Goal: Task Accomplishment & Management: Complete application form

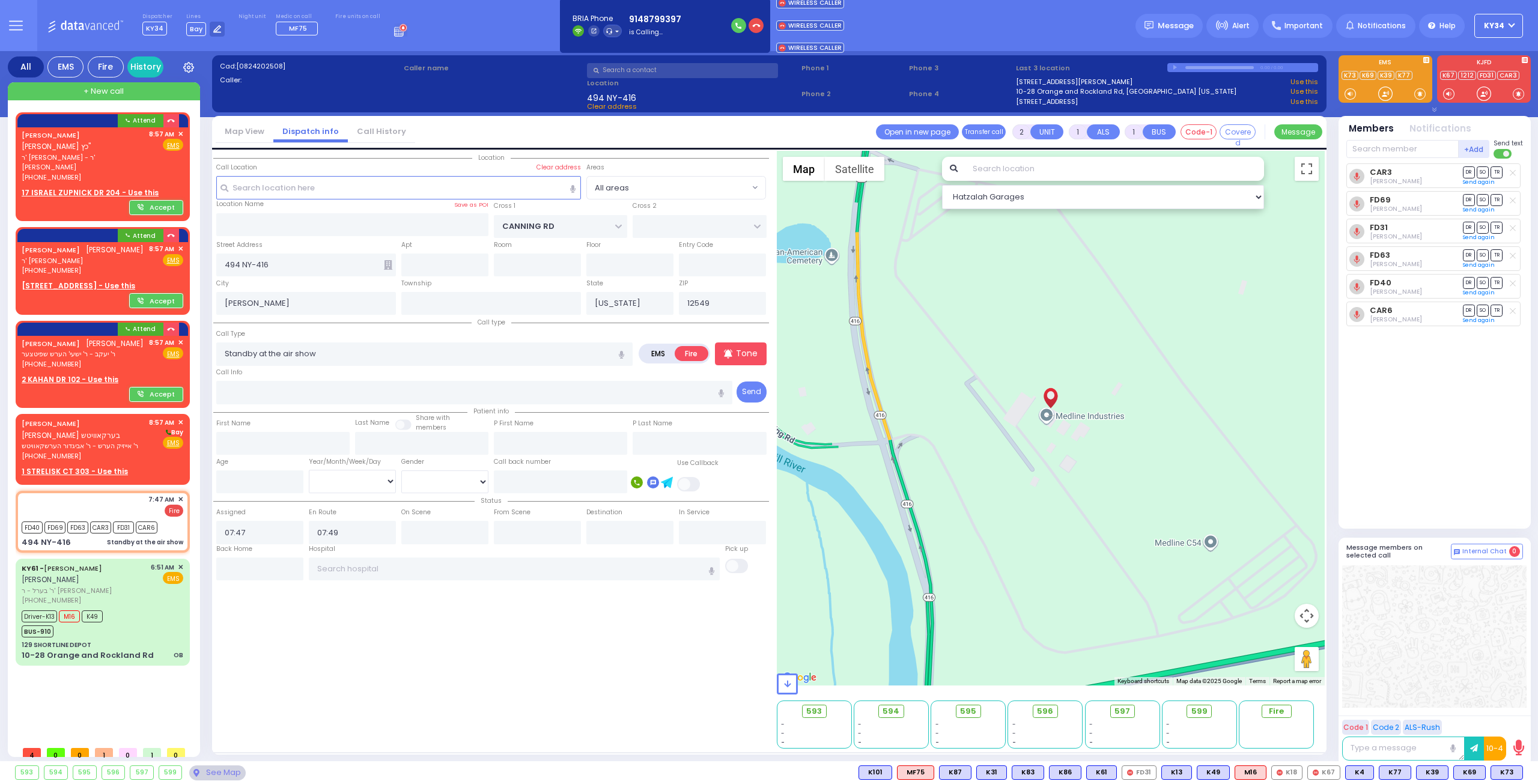
select select
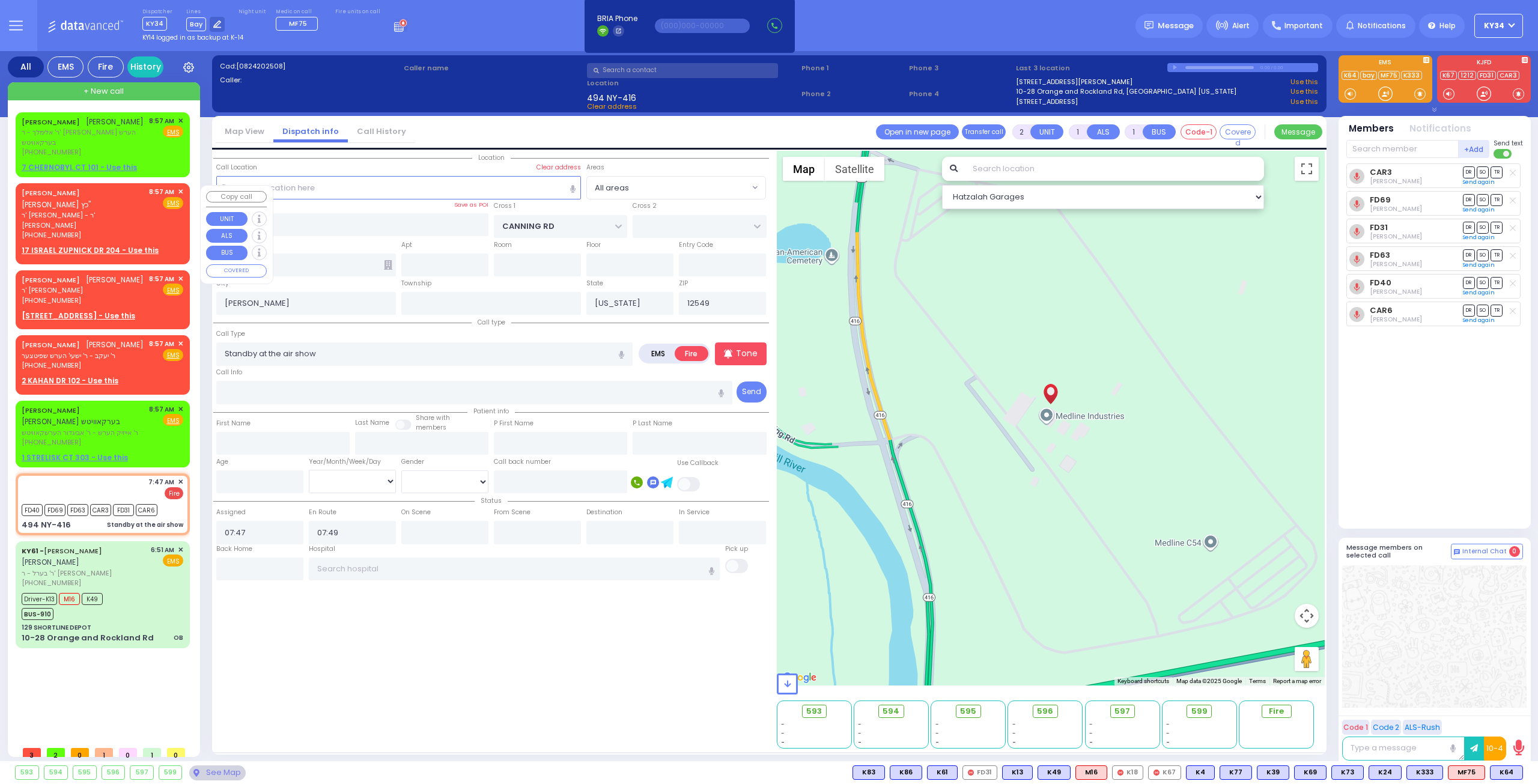
click at [106, 230] on div "[PHONE_NUMBER]" at bounding box center [83, 235] width 123 height 10
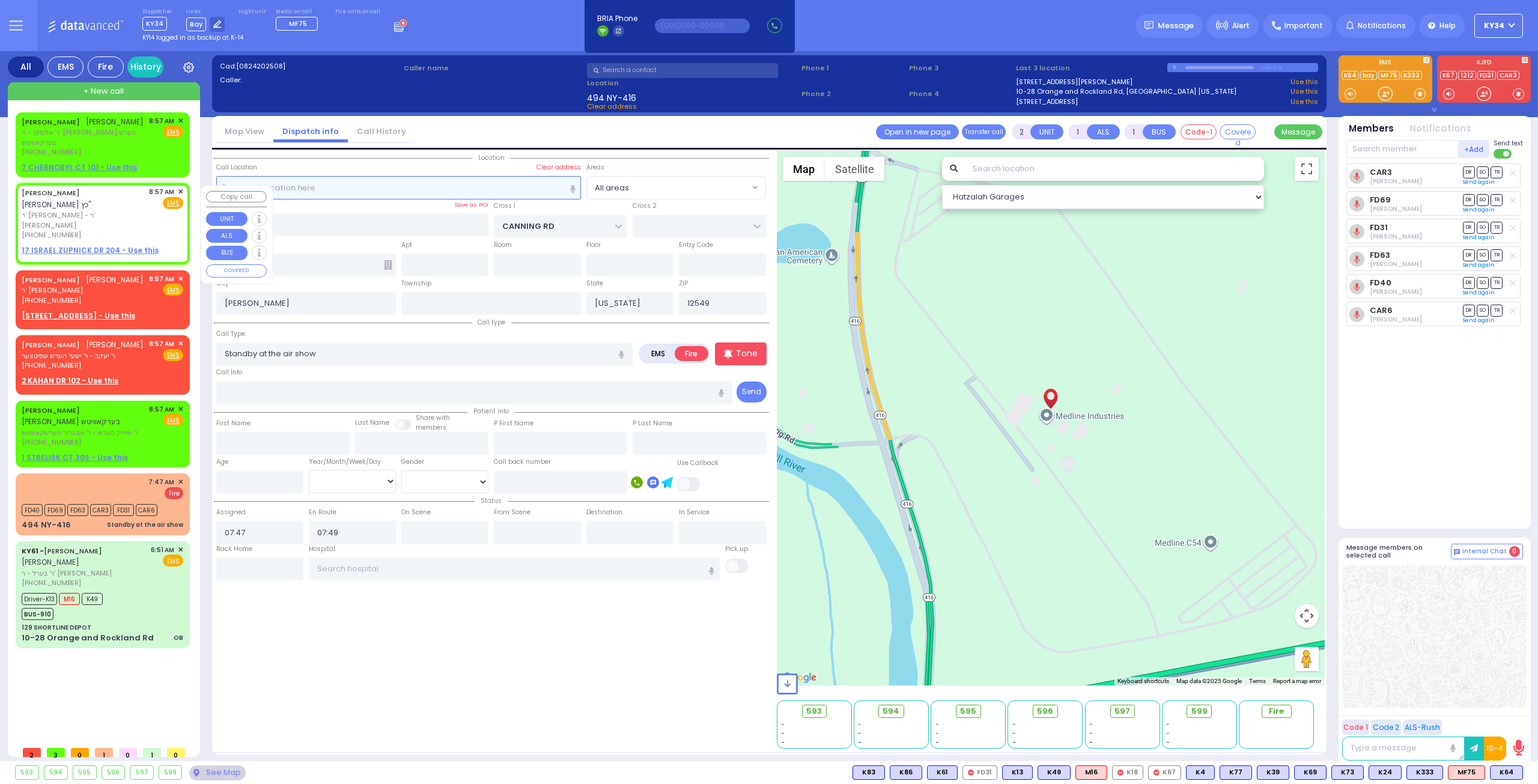
select select
radio input "true"
type input "YECHESKEL SHRAGA"
type input "KATZ"
select select
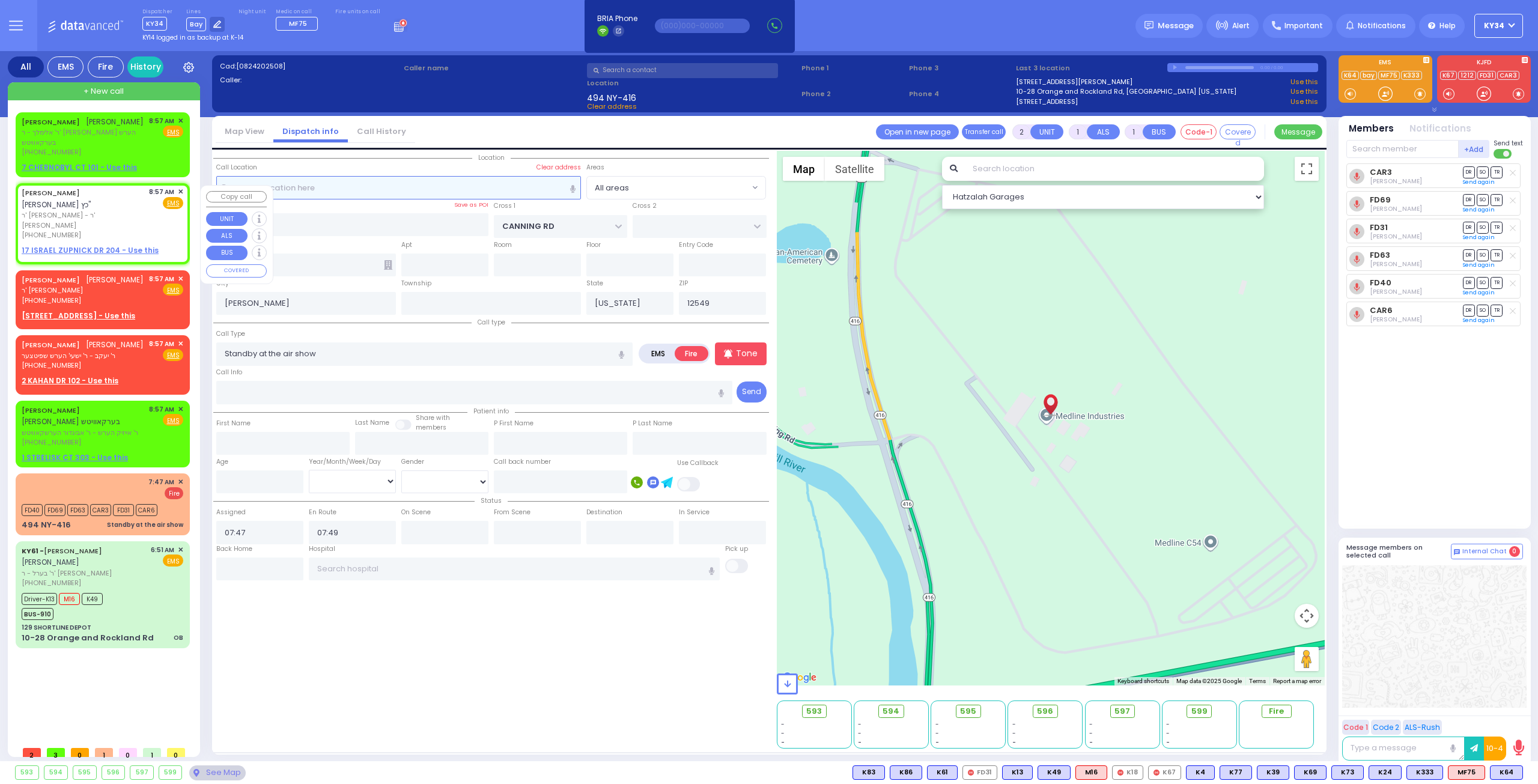
type input "08:57"
select select "Hatzalah Garages"
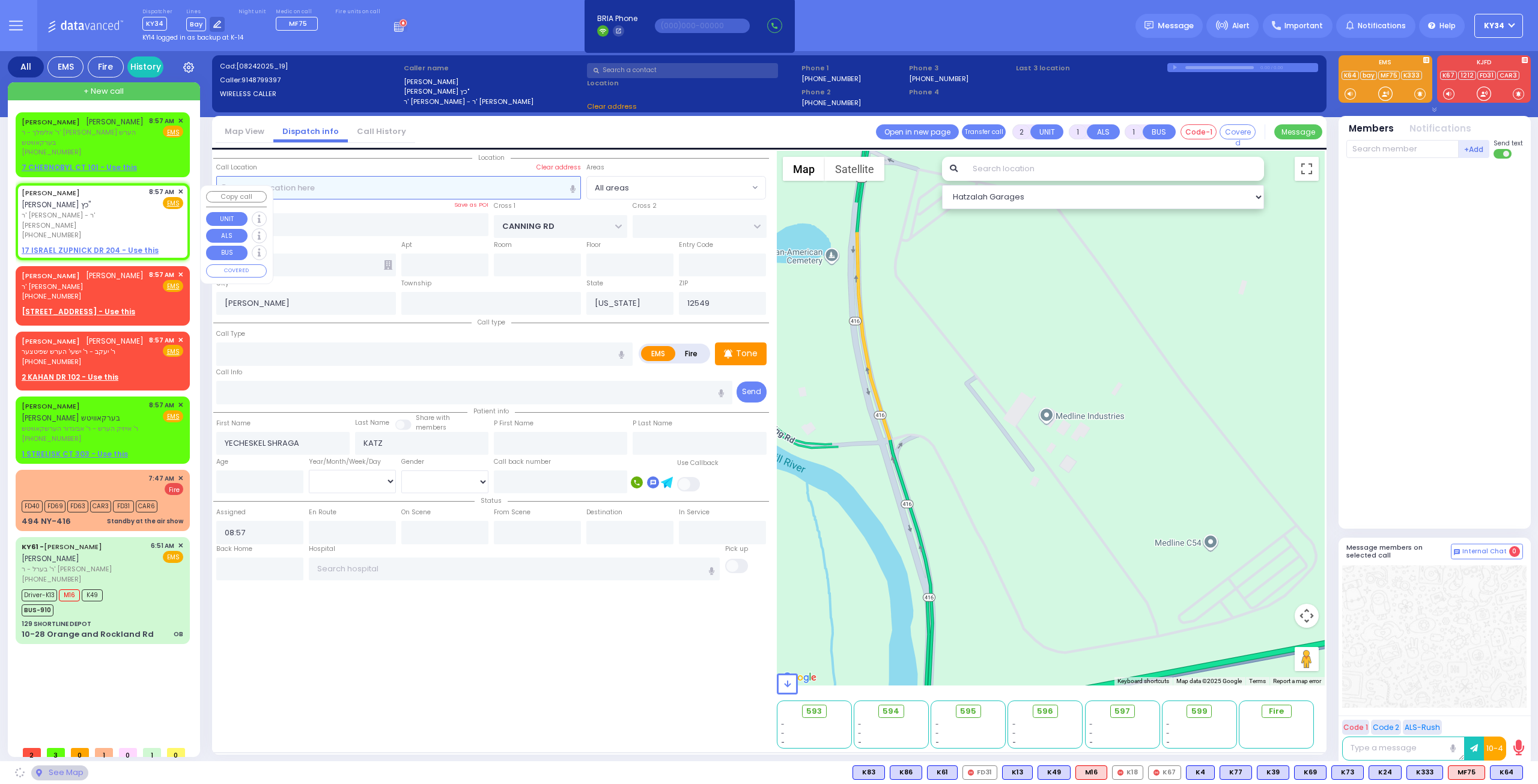
select select
radio input "true"
select select
select select "Hatzalah Garages"
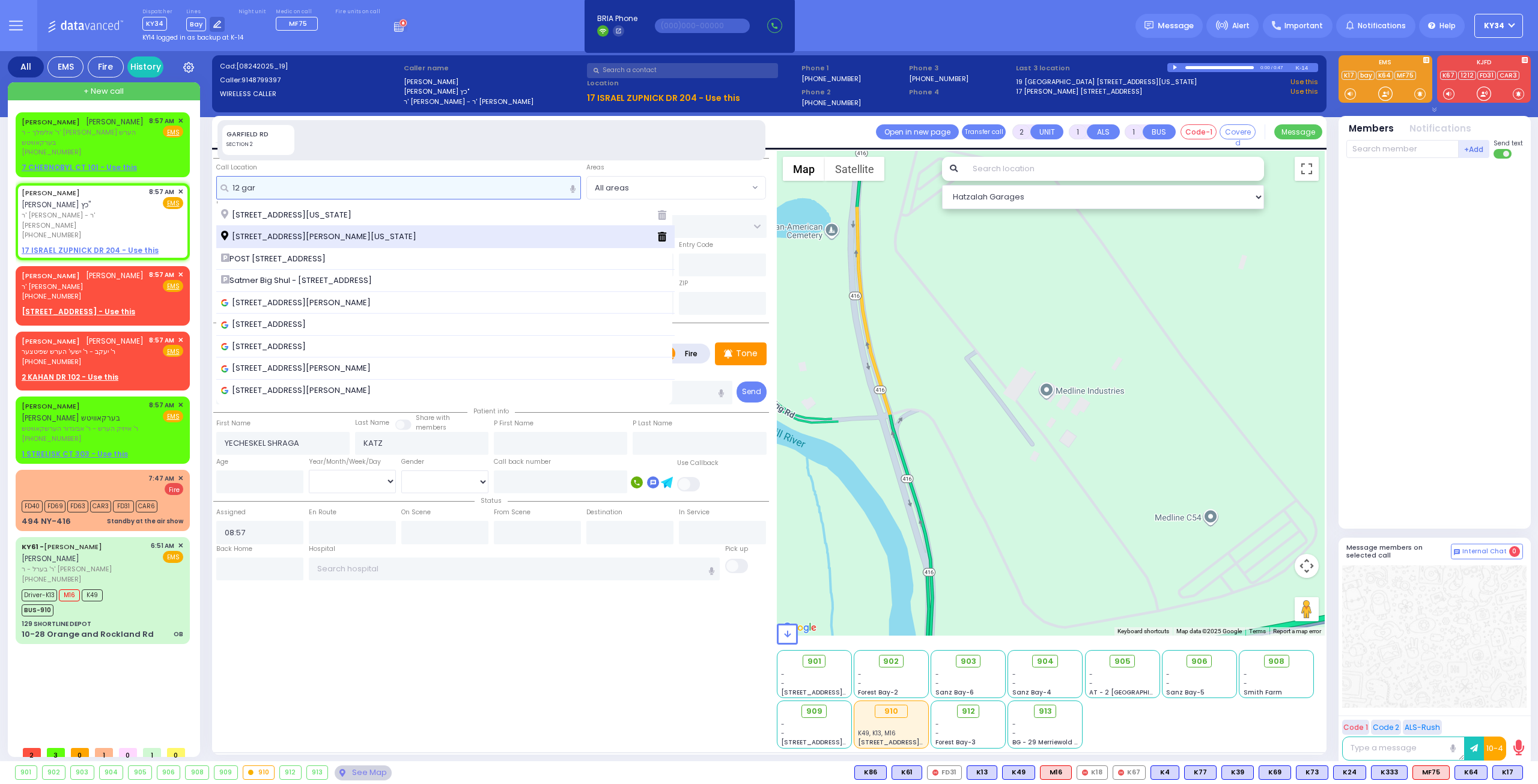
type input "12 gar"
click at [343, 240] on span "[STREET_ADDRESS][PERSON_NAME][US_STATE]" at bounding box center [320, 237] width 199 height 12
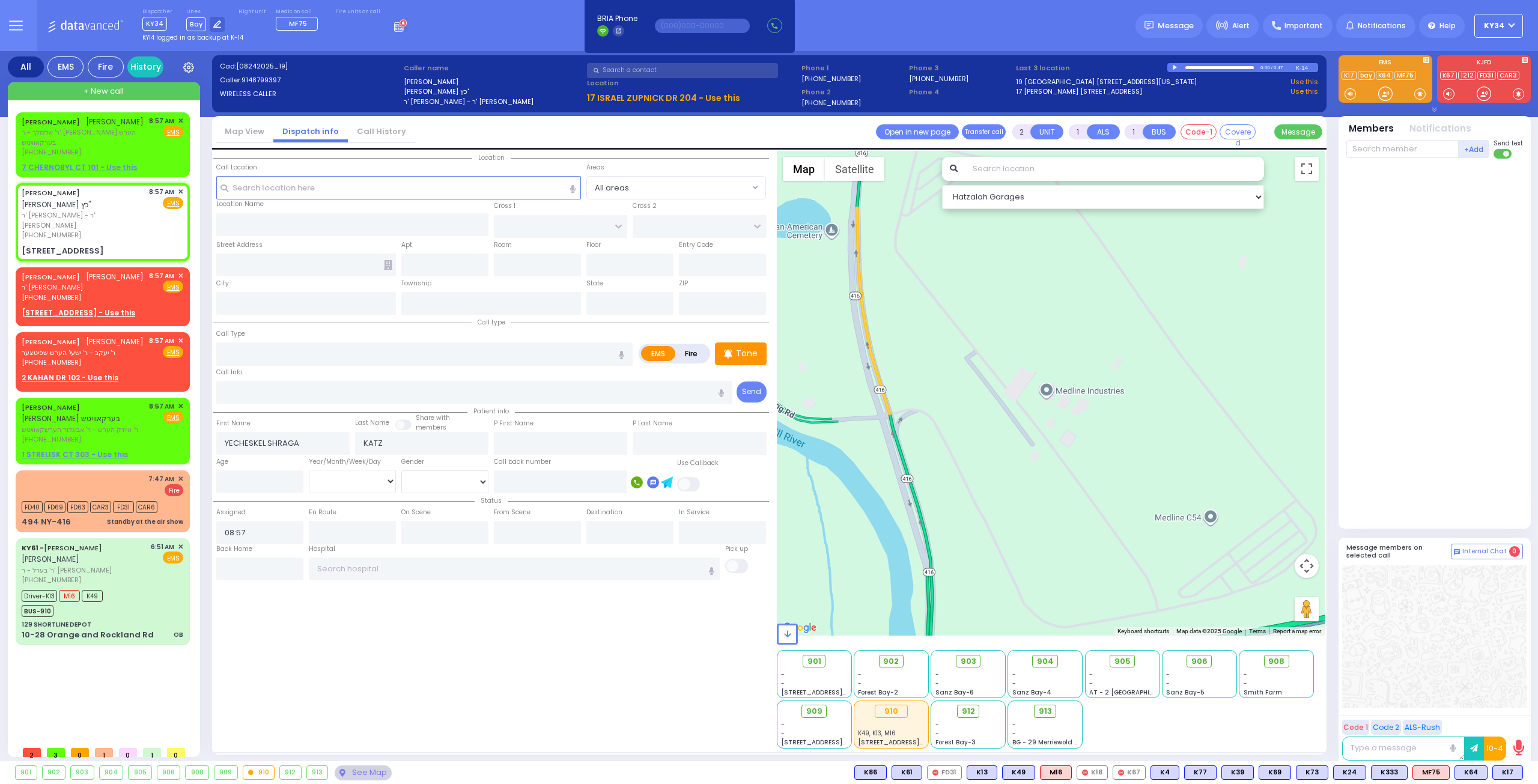
select select
radio input "true"
select select
select select "Hatzalah Garages"
type input "EAHAL COURT"
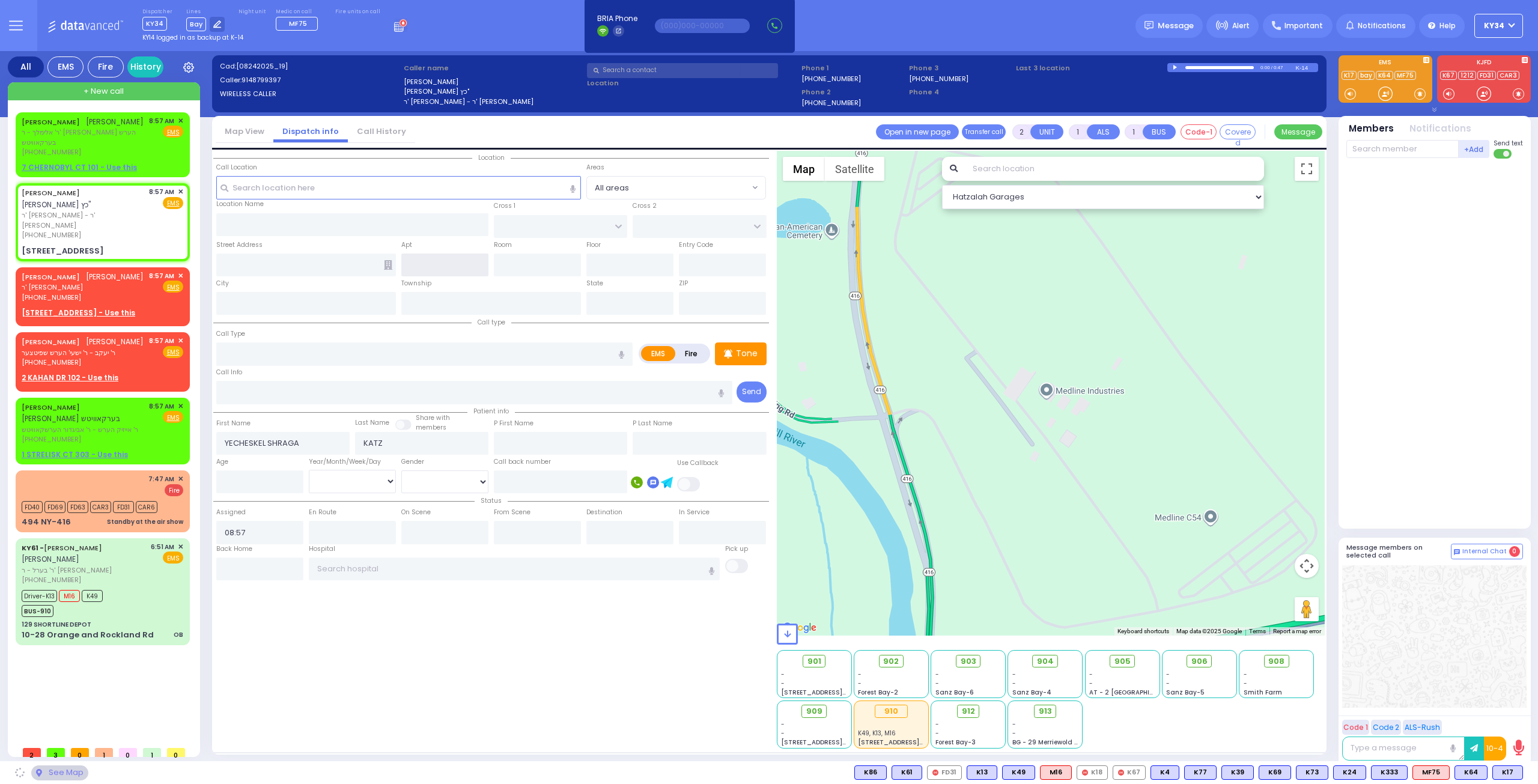
type input "[STREET_ADDRESS]"
type input "[PERSON_NAME]"
type input "[US_STATE]"
type input "10950"
select select "SECTION 1"
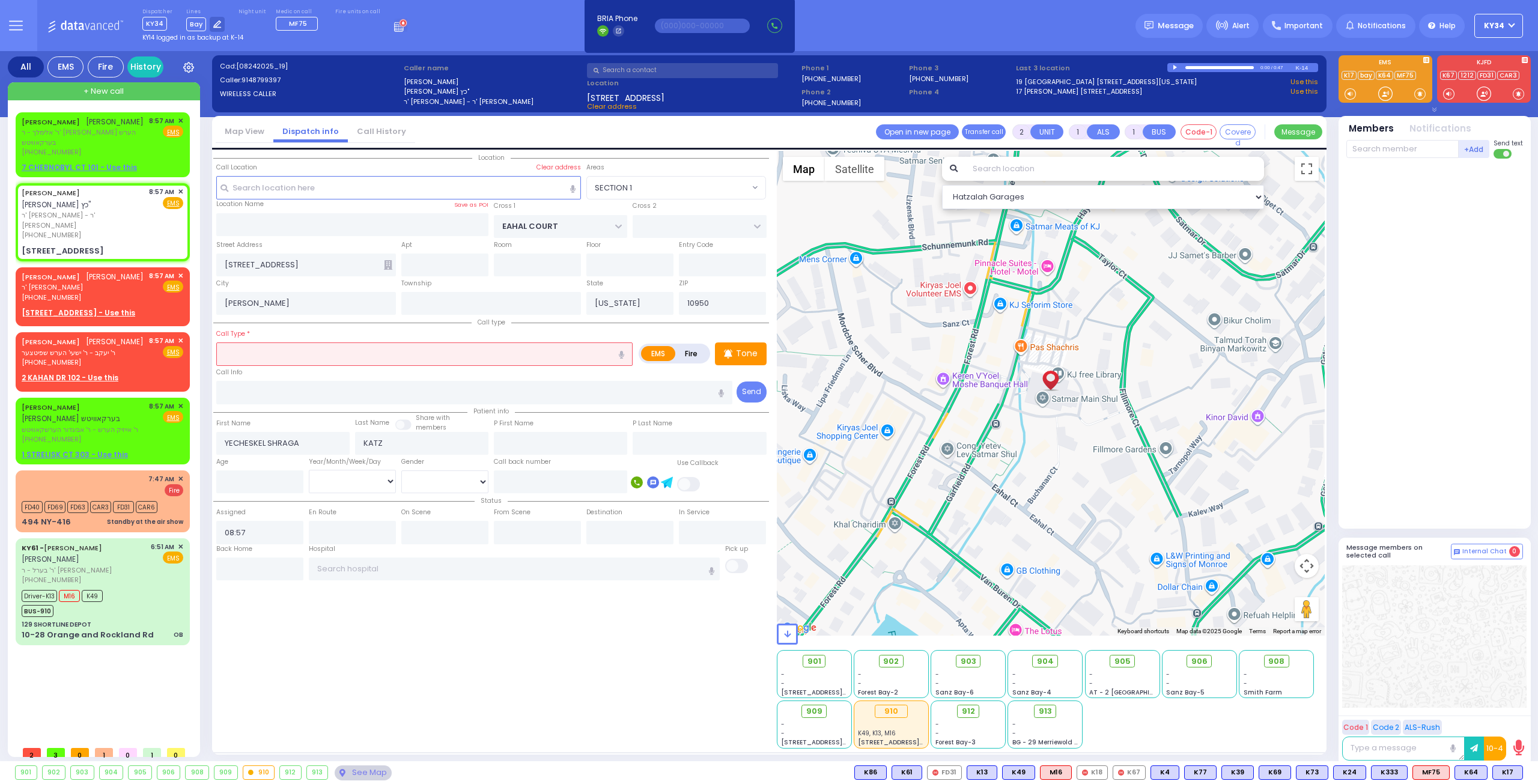
click at [315, 353] on input "text" at bounding box center [424, 353] width 416 height 23
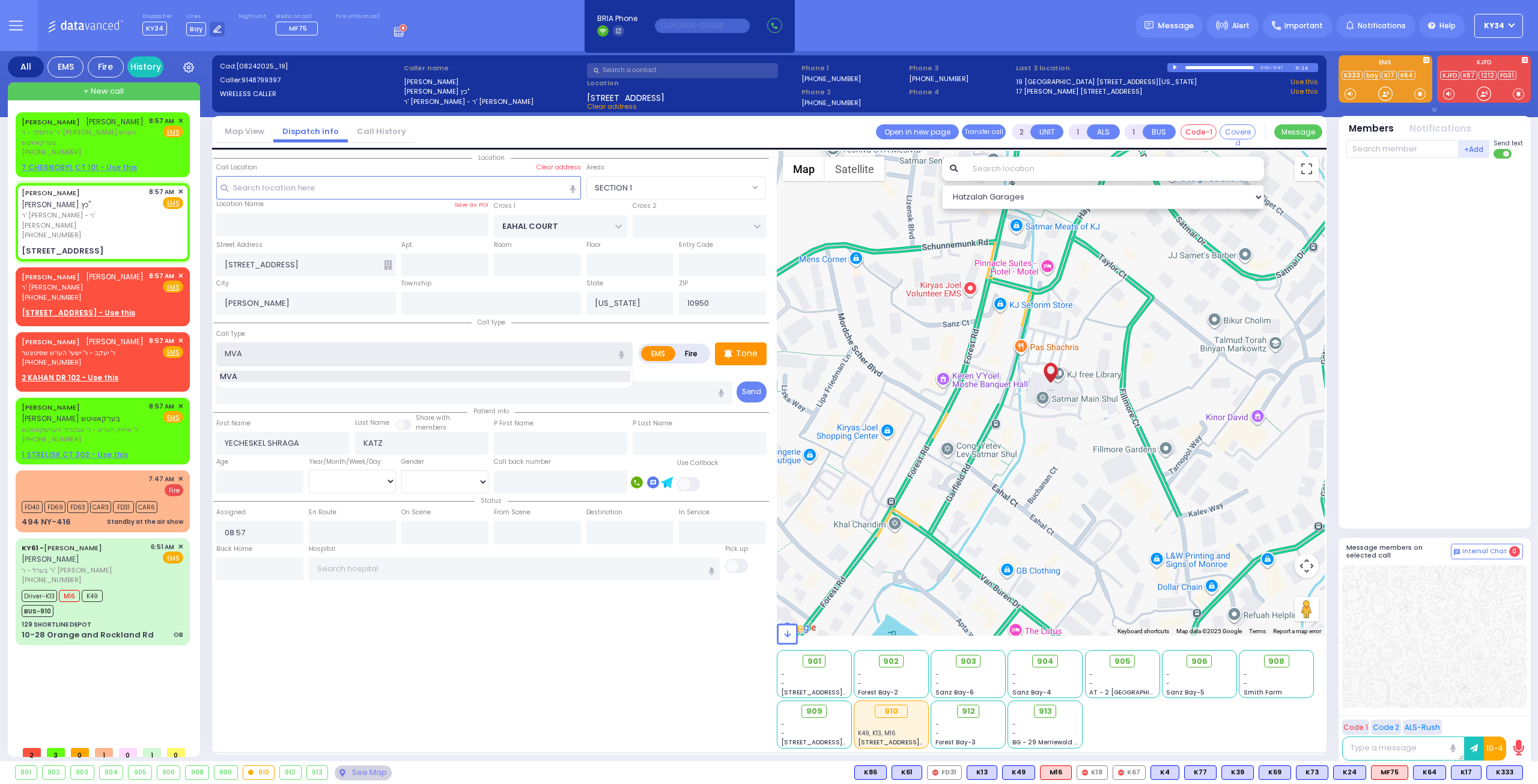
type input "MVA"
click at [328, 370] on div "MVA" at bounding box center [425, 376] width 410 height 12
type input "4"
click at [317, 392] on input "text" at bounding box center [474, 392] width 517 height 23
select select
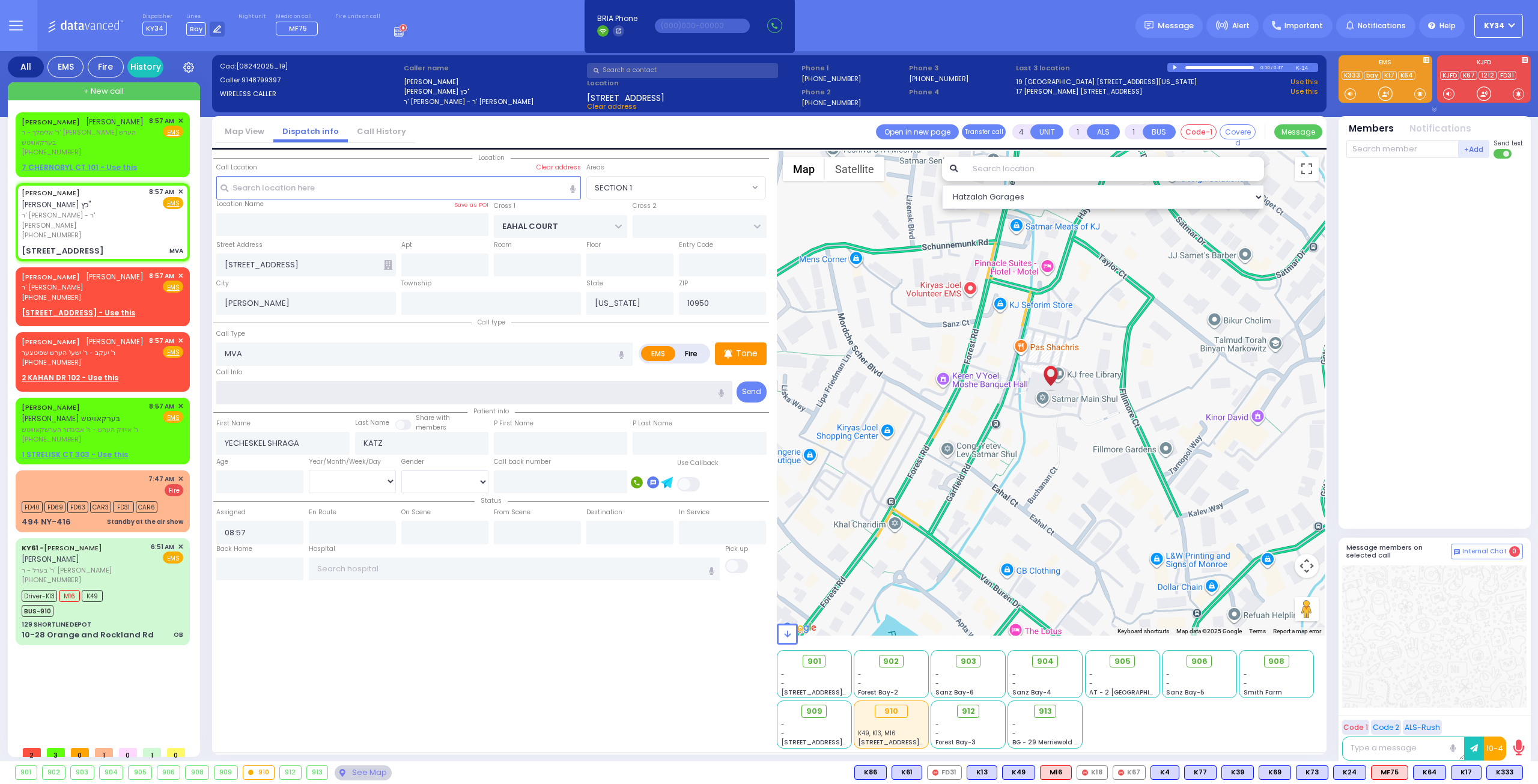
radio input "true"
select select
select select "SECTION 1"
select select "Hatzalah Garages"
click at [90, 230] on div "[PHONE_NUMBER]" at bounding box center [83, 235] width 123 height 10
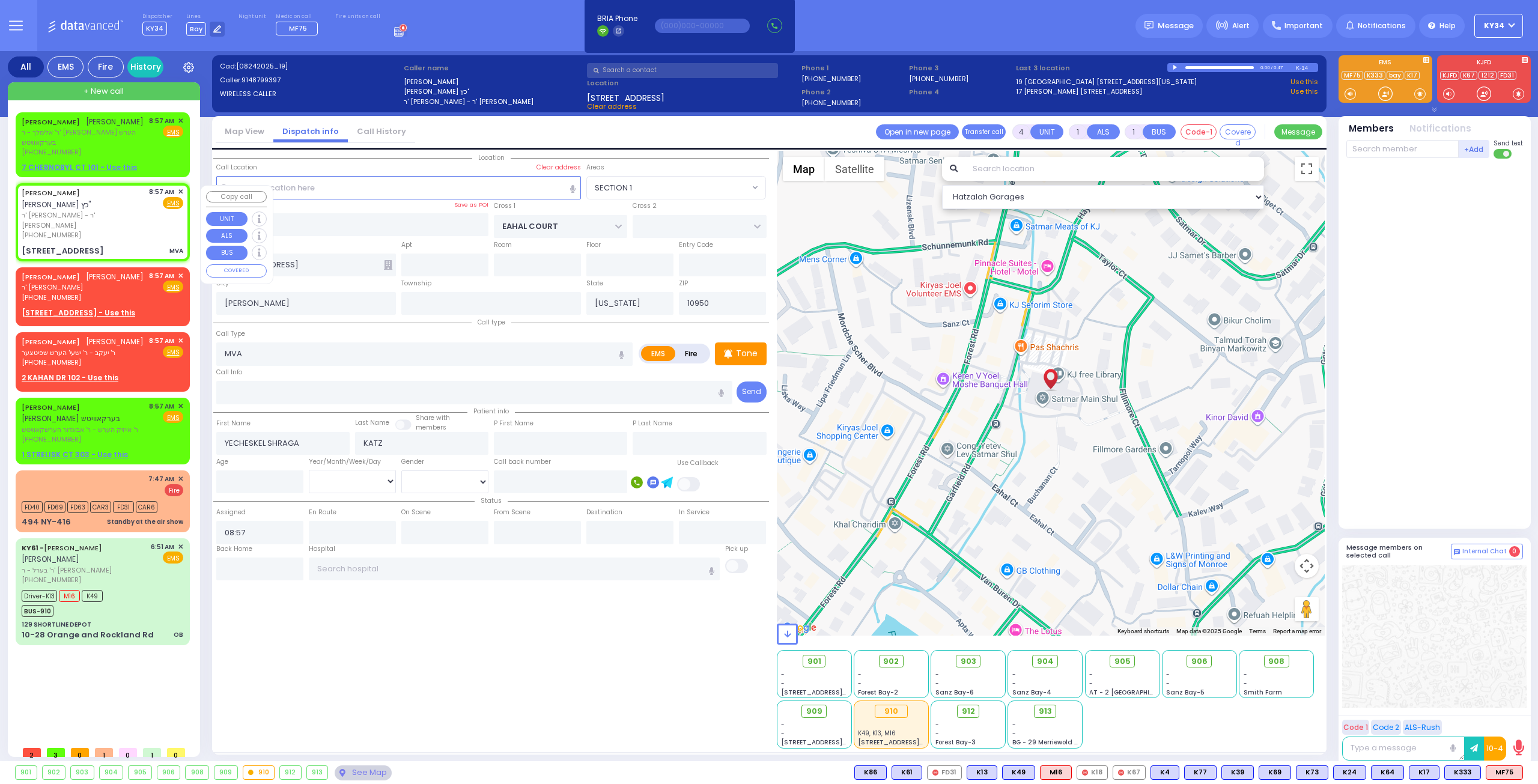
select select
radio input "true"
select select
select select "SECTION 1"
select select "Hatzalah Garages"
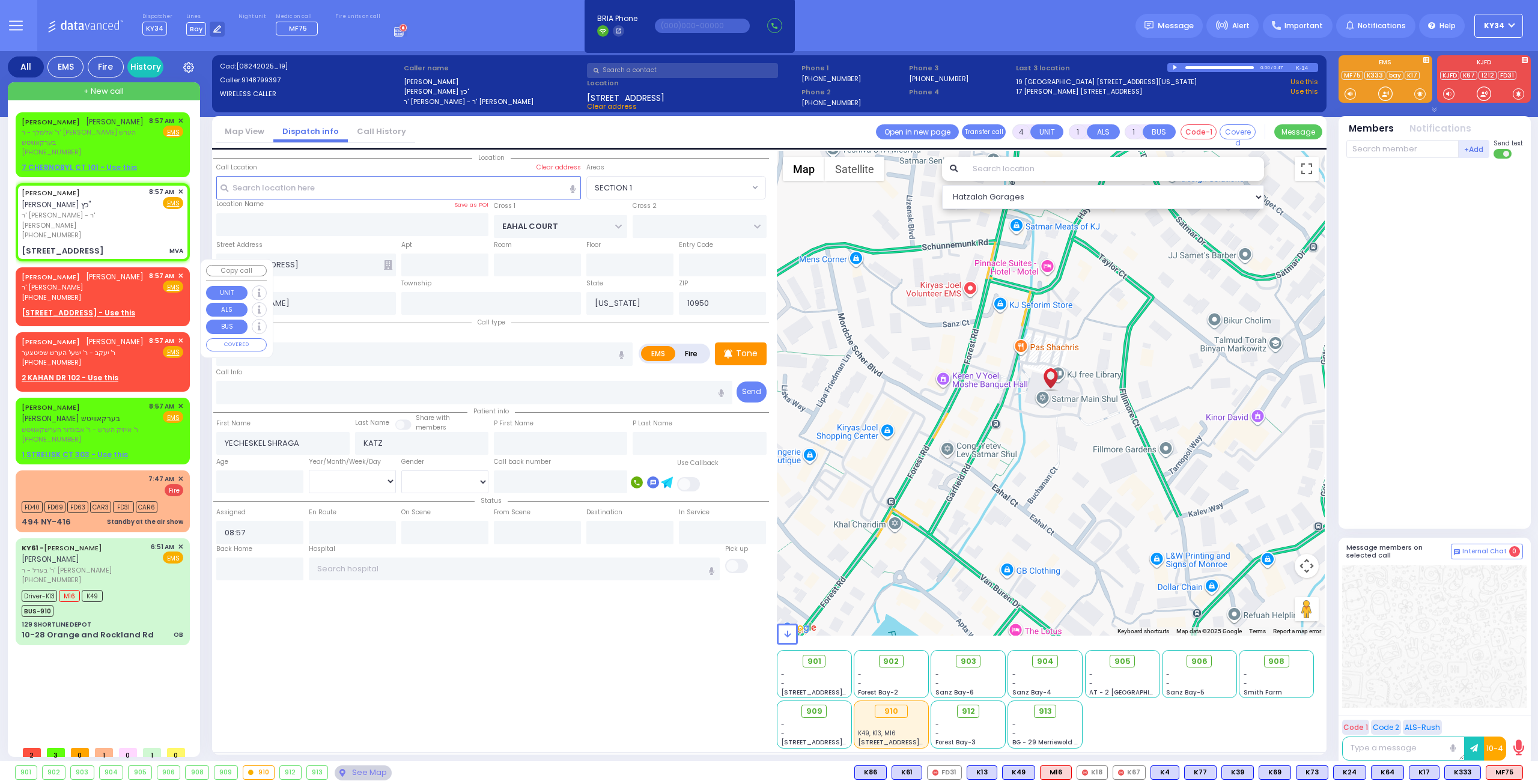
click at [385, 334] on div "Call Type MVA MVA" at bounding box center [424, 346] width 416 height 39
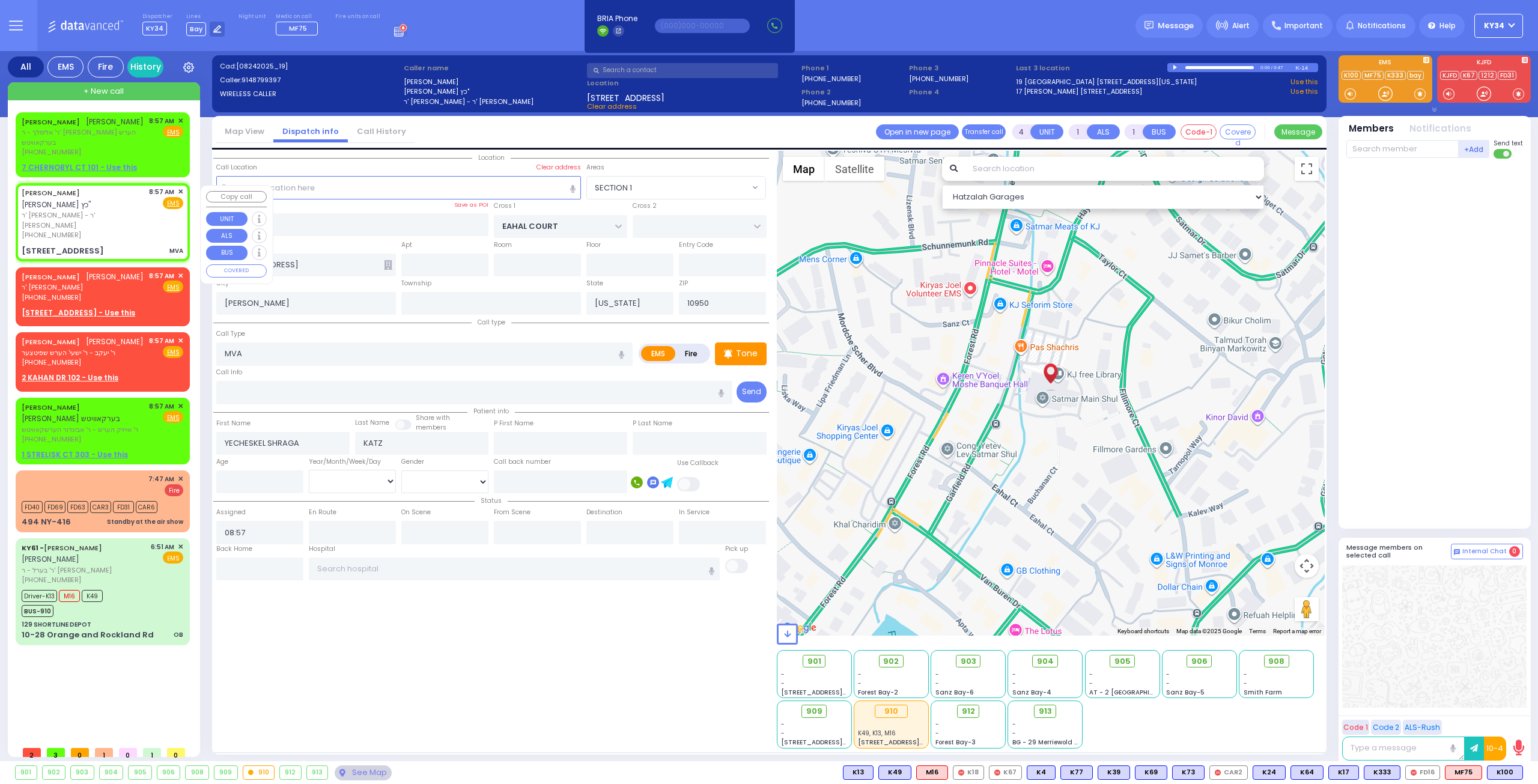
click at [136, 221] on span "ר' [PERSON_NAME] - ר' [PERSON_NAME]" at bounding box center [83, 220] width 123 height 20
select select
radio input "true"
select select
select select "Hatzalah Garages"
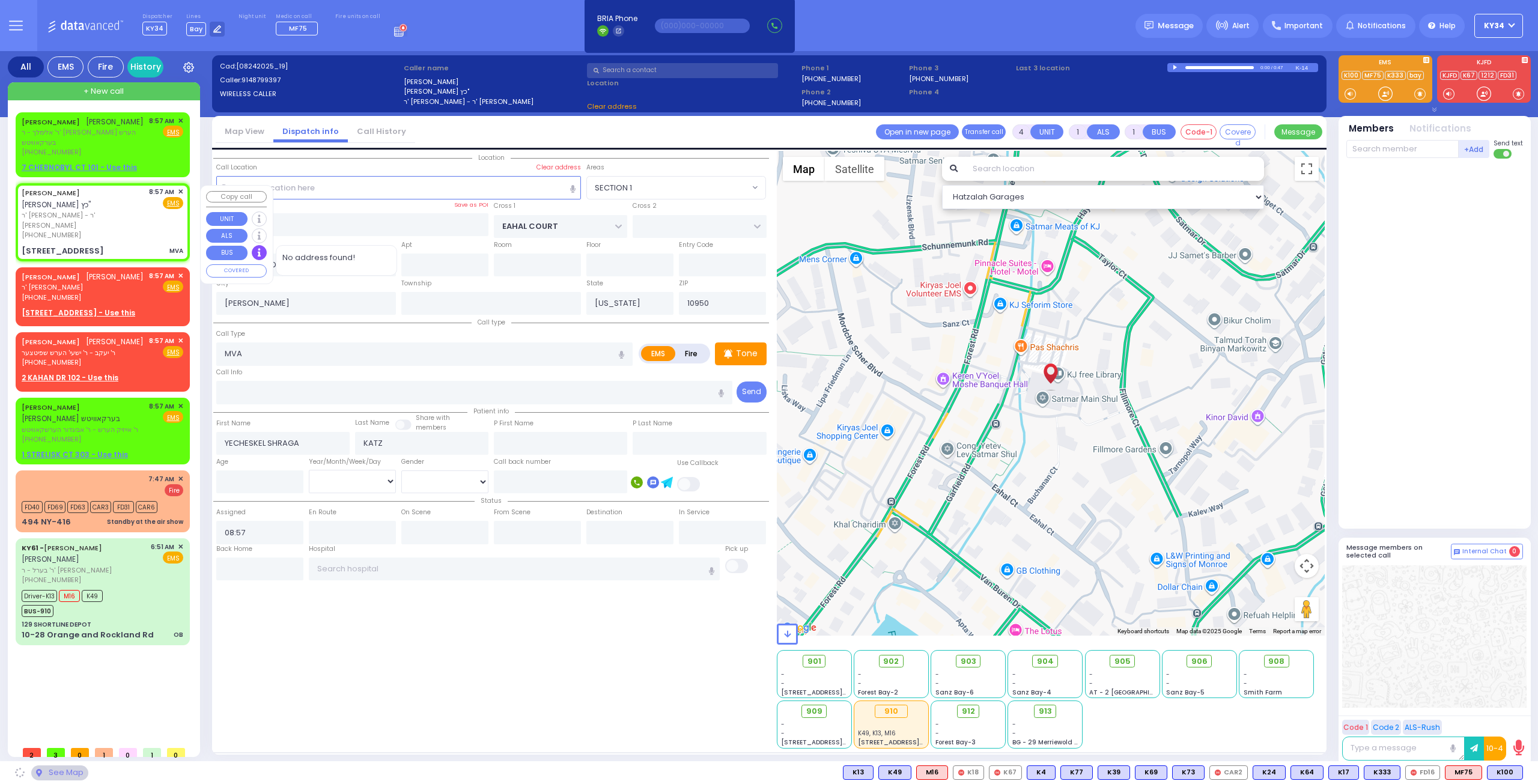
select select "SECTION 1"
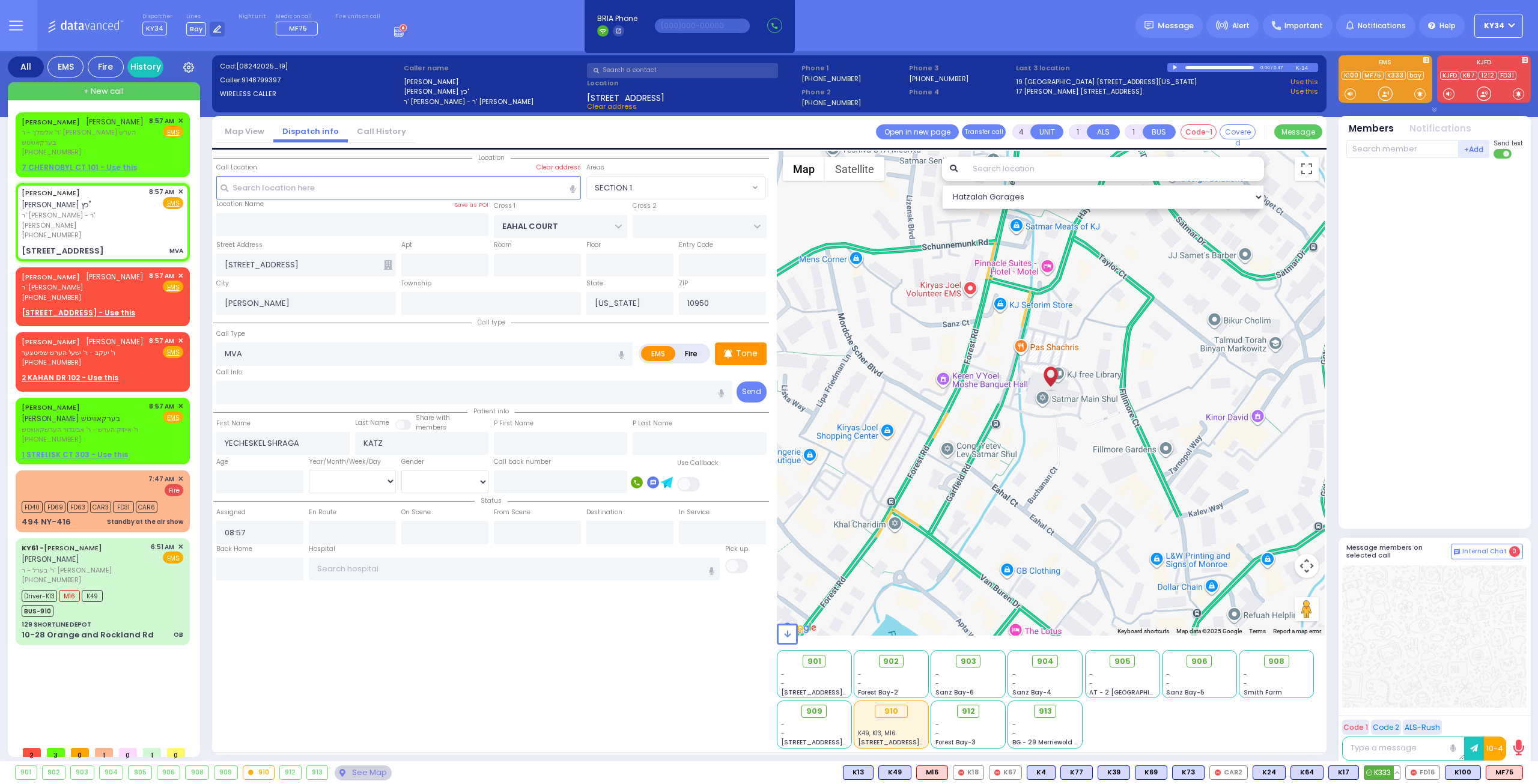
click at [1378, 772] on span "K333" at bounding box center [1382, 771] width 36 height 13
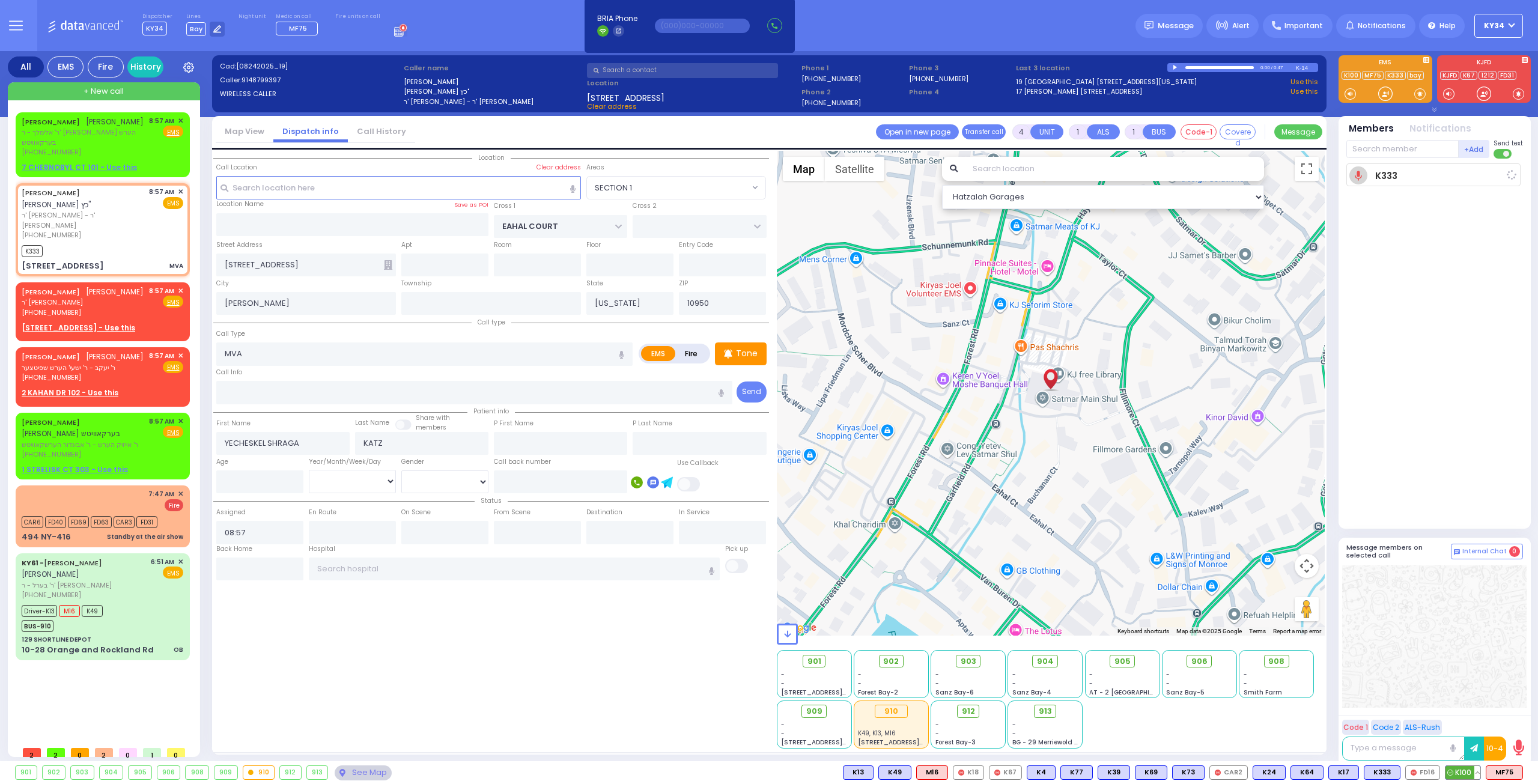
select select
radio input "true"
select select
type input "08:59"
select select "SECTION 1"
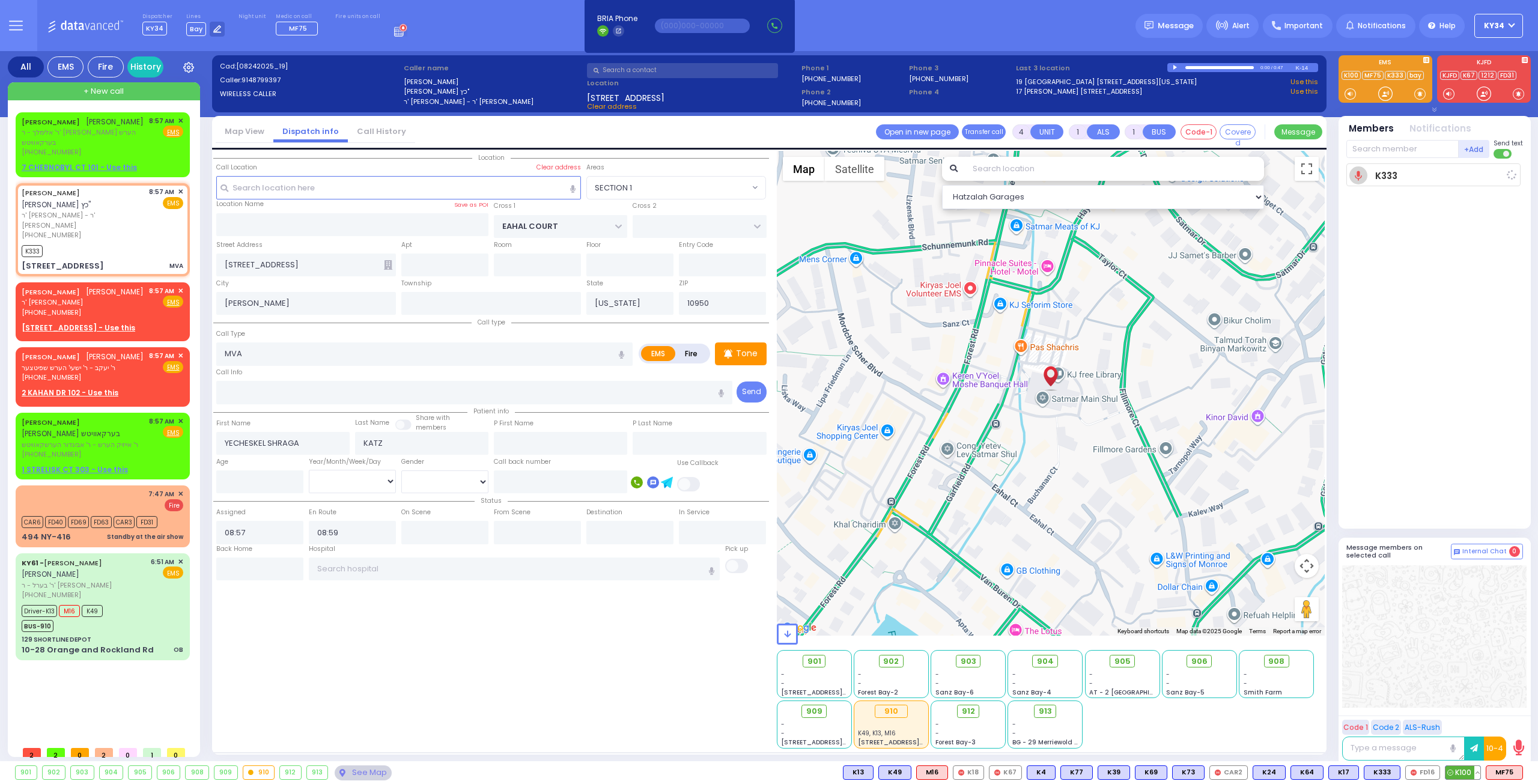
select select "Hatzalah Garages"
click at [1346, 771] on span "K17" at bounding box center [1344, 771] width 30 height 13
click at [1312, 770] on span "K64" at bounding box center [1306, 771] width 32 height 13
select select
radio input "true"
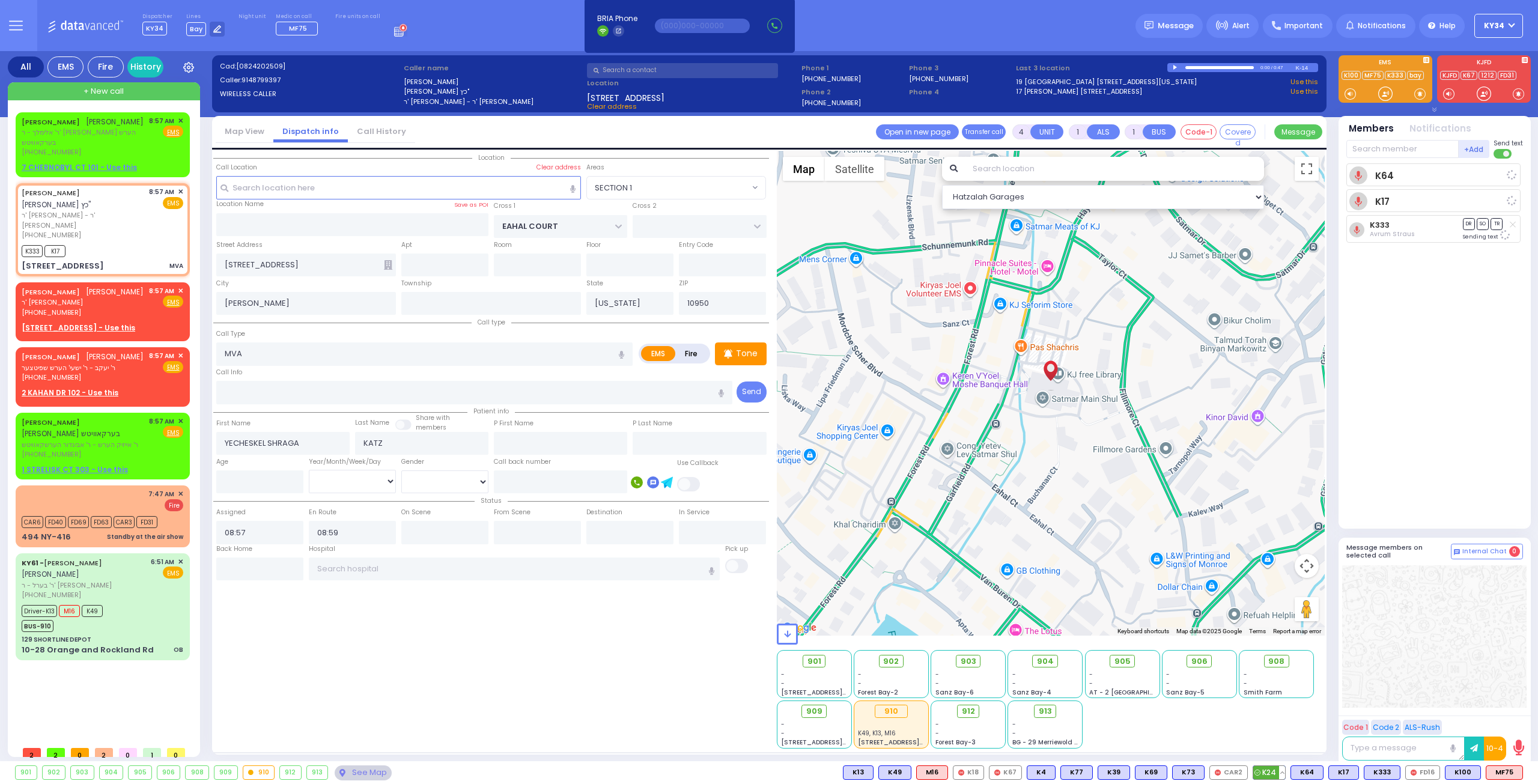
select select
select select "Hatzalah Garages"
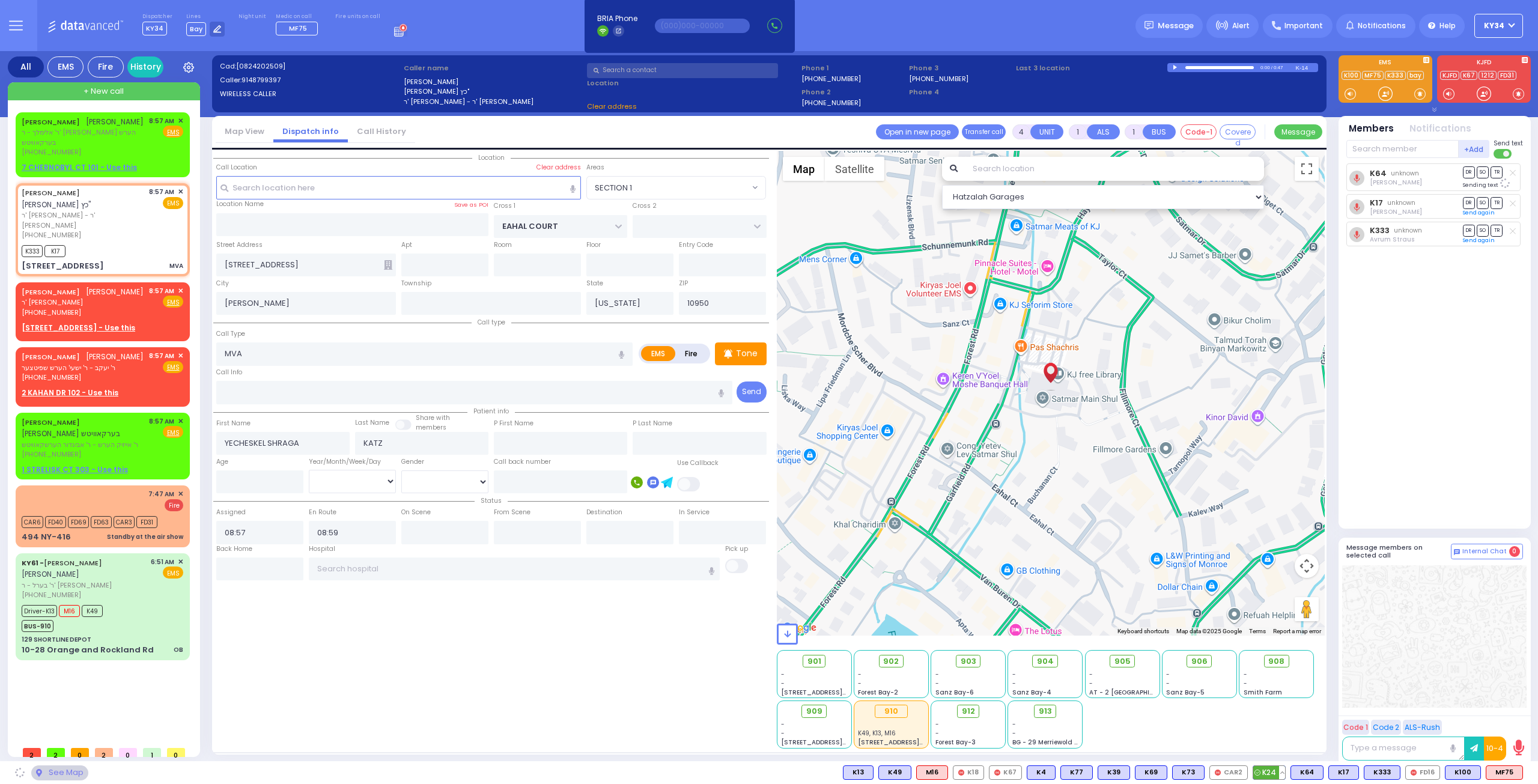
click at [1273, 768] on span "K24" at bounding box center [1269, 771] width 32 height 13
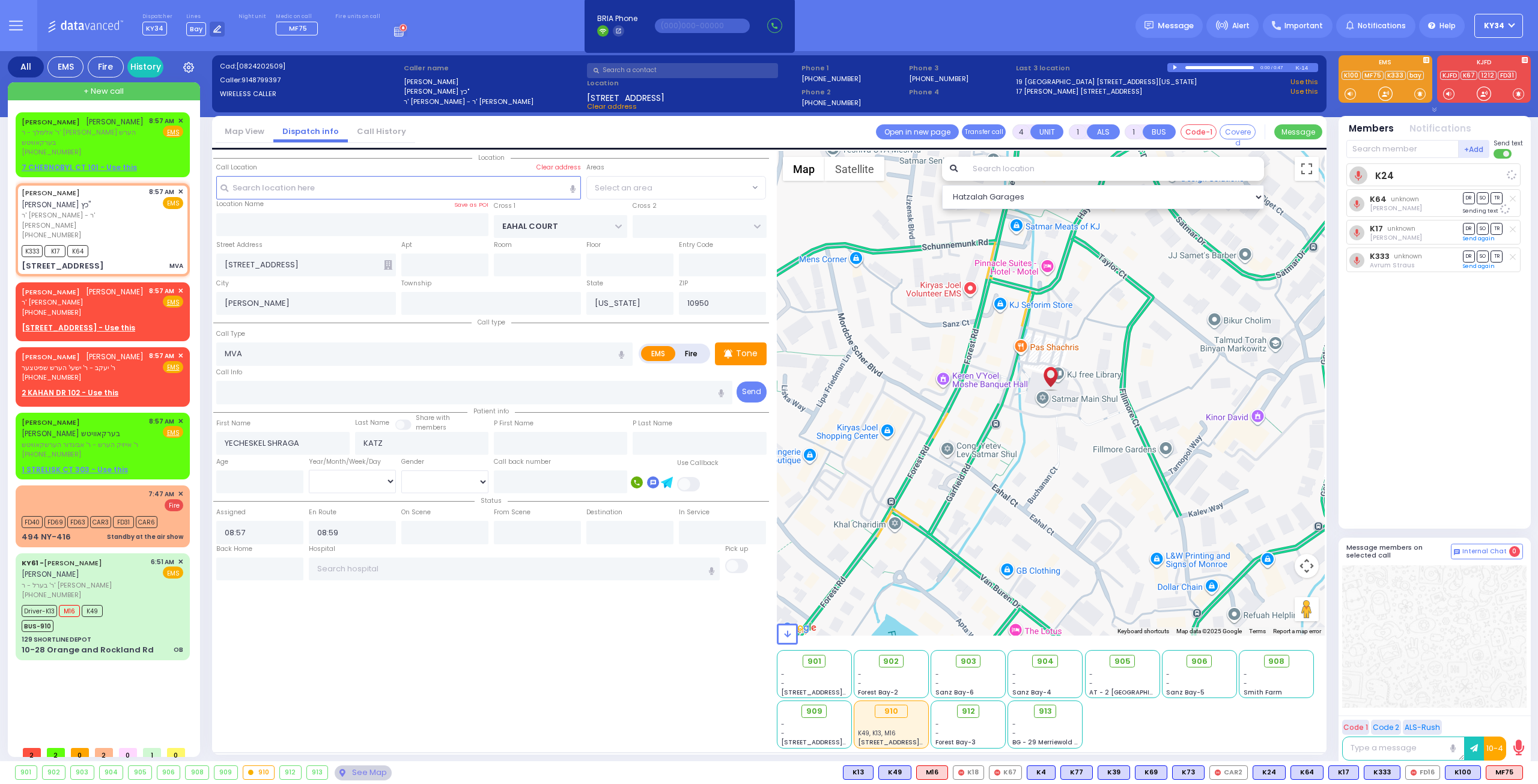
select select "SECTION 1"
select select
radio input "true"
select select
select select "Hatzalah Garages"
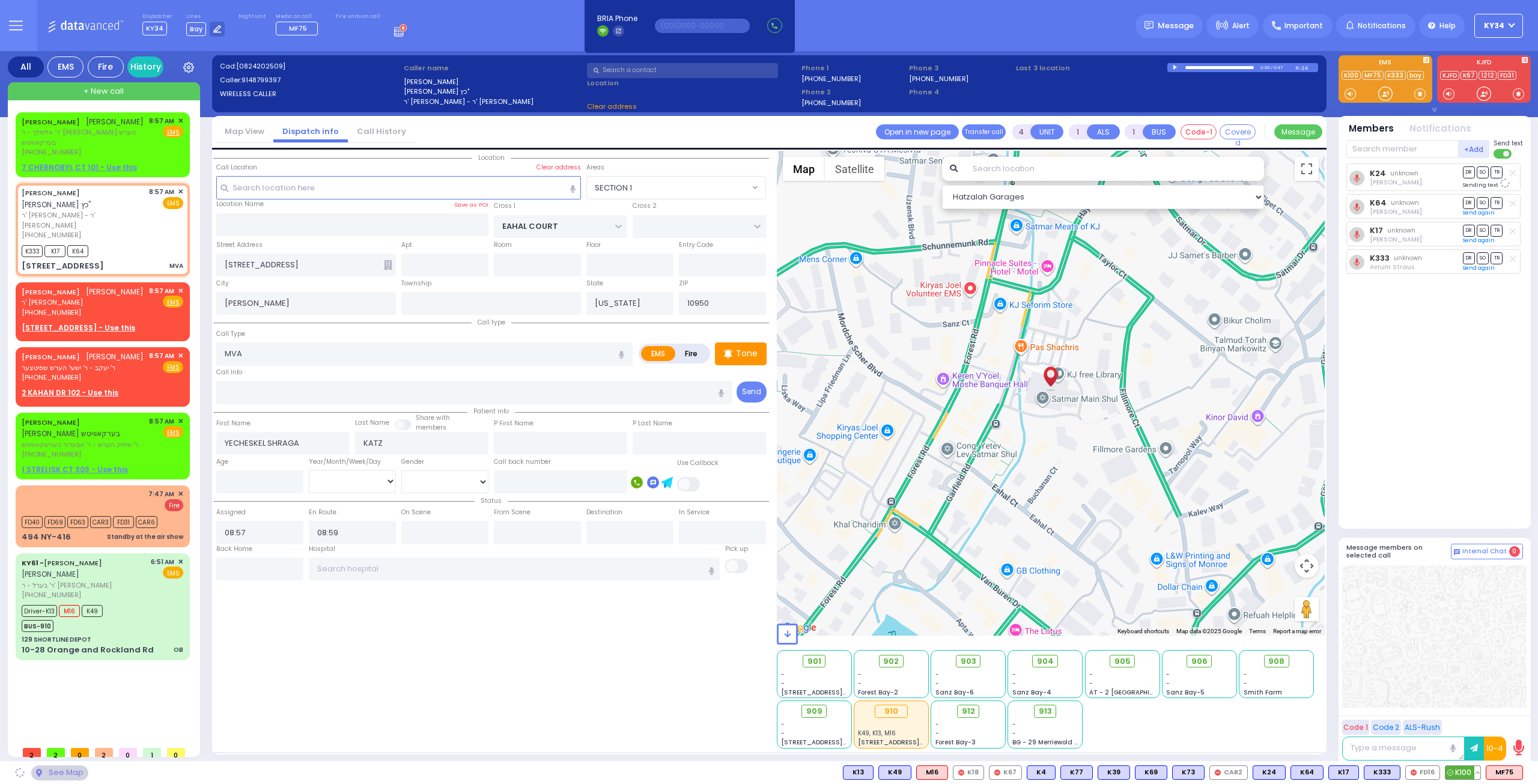
click at [1464, 771] on span "K100" at bounding box center [1462, 771] width 35 height 13
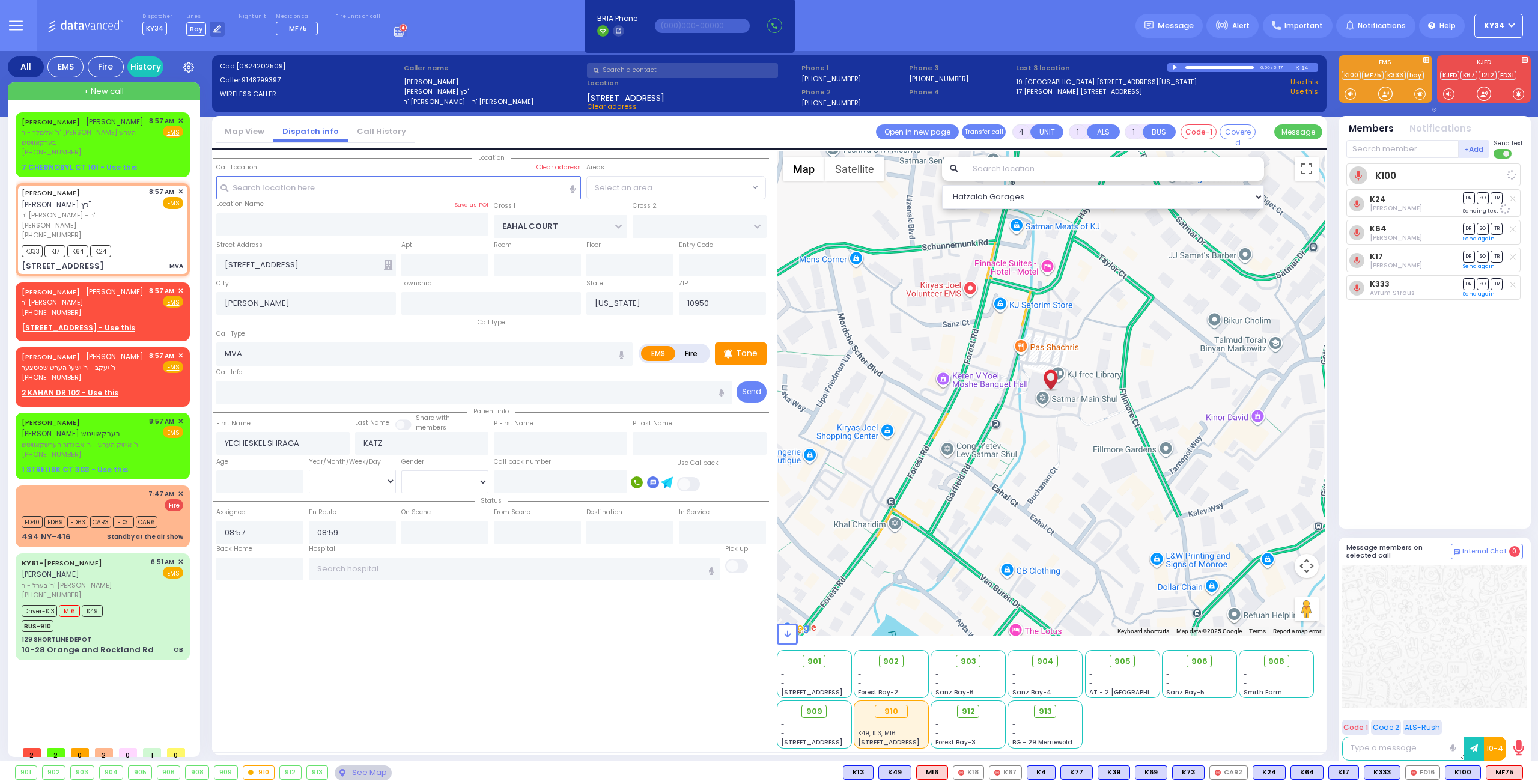
radio input "true"
select select
select select "Hatzalah Garages"
select select "SECTION 1"
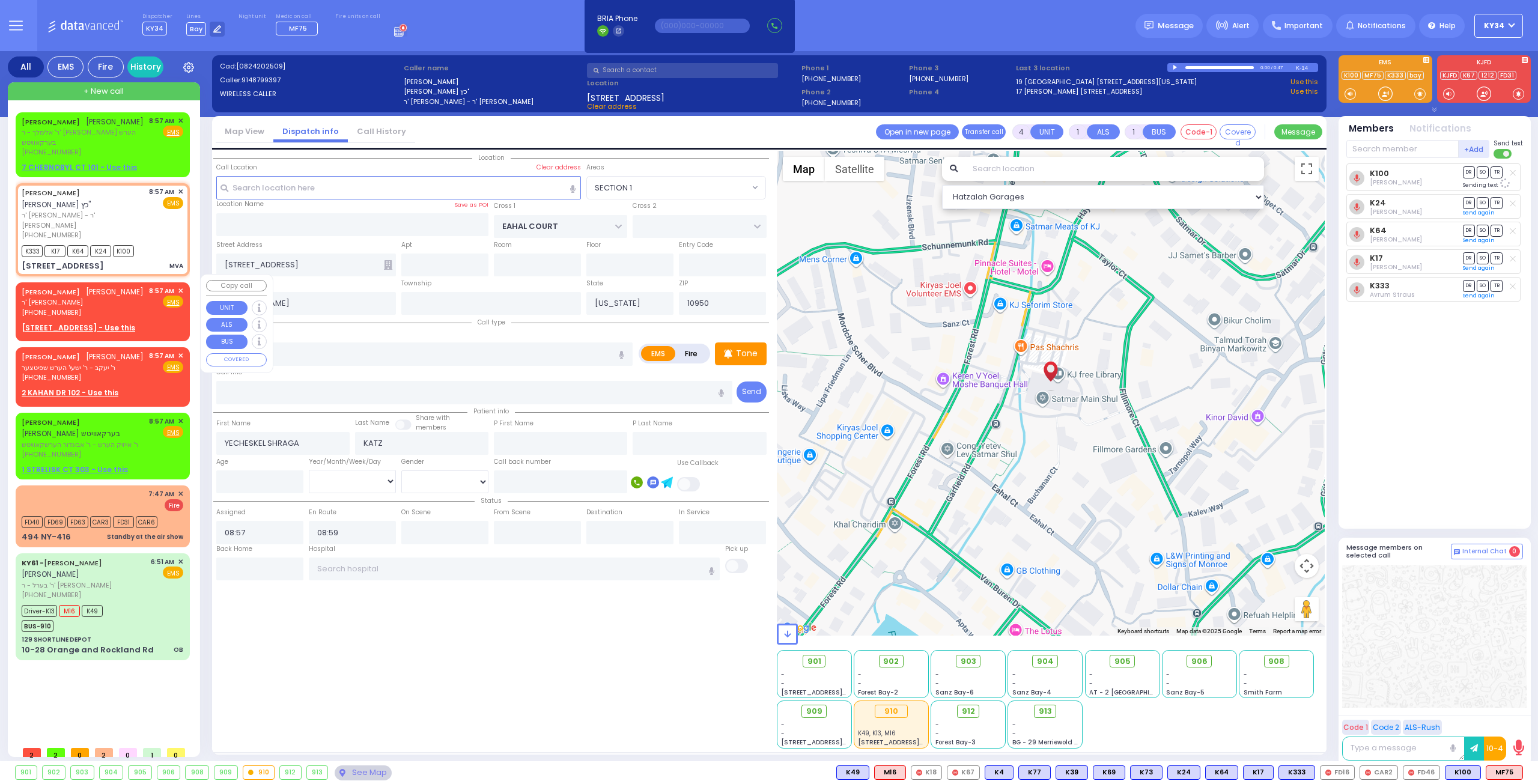
click at [128, 306] on span "ר' [PERSON_NAME]" at bounding box center [82, 302] width 122 height 10
select select
radio input "true"
select select
type input "2"
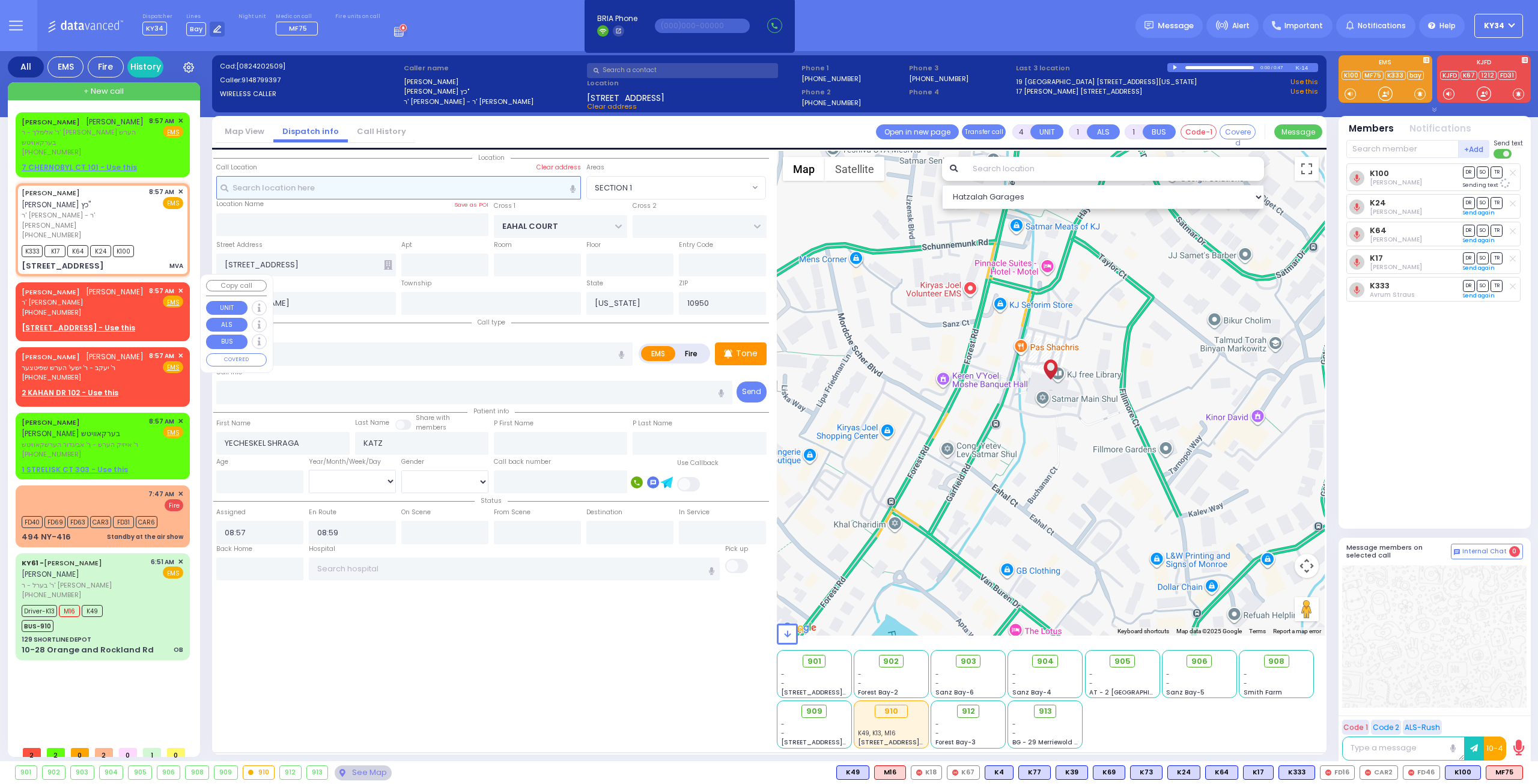
select select
radio input "true"
type input "[PERSON_NAME]"
select select
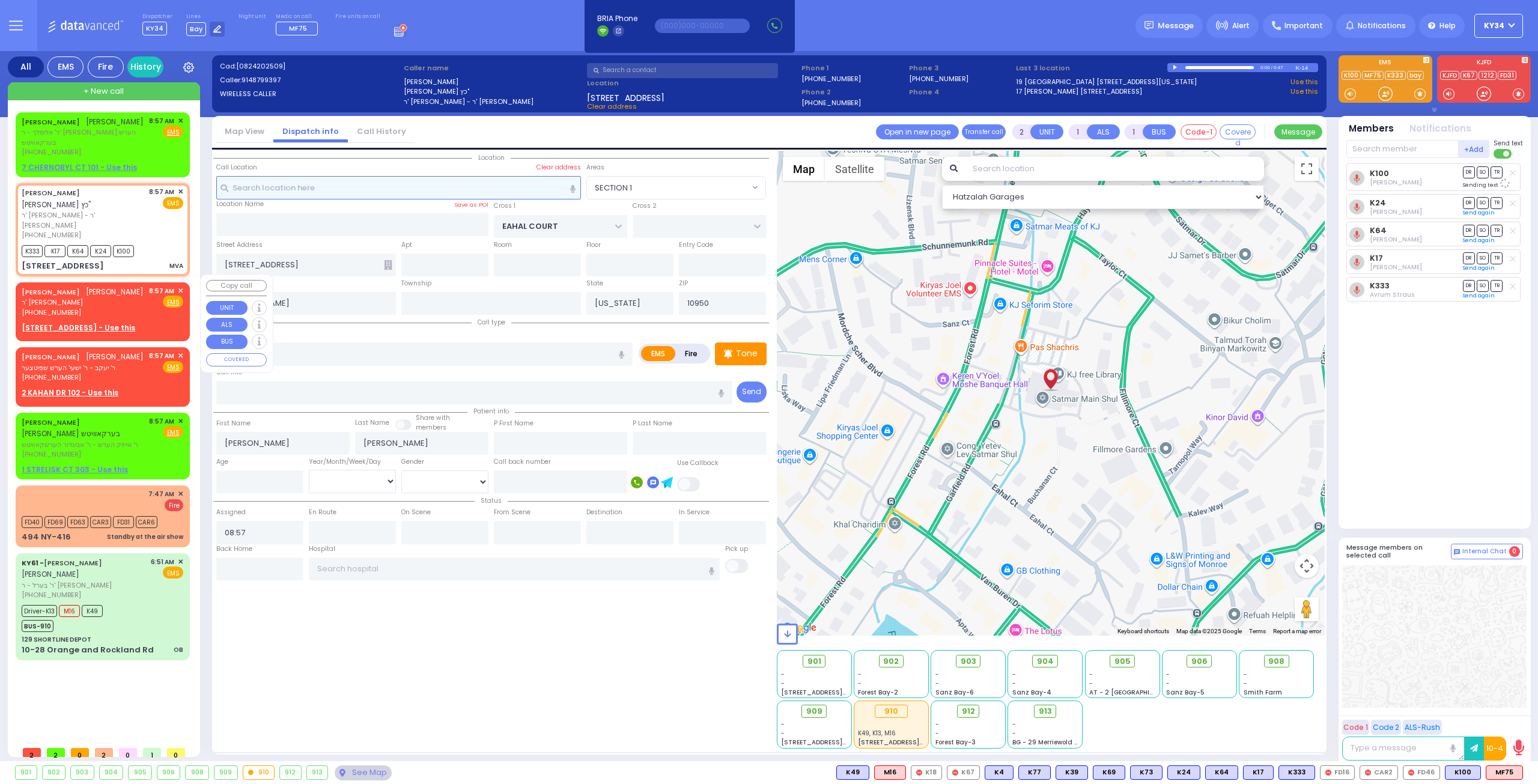
select select "Hatzalah Garages"
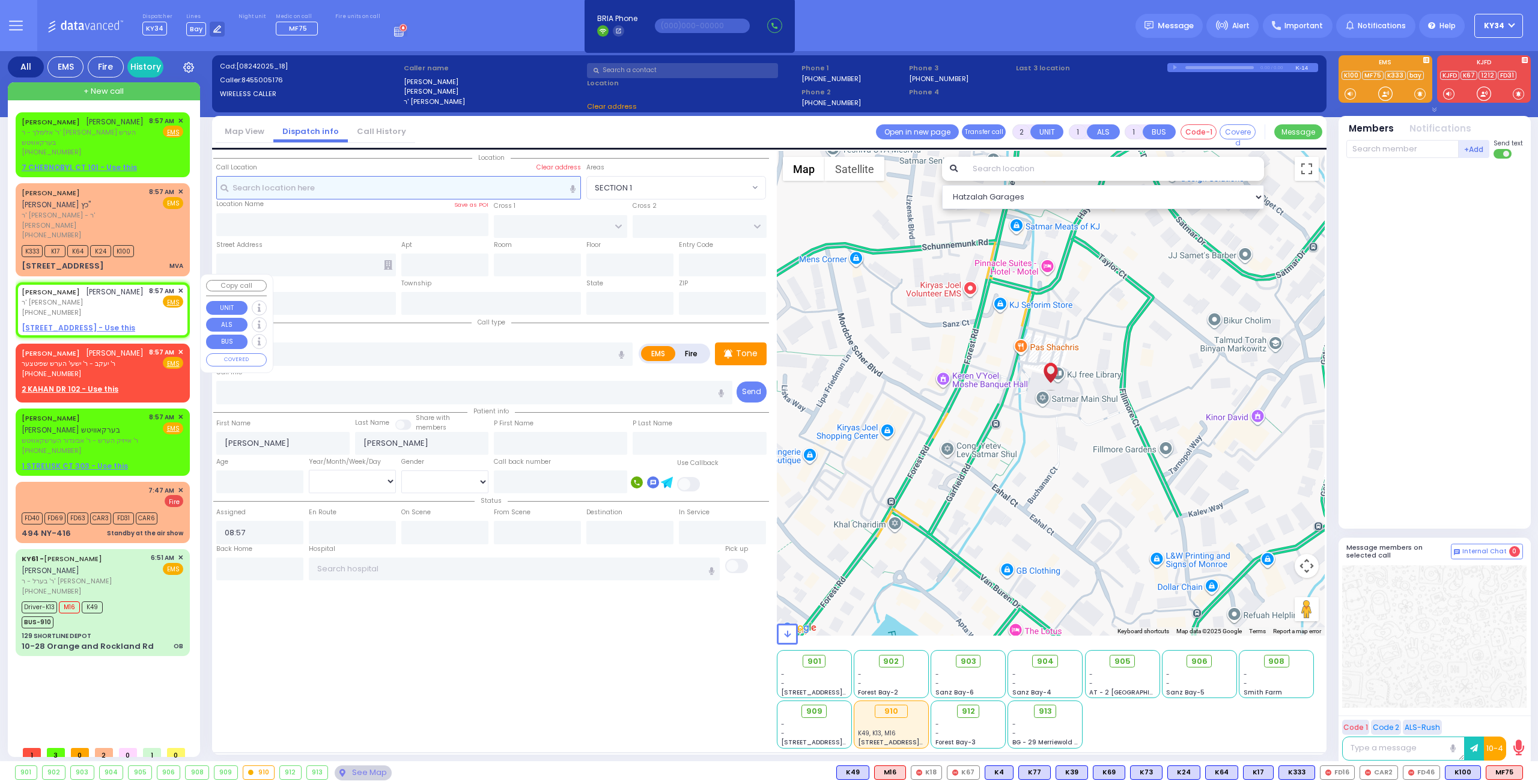
select select
radio input "true"
select select
select select "Hatzalah Garages"
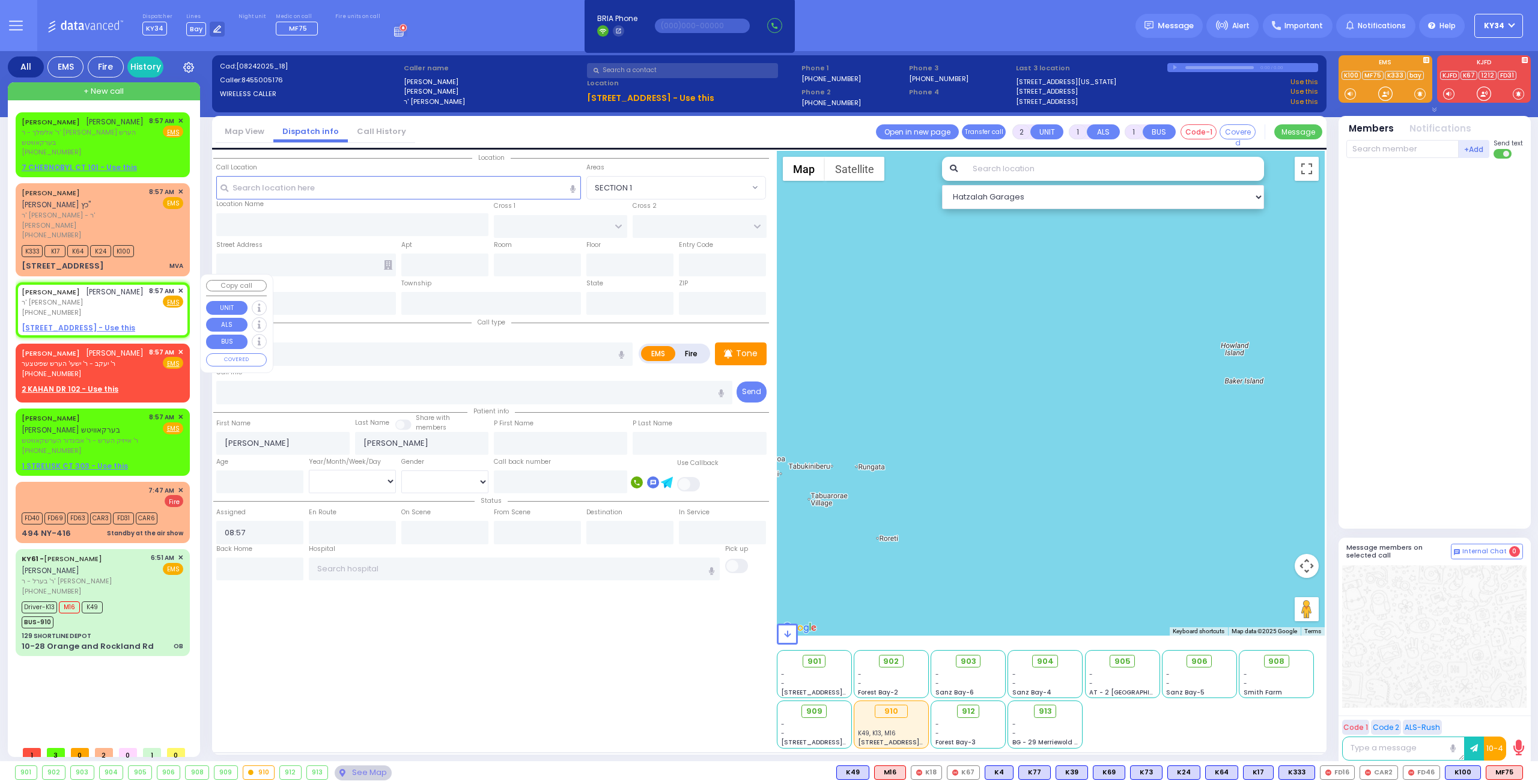
click at [182, 286] on span "✕" at bounding box center [180, 291] width 5 height 10
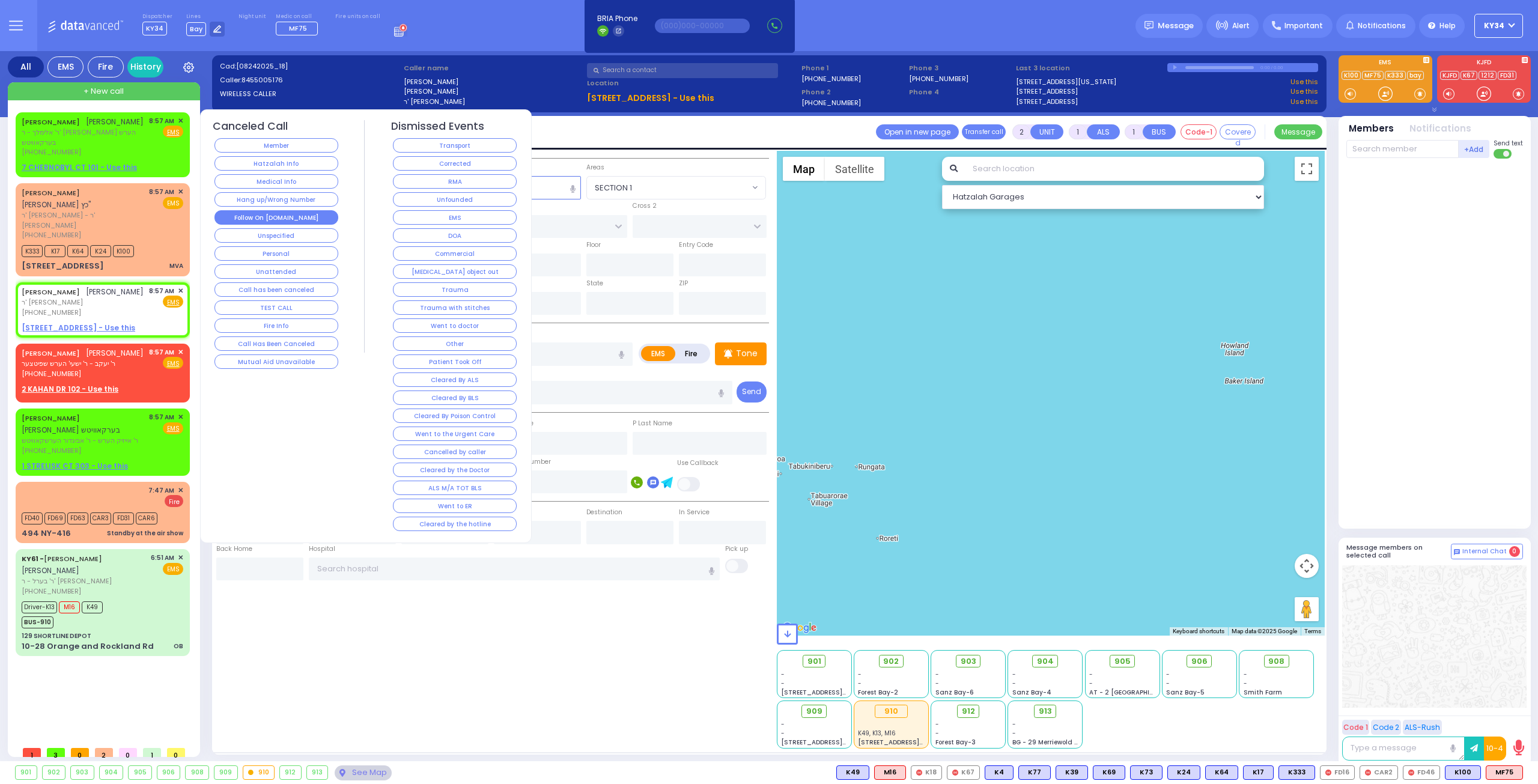
click at [293, 220] on button "Follow On [DOMAIN_NAME]" at bounding box center [276, 217] width 124 height 15
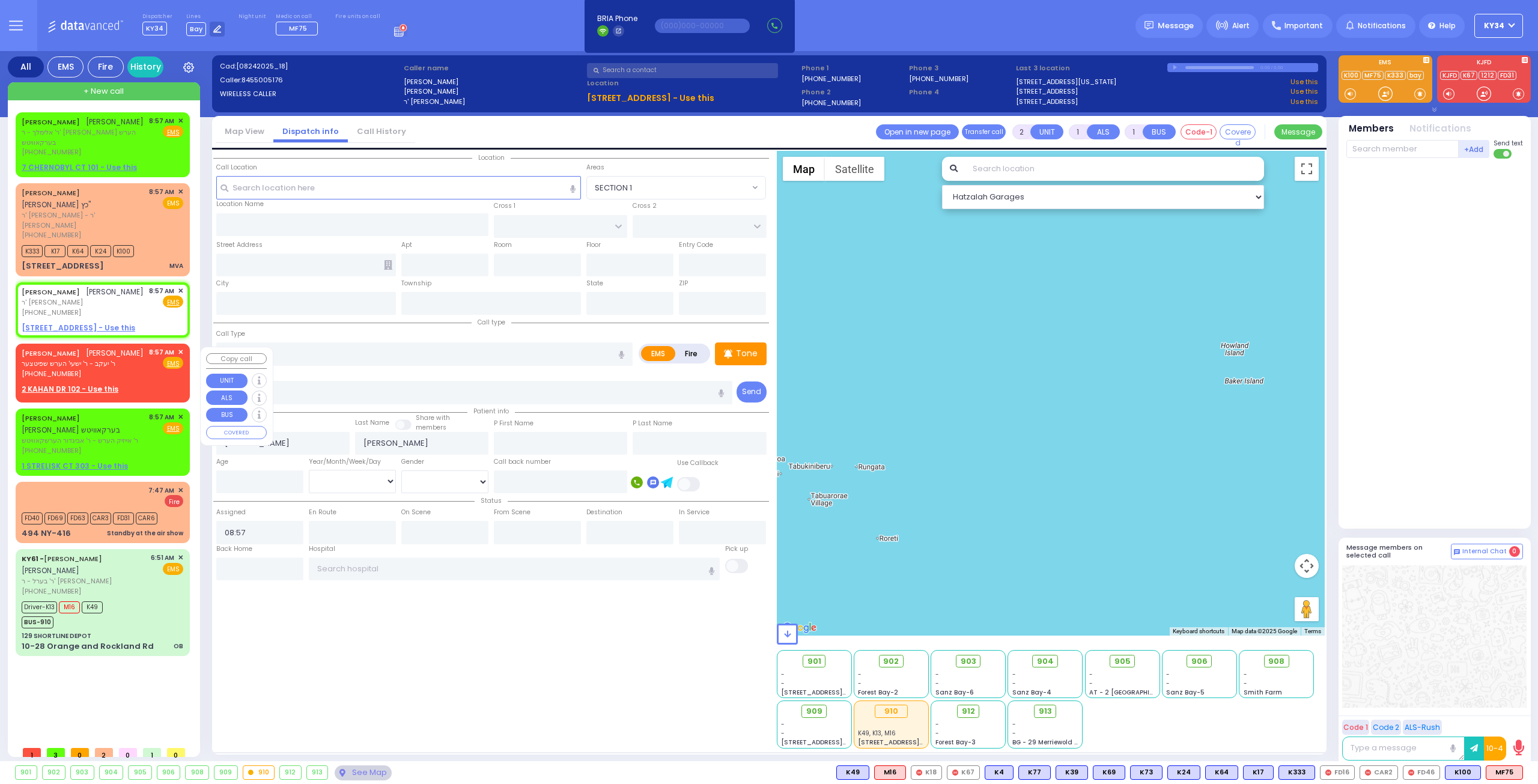
select select
radio input "true"
select select
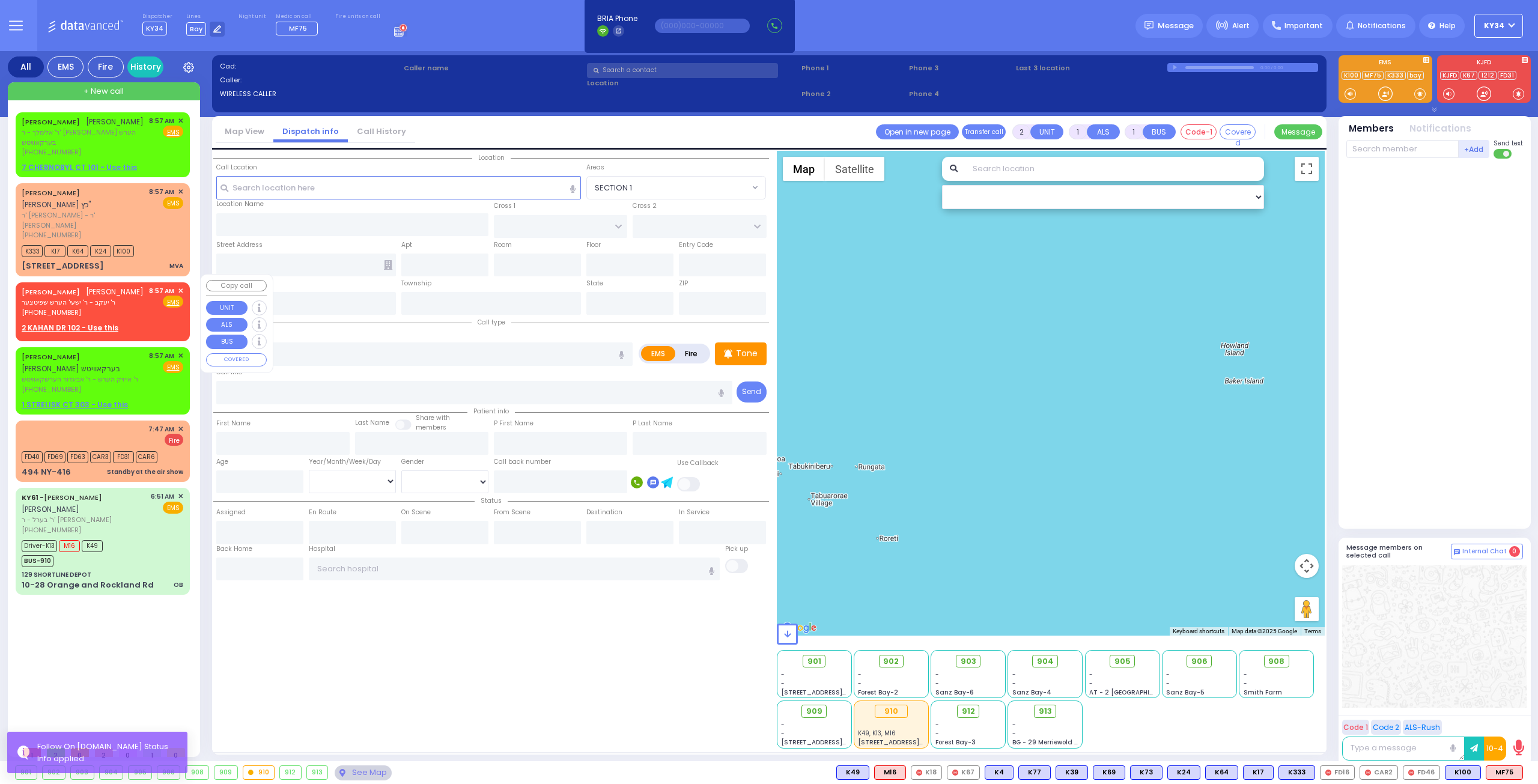
click at [182, 286] on span "✕" at bounding box center [180, 291] width 5 height 10
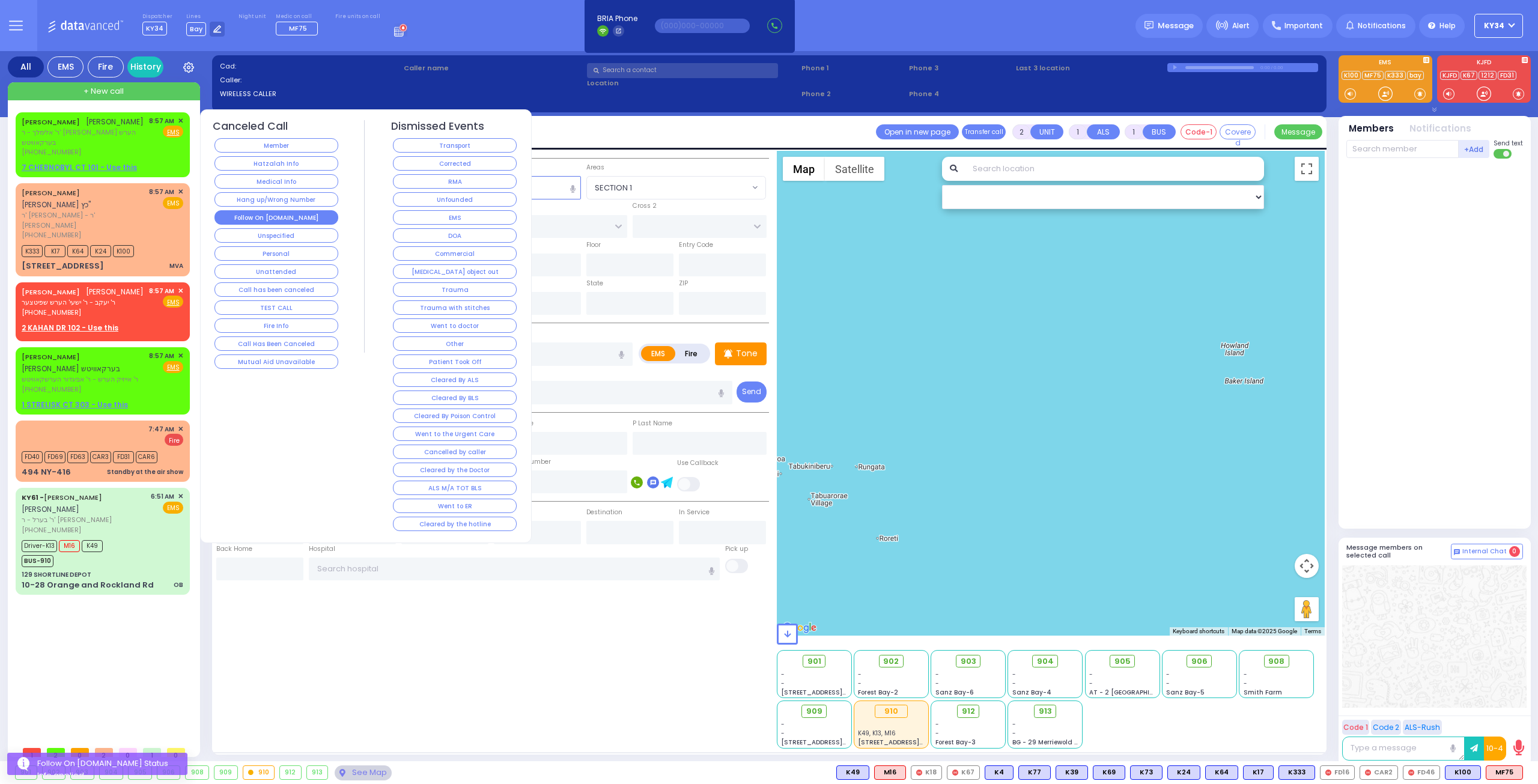
click at [291, 215] on button "Follow On [DOMAIN_NAME]" at bounding box center [276, 217] width 124 height 15
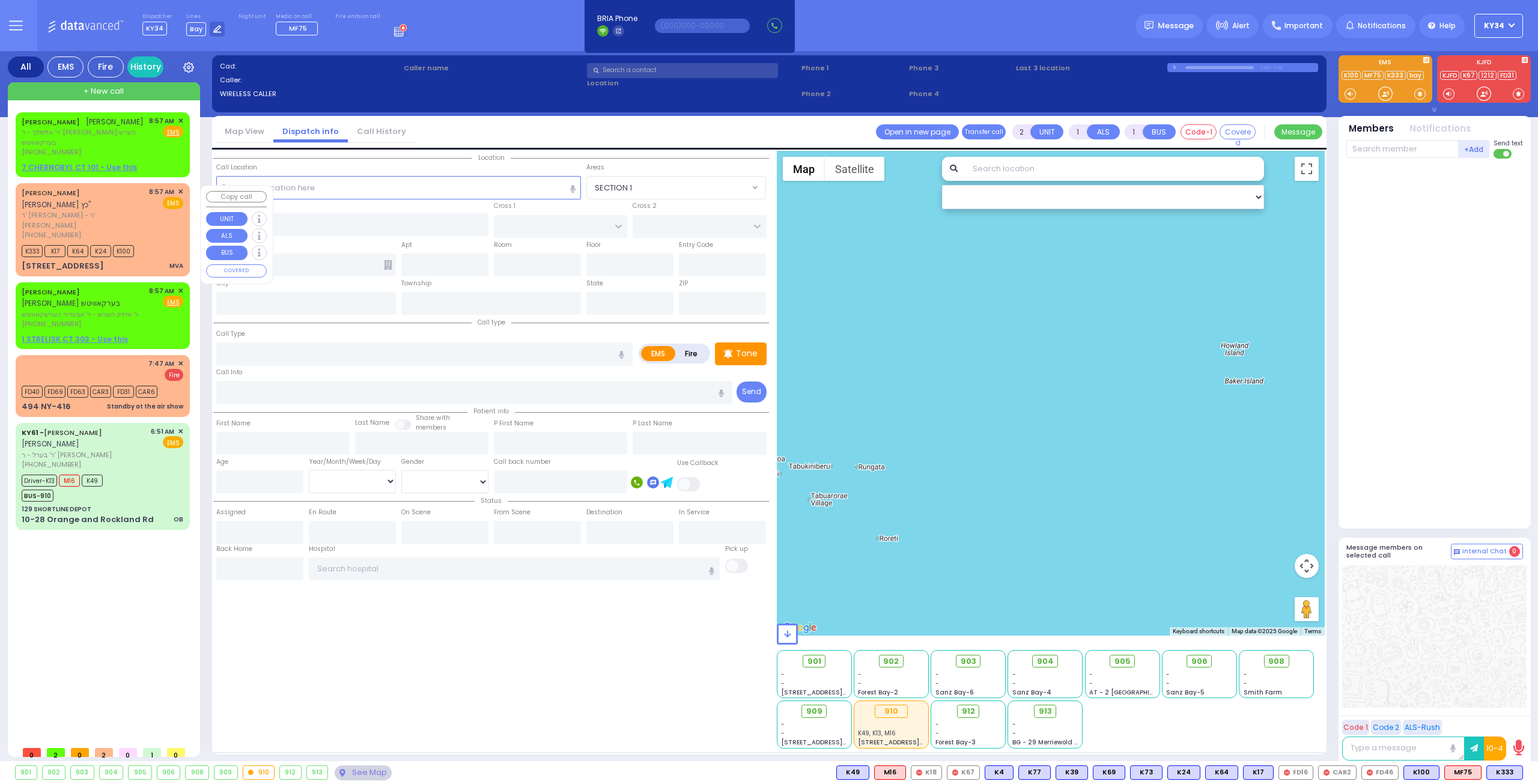
click at [139, 230] on div "[PHONE_NUMBER]" at bounding box center [83, 235] width 123 height 10
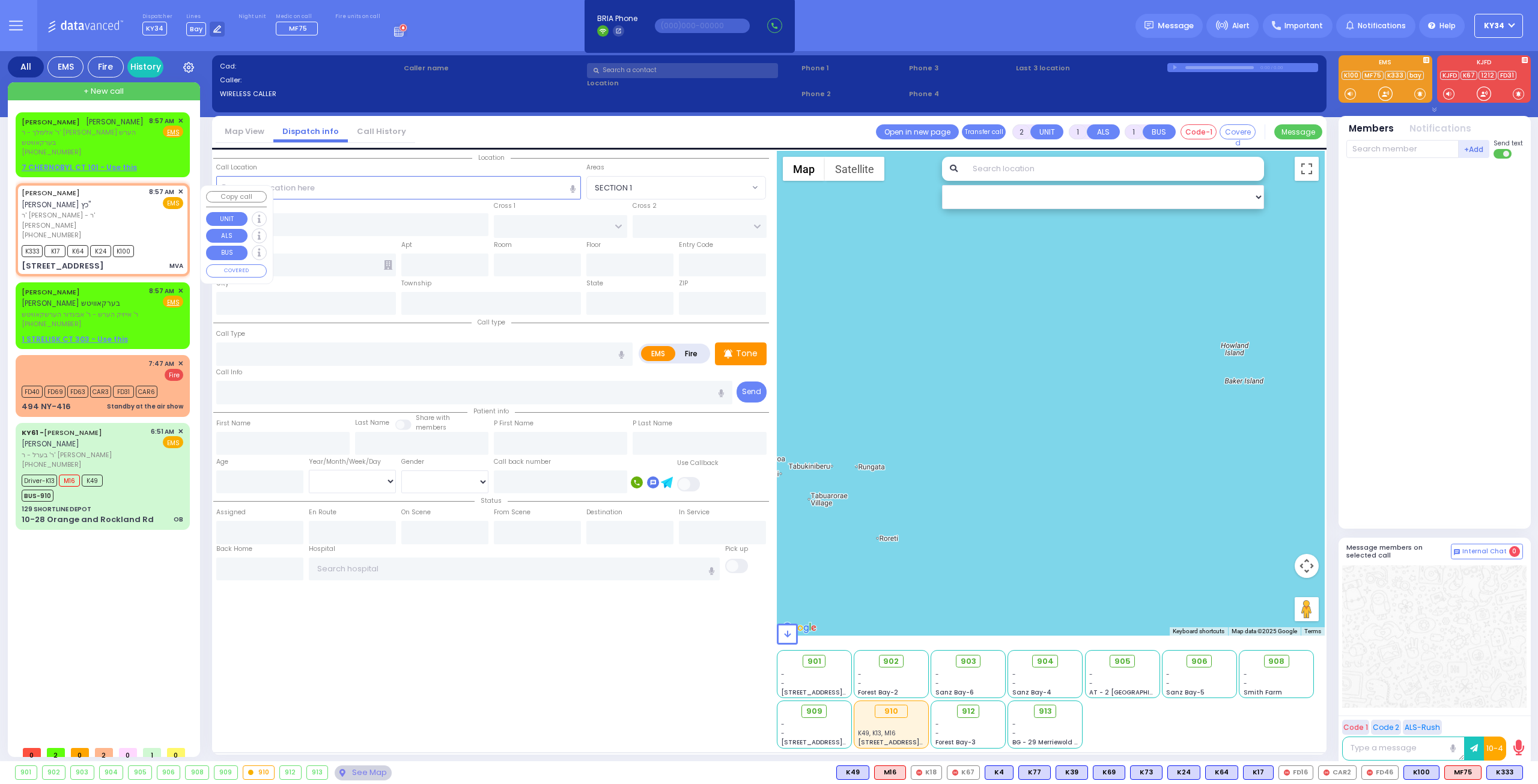
type input "4"
select select
type input "MVA"
radio input "true"
type input "YECHESKEL SHRAGA"
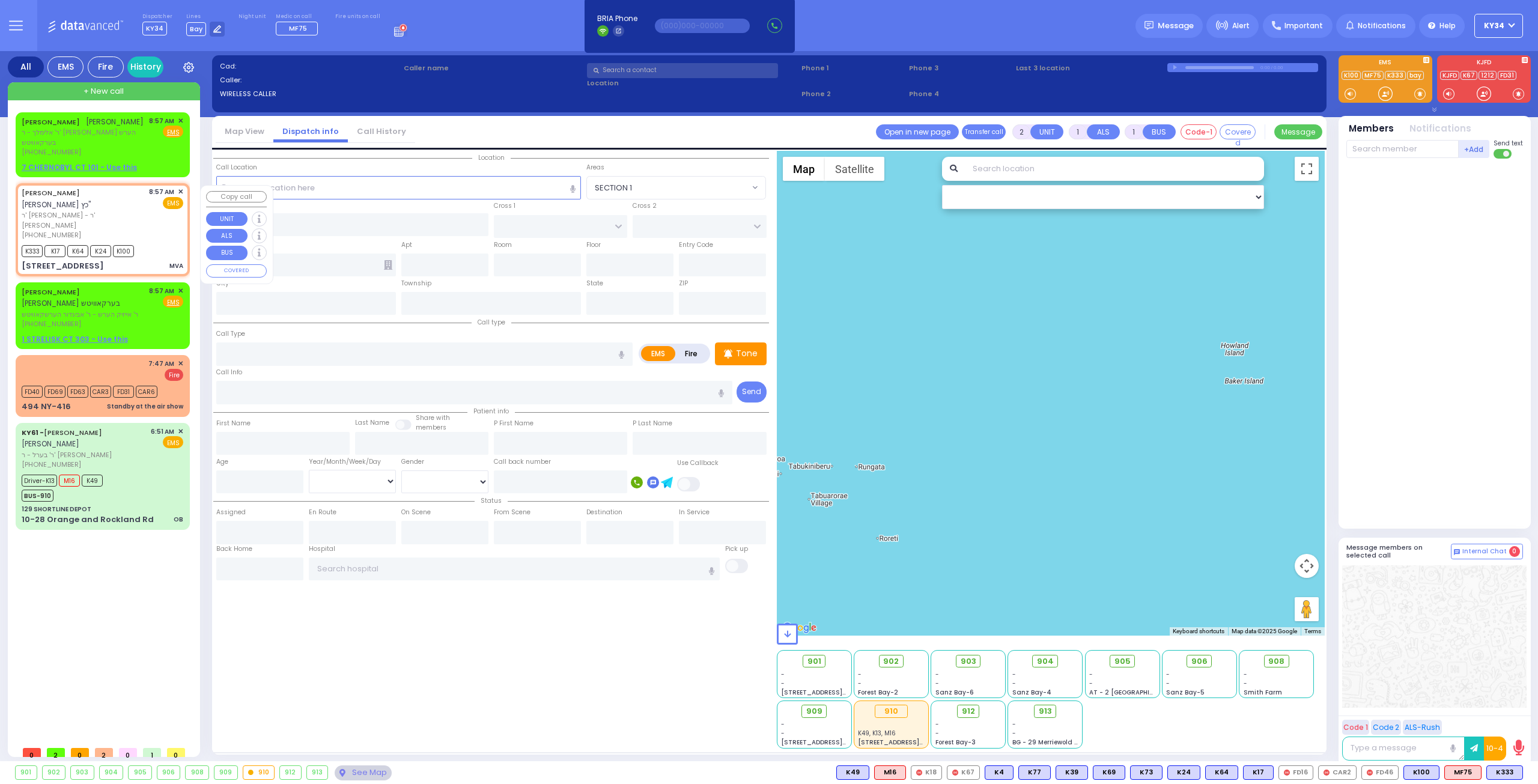
type input "KATZ"
select select
type input "08:57"
type input "08:59"
type input "EAHAL COURT"
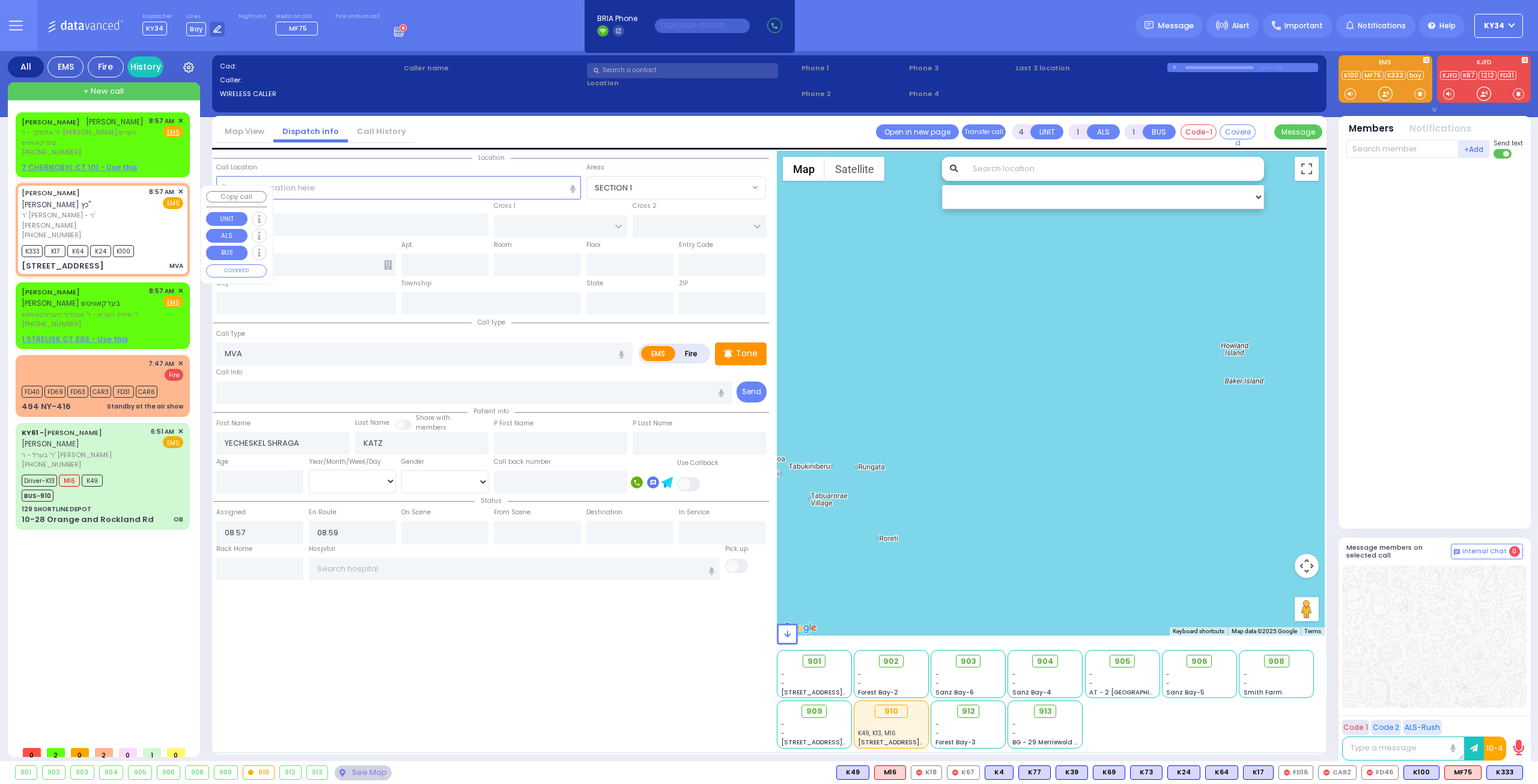
type input "[STREET_ADDRESS]"
type input "[PERSON_NAME]"
type input "[US_STATE]"
type input "10950"
select select "SECTION 1"
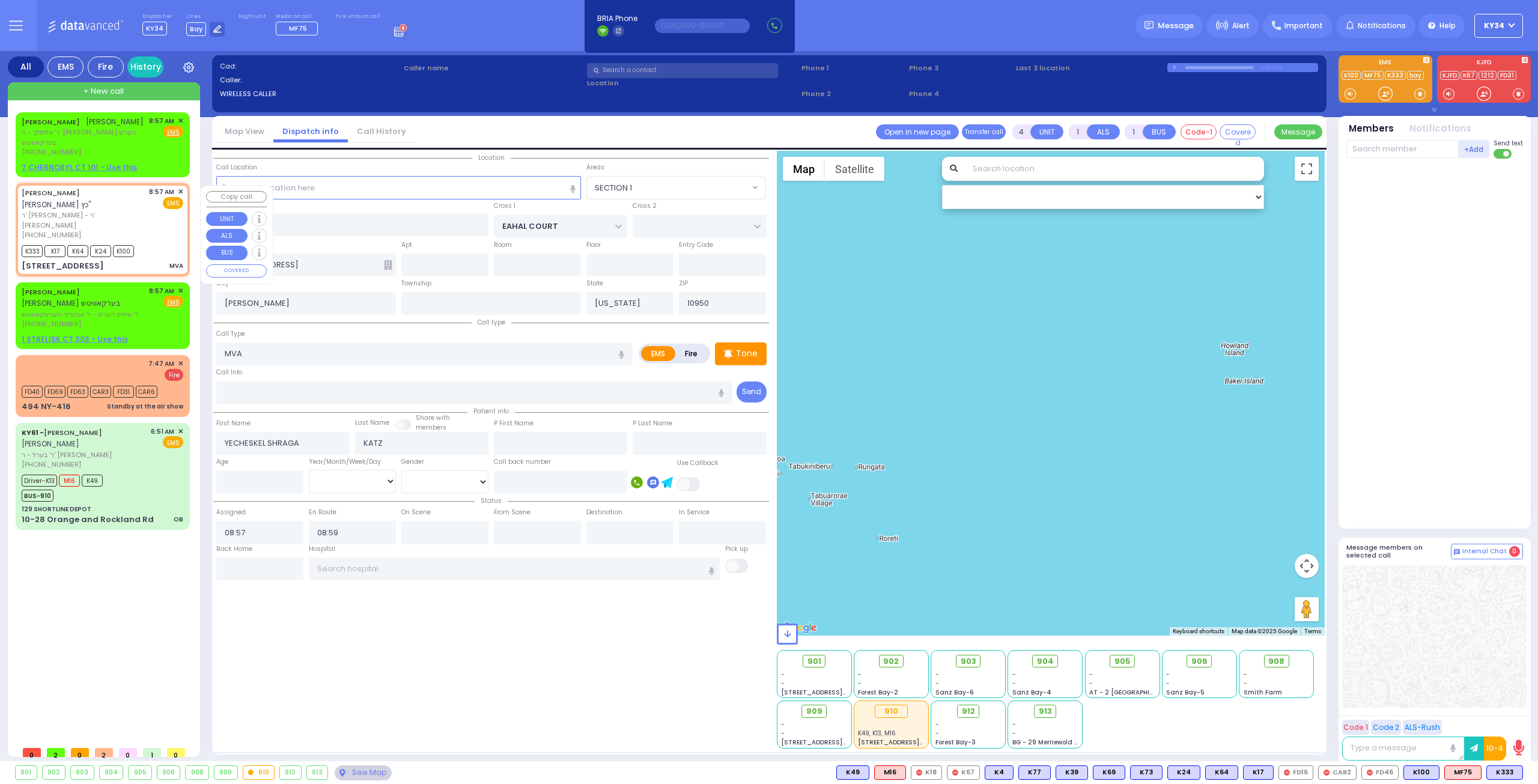
select select "Hatzalah Garages"
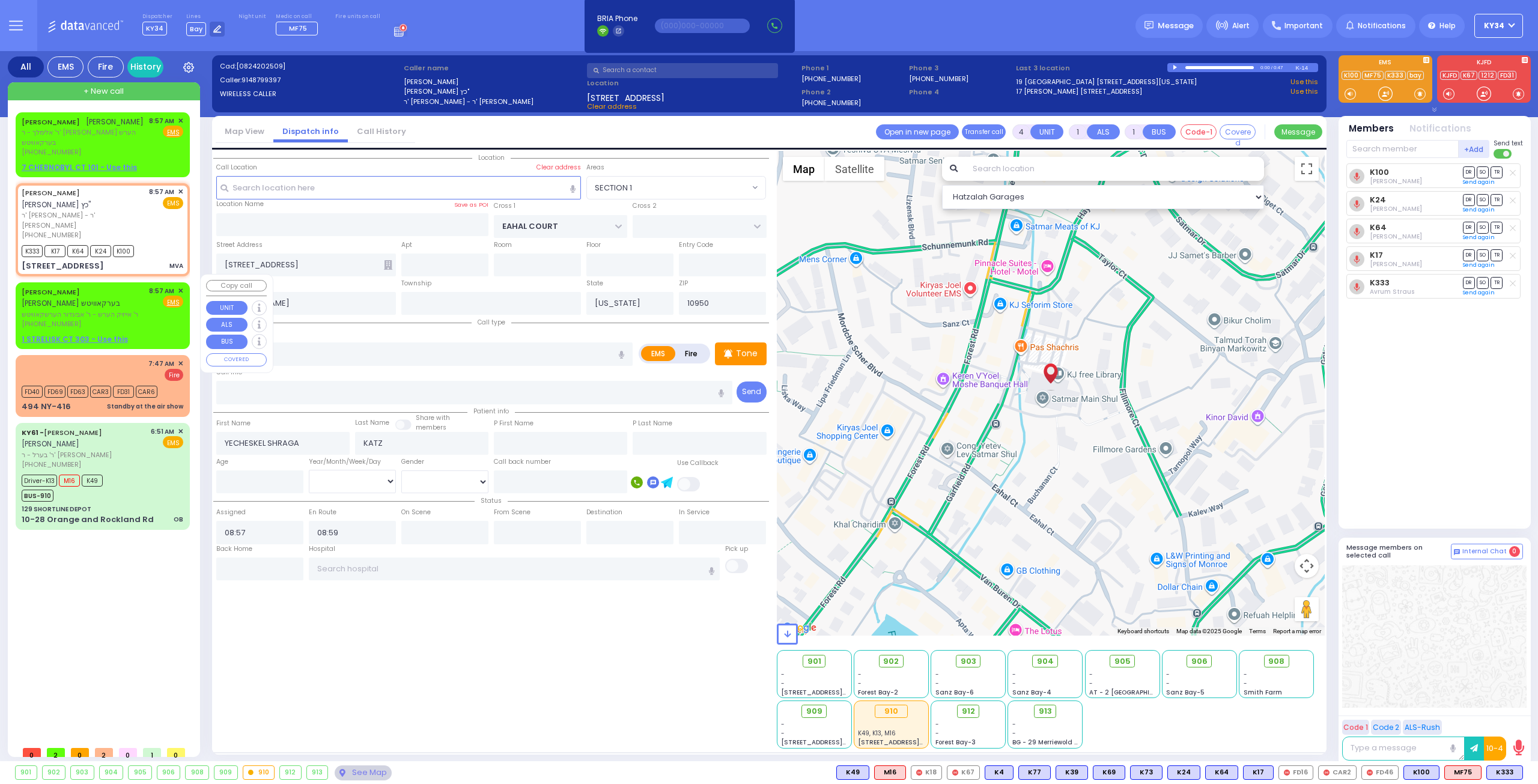
click at [139, 311] on div "[PERSON_NAME] [PERSON_NAME] ר' אייזיק הערש - ר' אביגדור הערשקאוויטש [PHONE_NUMB…" at bounding box center [83, 308] width 123 height 44
type input "2"
select select
radio input "true"
type input "[PERSON_NAME]"
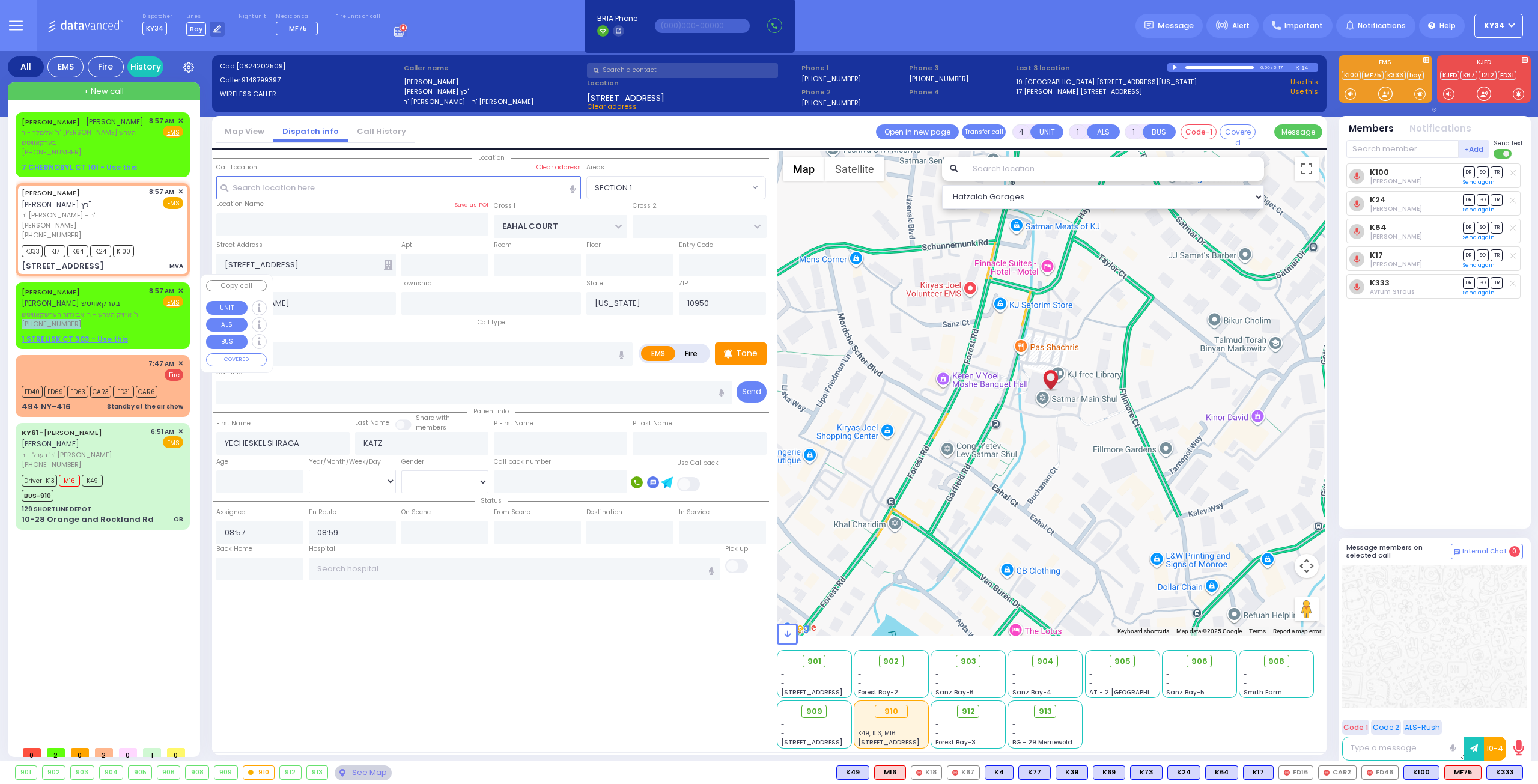
type input "BERKOWITZ"
select select
select select "Hatzalah Garages"
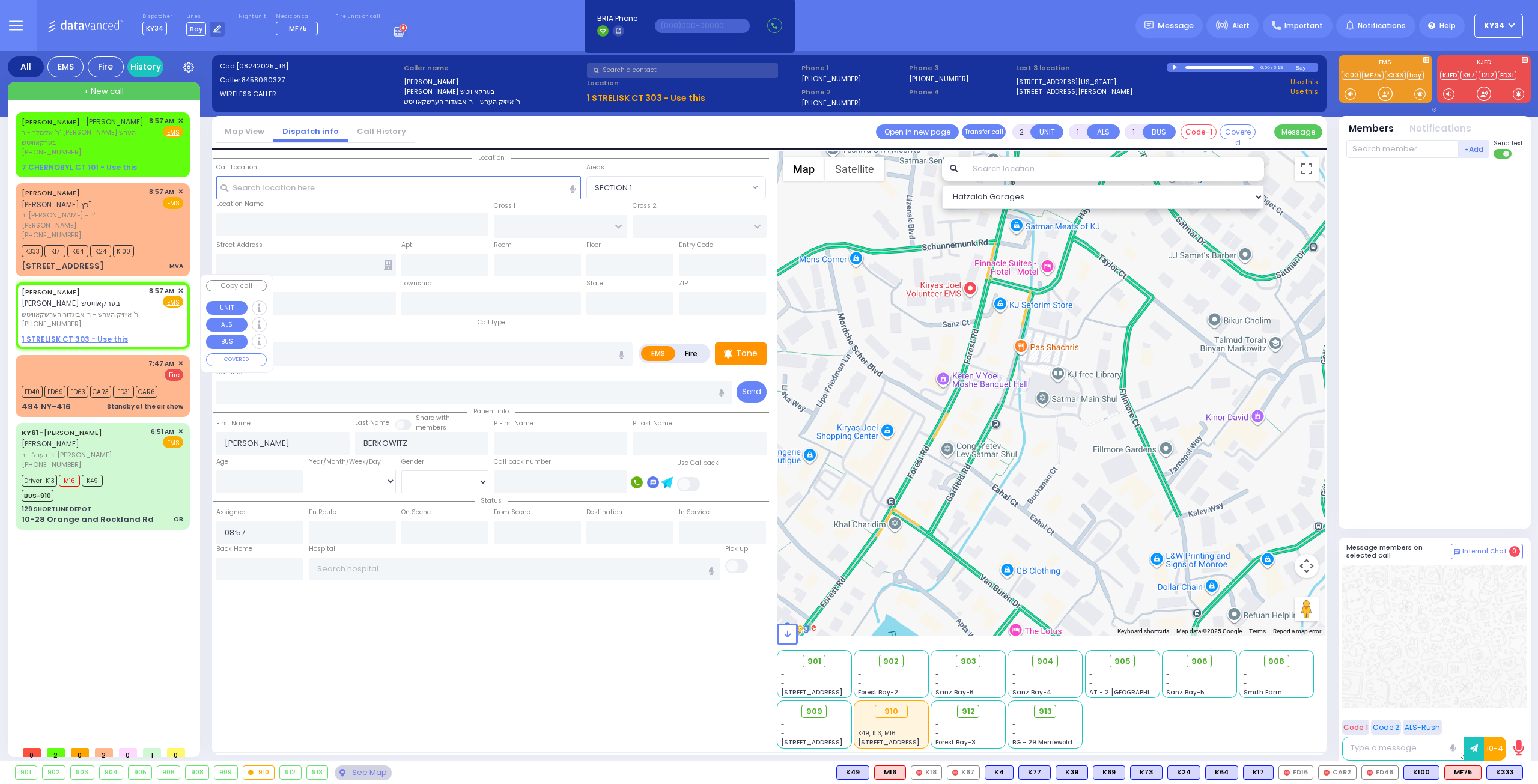
click at [181, 286] on span "✕" at bounding box center [180, 291] width 5 height 10
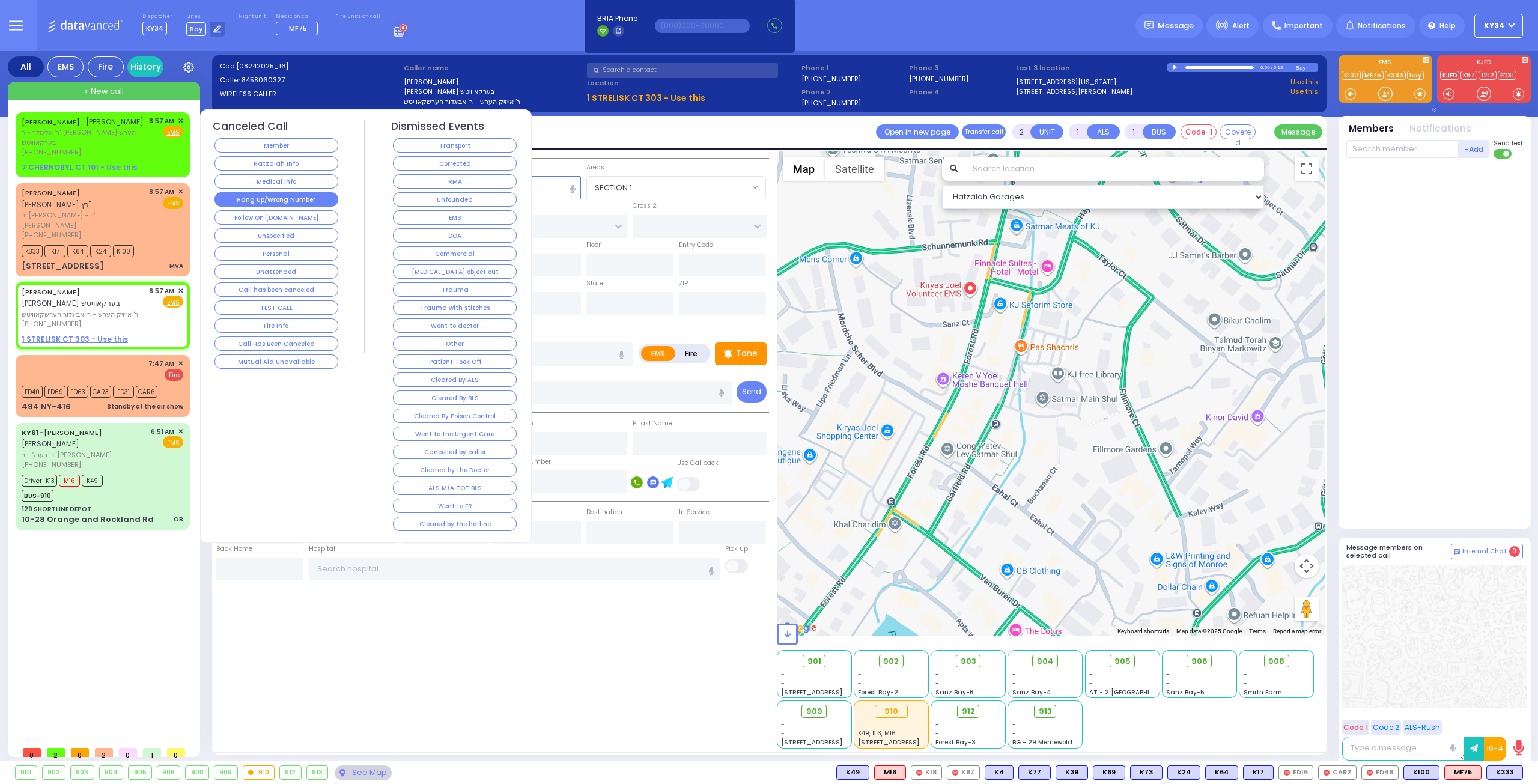
click at [308, 200] on button "Hang up/Wrong Number" at bounding box center [276, 199] width 124 height 15
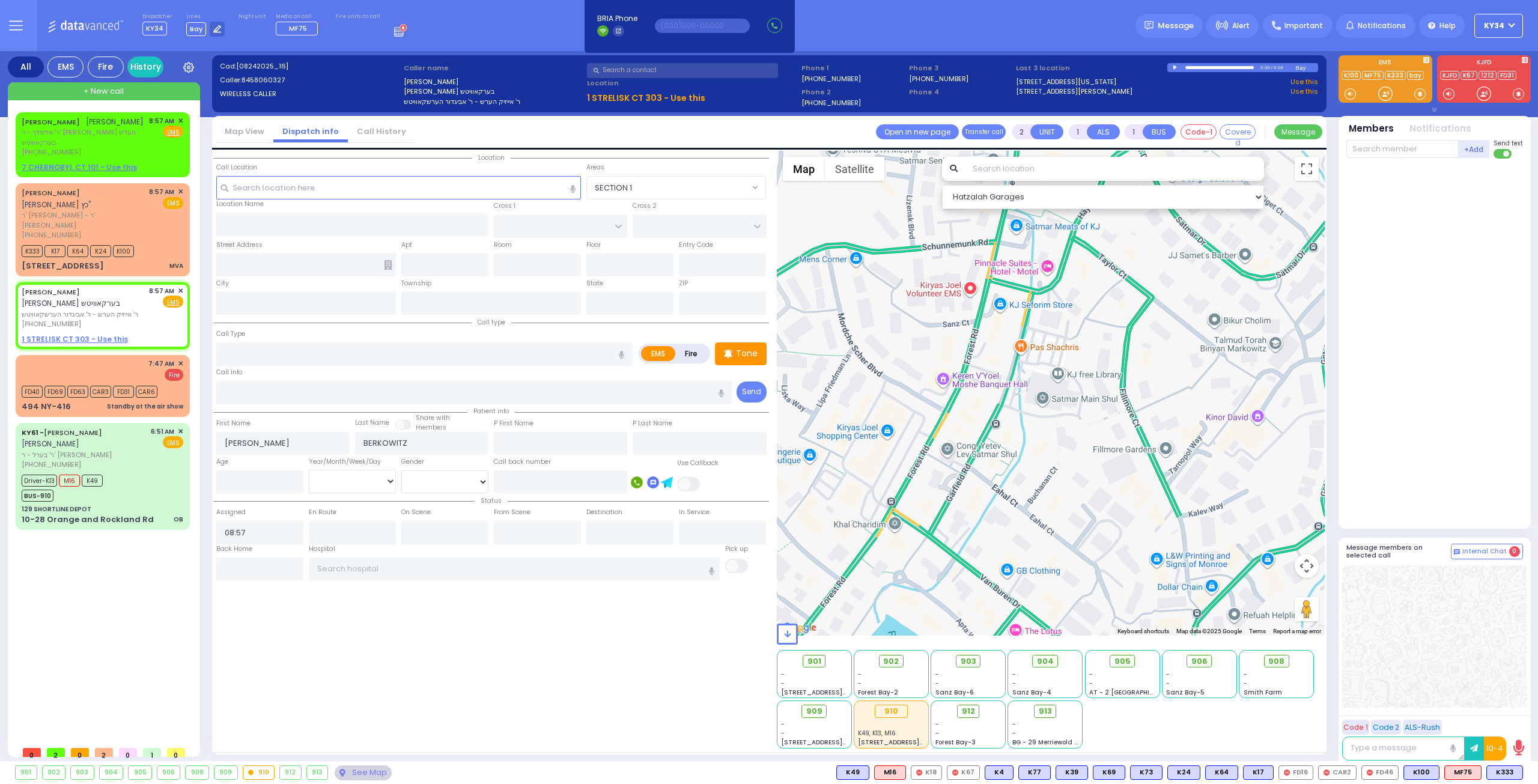
select select
radio input "true"
select select
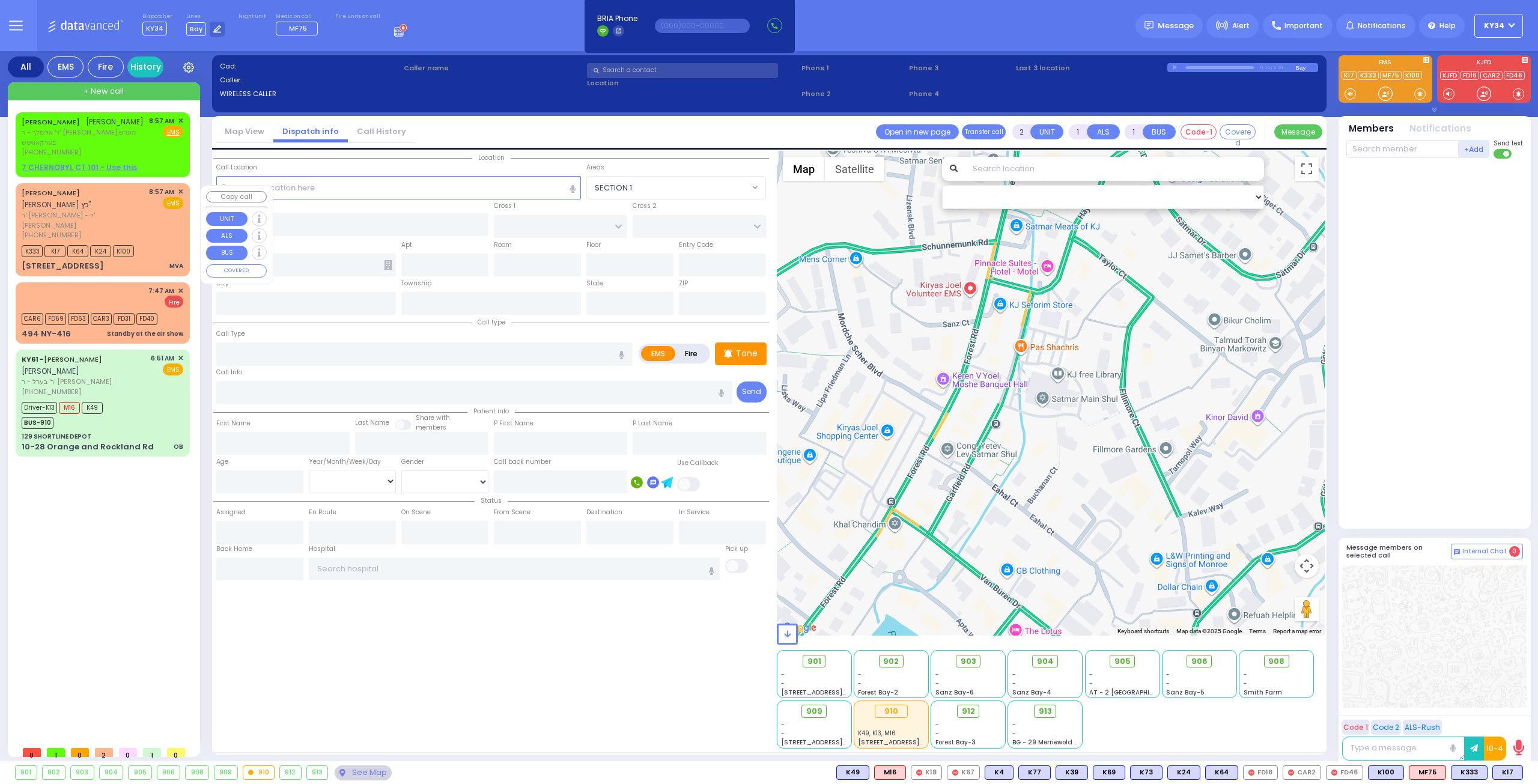
click at [156, 242] on div "K333 K17 K64 K24 K100" at bounding box center [102, 248] width 161 height 15
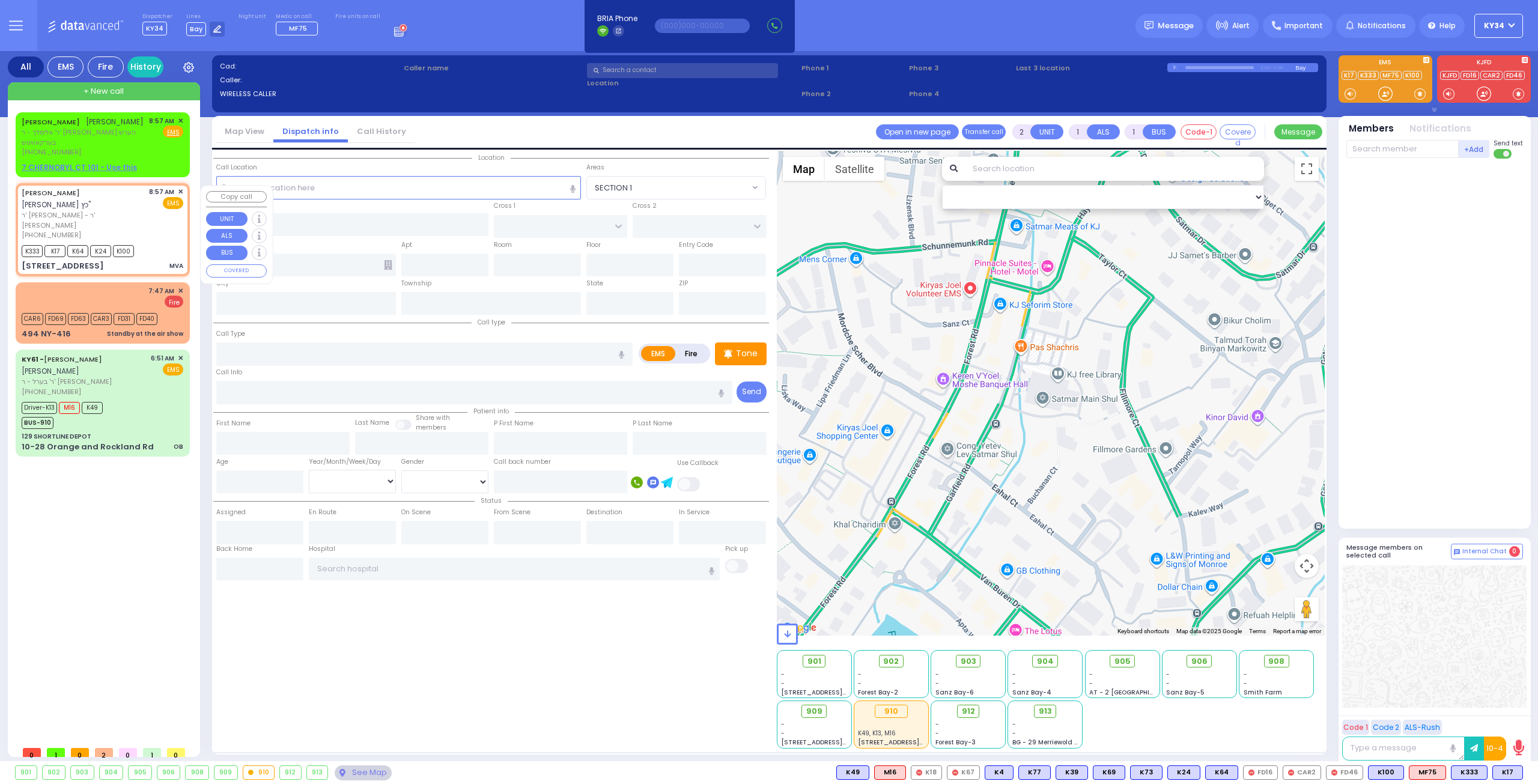
type input "4"
select select
type input "MVA"
radio input "true"
type input "YECHESKEL SHRAGA"
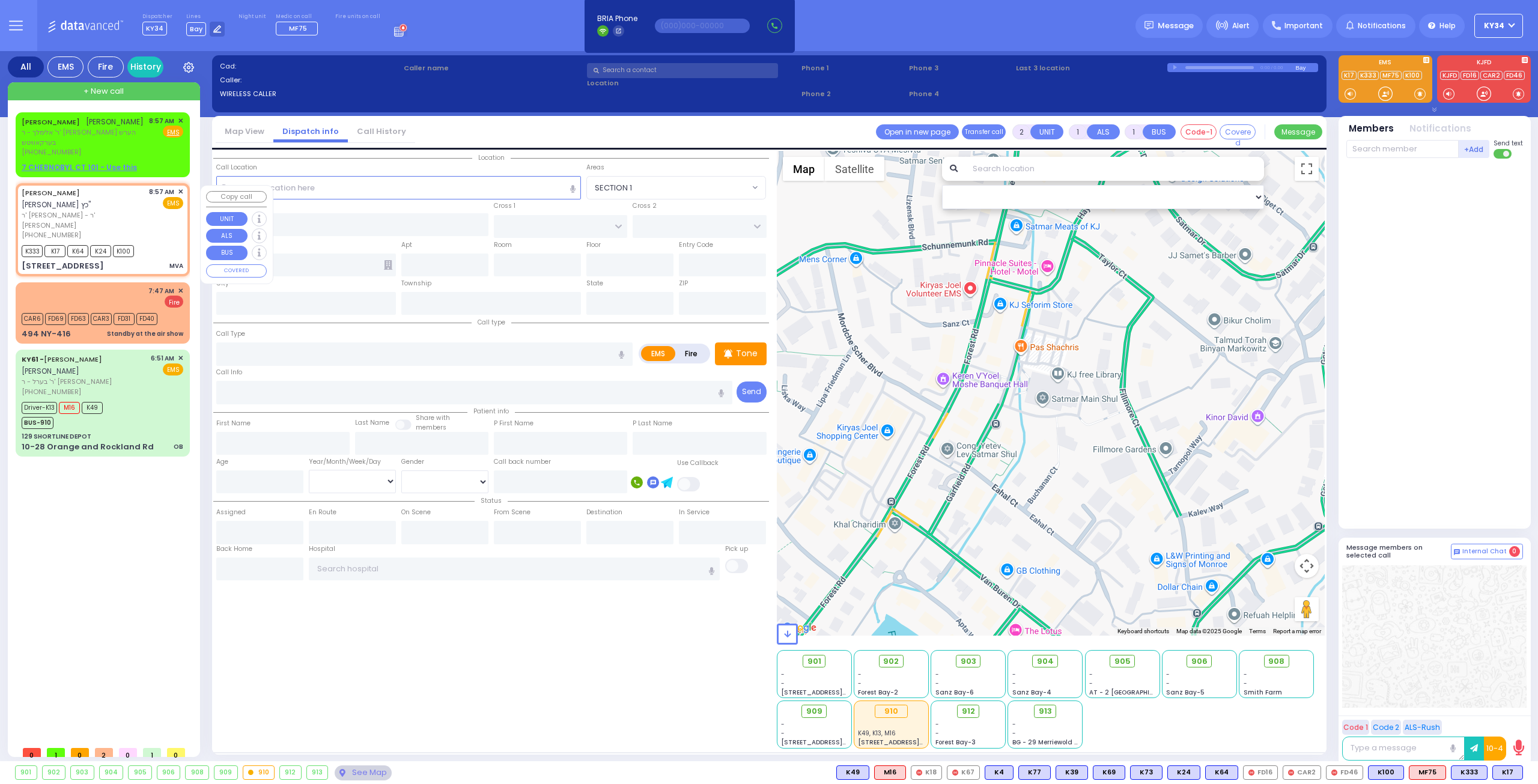
type input "KATZ"
select select
type input "08:57"
type input "08:59"
type input "EAHAL COURT"
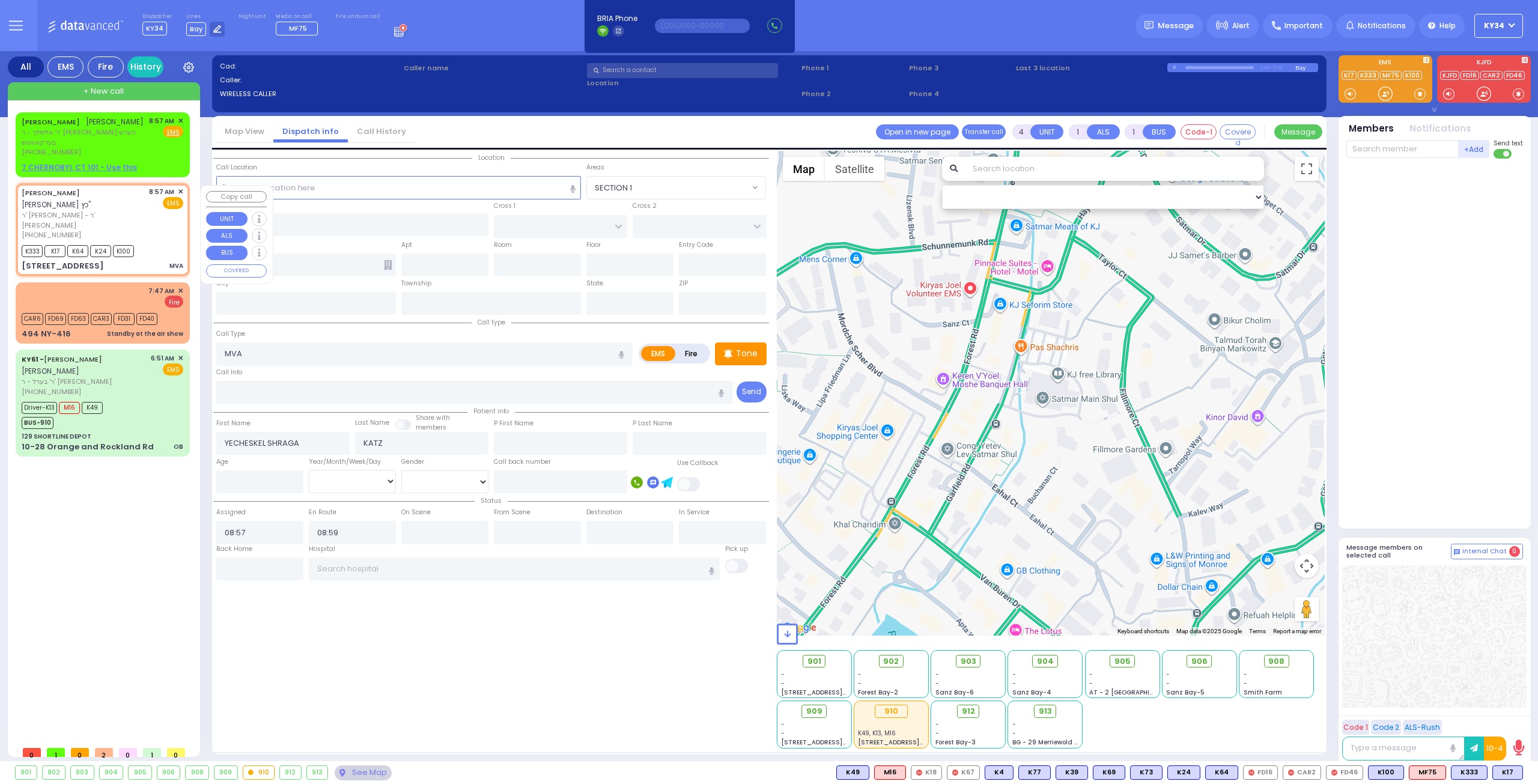
type input "[STREET_ADDRESS]"
type input "[PERSON_NAME]"
type input "[US_STATE]"
type input "10950"
select select "Hatzalah Garages"
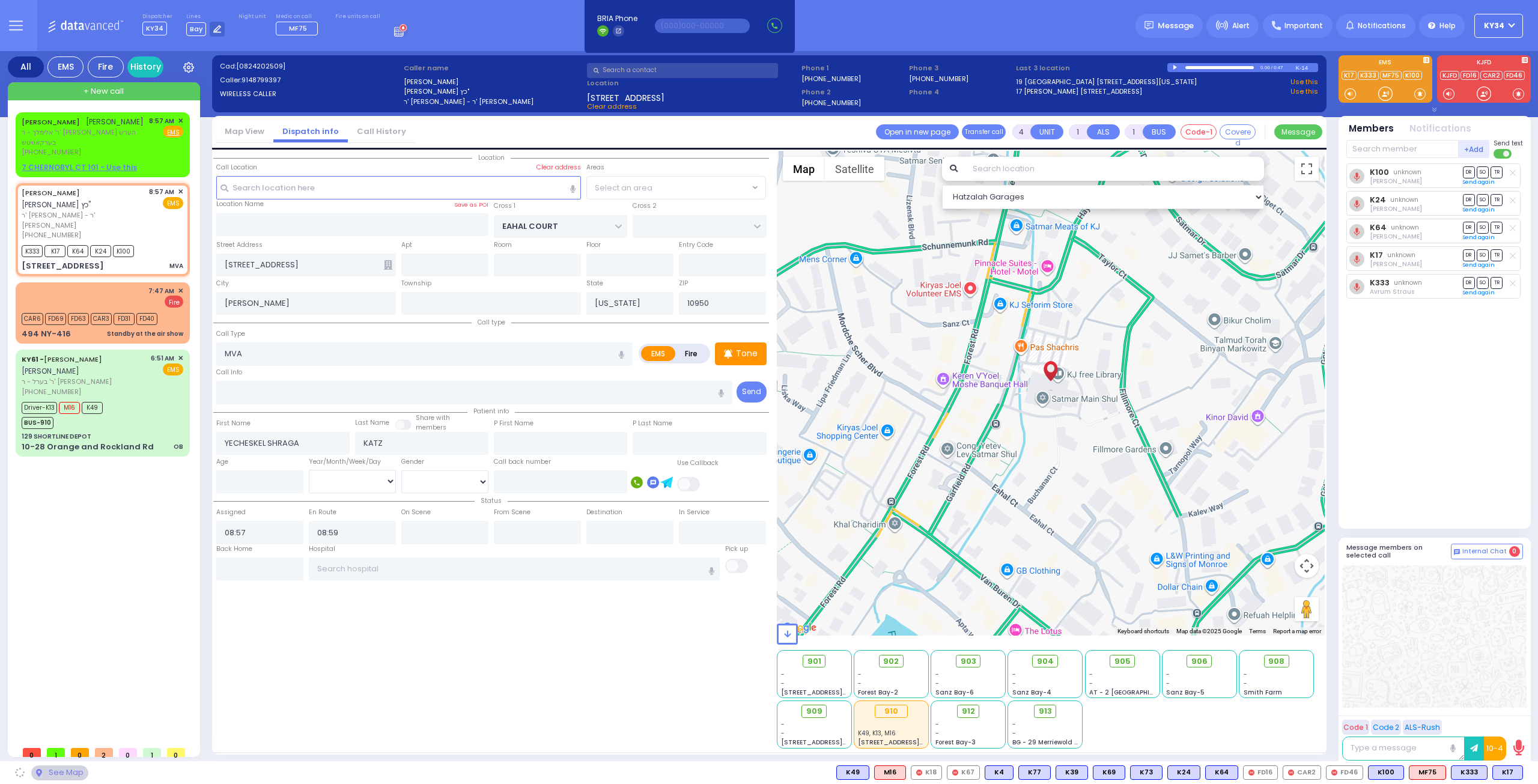
select select "SECTION 1"
click at [1173, 66] on div at bounding box center [1176, 67] width 7 height 5
click at [1222, 68] on div at bounding box center [1219, 67] width 68 height 3
click at [1176, 63] on div "0:41 / 0:47" at bounding box center [1232, 67] width 129 height 9
click at [1176, 66] on div at bounding box center [1176, 67] width 7 height 5
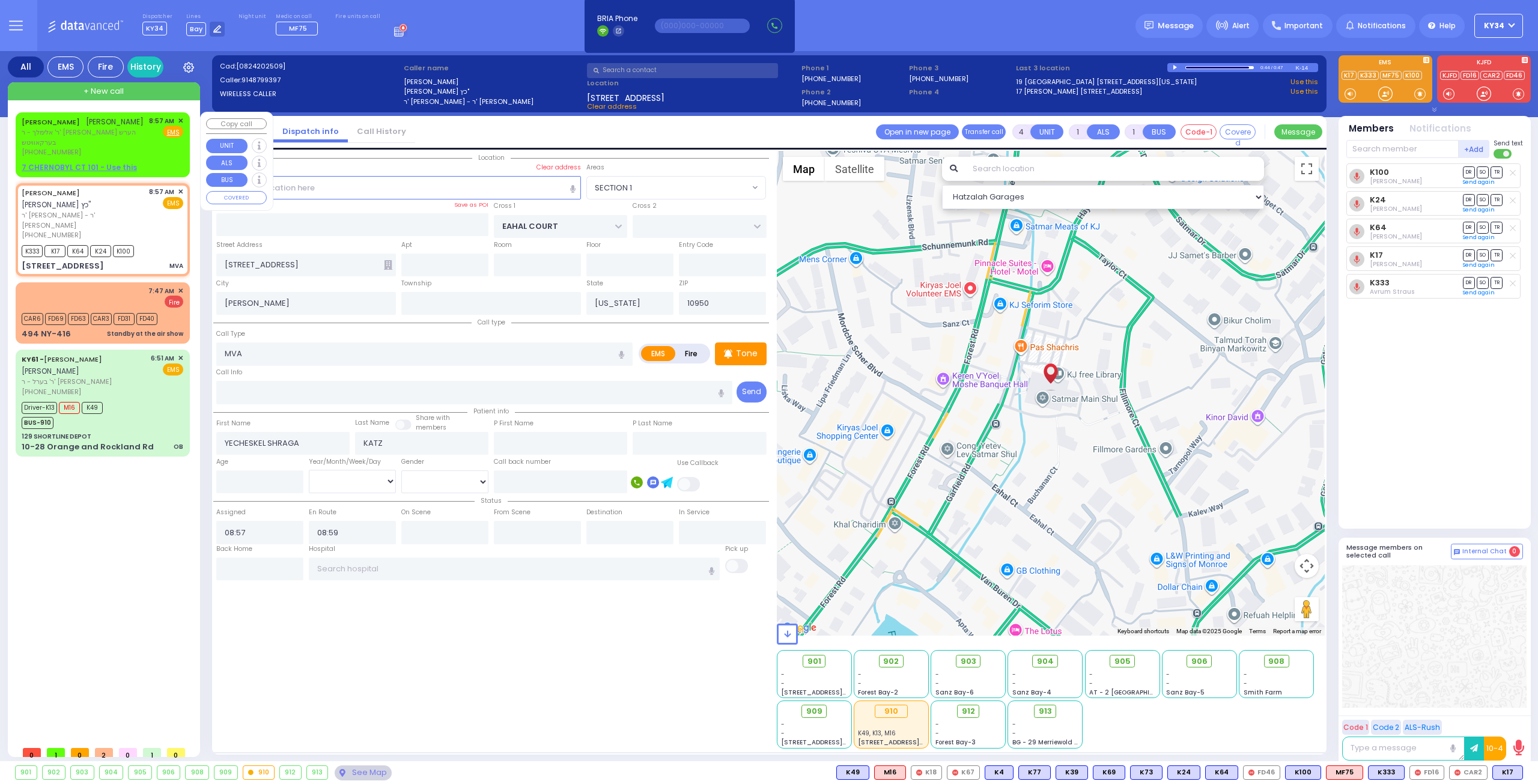
click at [78, 146] on span "ר' אלימלך - ר' [PERSON_NAME] הערש בערקאוויטש" at bounding box center [83, 138] width 123 height 20
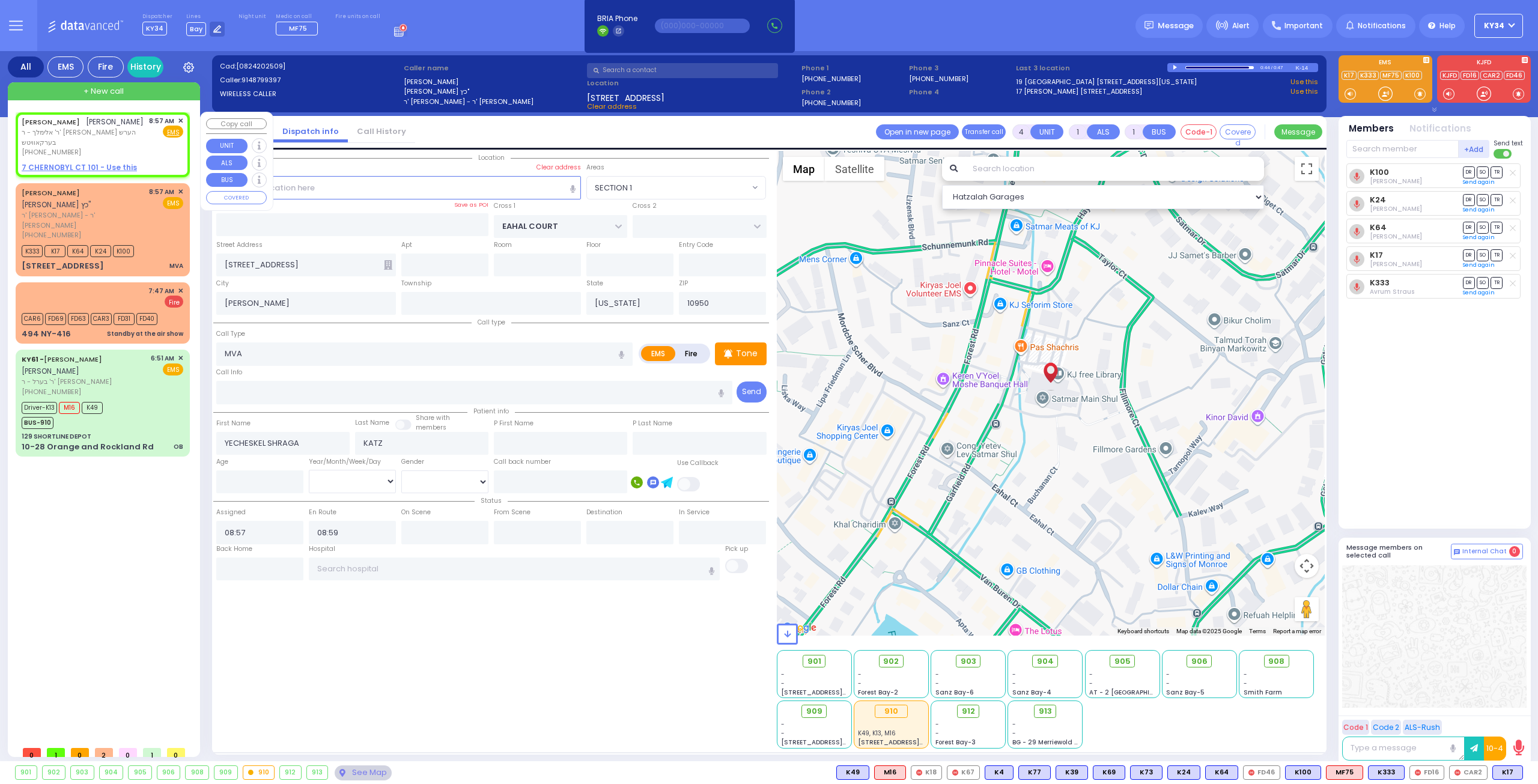
type input "2"
select select
radio input "true"
type input "[PERSON_NAME]"
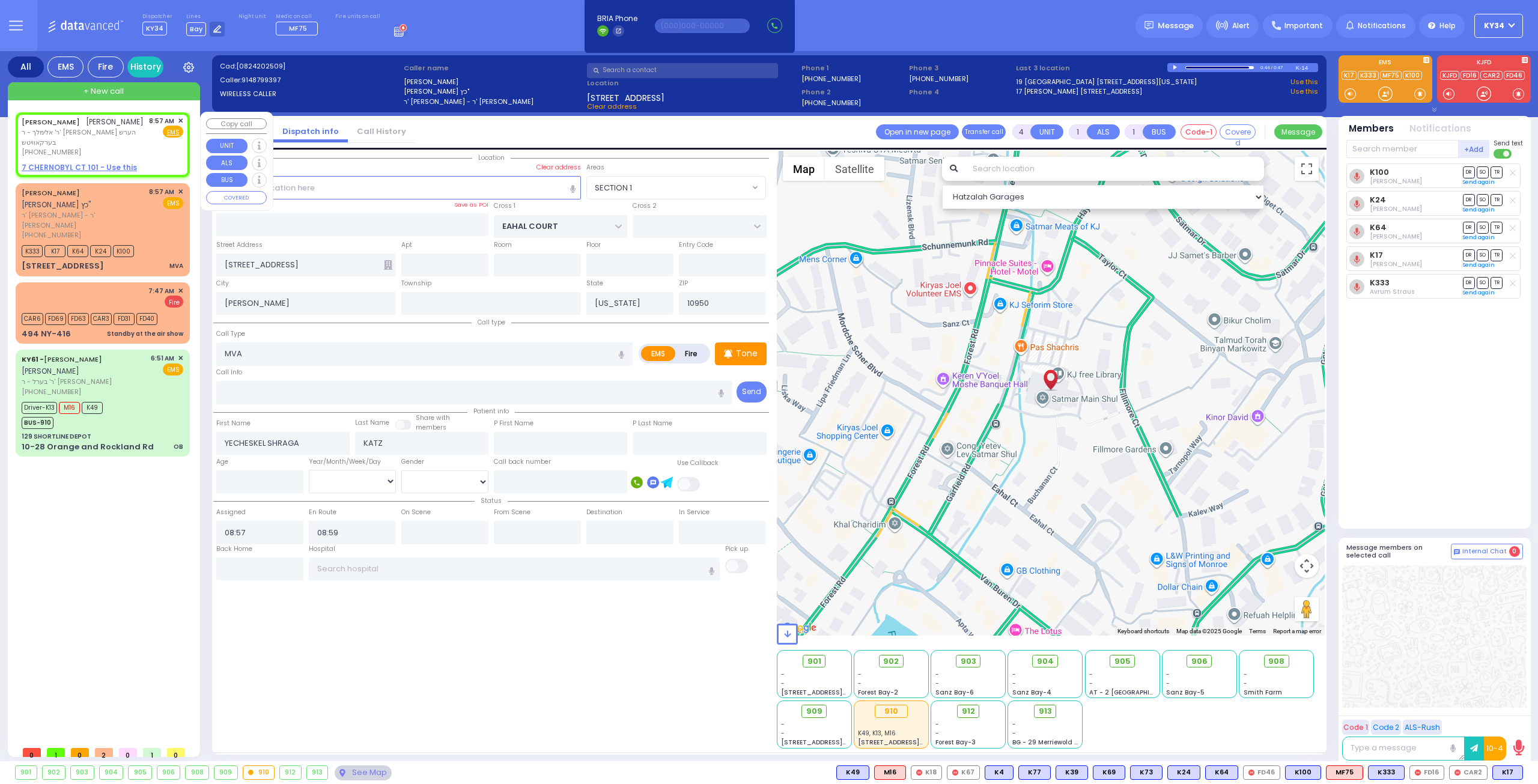
select select
select select "Hatzalah Garages"
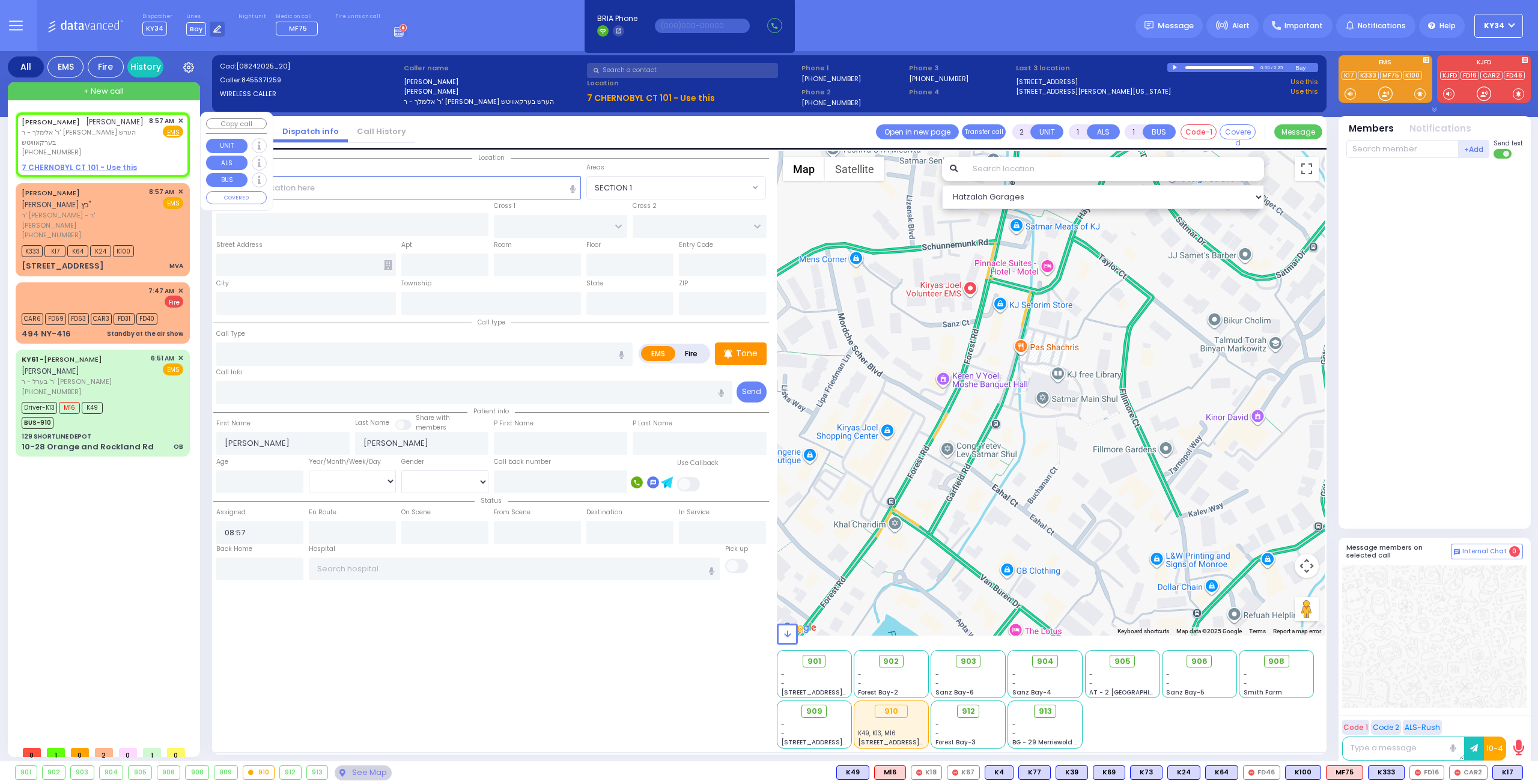
click at [181, 120] on span "✕" at bounding box center [180, 121] width 5 height 10
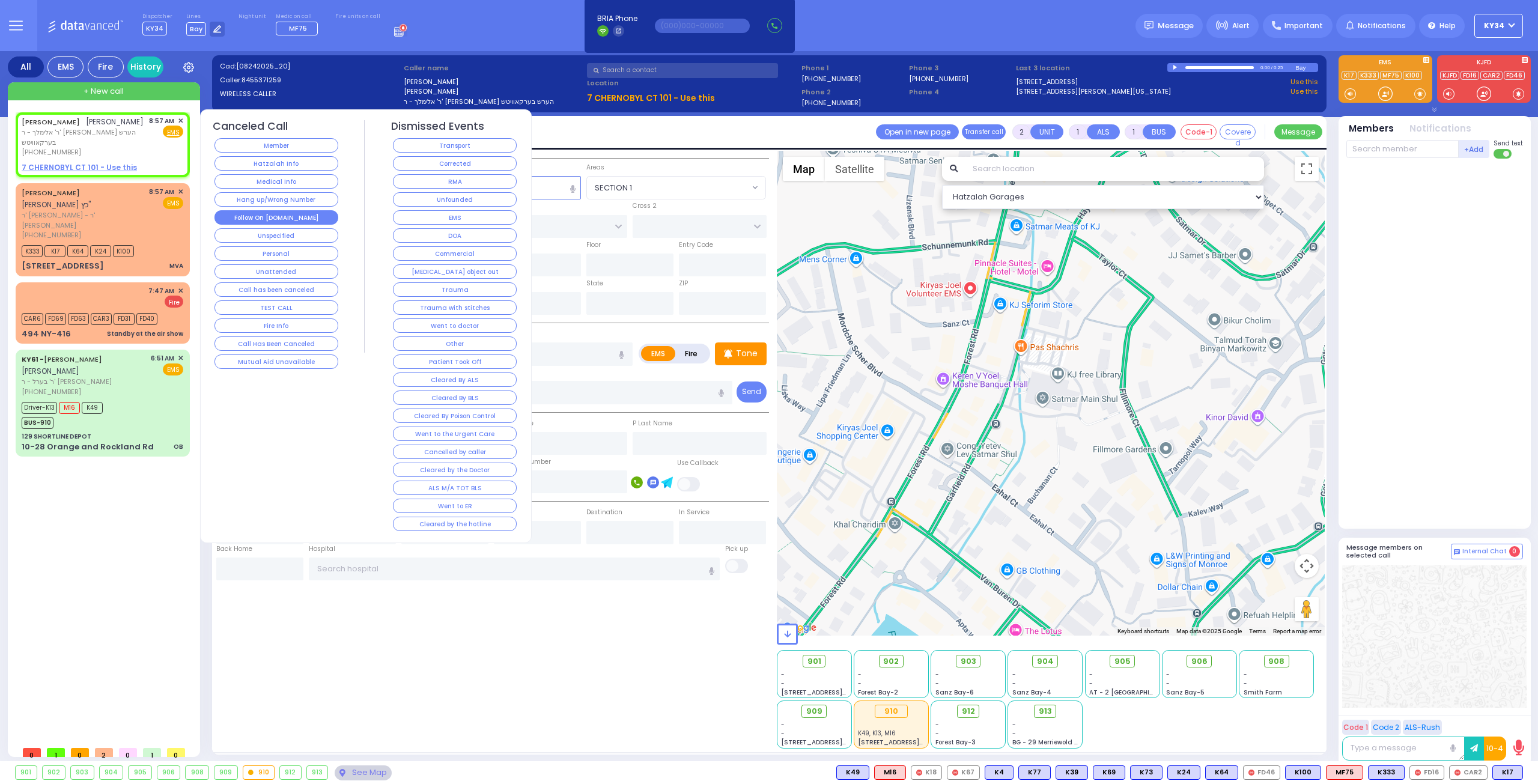
click at [304, 212] on button "Follow On [DOMAIN_NAME]" at bounding box center [276, 217] width 124 height 15
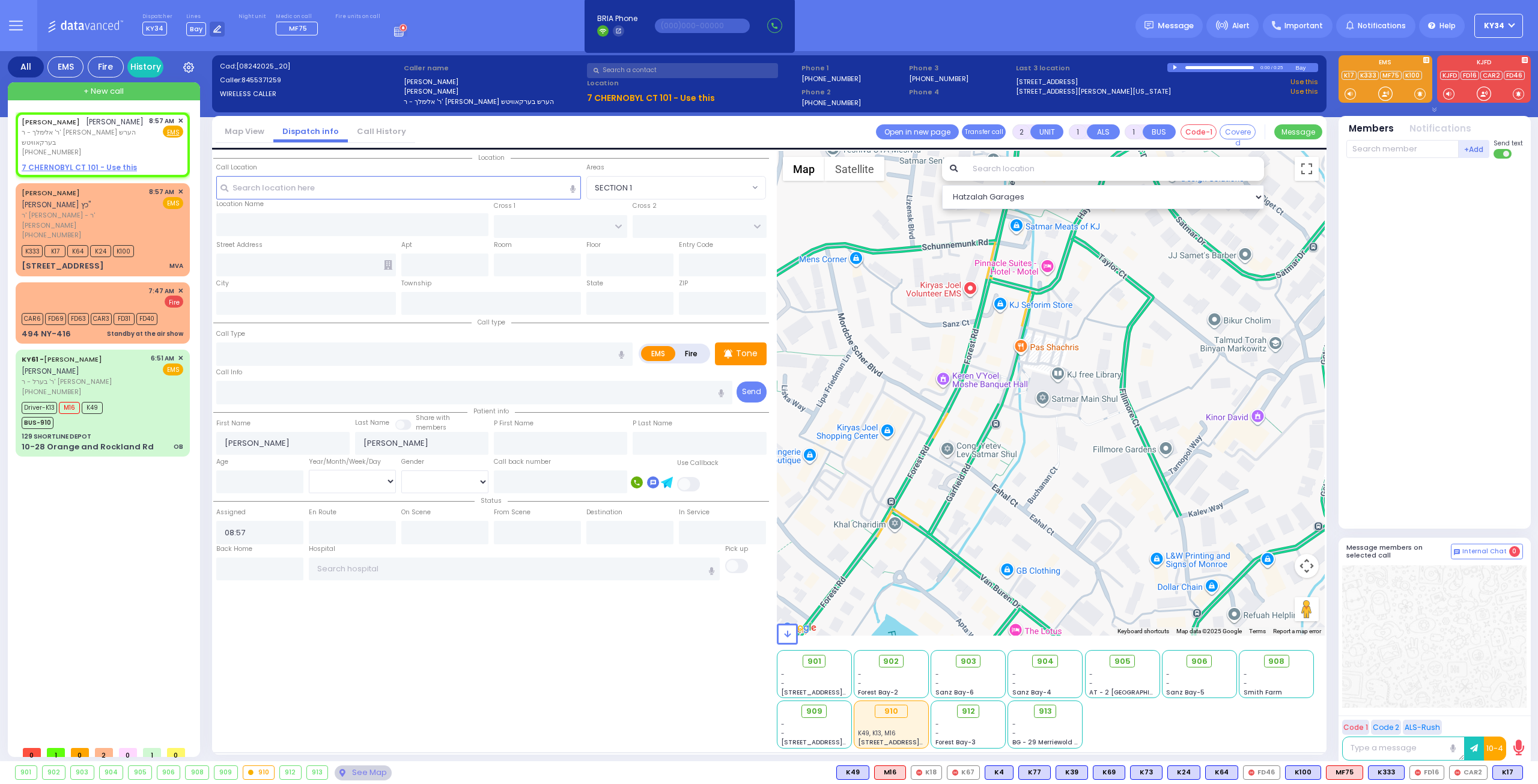
select select
radio input "true"
select select
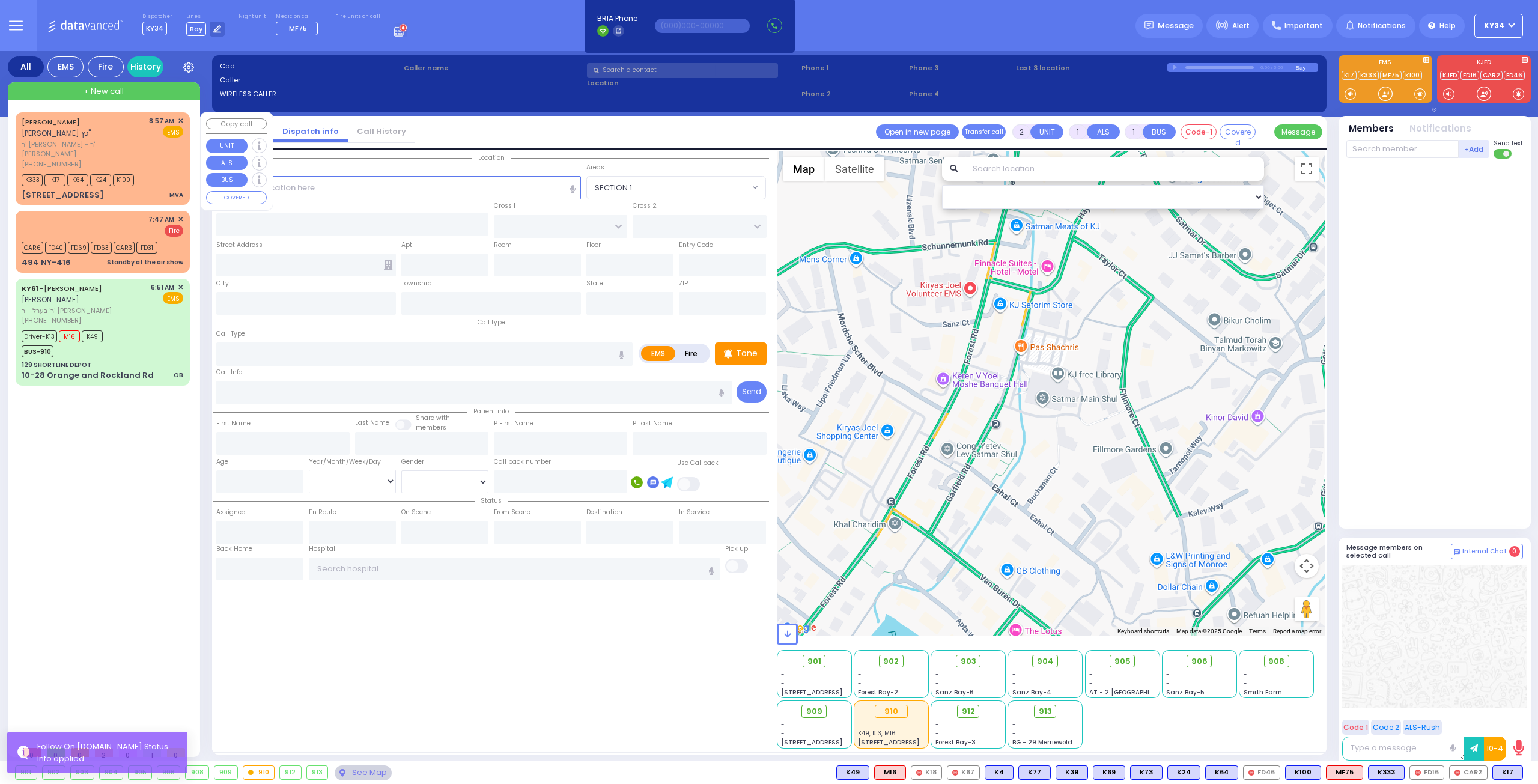
click at [148, 171] on div "K333 K17 K64 K24 K100" at bounding box center [102, 178] width 161 height 15
type input "4"
select select
type input "MVA"
radio input "true"
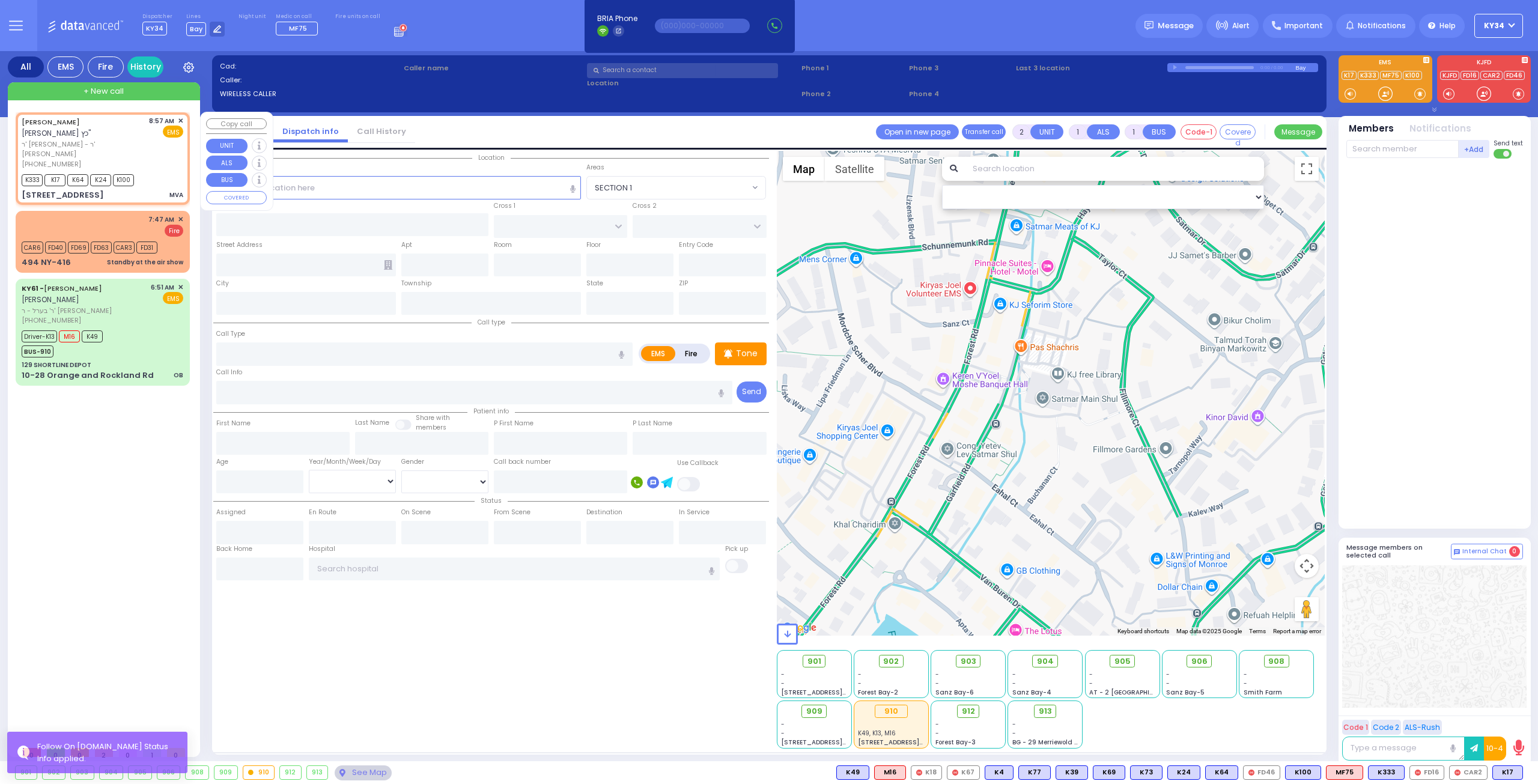
type input "YECHESKEL SHRAGA"
type input "KATZ"
select select
type input "08:57"
type input "08:59"
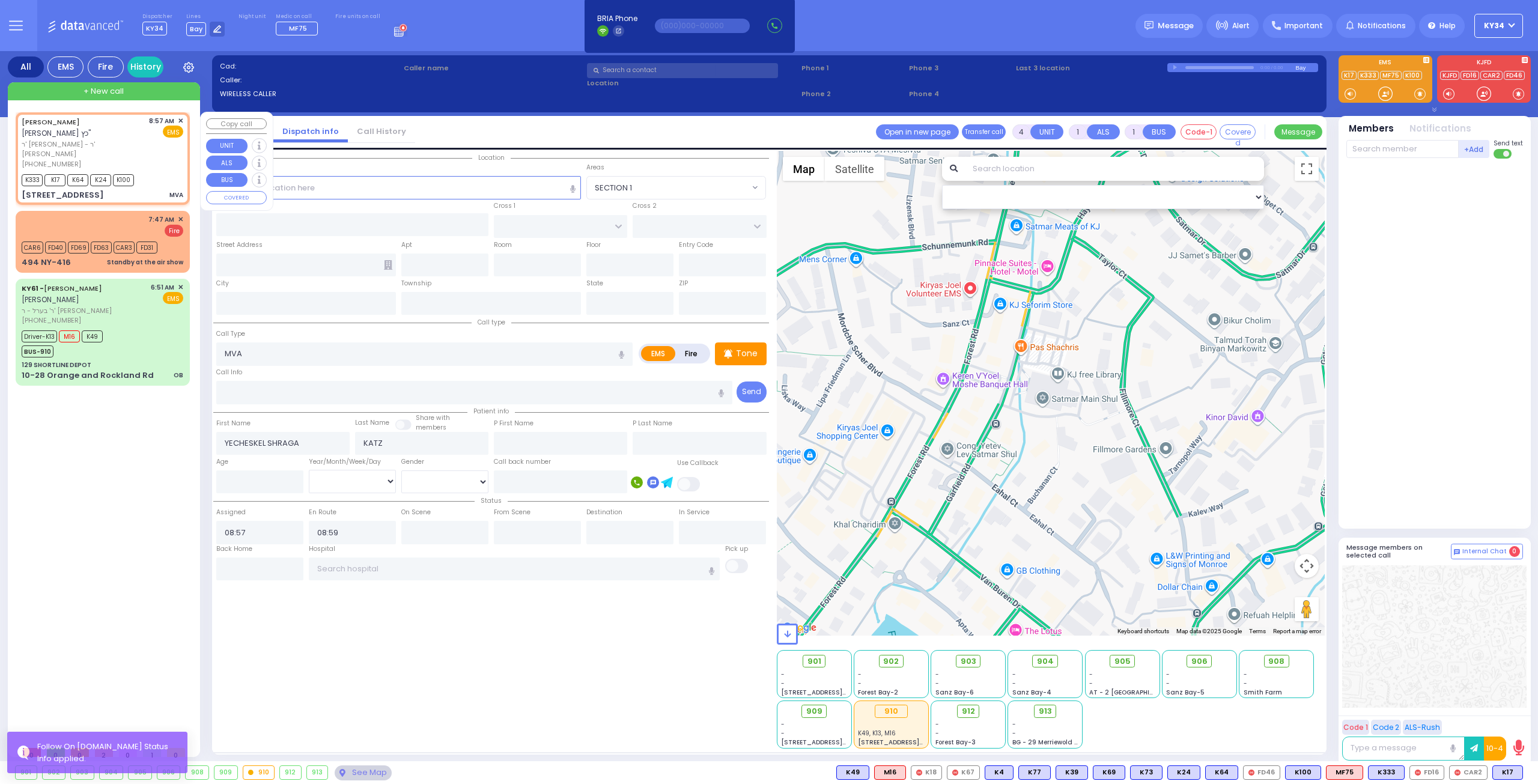
type input "EAHAL COURT"
type input "[STREET_ADDRESS]"
type input "[PERSON_NAME]"
type input "[US_STATE]"
type input "10950"
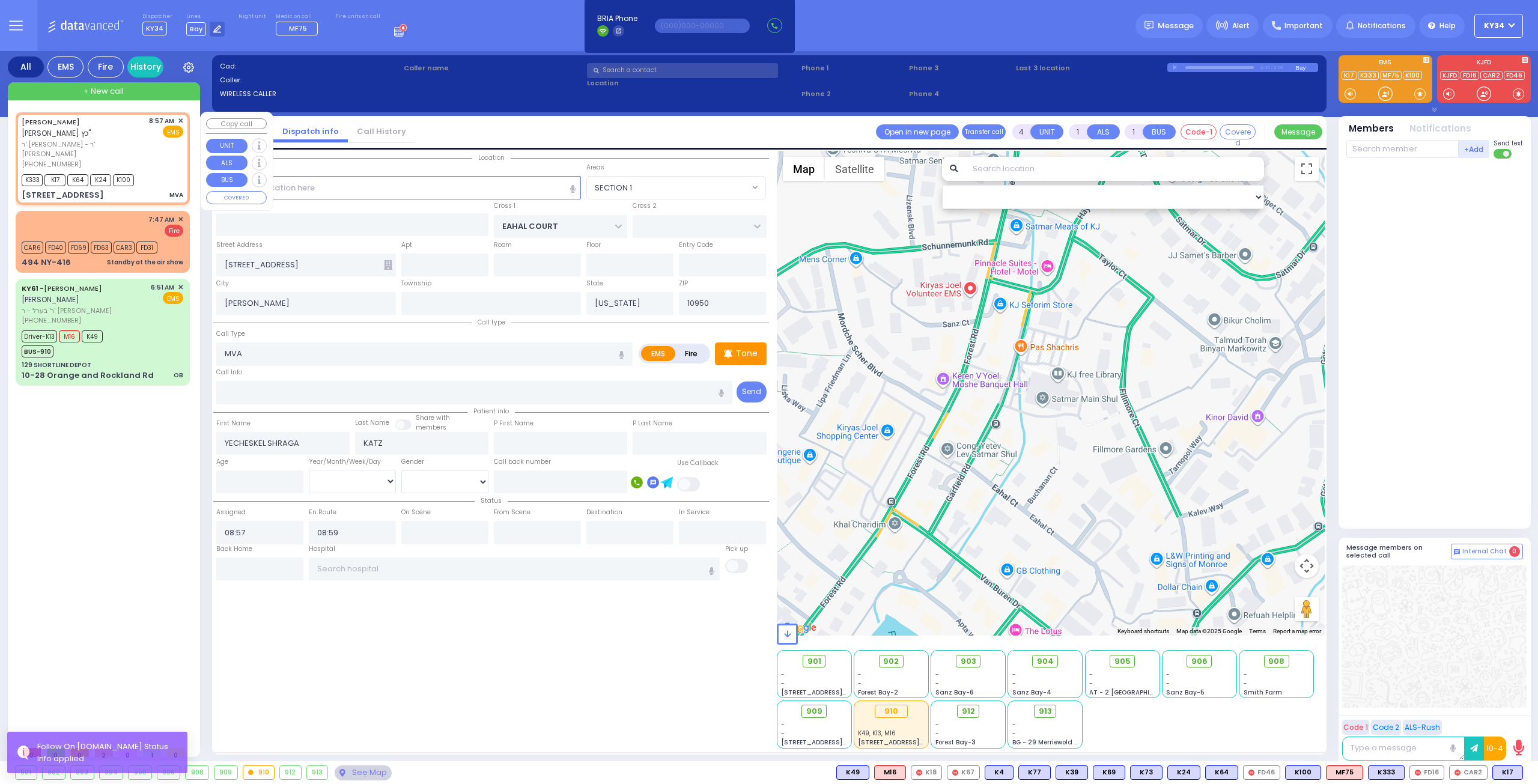
select select "SECTION 1"
select select "Hatzalah Garages"
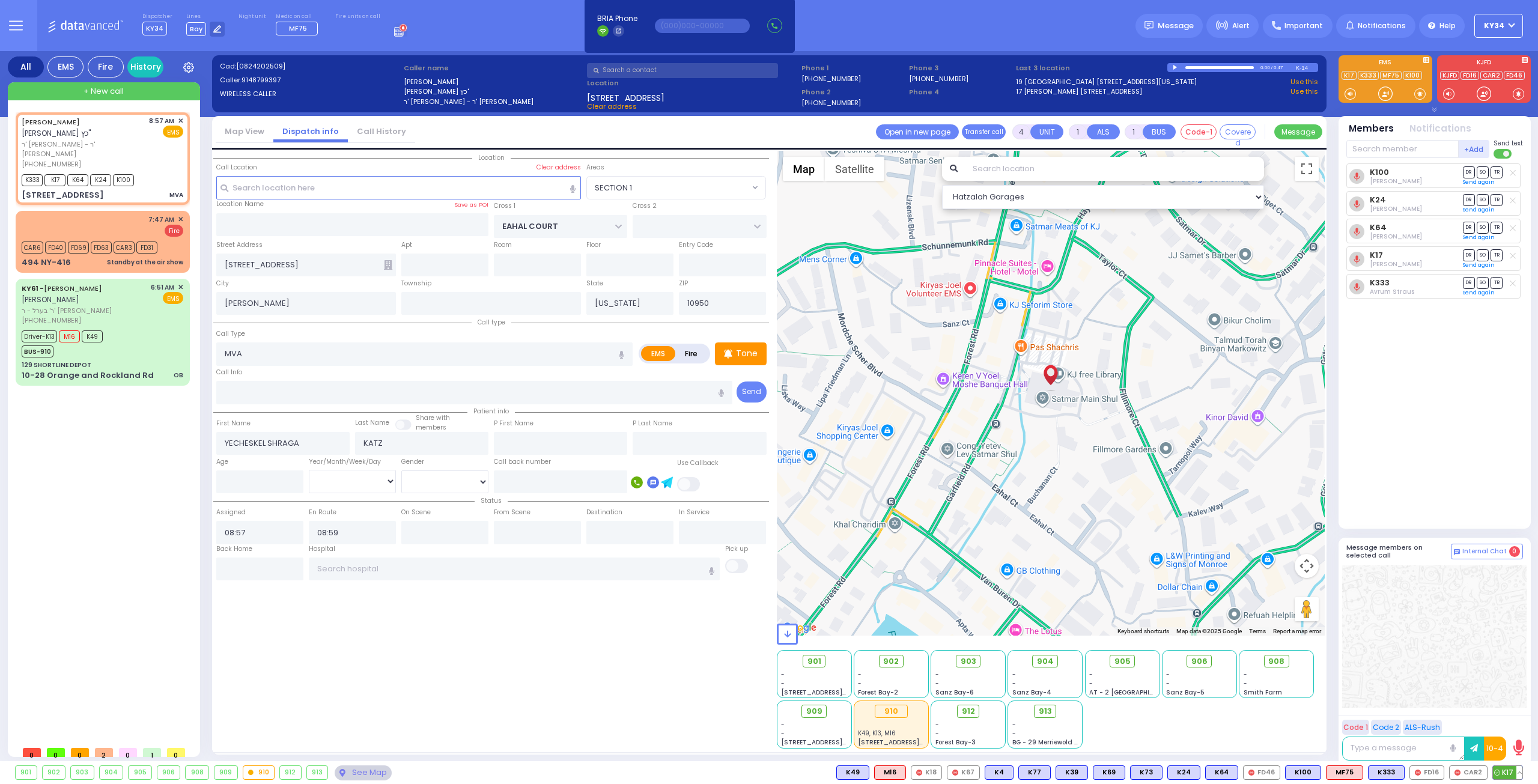
click at [1520, 773] on button at bounding box center [1519, 771] width 6 height 13
click at [1509, 715] on icon at bounding box center [1510, 719] width 13 height 13
click at [1520, 771] on button at bounding box center [1519, 771] width 6 height 13
click at [1520, 770] on button at bounding box center [1519, 771] width 6 height 13
click at [1512, 720] on icon at bounding box center [1510, 719] width 13 height 13
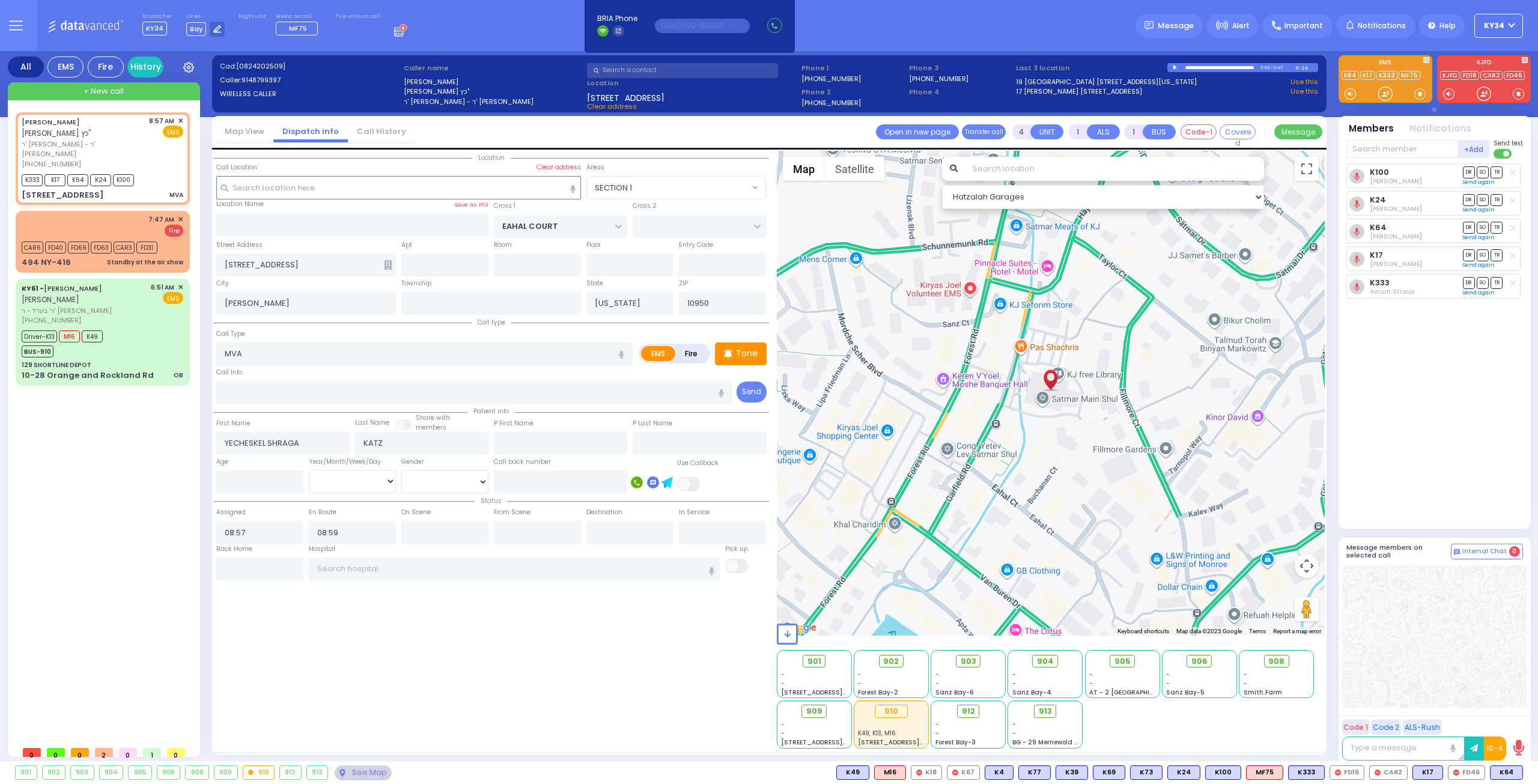
click at [1421, 430] on div "K100 [PERSON_NAME] DR SO TR Sending text K24" at bounding box center [1435, 341] width 179 height 354
click at [1306, 25] on span "Important" at bounding box center [1303, 26] width 39 height 11
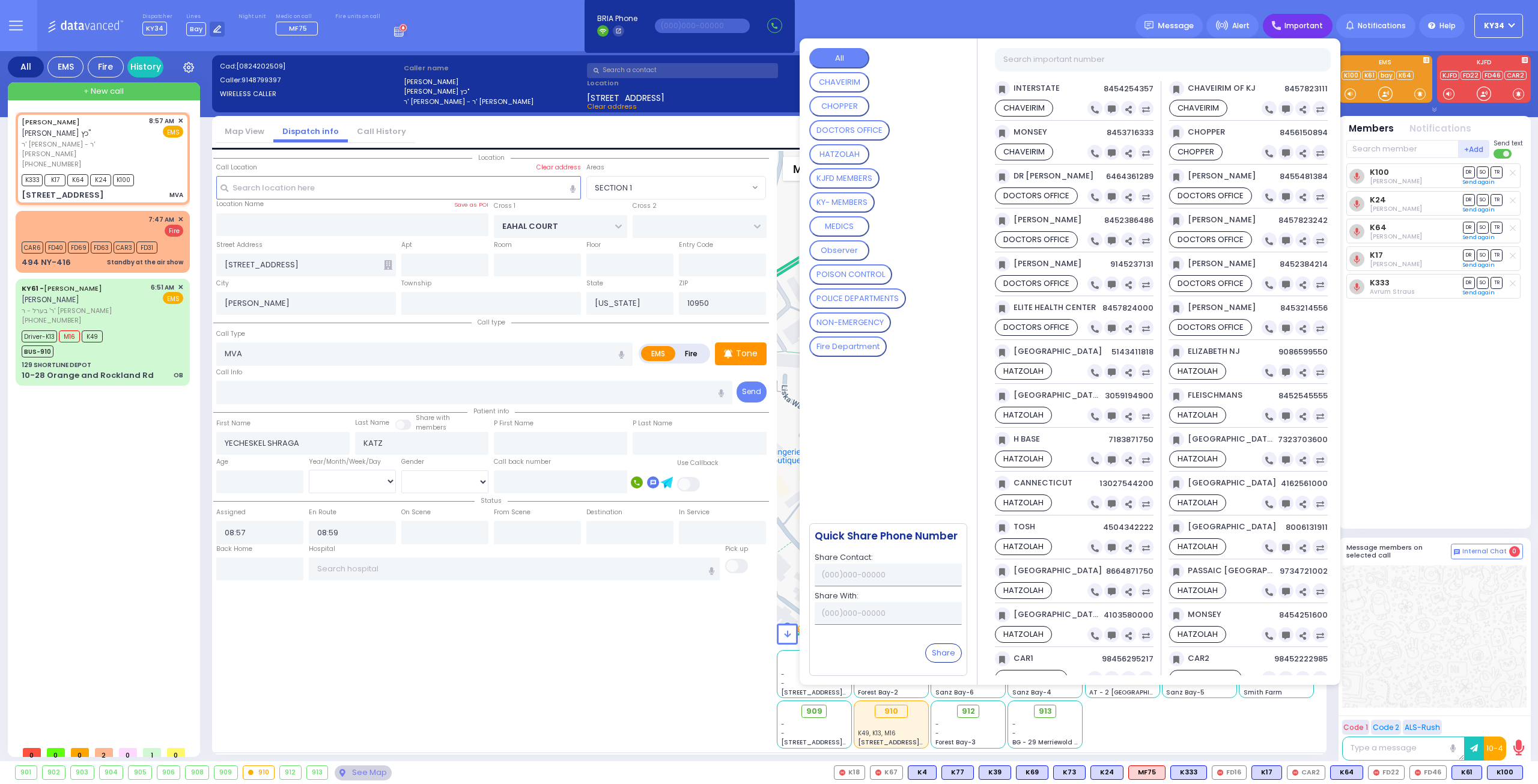
click at [864, 298] on DEPARTMENTS "POLICE DEPARTMENTS" at bounding box center [858, 298] width 97 height 21
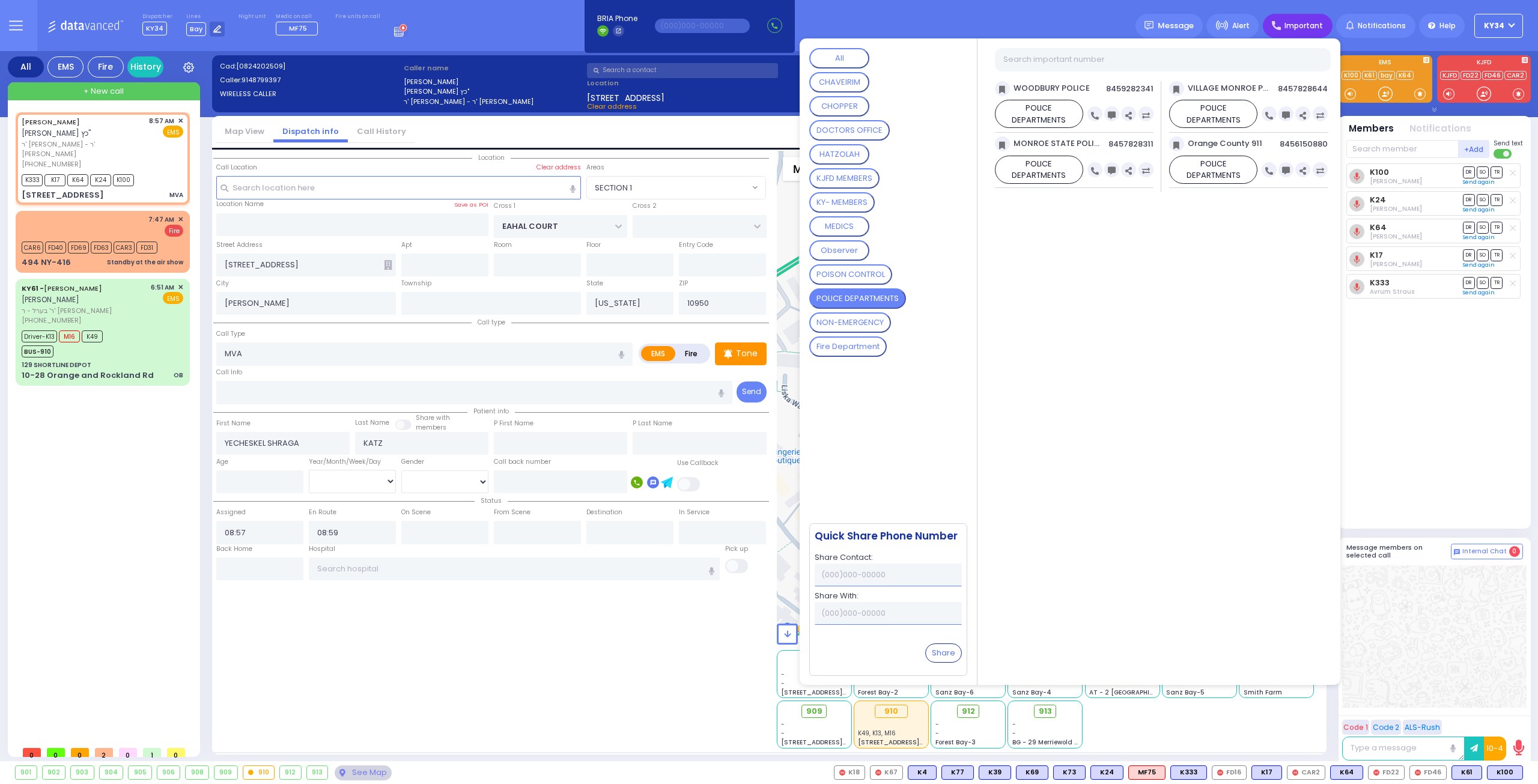
type input "6"
select select
radio input "true"
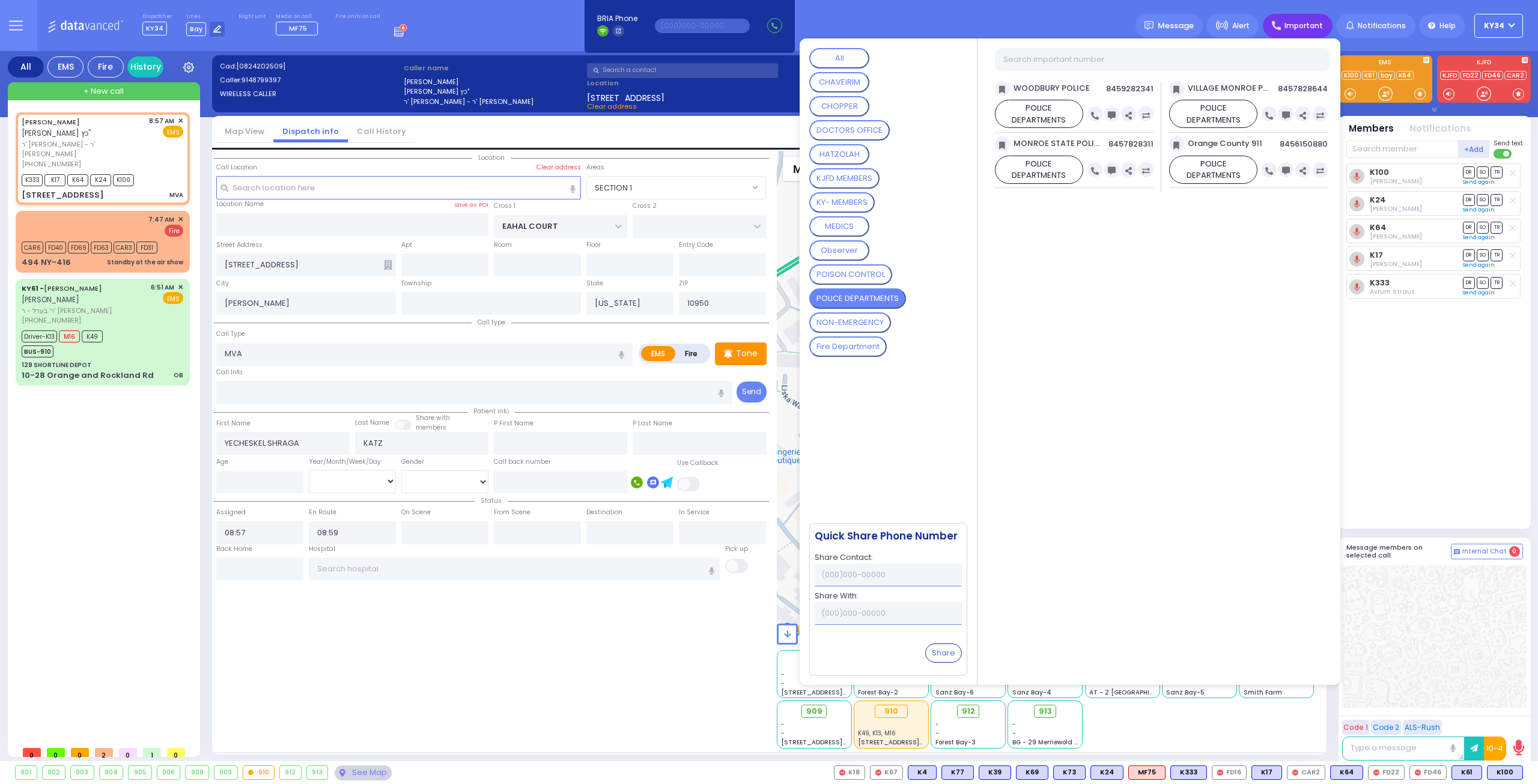
type input "Unknown"
select select "Year"
select select "Hatzalah Garages"
select select "SECTION 1"
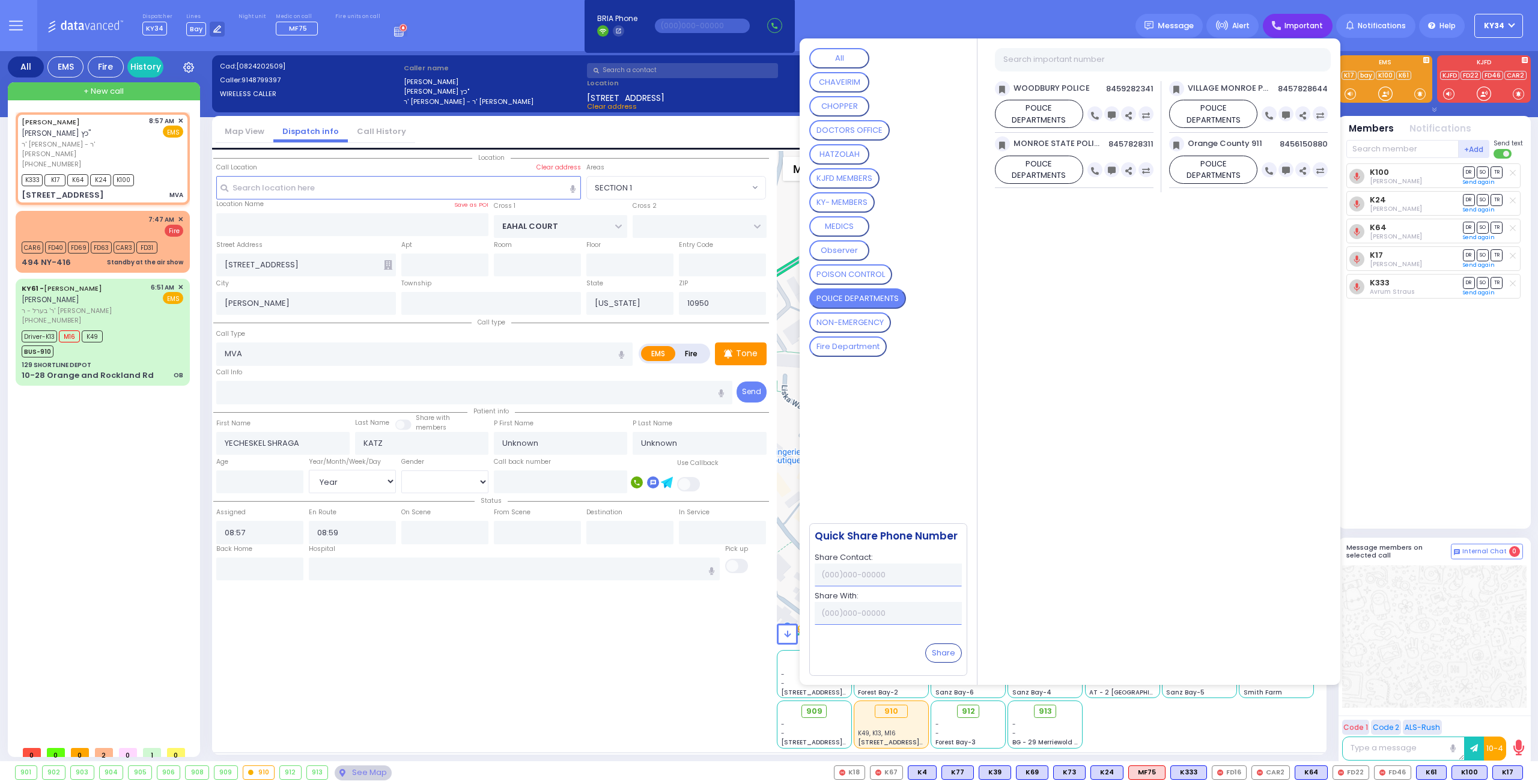
click at [1407, 398] on div "K100 [PERSON_NAME] DR SO TR Sending text K24" at bounding box center [1435, 341] width 179 height 354
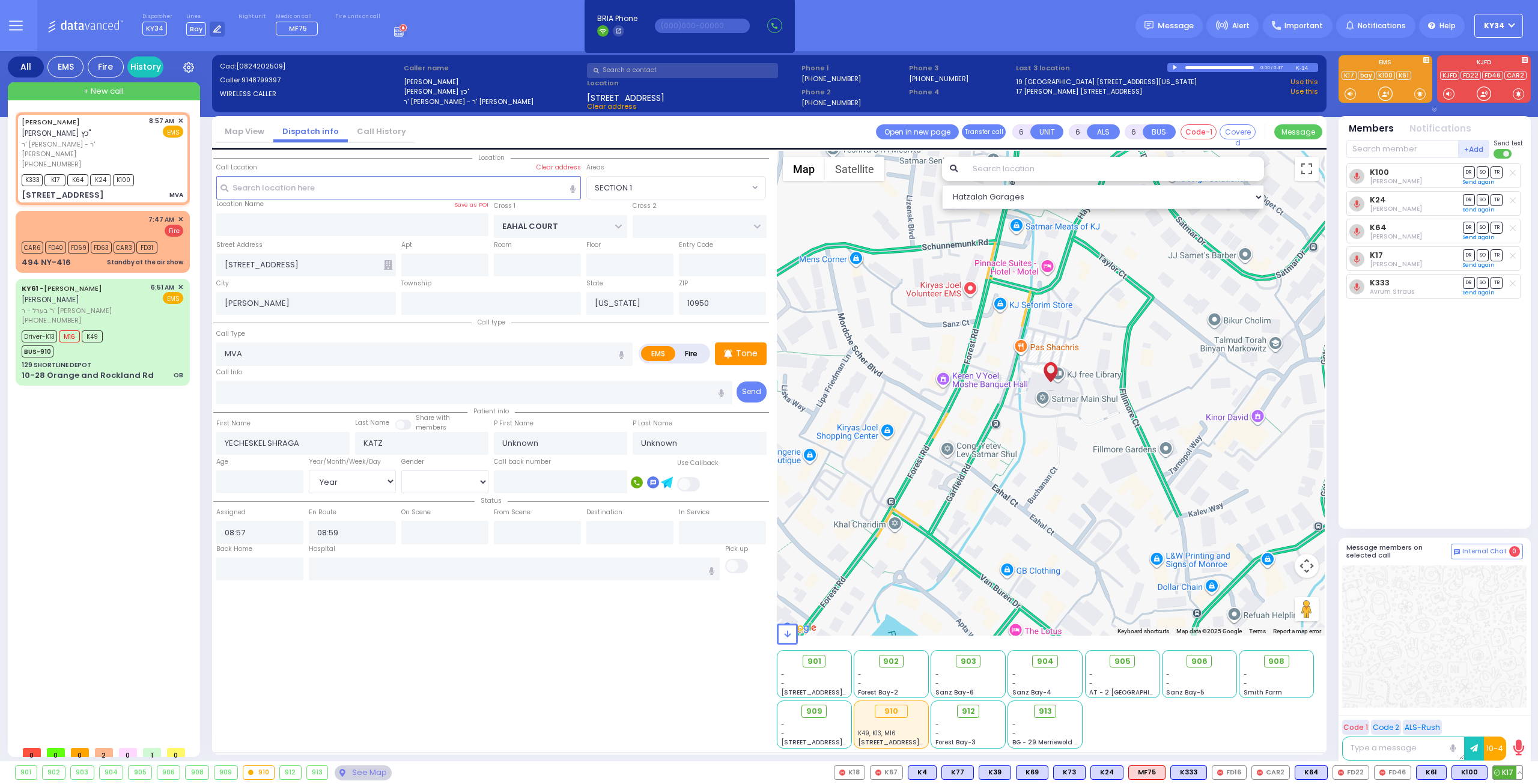
click at [1518, 771] on button at bounding box center [1519, 771] width 6 height 13
click at [1509, 720] on icon at bounding box center [1510, 719] width 13 height 13
click at [1453, 438] on div "K100 [PERSON_NAME] DR SO TR Sending text K24" at bounding box center [1435, 341] width 179 height 354
select select
radio input "true"
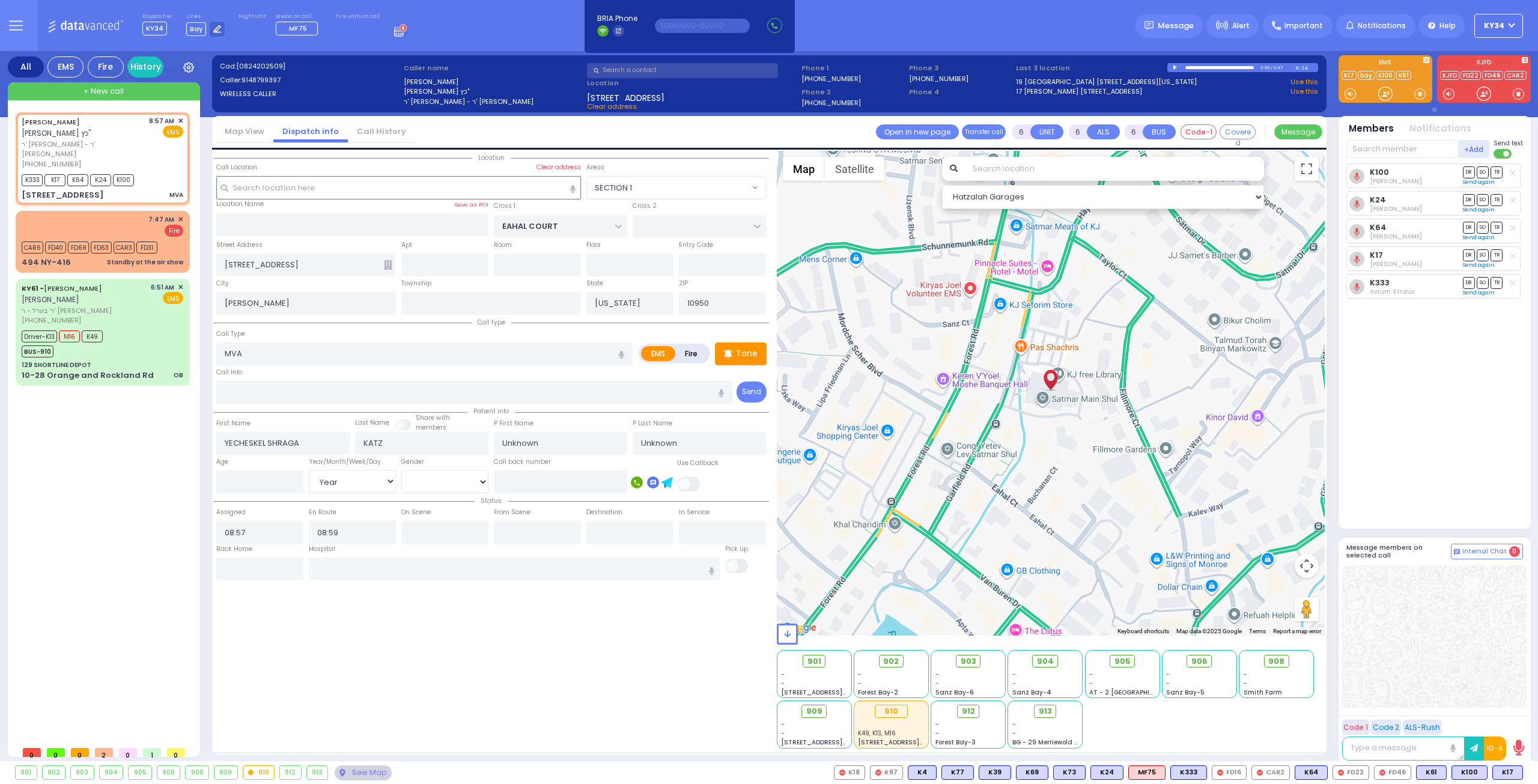
select select "Year"
click at [1445, 773] on button at bounding box center [1443, 771] width 6 height 13
click at [1434, 723] on icon at bounding box center [1434, 719] width 13 height 13
click at [1436, 720] on icon at bounding box center [1434, 719] width 13 height 13
click at [1438, 702] on icon at bounding box center [1434, 702] width 13 height 13
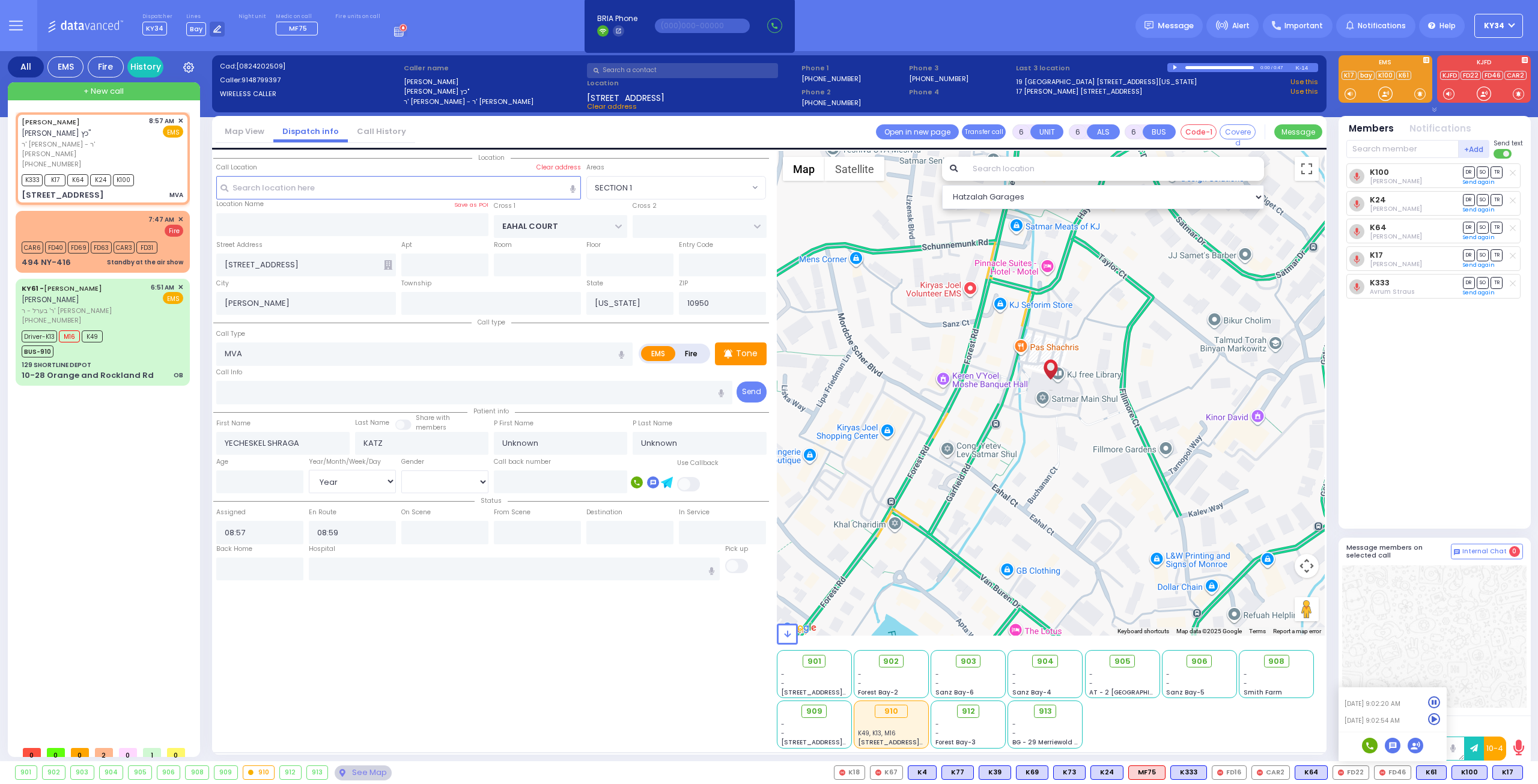
click at [1388, 475] on div "K100 [PERSON_NAME] DR SO TR Sending text K24" at bounding box center [1435, 341] width 179 height 354
click at [1386, 152] on input "text" at bounding box center [1401, 148] width 112 height 18
click at [1280, 770] on span "CAR2" at bounding box center [1271, 771] width 38 height 13
click at [972, 660] on span "903" at bounding box center [973, 661] width 16 height 12
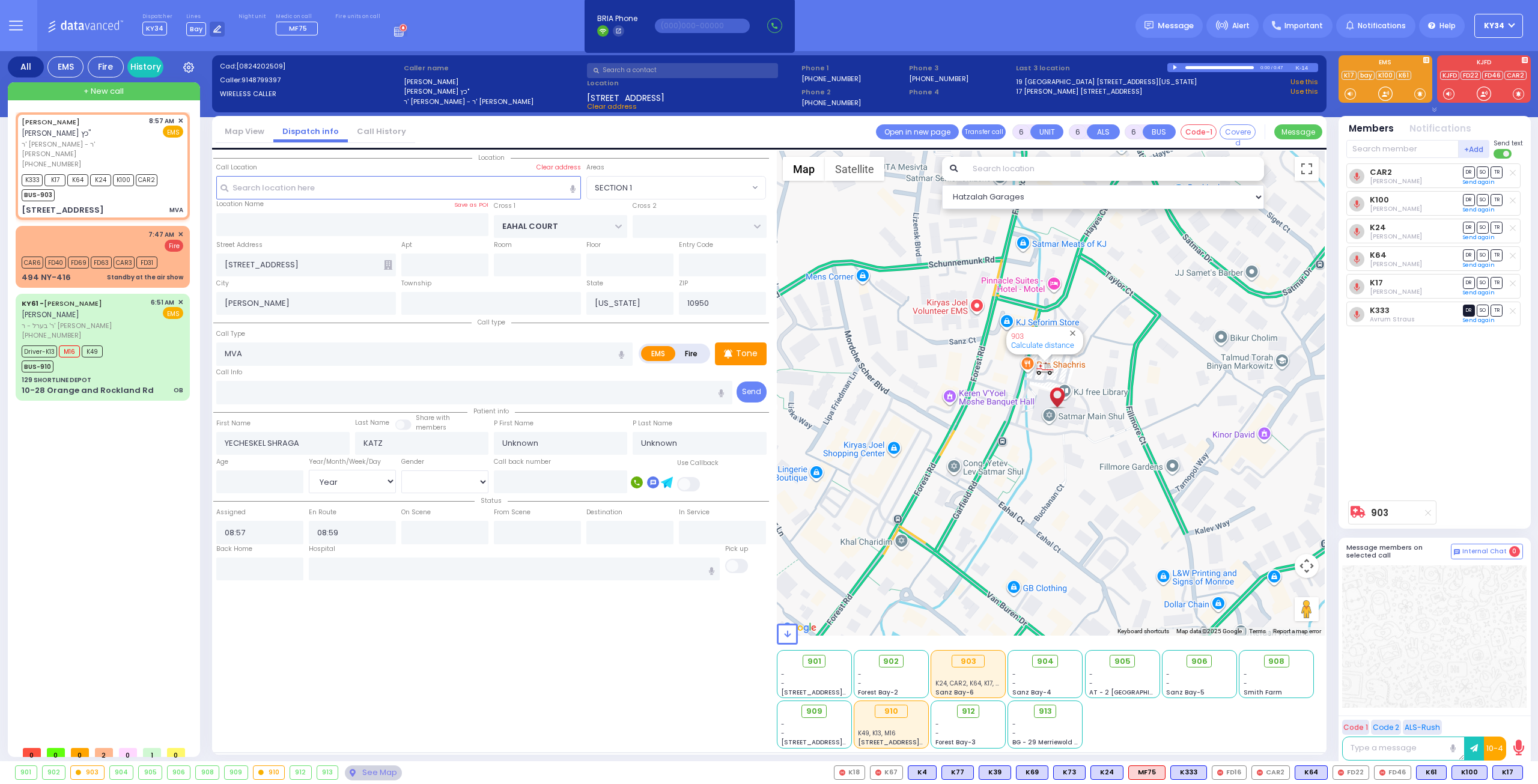
click at [1469, 309] on span "DR" at bounding box center [1469, 311] width 12 height 12
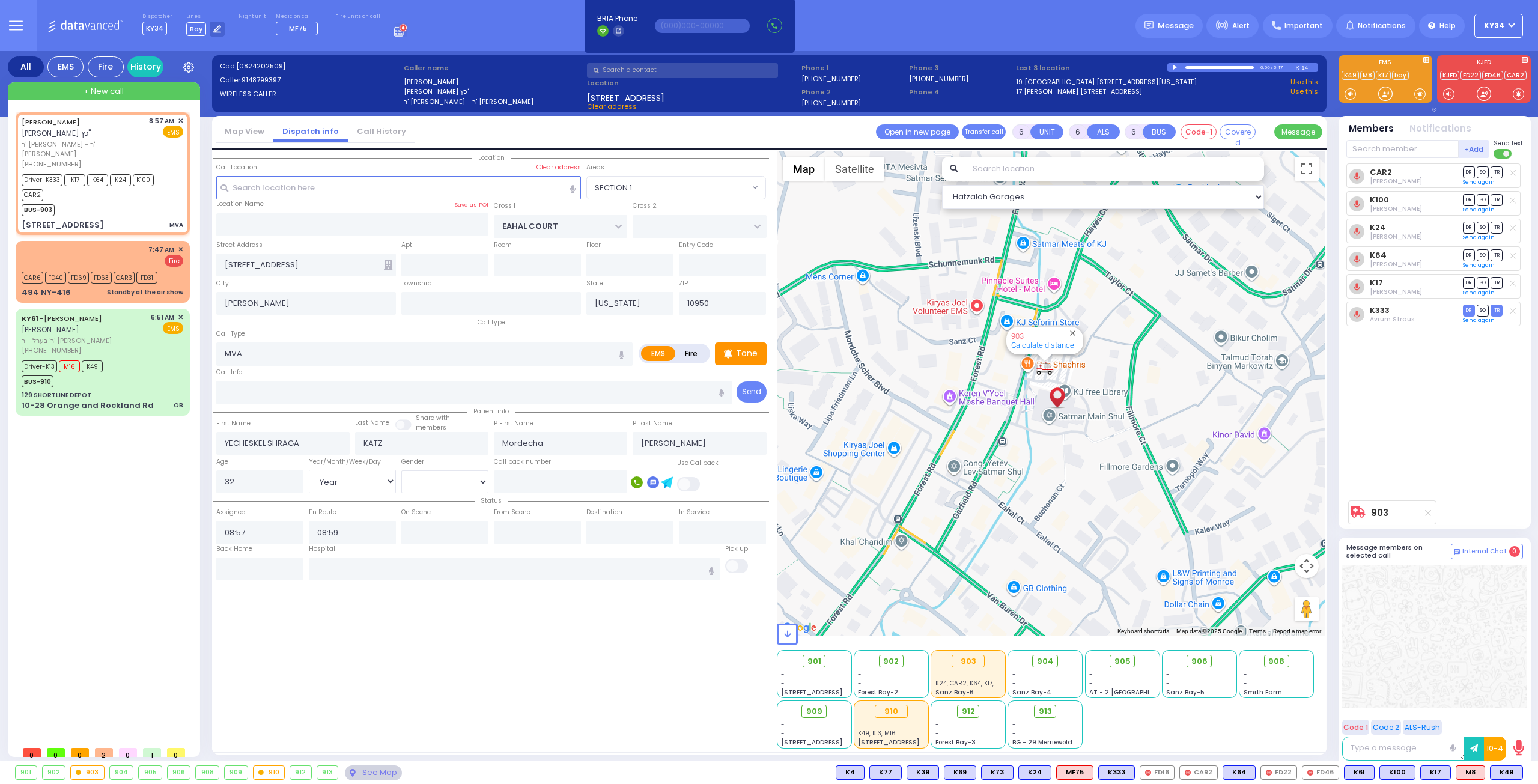
click at [13, 30] on icon at bounding box center [16, 30] width 13 height 0
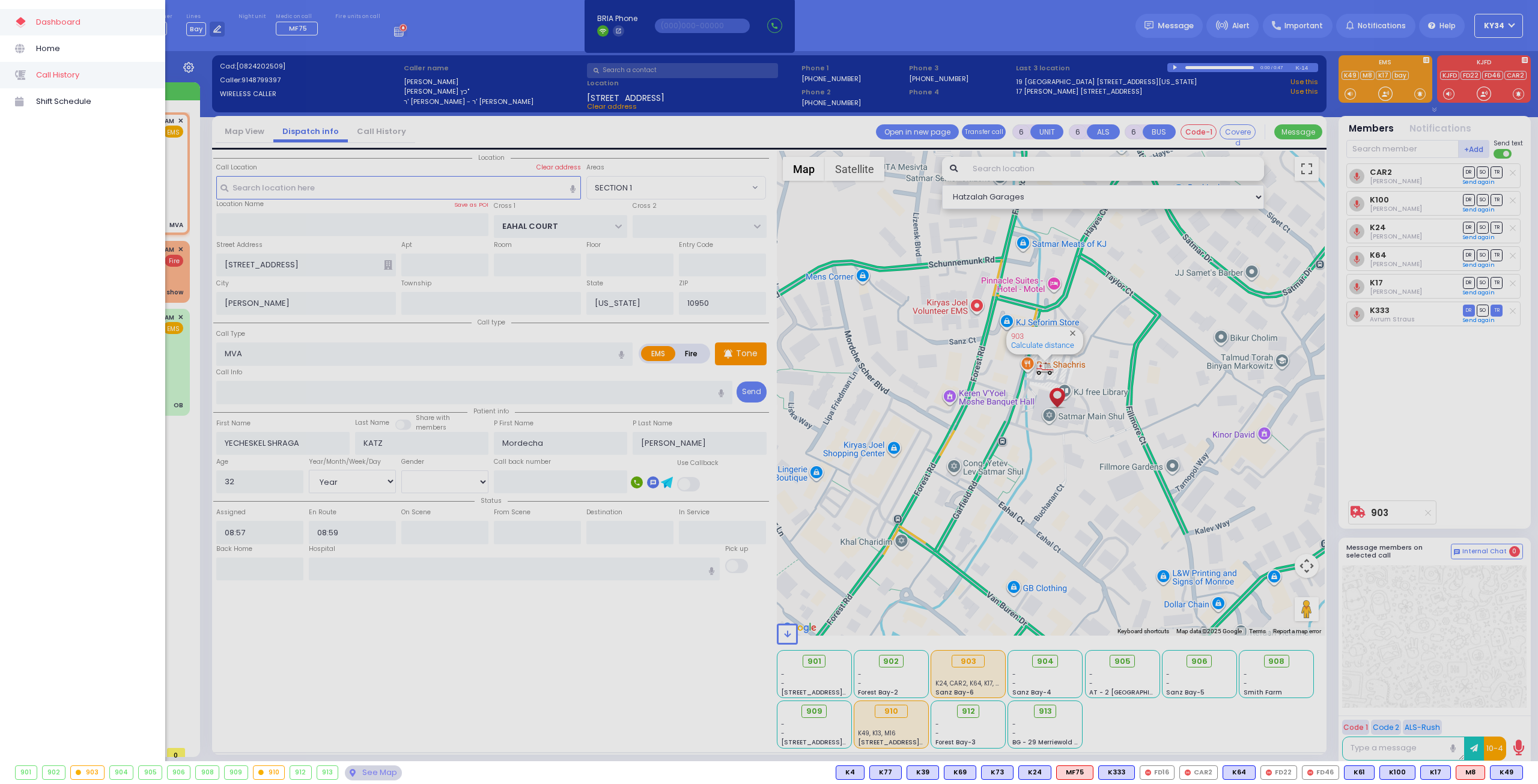
click at [35, 74] on span at bounding box center [25, 75] width 21 height 16
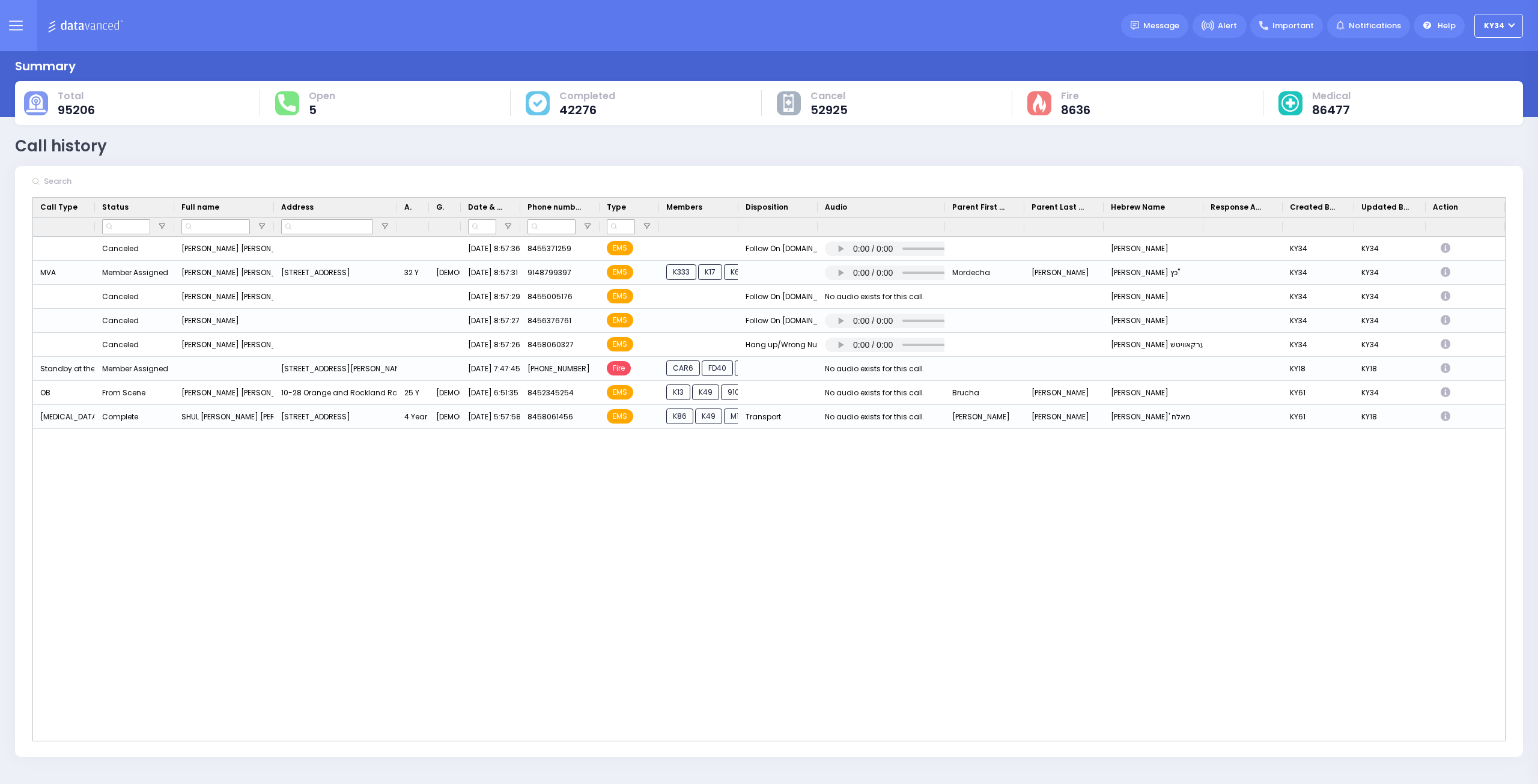
click at [15, 26] on icon at bounding box center [16, 26] width 14 height 14
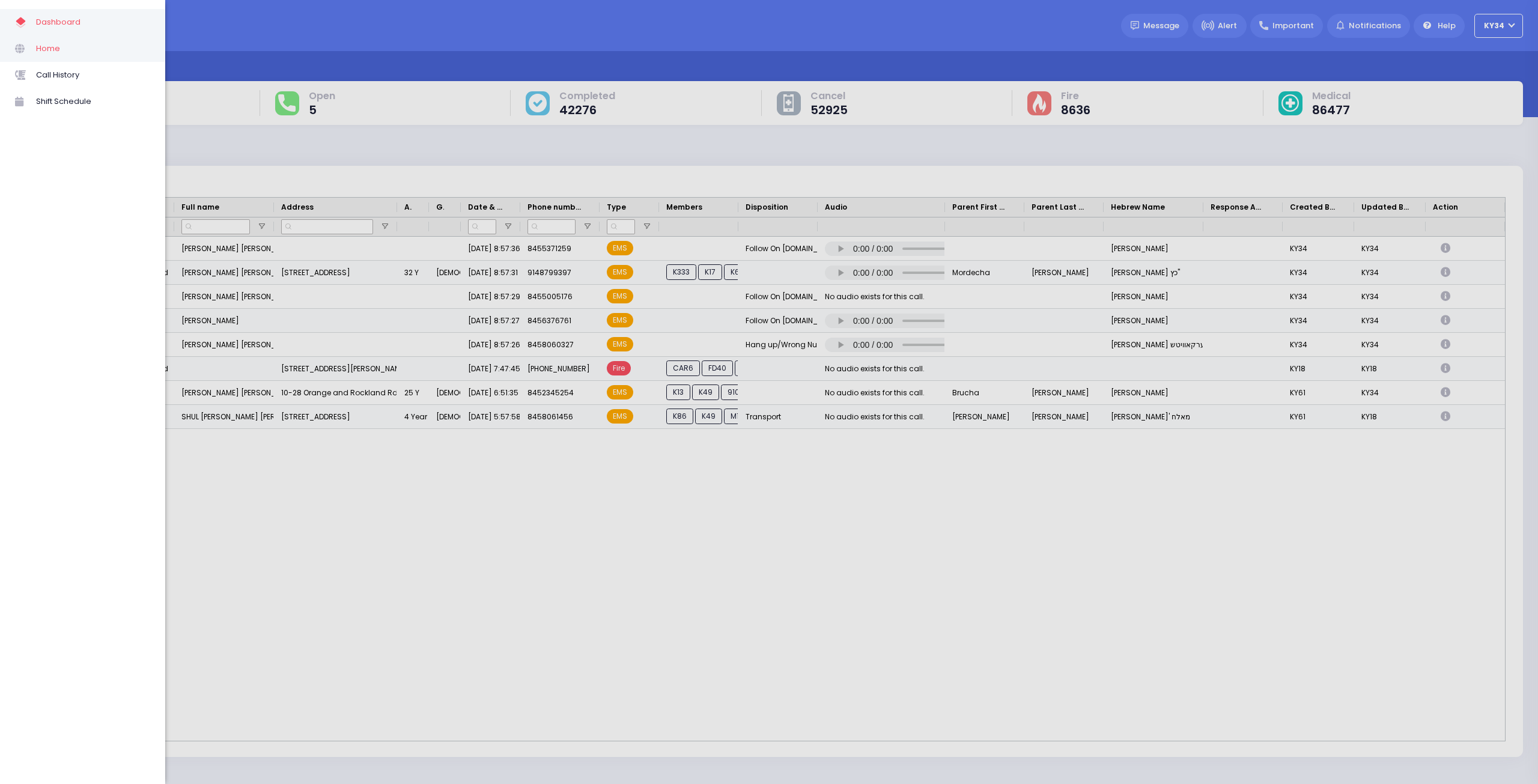
click at [58, 54] on span "Home" at bounding box center [92, 49] width 114 height 16
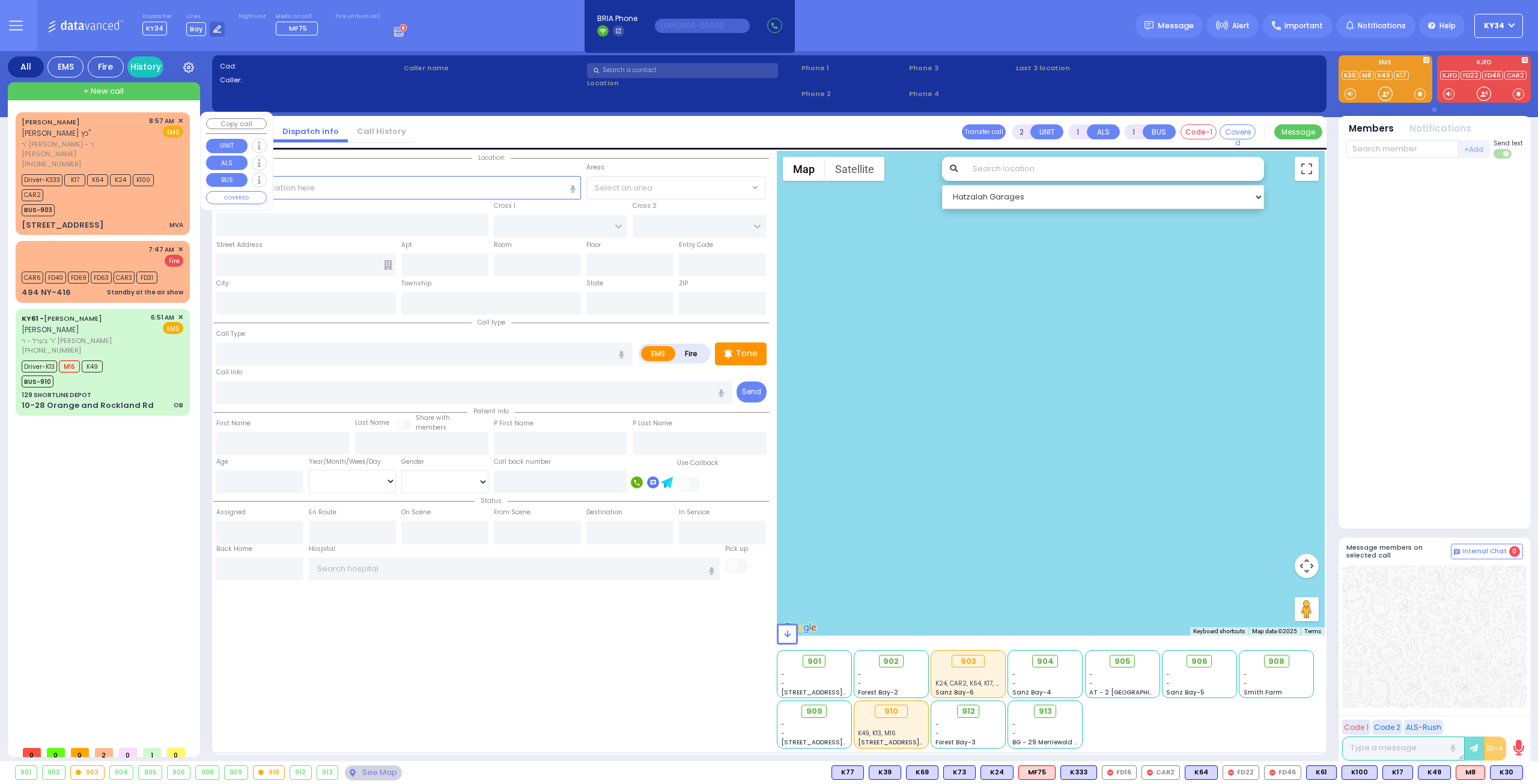
click at [122, 188] on div "Driver-K333 K17 K64 K24 K100 CAR2" at bounding box center [97, 186] width 151 height 30
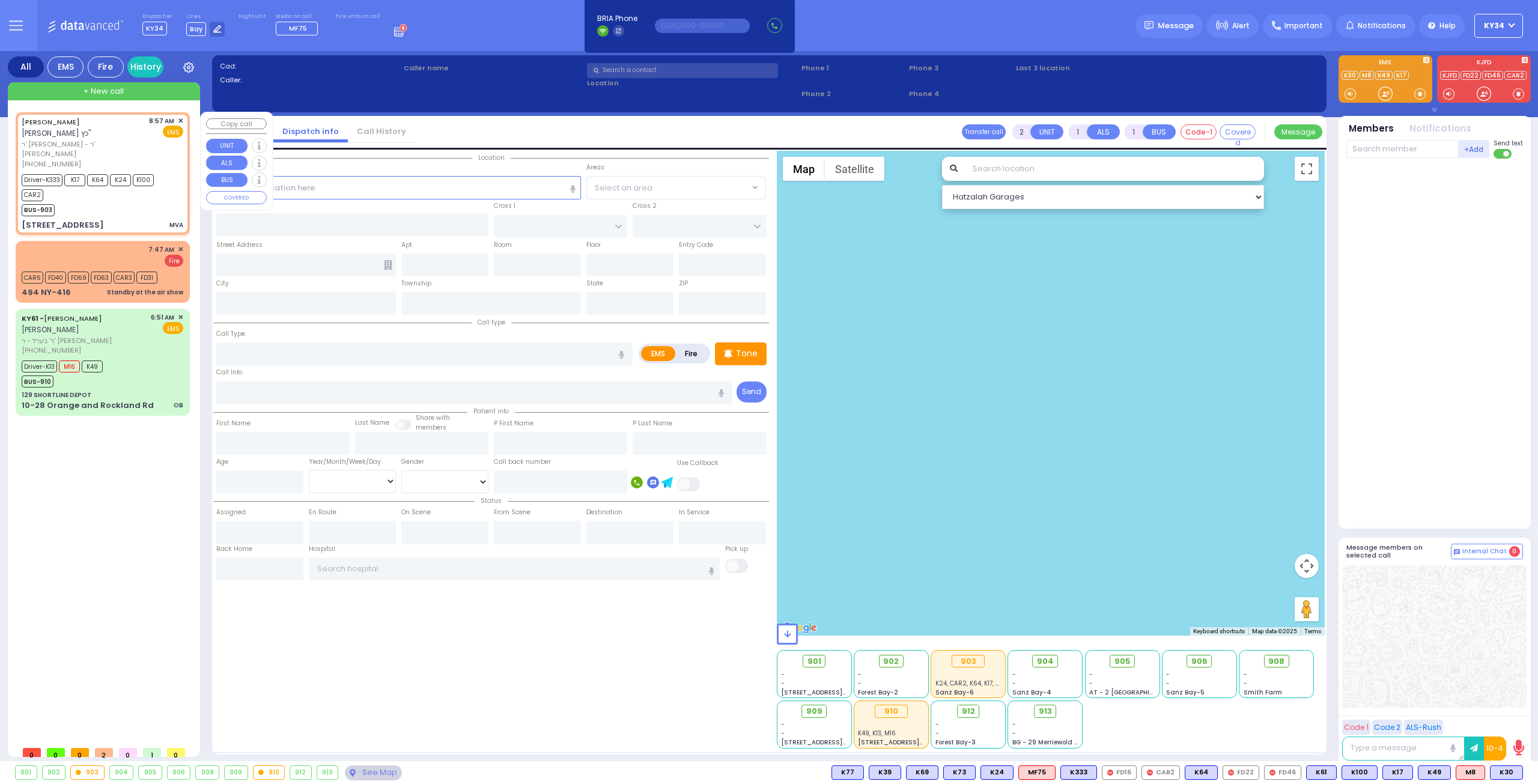
type input "6"
select select
type input "MVA"
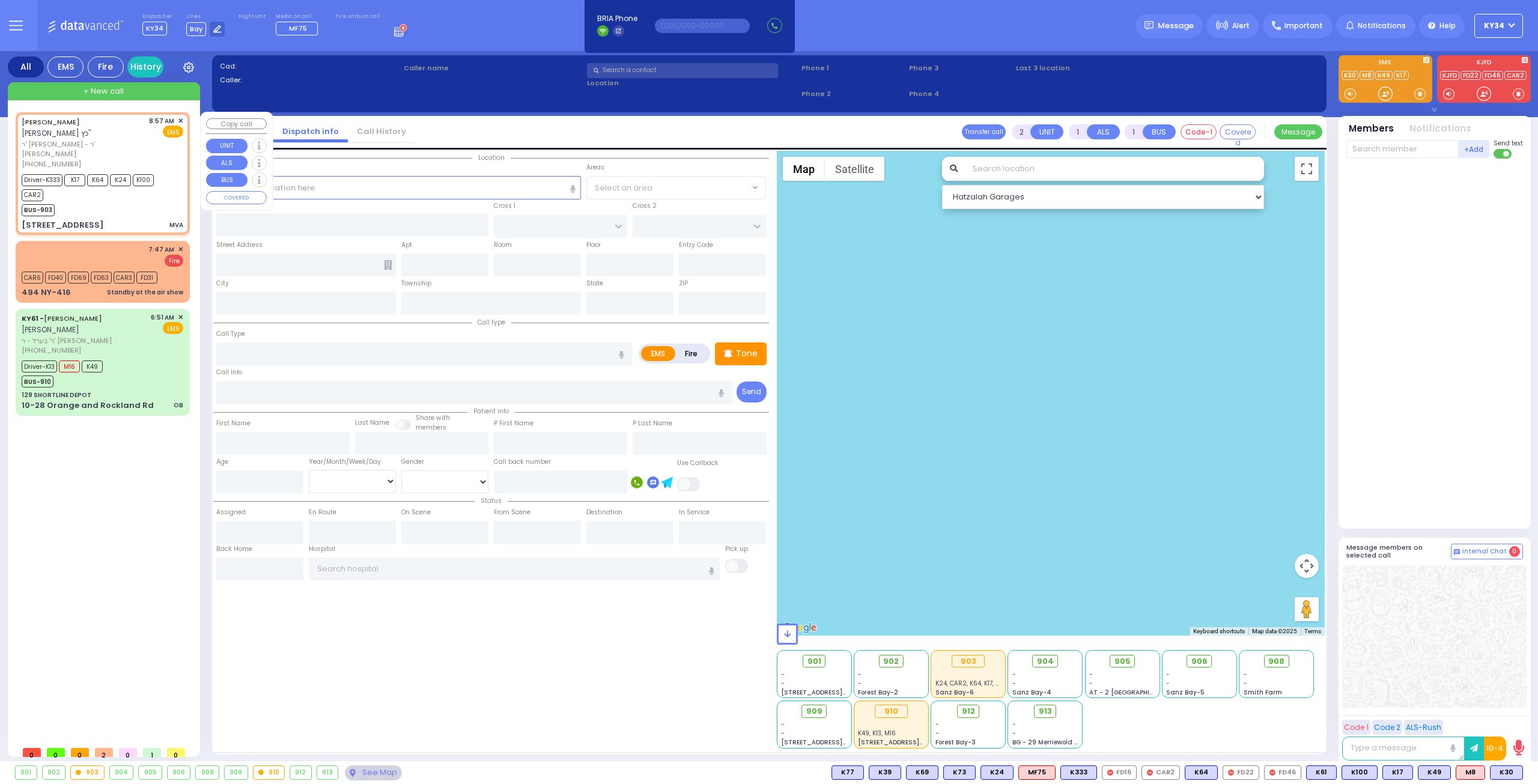
radio input "true"
type input "YECHESKEL SHRAGA"
type input "KATZ"
type input "Mordecha"
type input "[PERSON_NAME]"
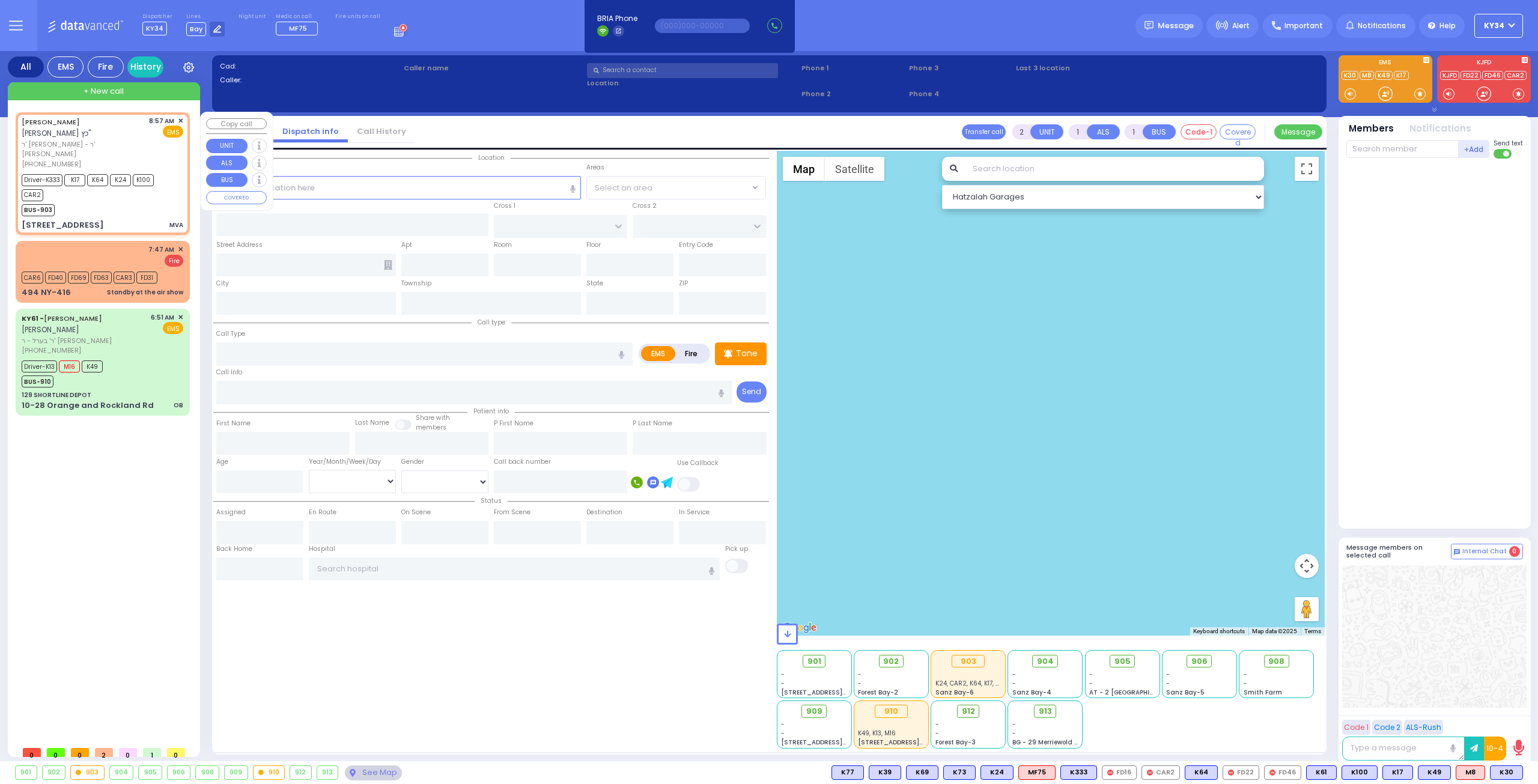
type input "32"
select select "Year"
select select "[DEMOGRAPHIC_DATA]"
type input "08:57"
type input "08:59"
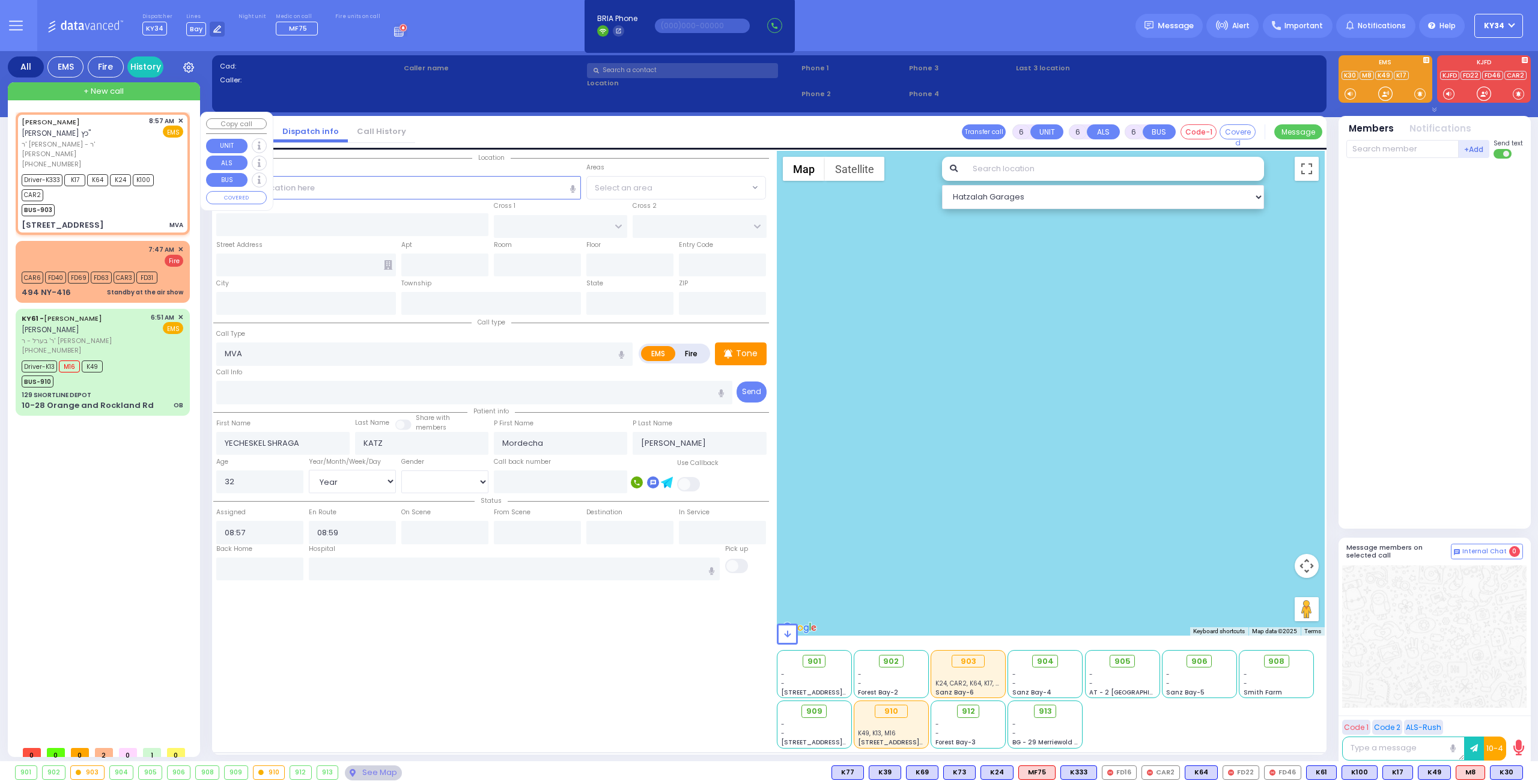
type input "EAHAL COURT"
type input "[STREET_ADDRESS]"
type input "[PERSON_NAME]"
type input "[US_STATE]"
type input "10950"
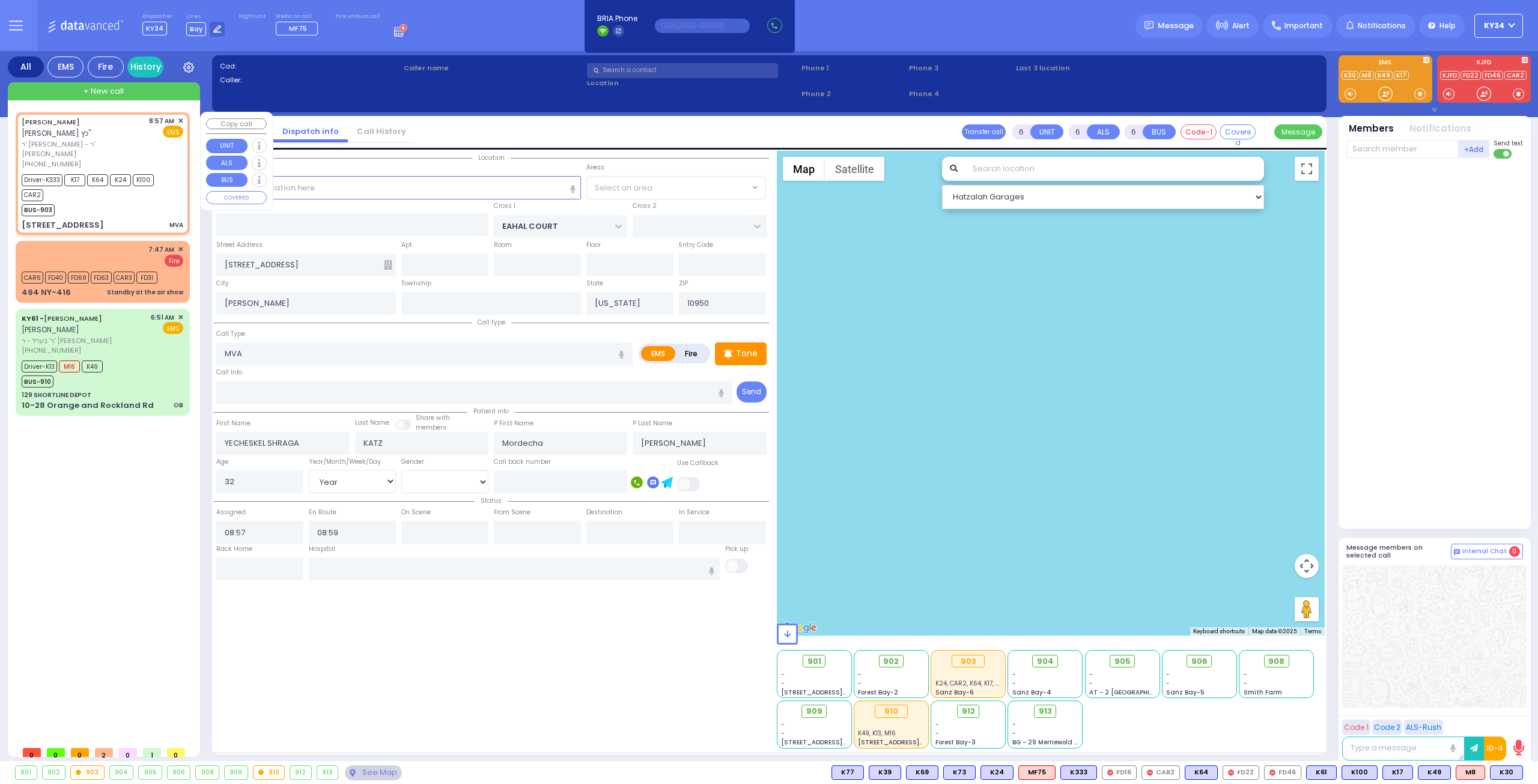
select select "SECTION 1"
select select "Hatzalah Garages"
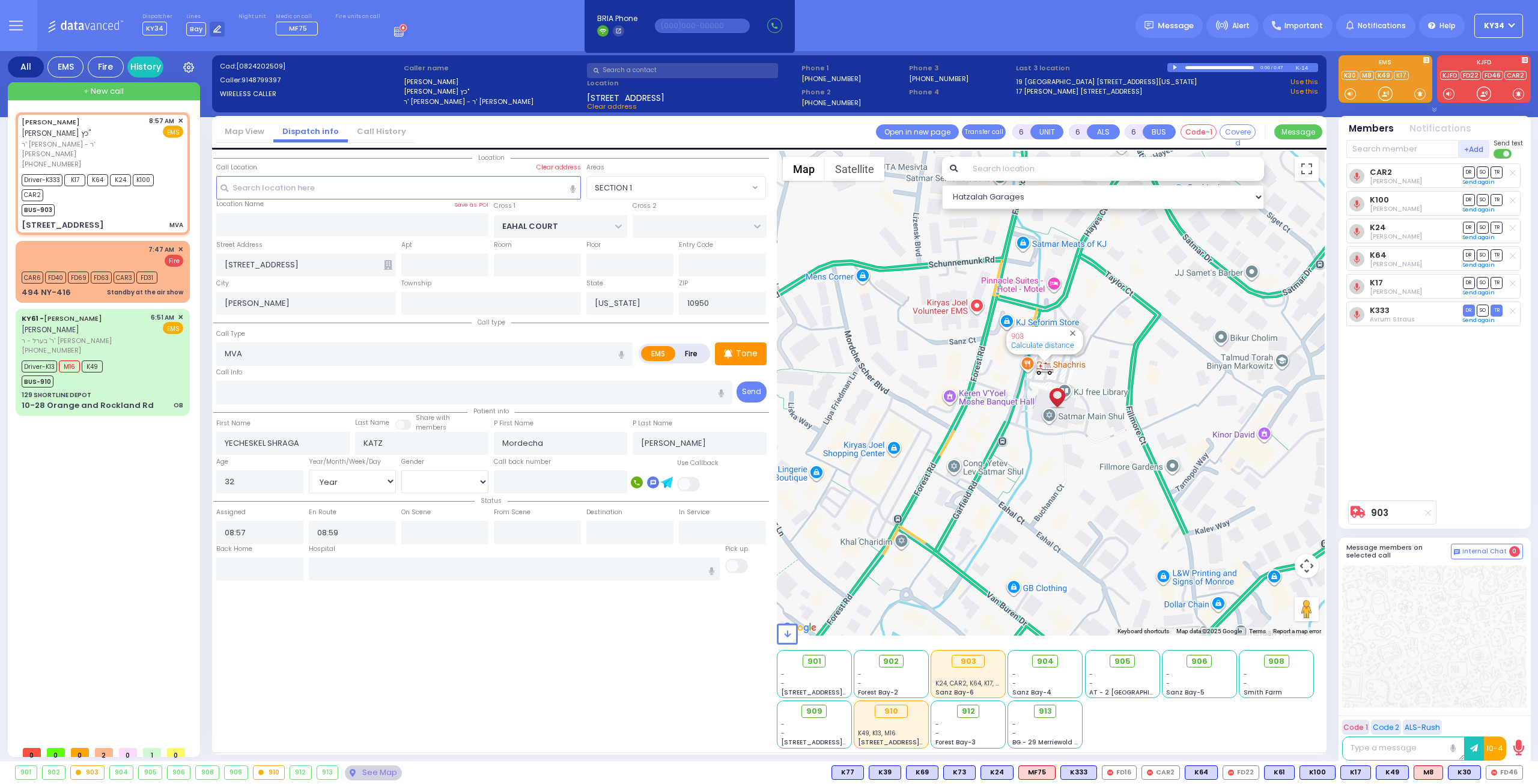
select select
radio input "true"
select select "Year"
select select "[DEMOGRAPHIC_DATA]"
select select "Hatzalah Garages"
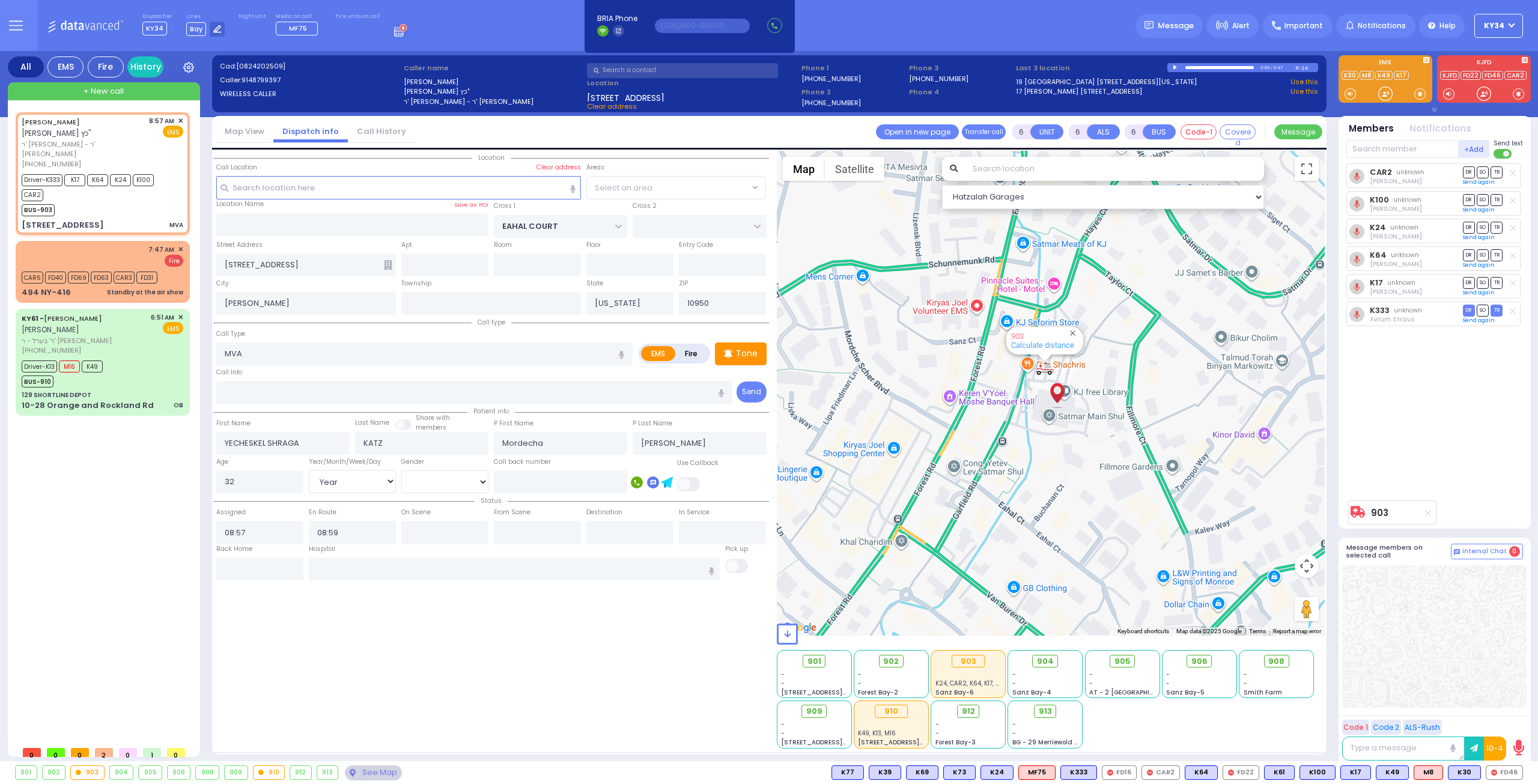
select select "SECTION 1"
select select
radio input "true"
select select "Year"
select select "[DEMOGRAPHIC_DATA]"
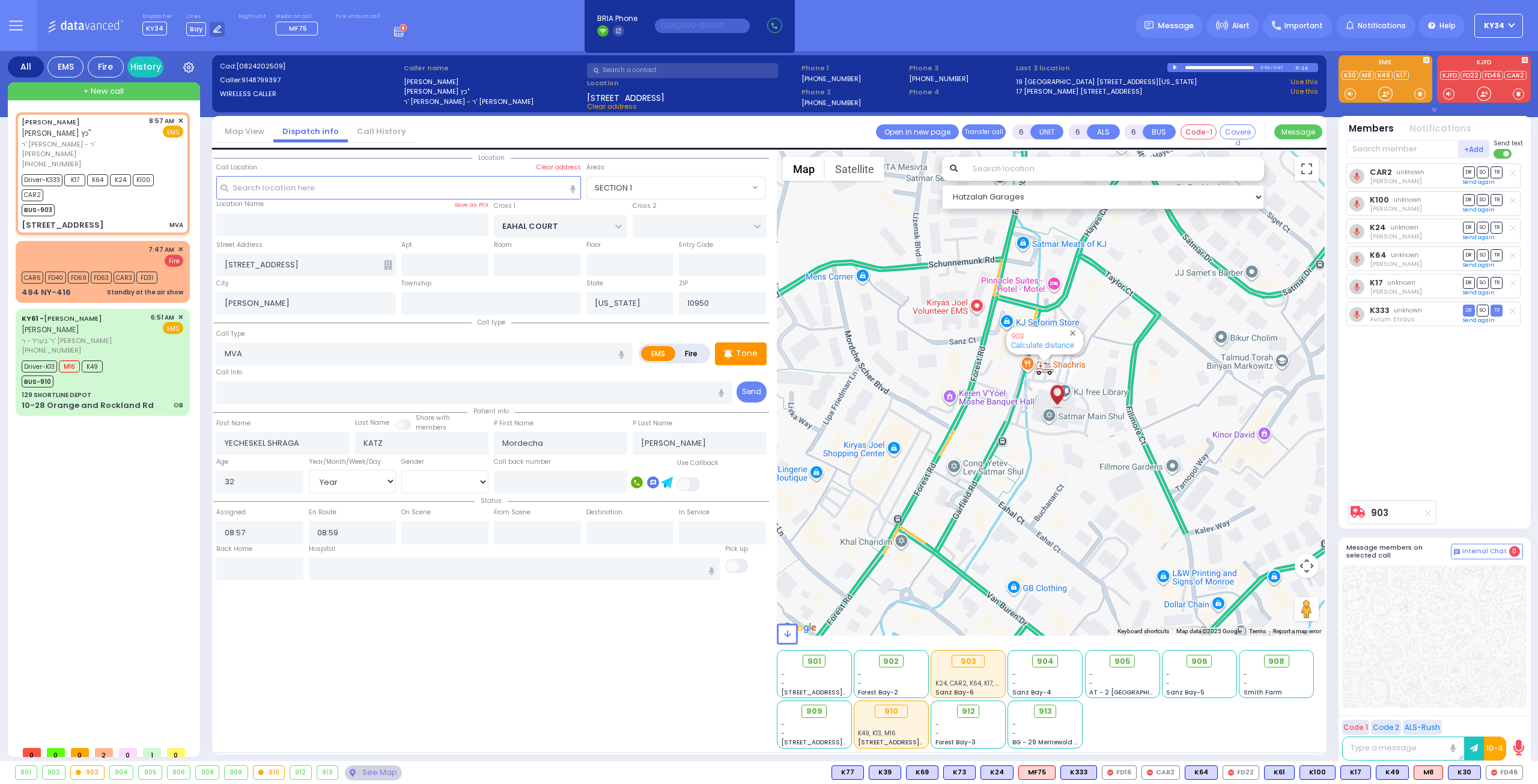
select select "Hatzalah Garages"
select select "SECTION 1"
select select
radio input "true"
select select "Year"
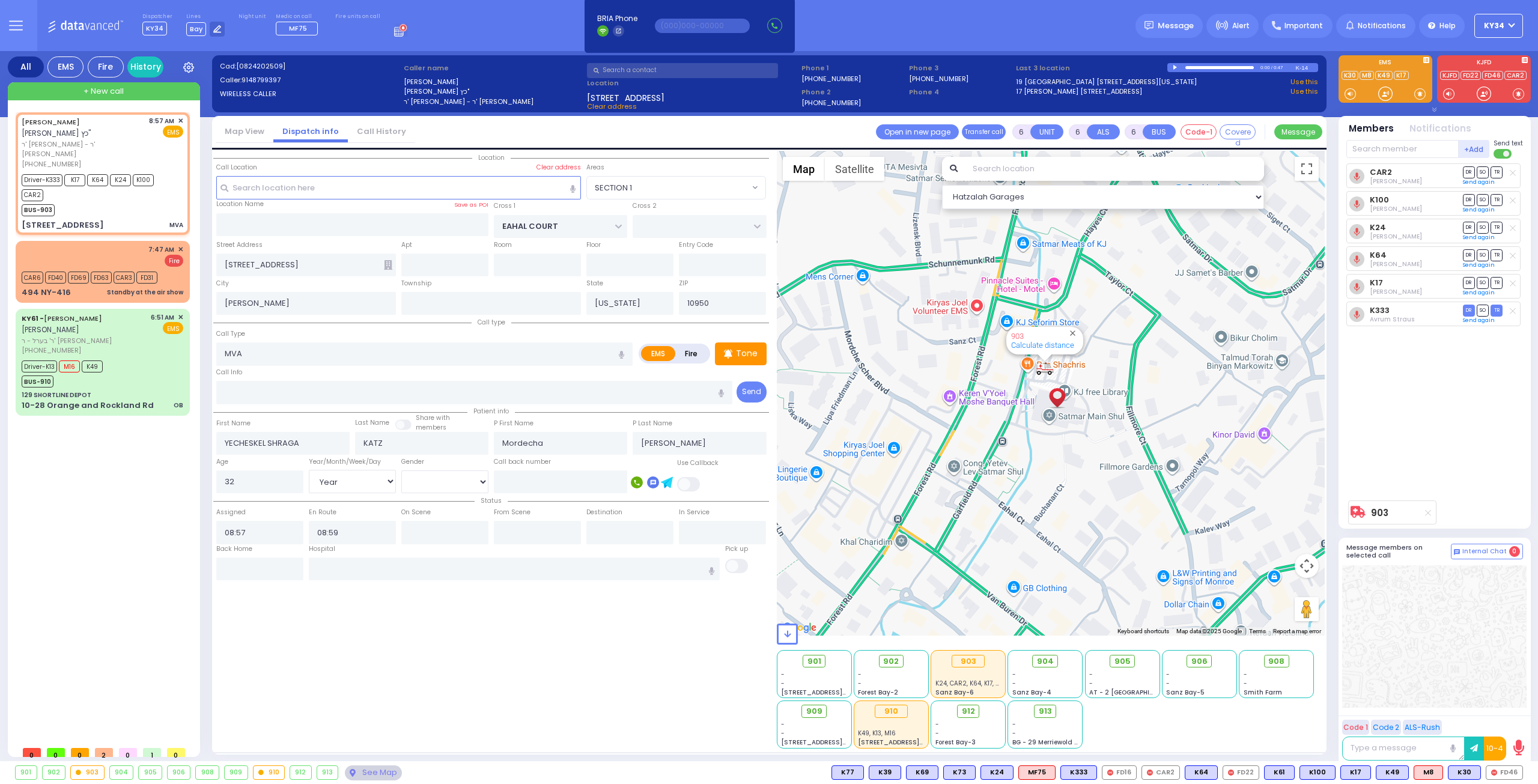
select select "[DEMOGRAPHIC_DATA]"
select select "SECTION 1"
select select "Hatzalah Garages"
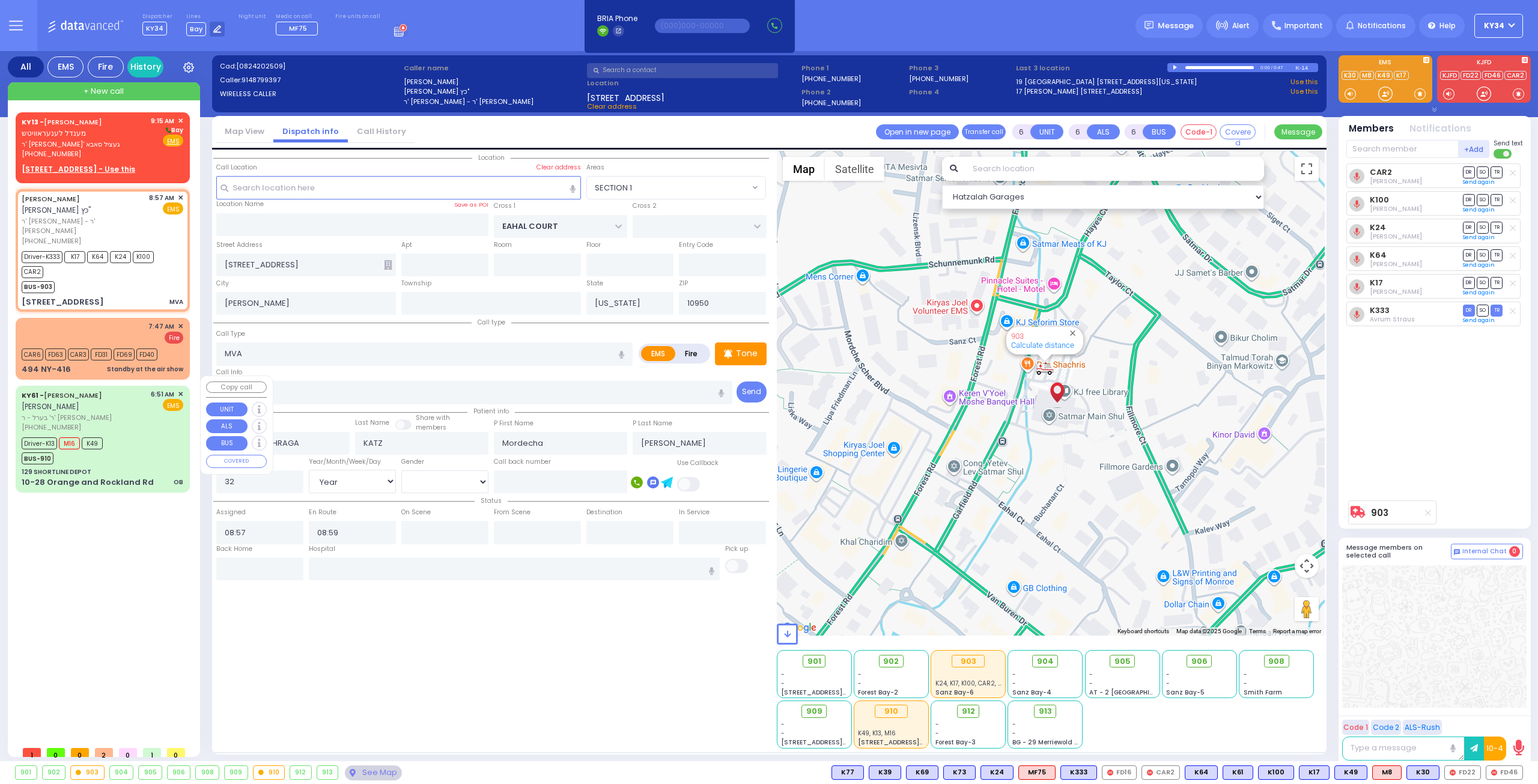
click at [134, 449] on div "Driver-K13 M16 K49 BUS-910" at bounding box center [102, 449] width 161 height 30
select select
type input "OB"
radio input "true"
type input "ARON ZEV"
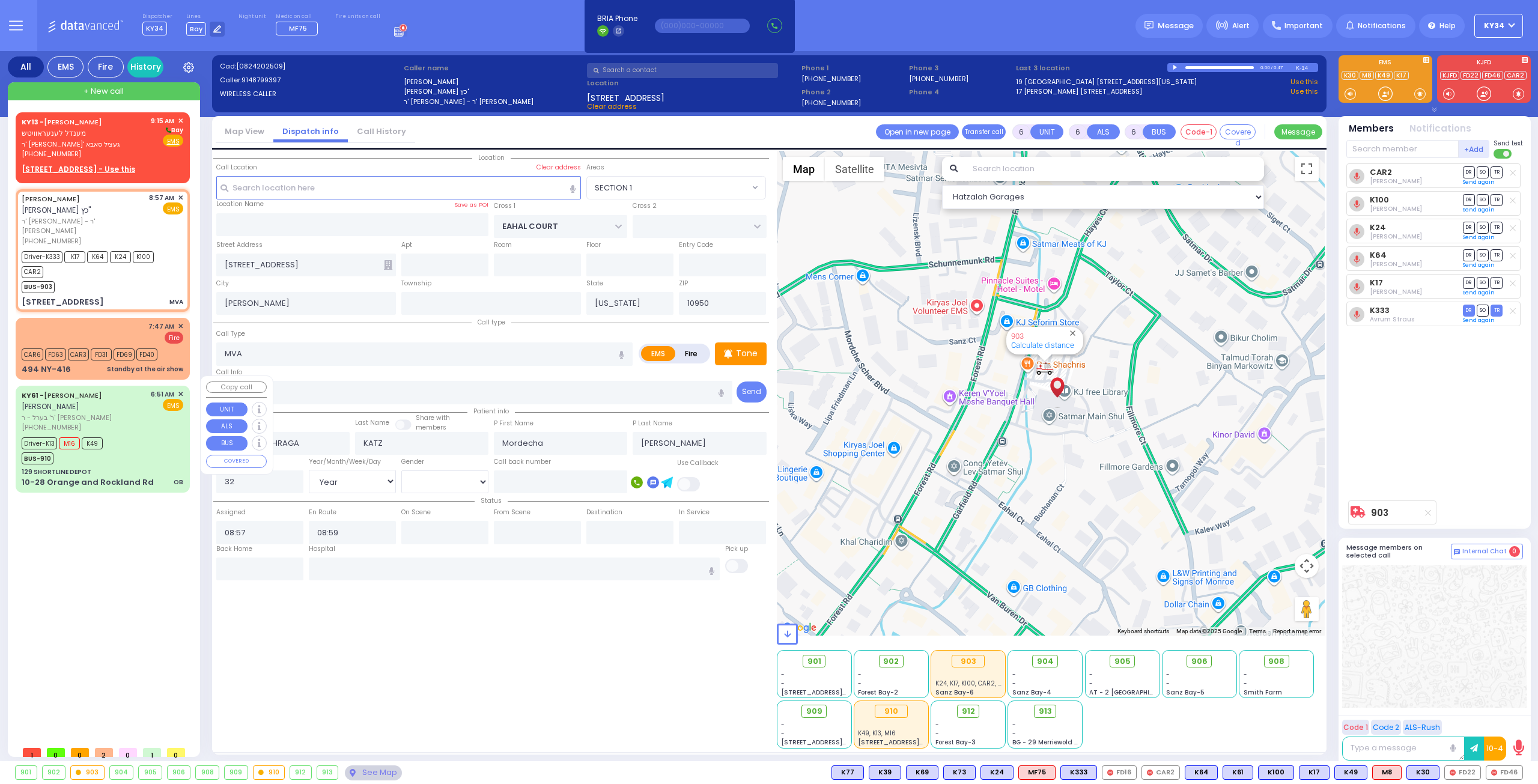
type input "POLACHECK"
type input "Brucha"
type input "Rubin"
type input "25"
select select "Year"
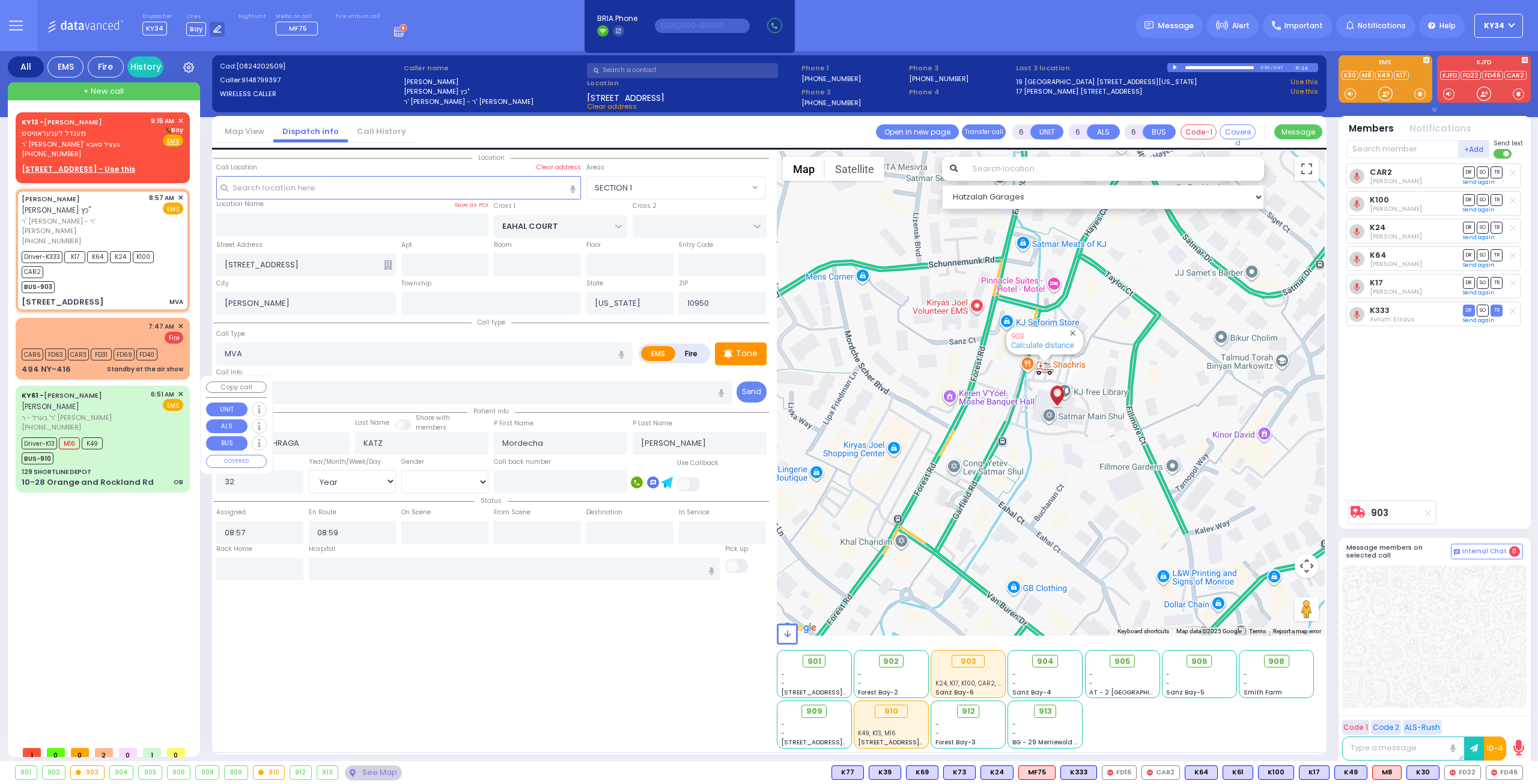
select select "[DEMOGRAPHIC_DATA]"
type input "06:51"
type input "06:53"
type input "07:15"
type input "07:55"
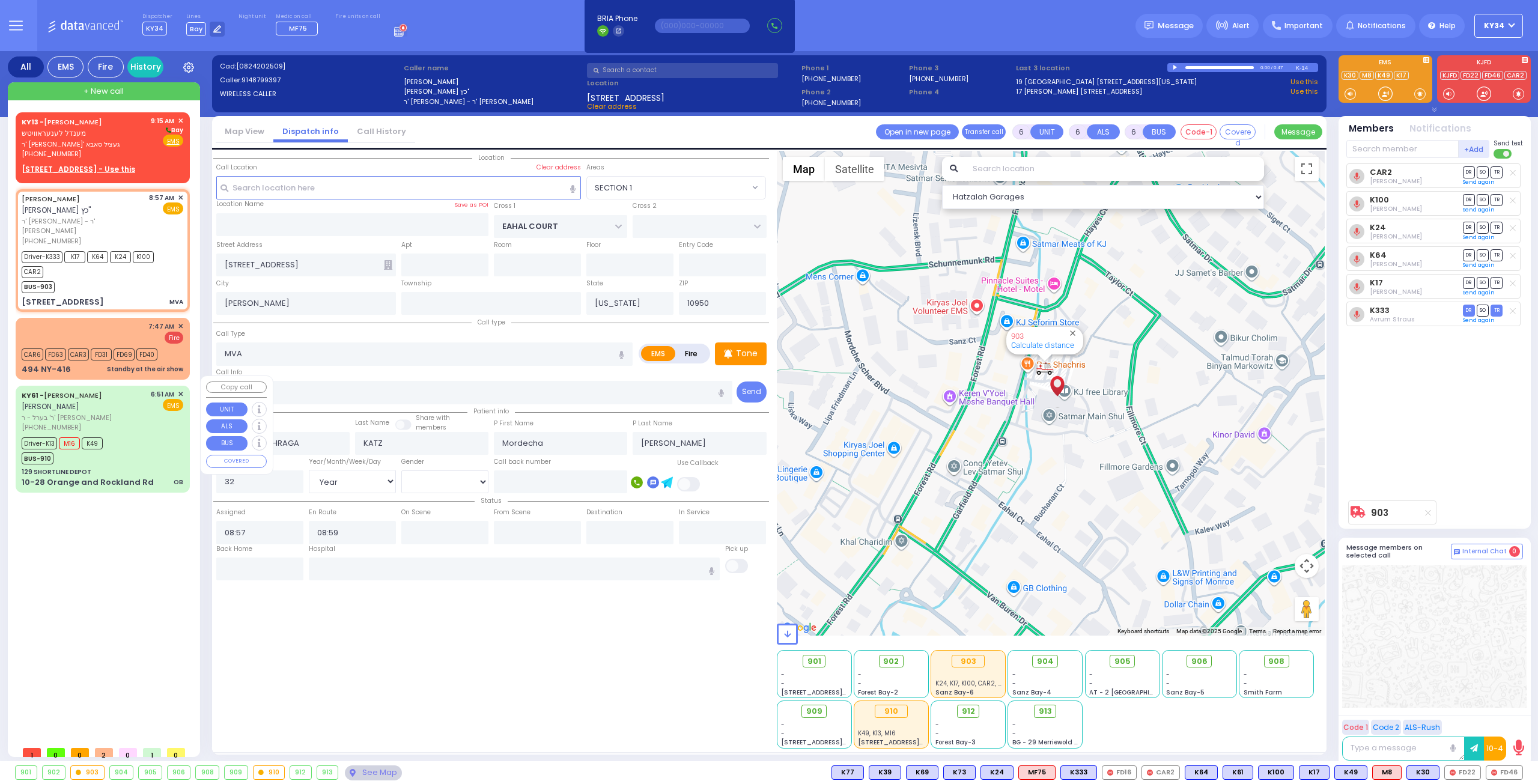
type input "07:59"
type input "08:15"
type input "New York Presbyterian Hospital- Columbia Campus"
select select "Hatzalah Garages"
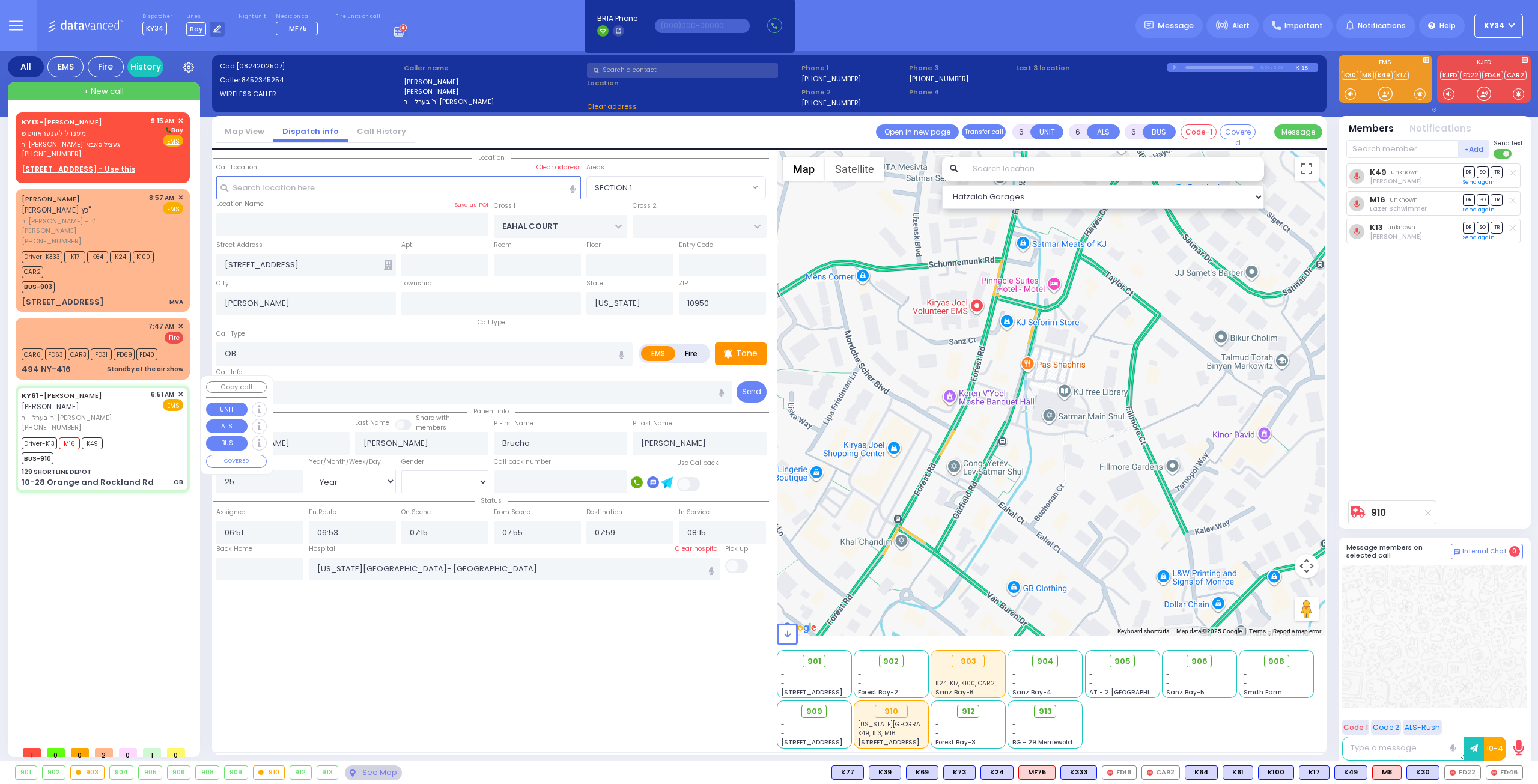
type input "129 SHORTLINE DEPOT"
type input "10-28 Orange and Rockland Rd"
type input "Monroe"
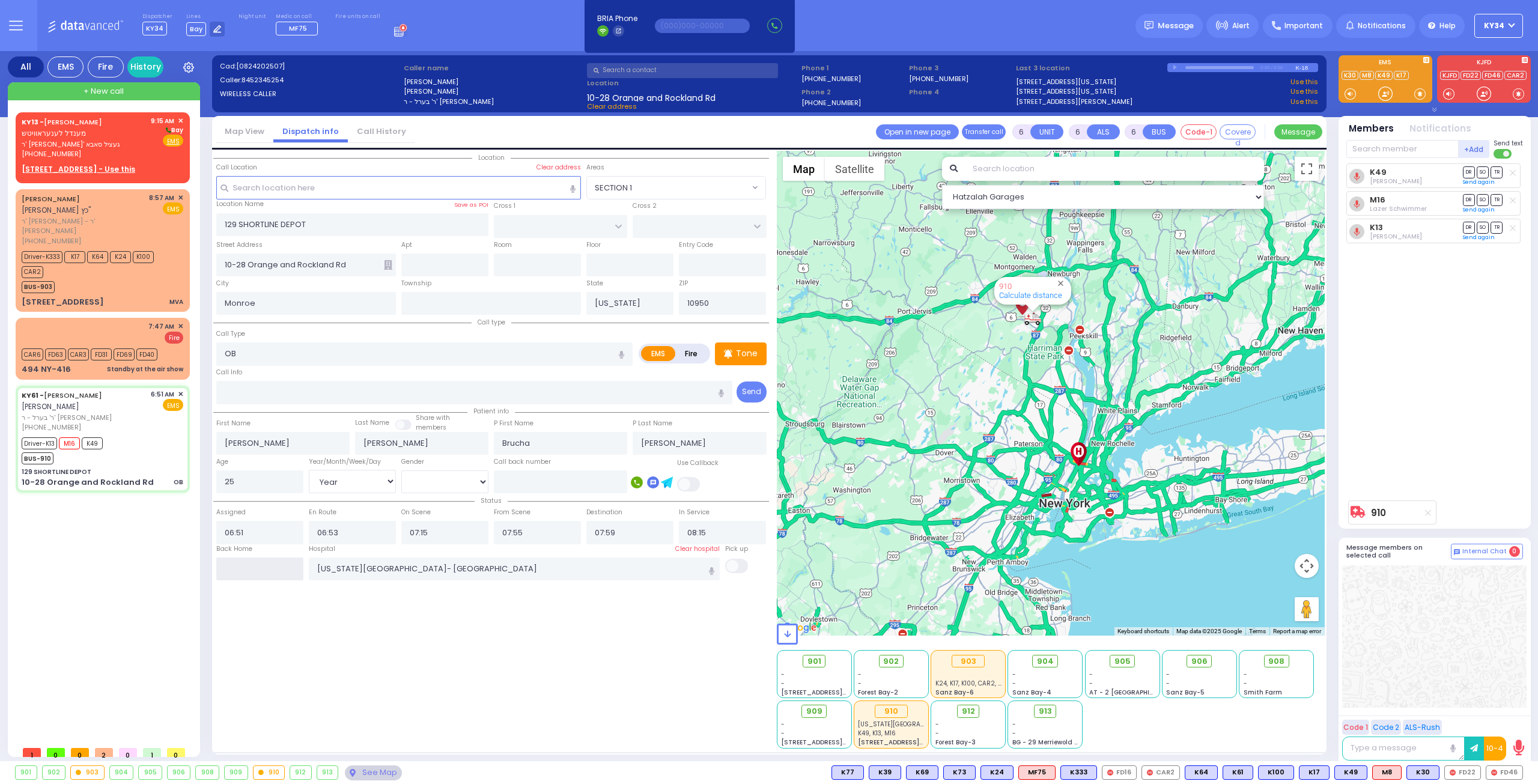
click at [254, 566] on input "text" at bounding box center [259, 568] width 87 height 23
click at [268, 567] on input "text" at bounding box center [259, 568] width 87 height 23
type input "09:16"
select select
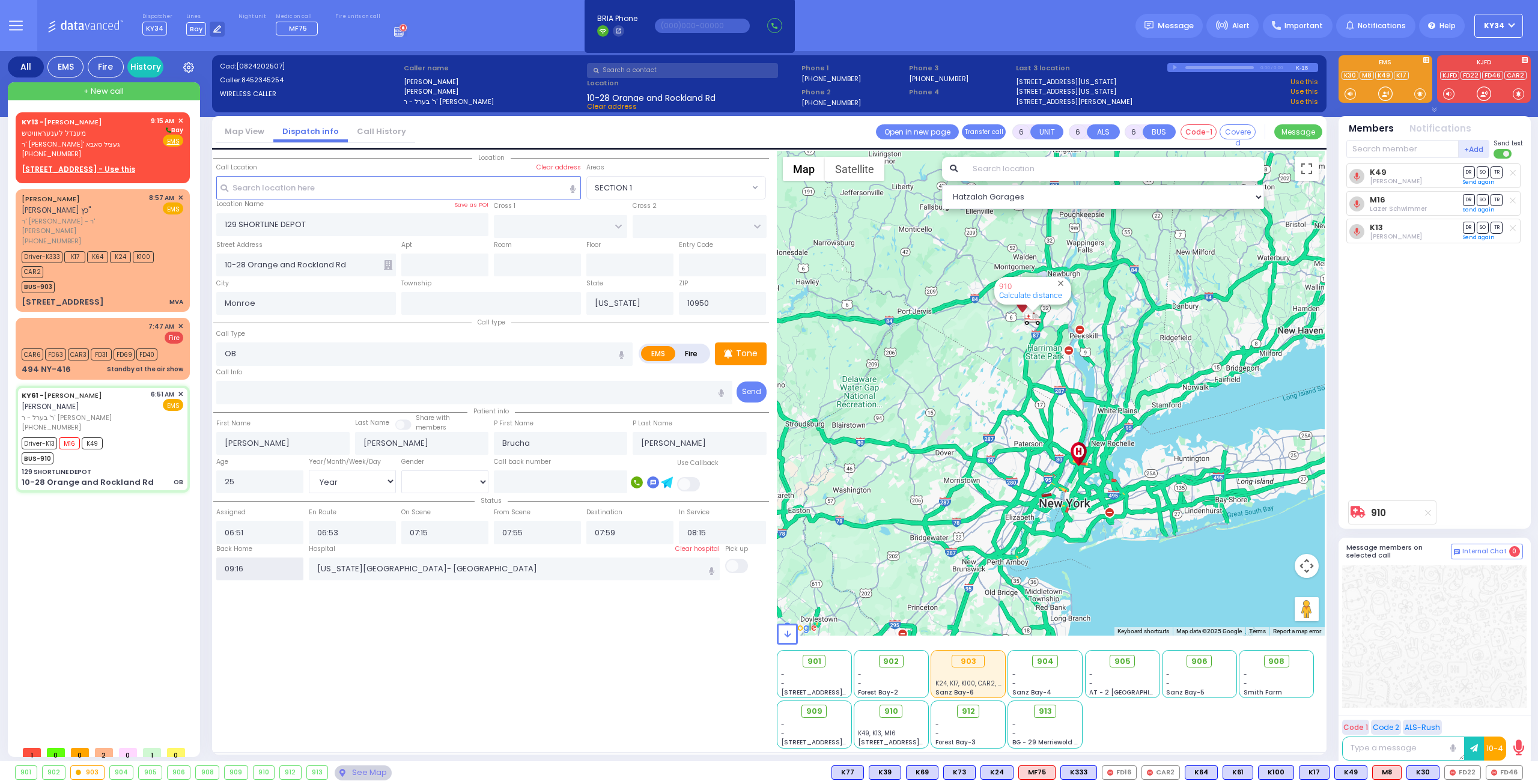
radio input "true"
select select
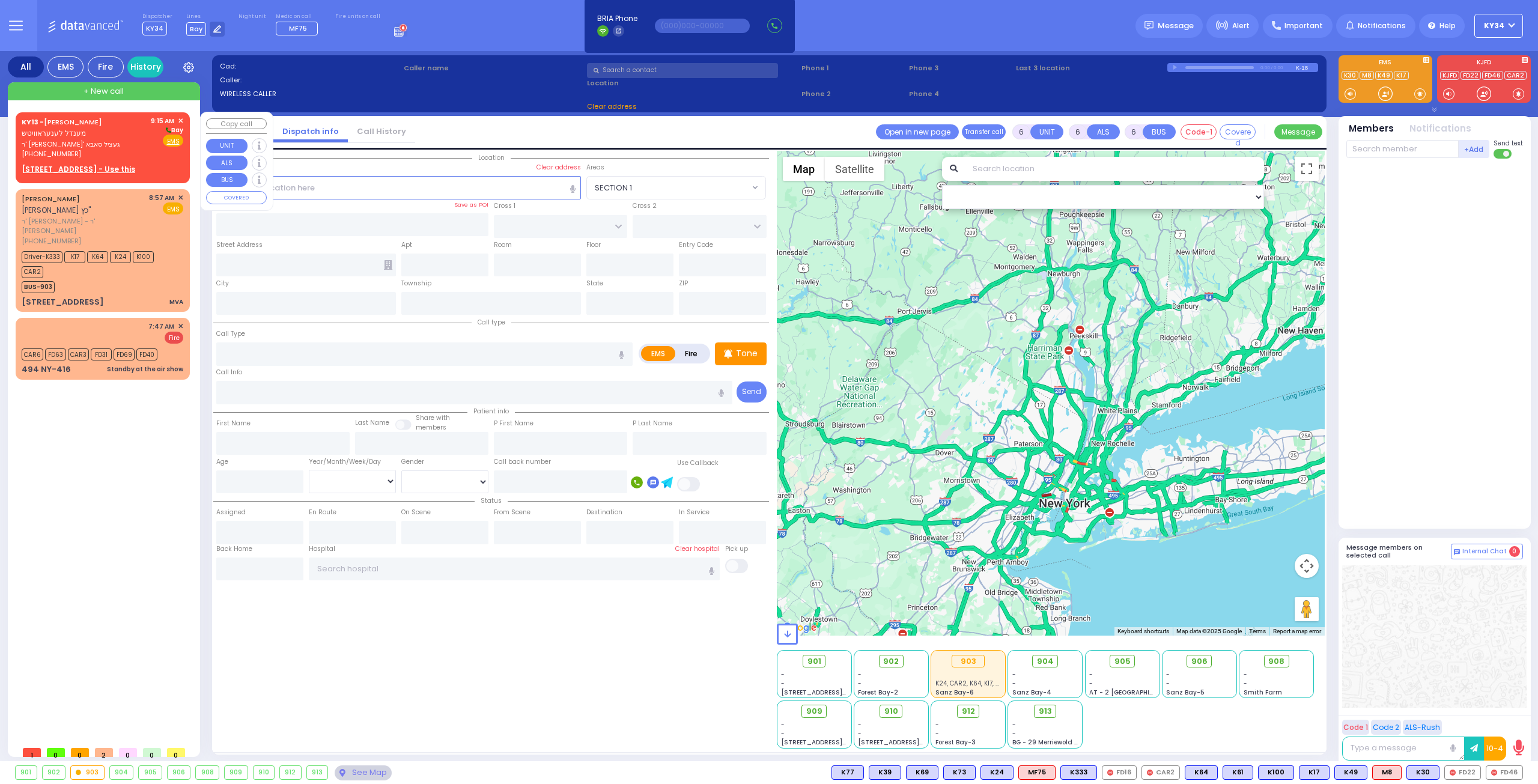
click at [113, 143] on span "ר' מרדכי - ר' געציל סאבא" at bounding box center [84, 145] width 125 height 10
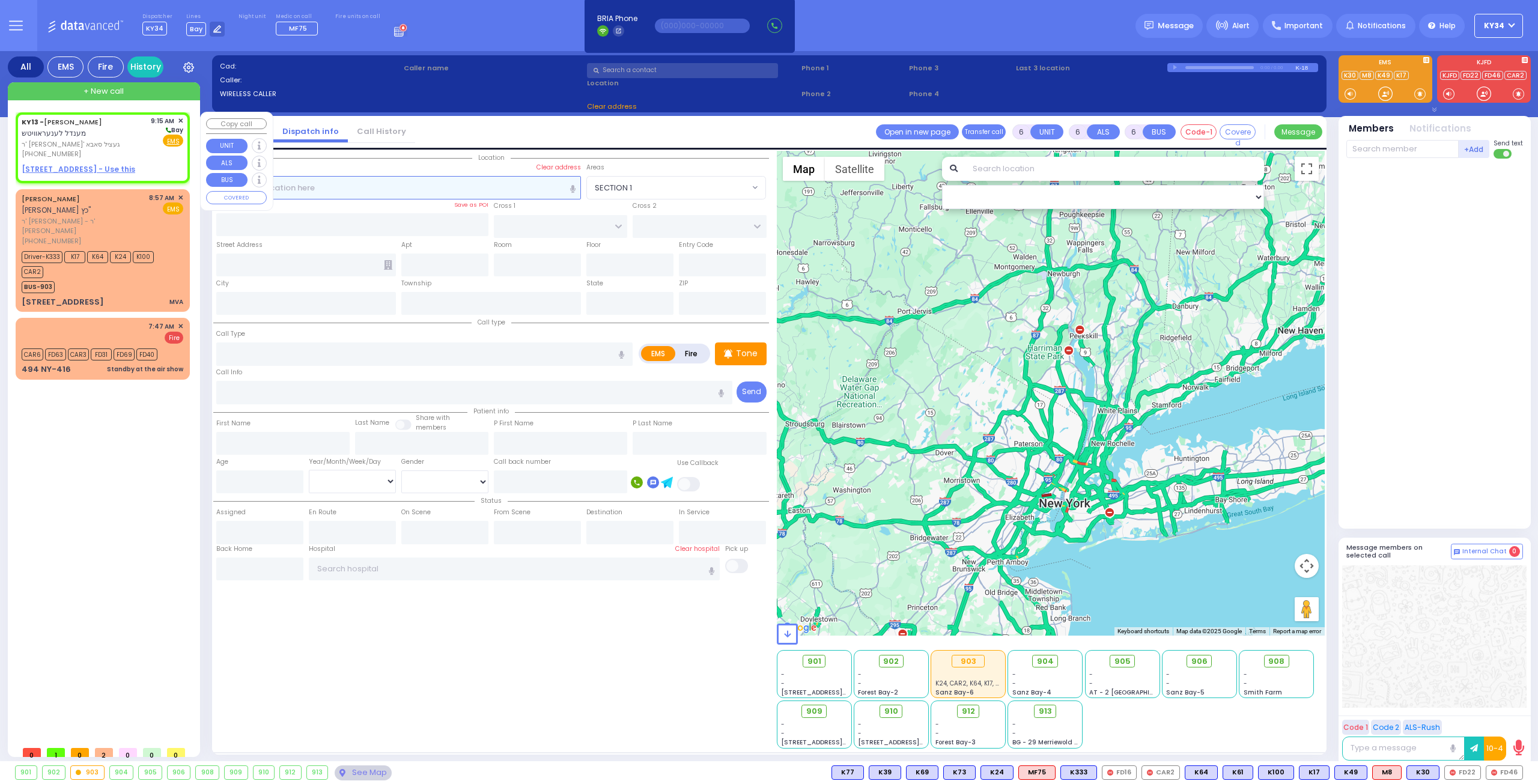
type input "2"
type input "1"
select select
radio input "true"
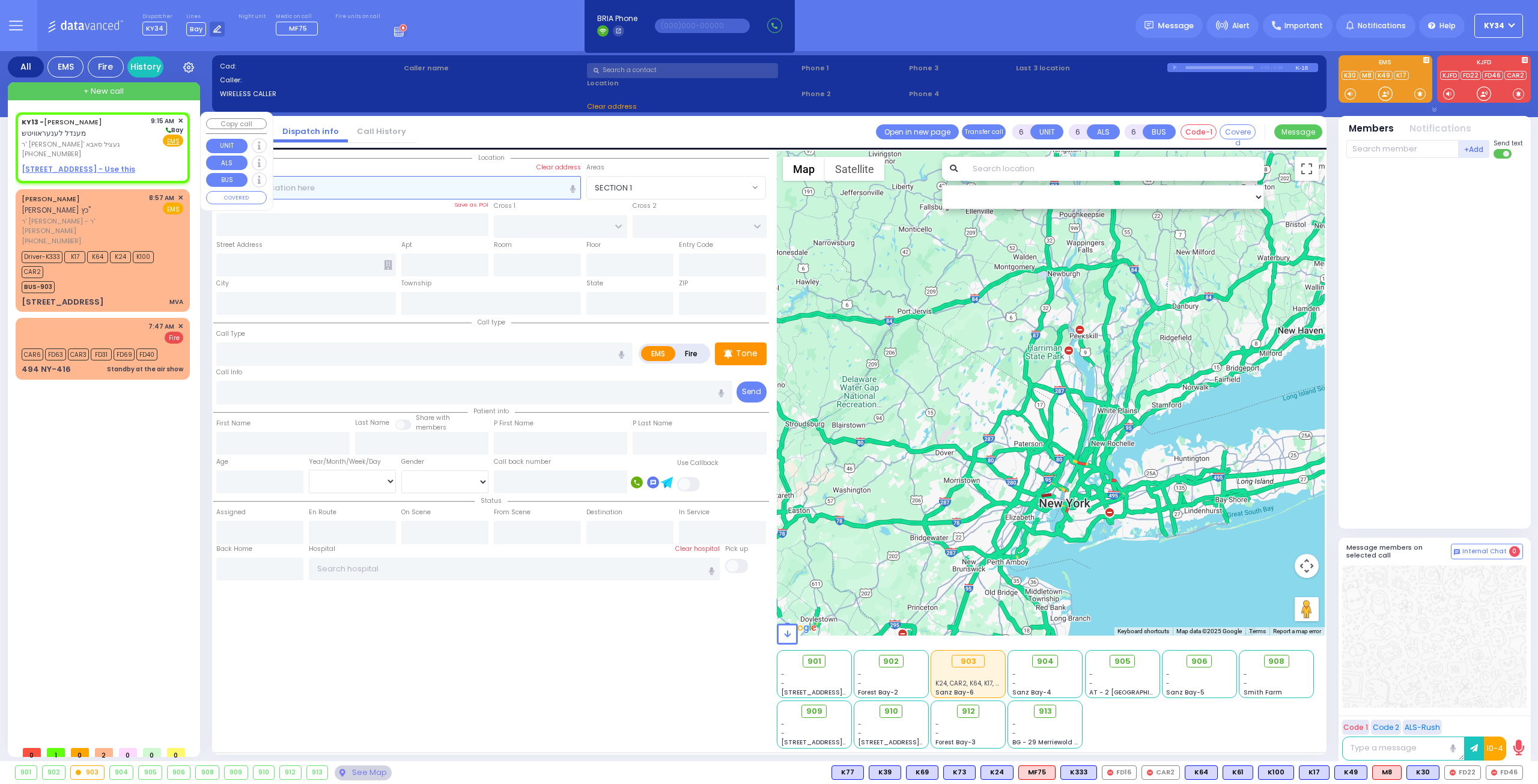
type input "MENDEL"
type input "LEONOROWITZ"
select select
type input "09:15"
select select "Hatzalah Garages"
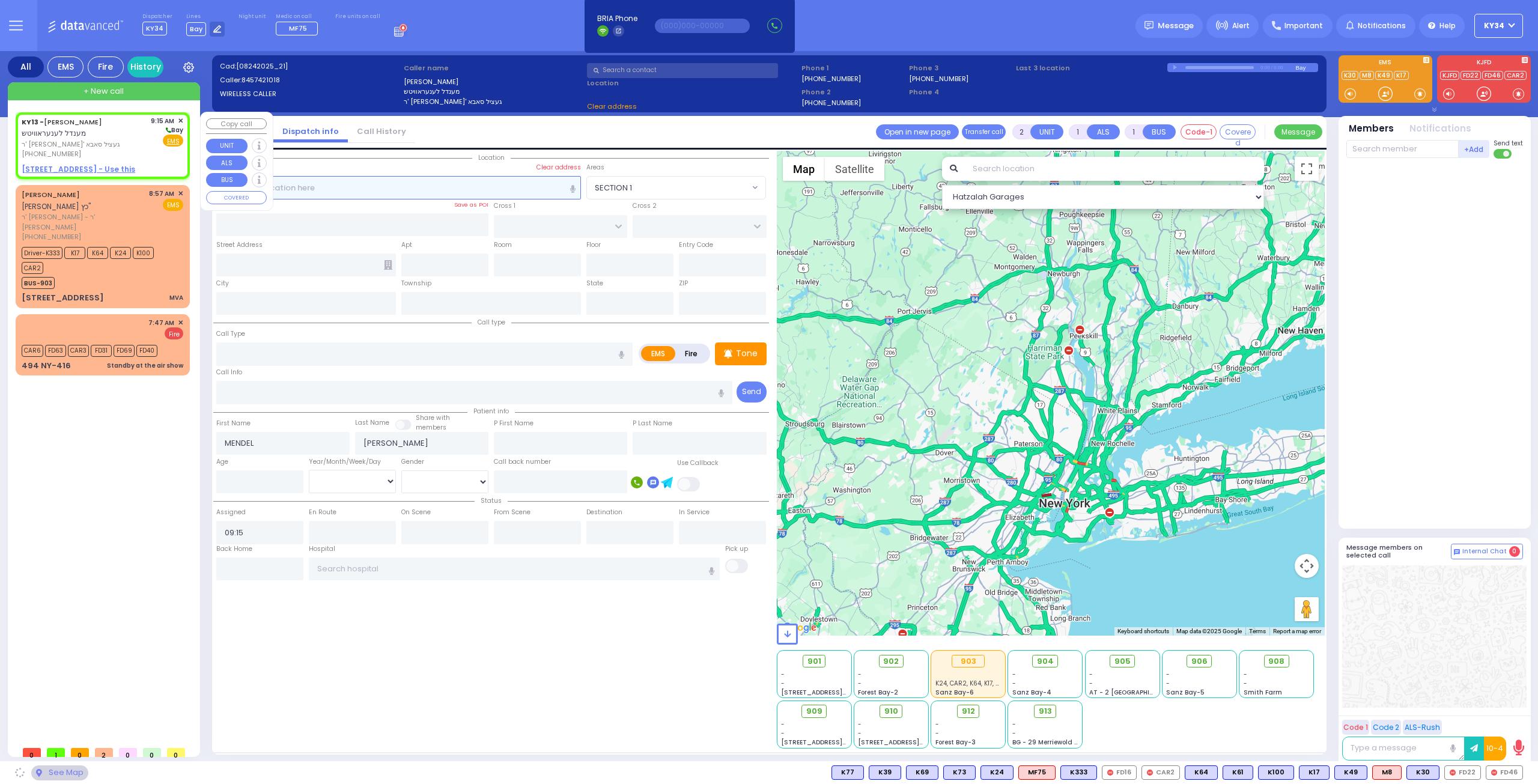
select select
radio input "true"
select select
select select "Hatzalah Garages"
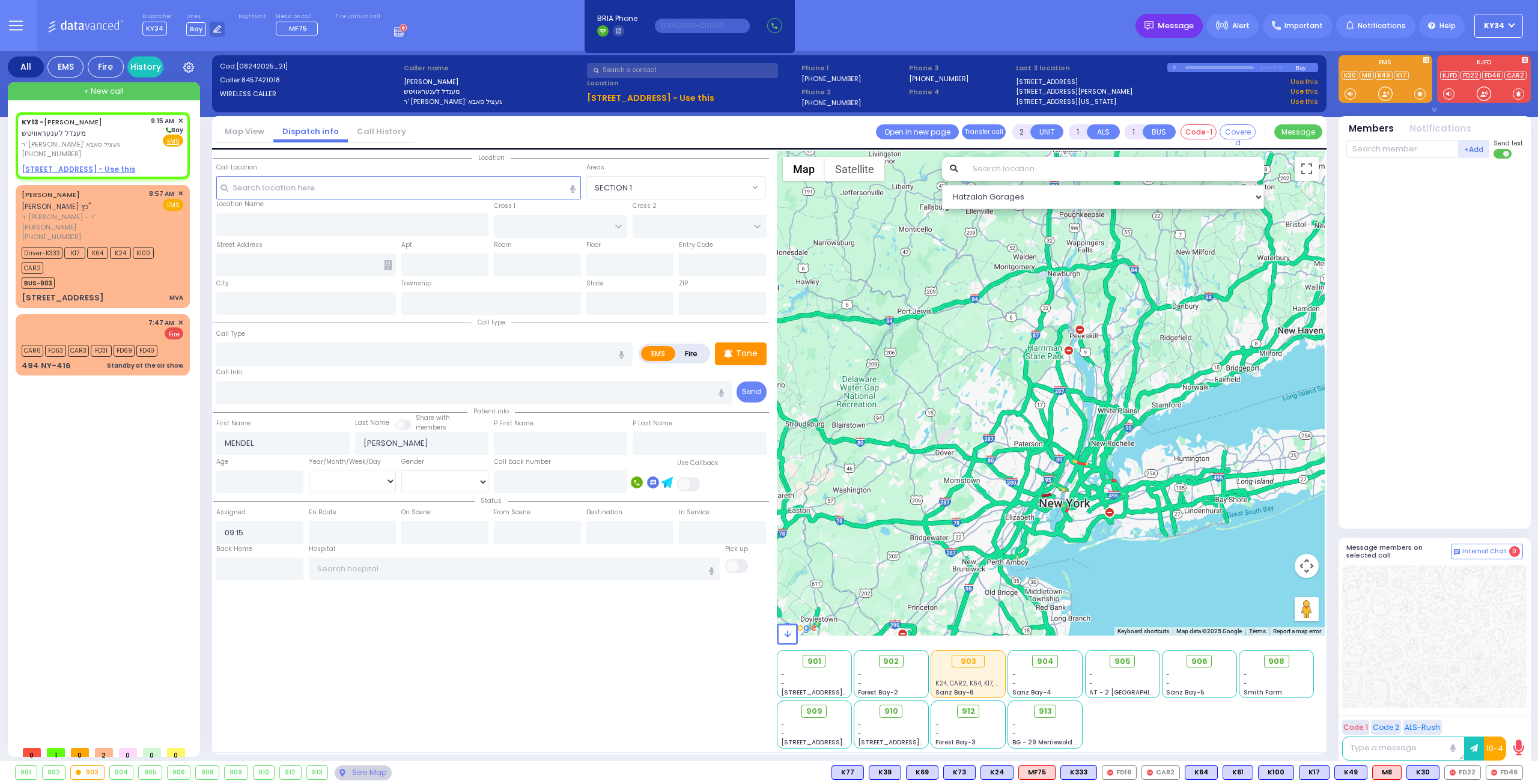
click at [1185, 22] on span "Message" at bounding box center [1176, 26] width 36 height 12
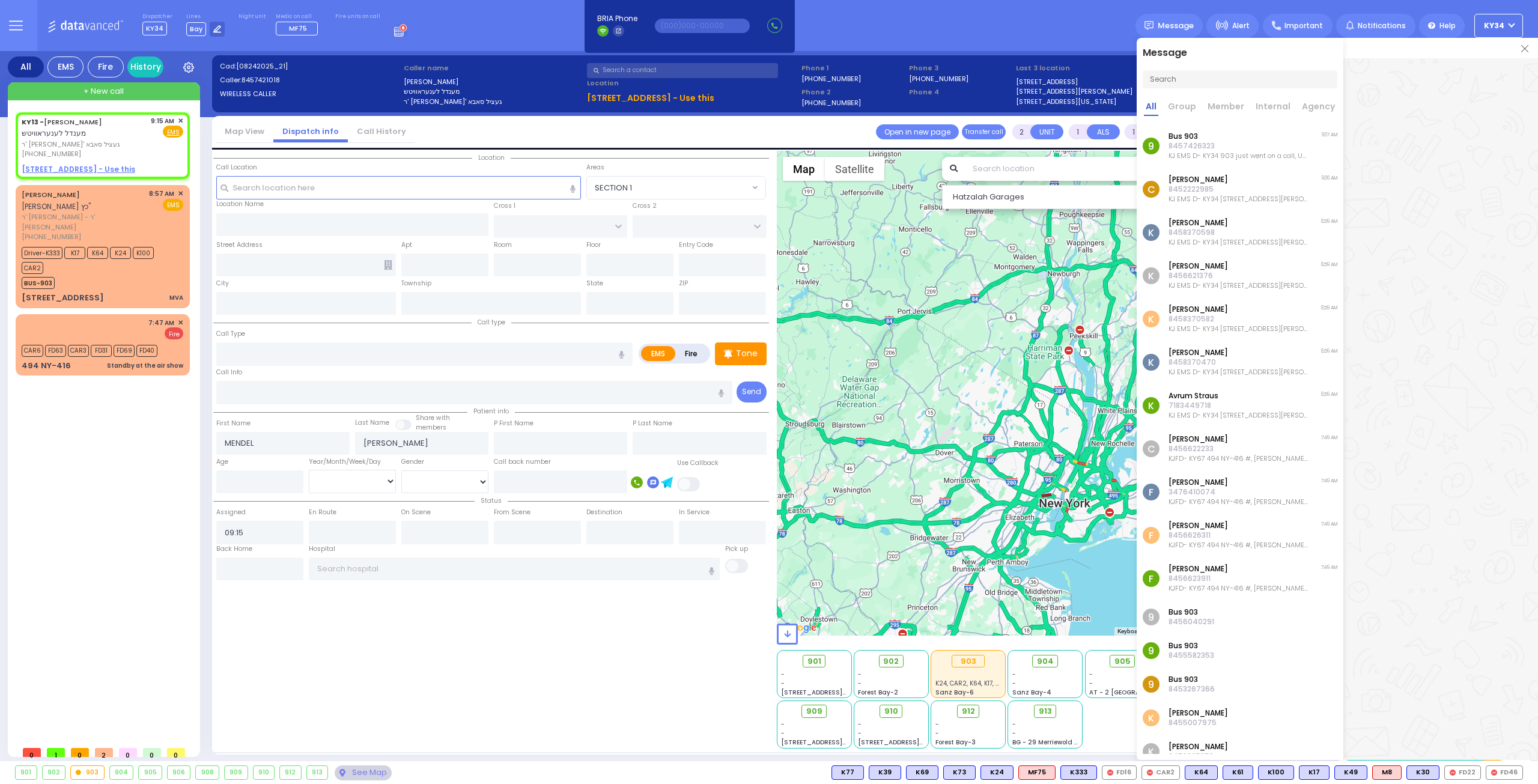
select select
radio input "true"
select select
select select "Hatzalah Garages"
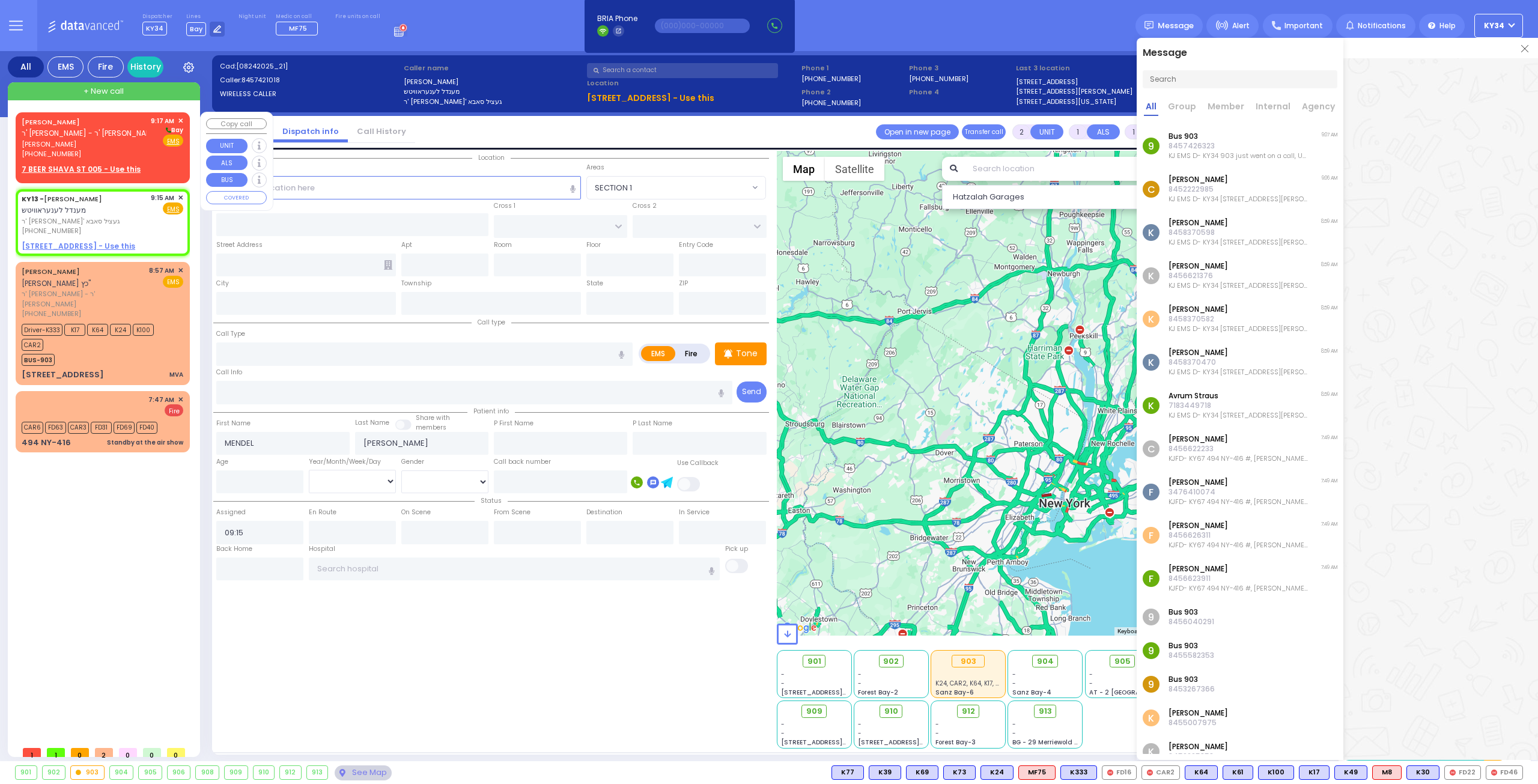
click at [97, 147] on span "אהרן פאלאק" at bounding box center [84, 145] width 125 height 10
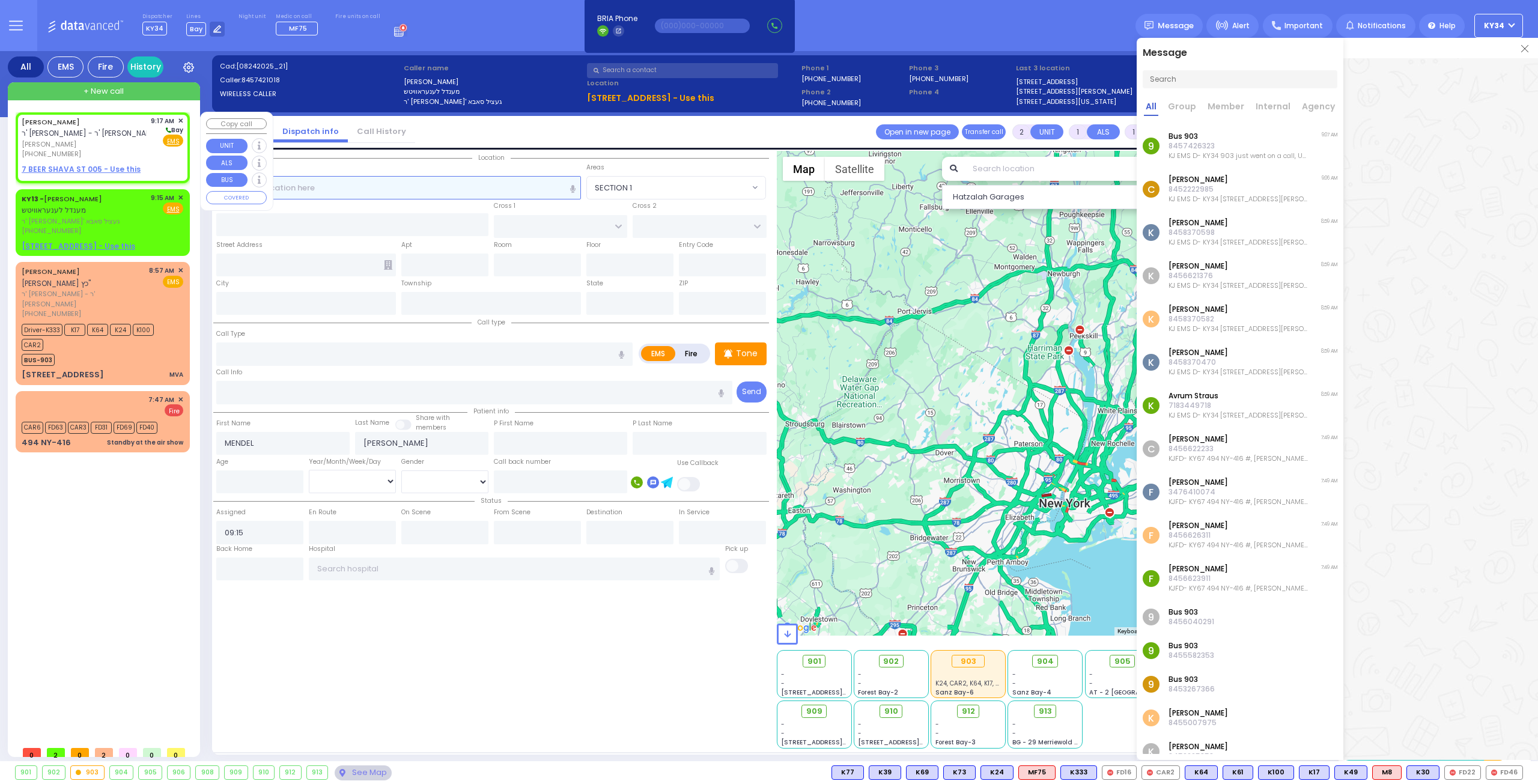
select select
radio input "true"
type input "ARON"
type input "POLLAK"
select select
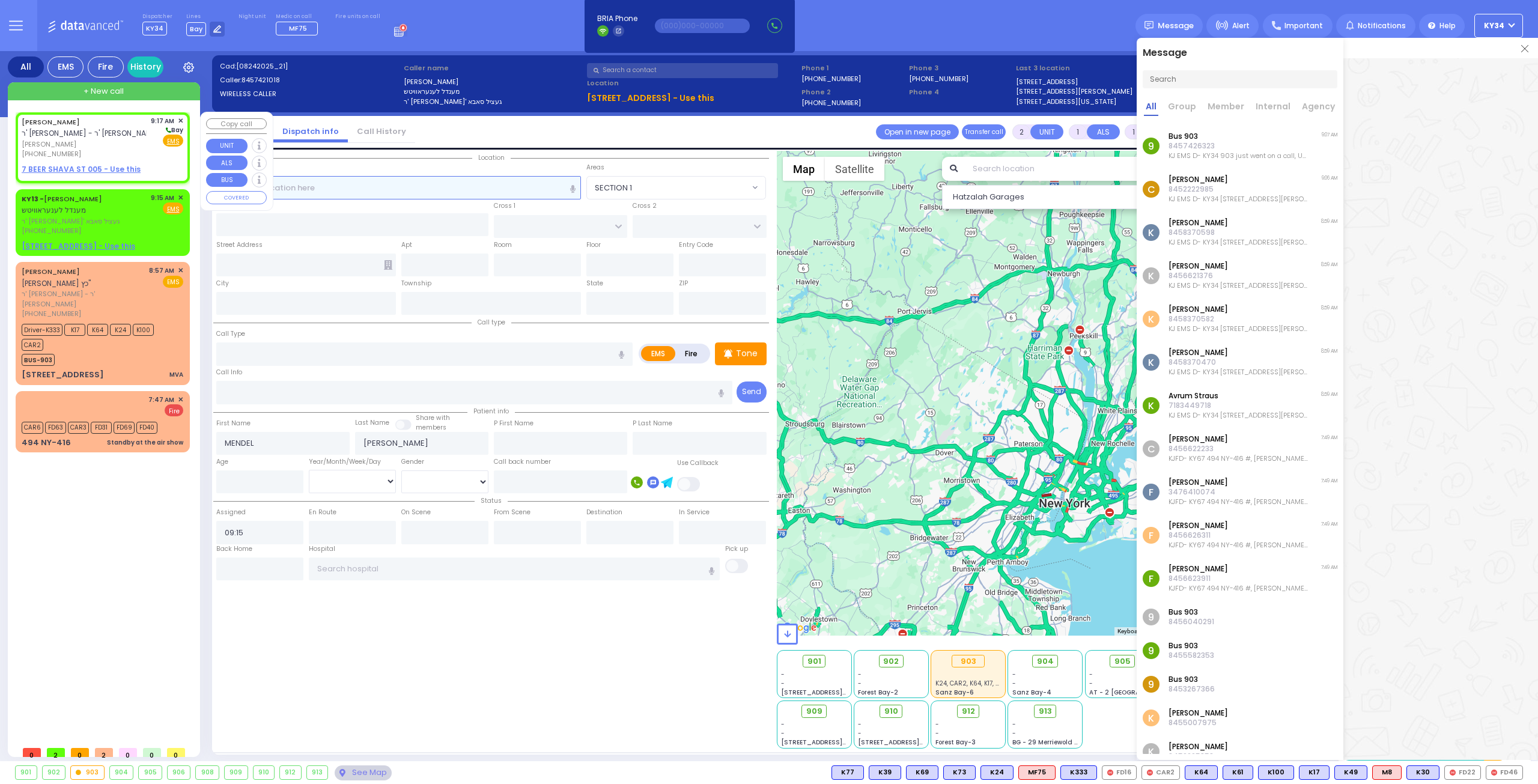
type input "09:17"
select select "Hatzalah Garages"
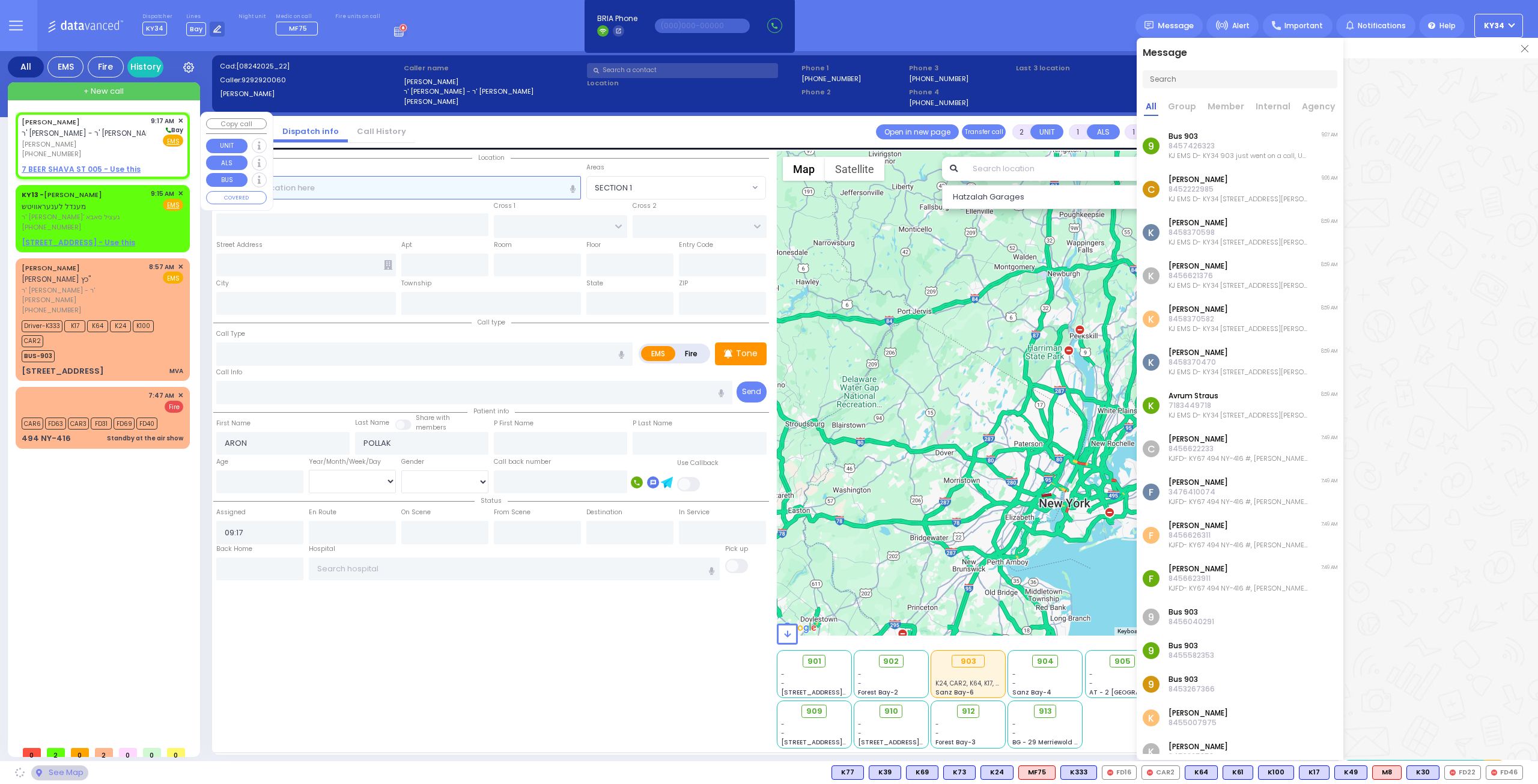
select select
radio input "true"
select select
select select "Hatzalah Garages"
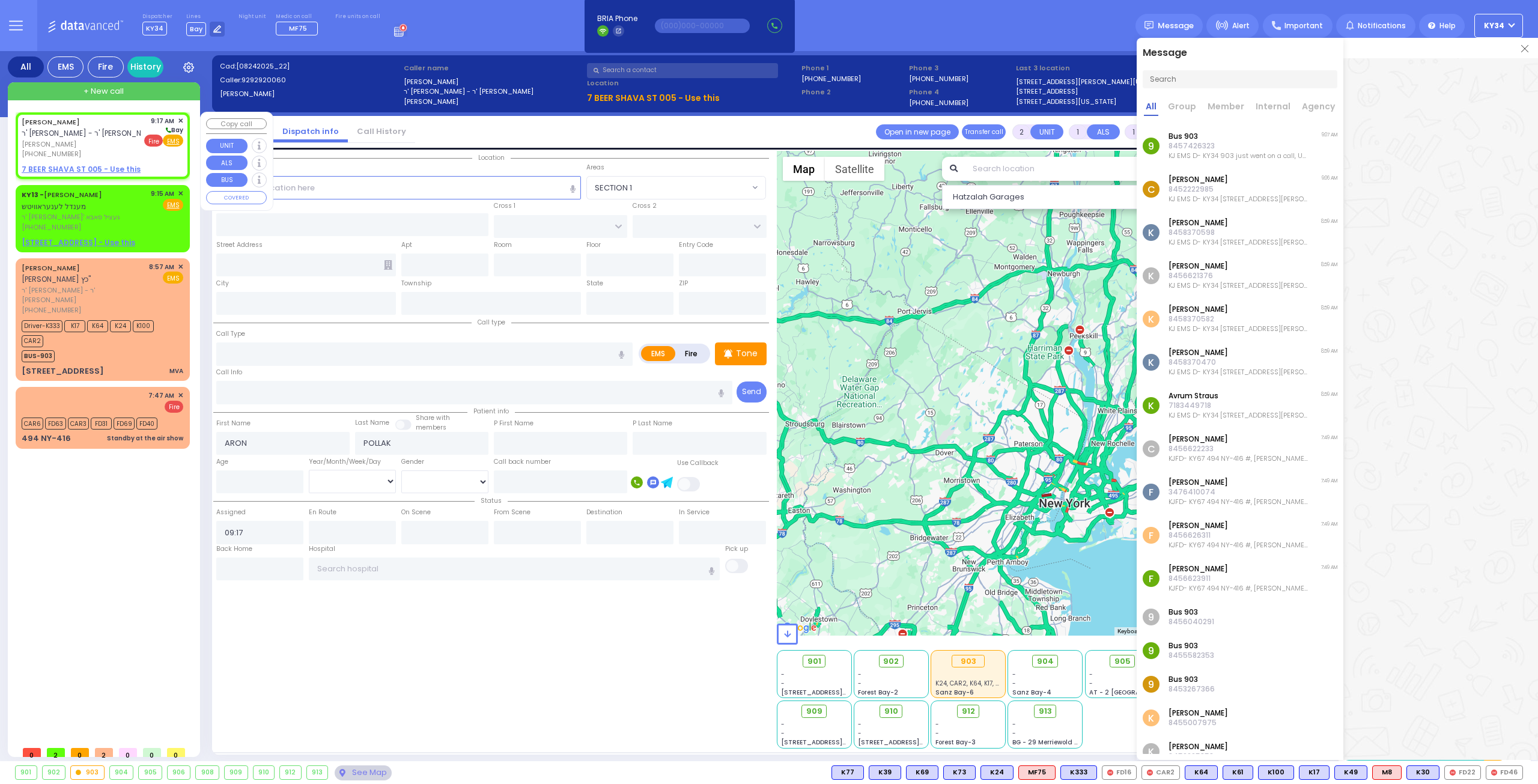
click at [152, 139] on span "Fire" at bounding box center [154, 141] width 19 height 12
select select
radio input "false"
radio input "true"
select select
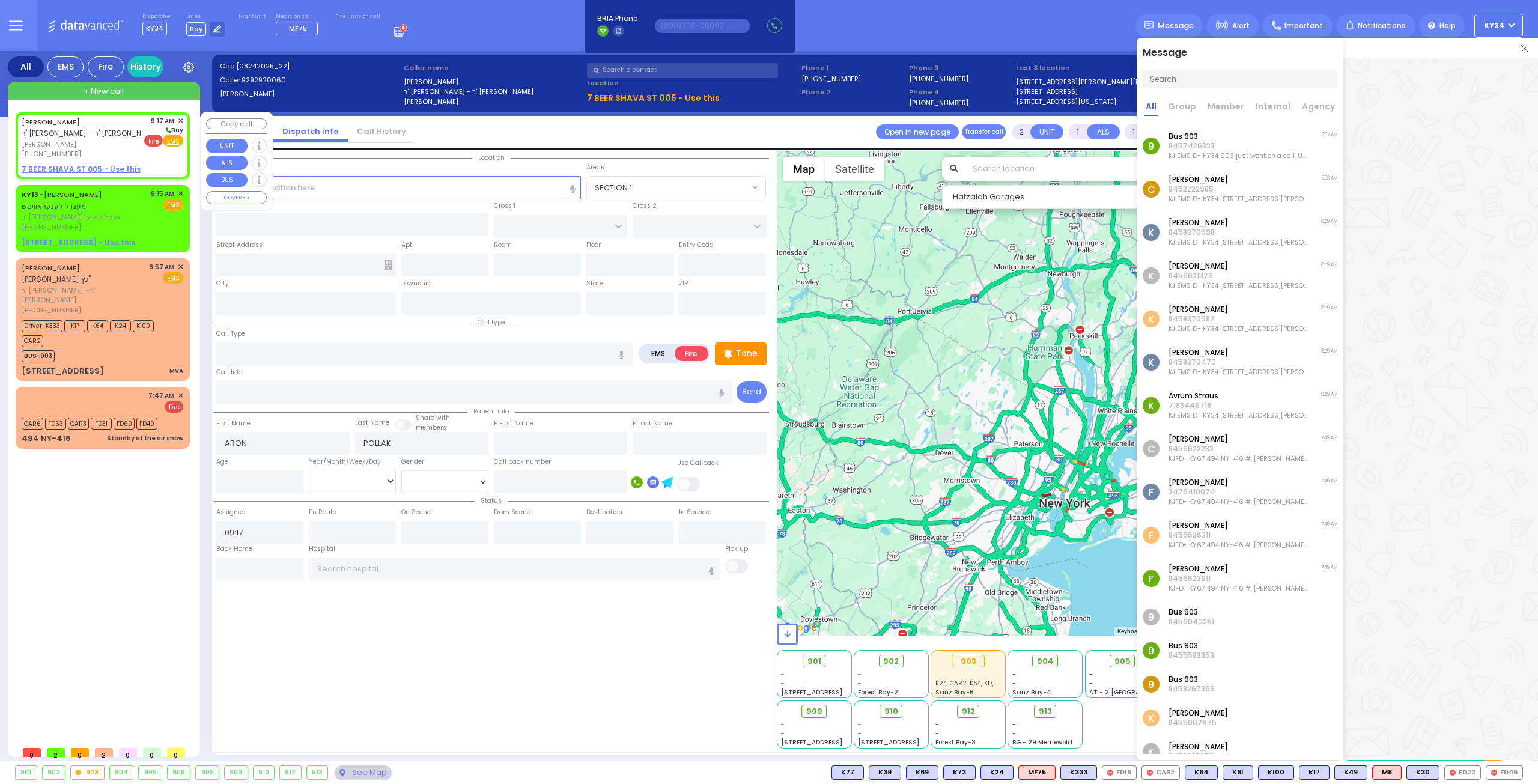
select select "Hatzalah Garages"
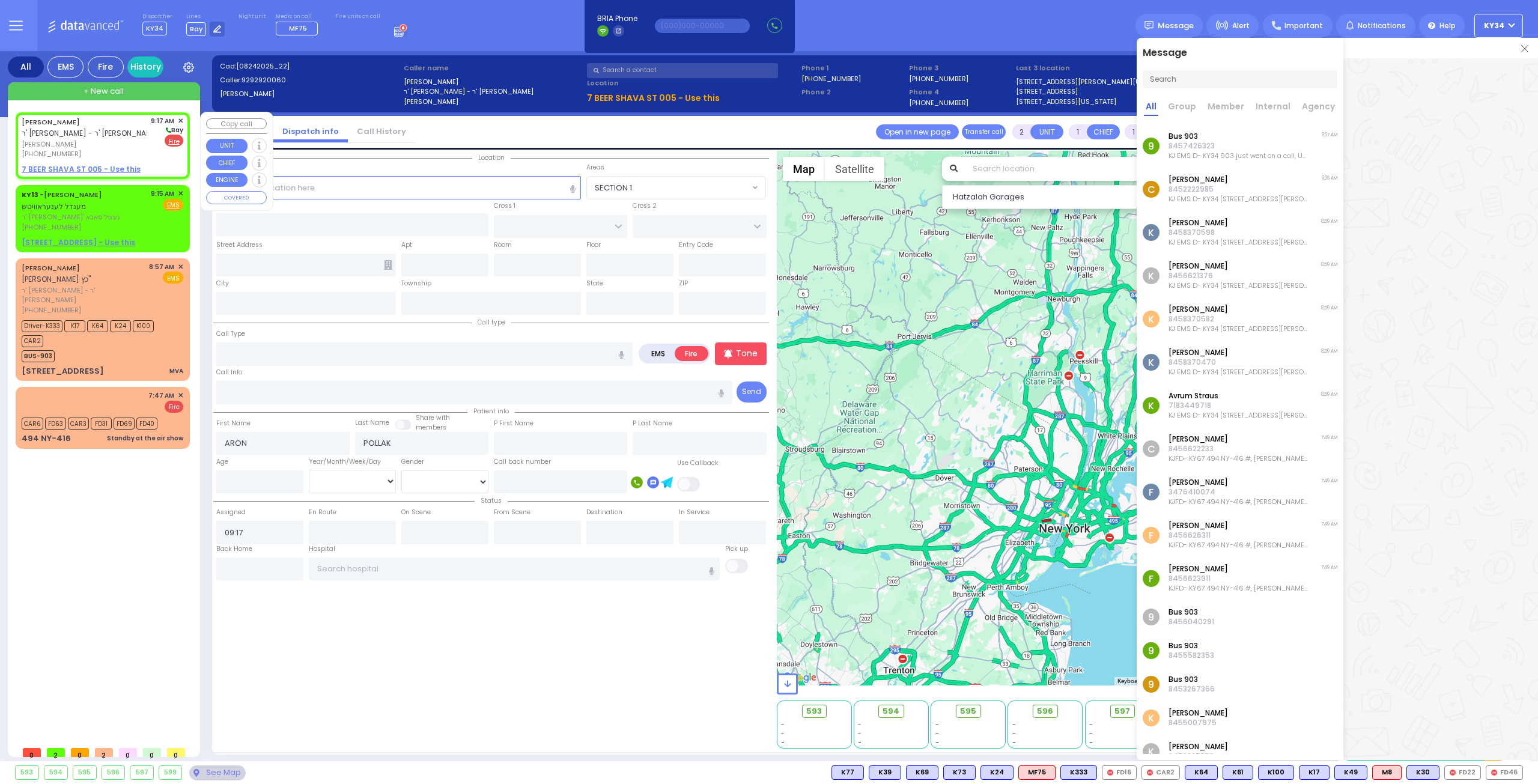
click at [109, 170] on u "7 BEER SHAVA ST 005 - Use this" at bounding box center [81, 169] width 119 height 10
select select
radio input "true"
select select
select select "Hatzalah Garages"
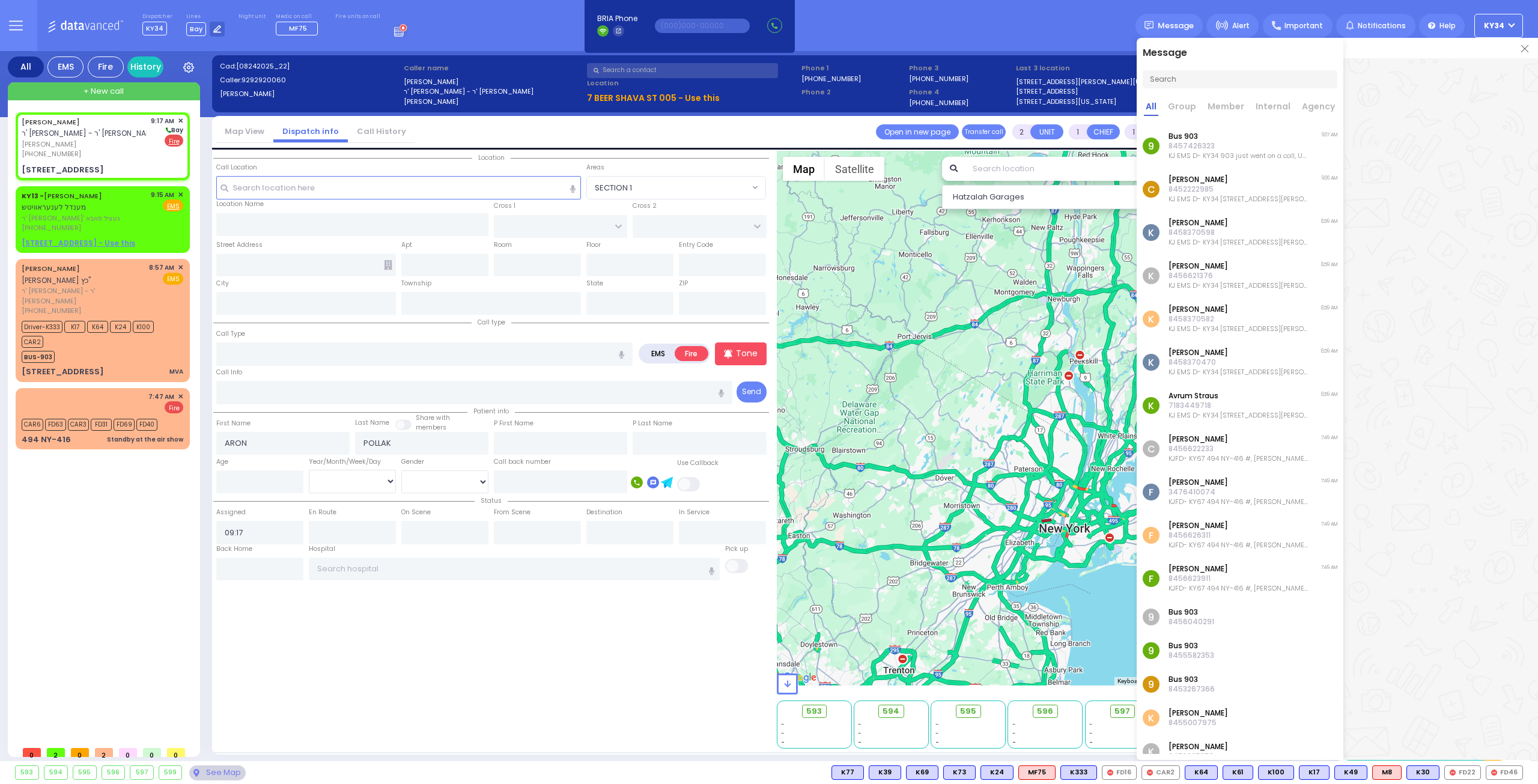
select select
radio input "true"
select select
select select "Hatzalah Garages"
type input "CHUST RD"
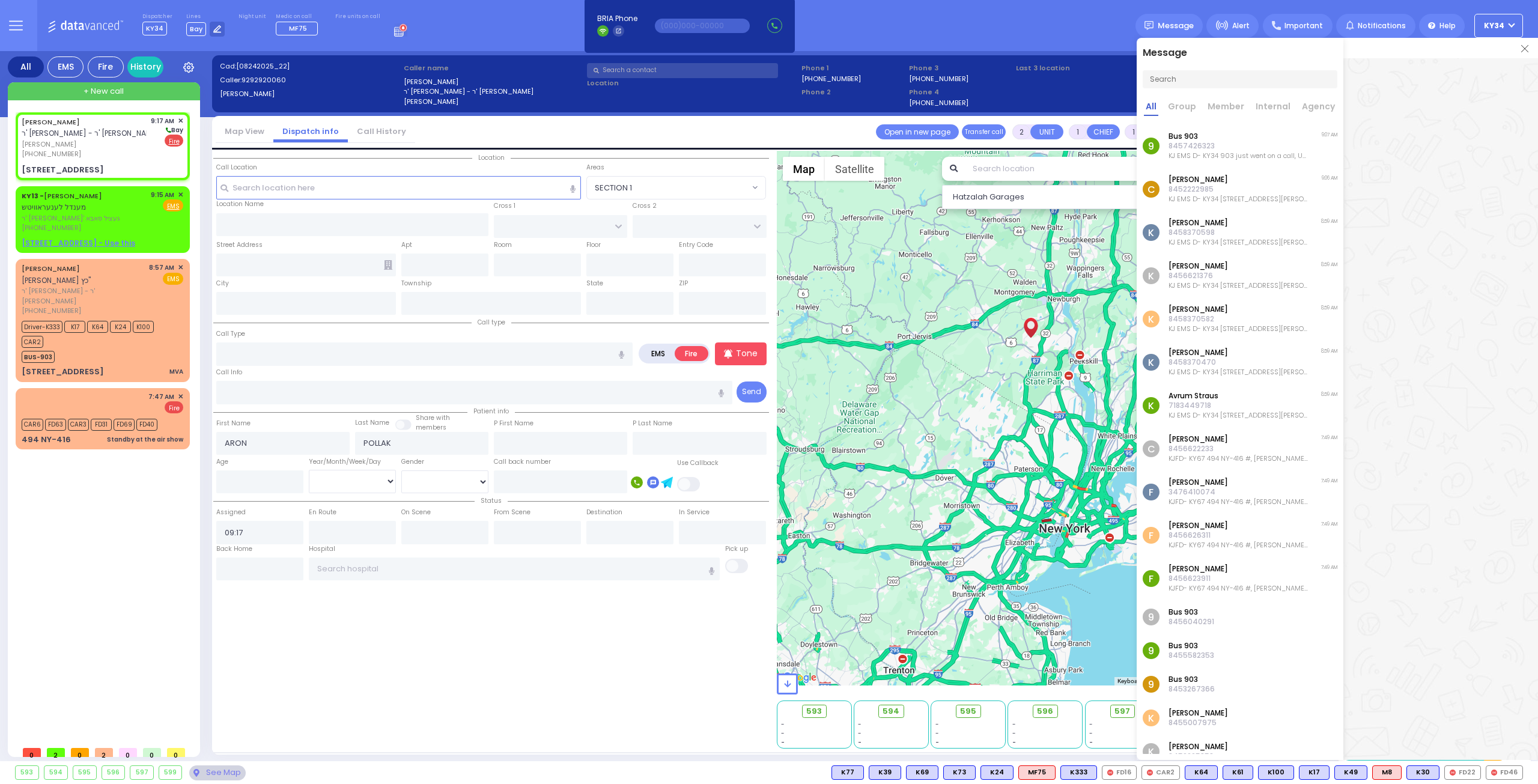
type input "BEER SHAVA ST"
type input "7 BEER SHAVA ST"
type input "005"
type input "[PERSON_NAME]"
type input "[US_STATE]"
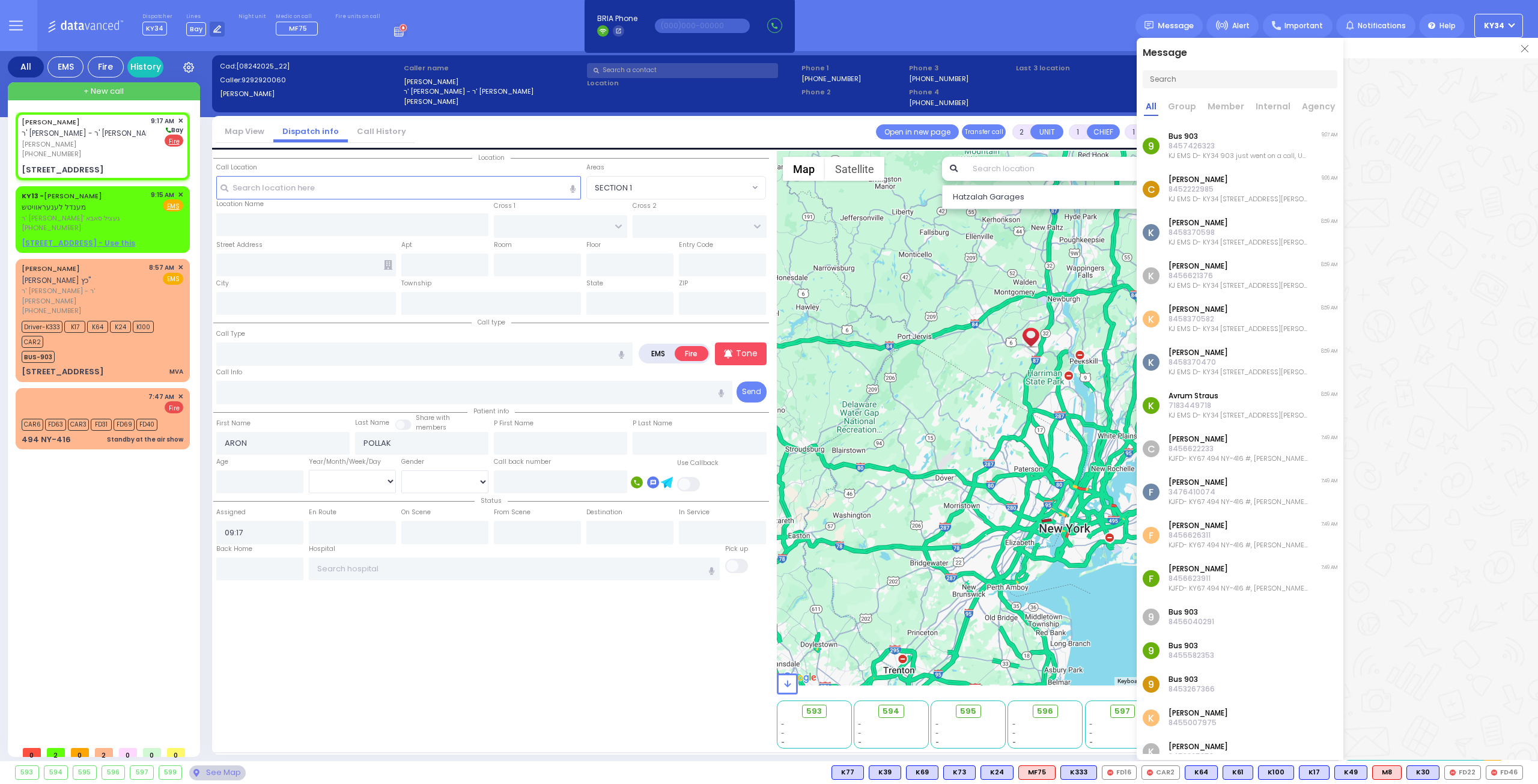
type input "10950"
select select "VYOEL MOSHE"
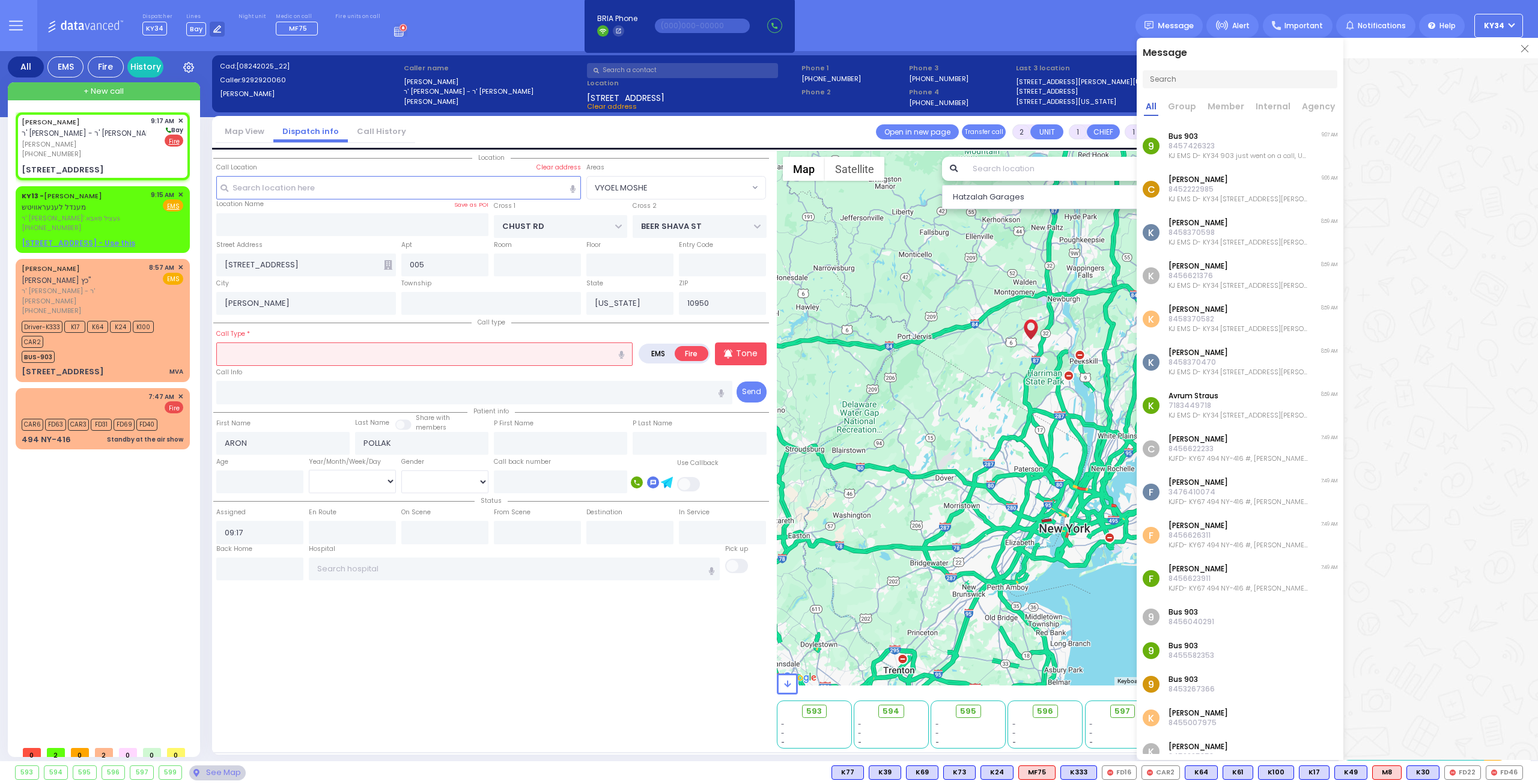
click at [306, 353] on input "text" at bounding box center [424, 353] width 416 height 23
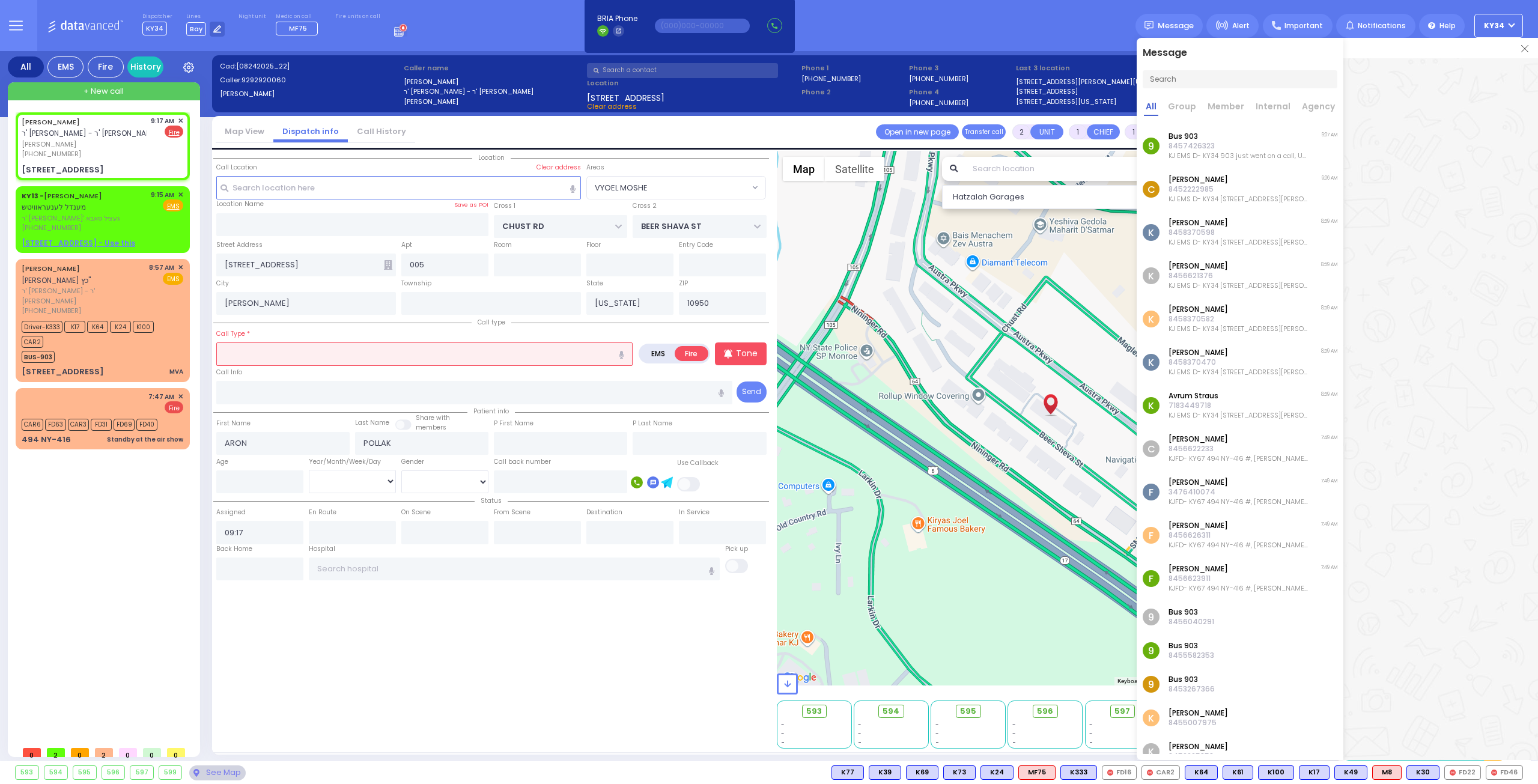
select select
radio input "true"
select select
select select "Hatzalah Garages"
select select "VYOEL MOSHE"
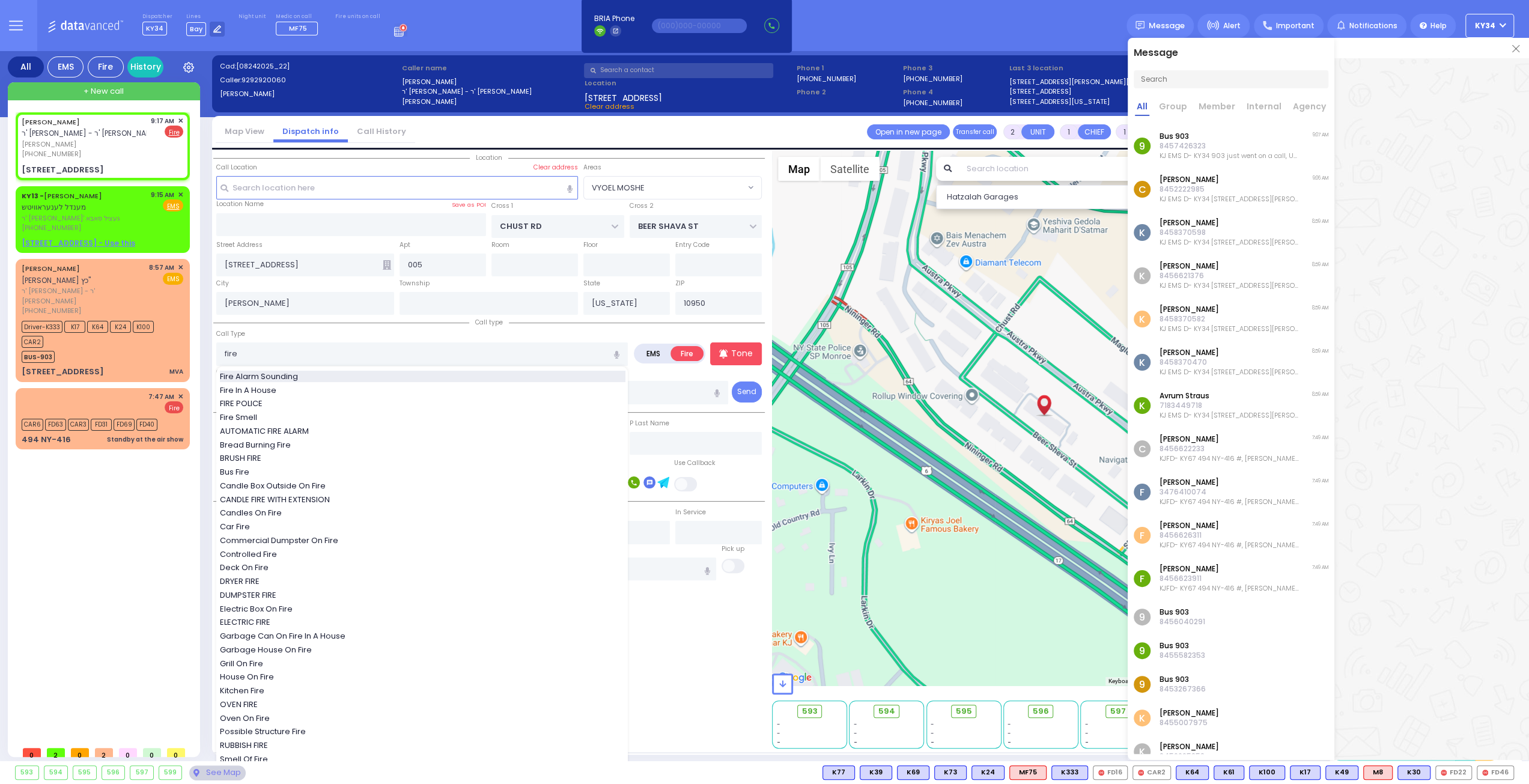
click at [295, 375] on span "Fire Alarm Sounding" at bounding box center [260, 376] width 82 height 12
type input "Fire Alarm Sounding"
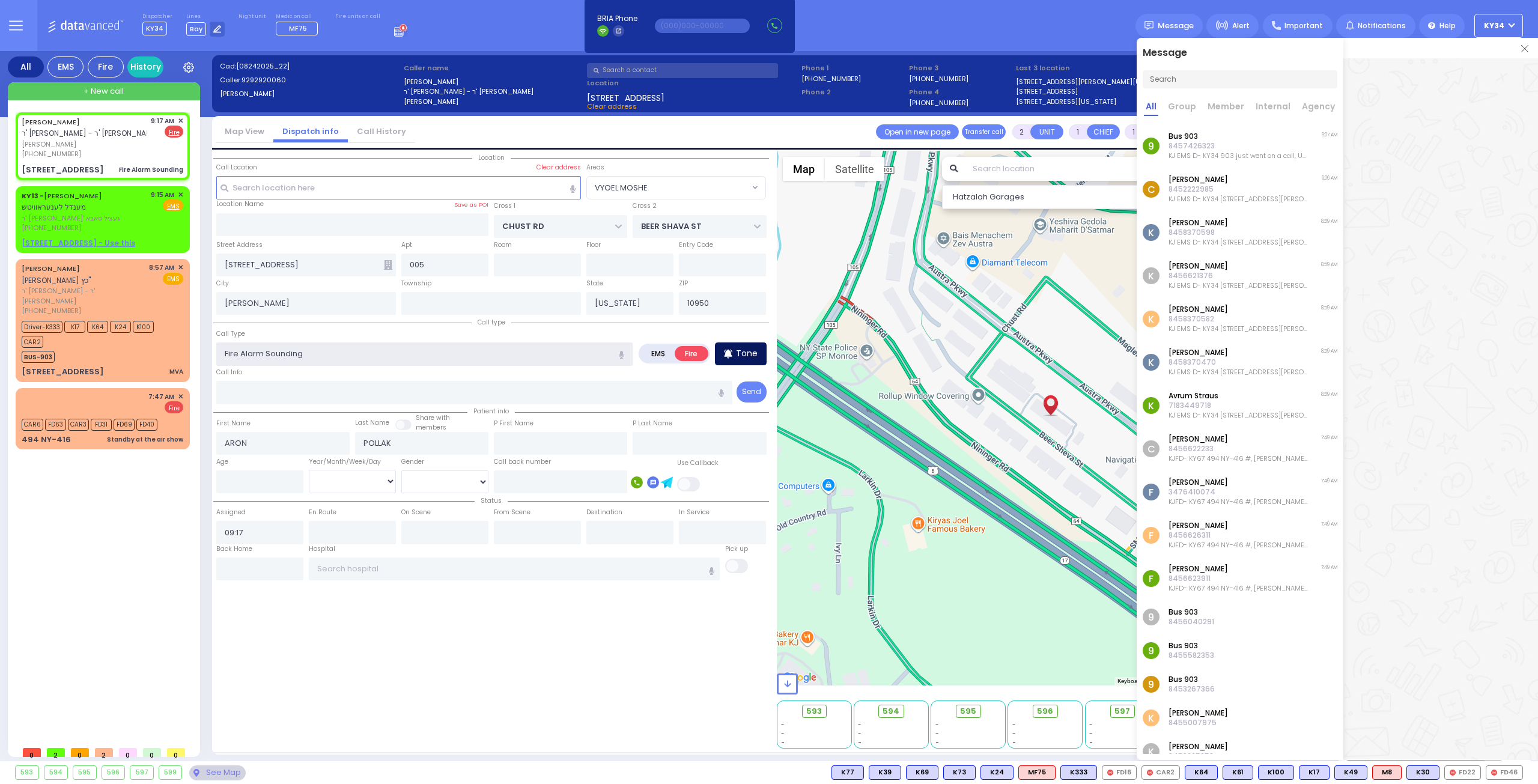
select select
radio input "true"
select select
select select "Hatzalah Garages"
select select "VYOEL MOSHE"
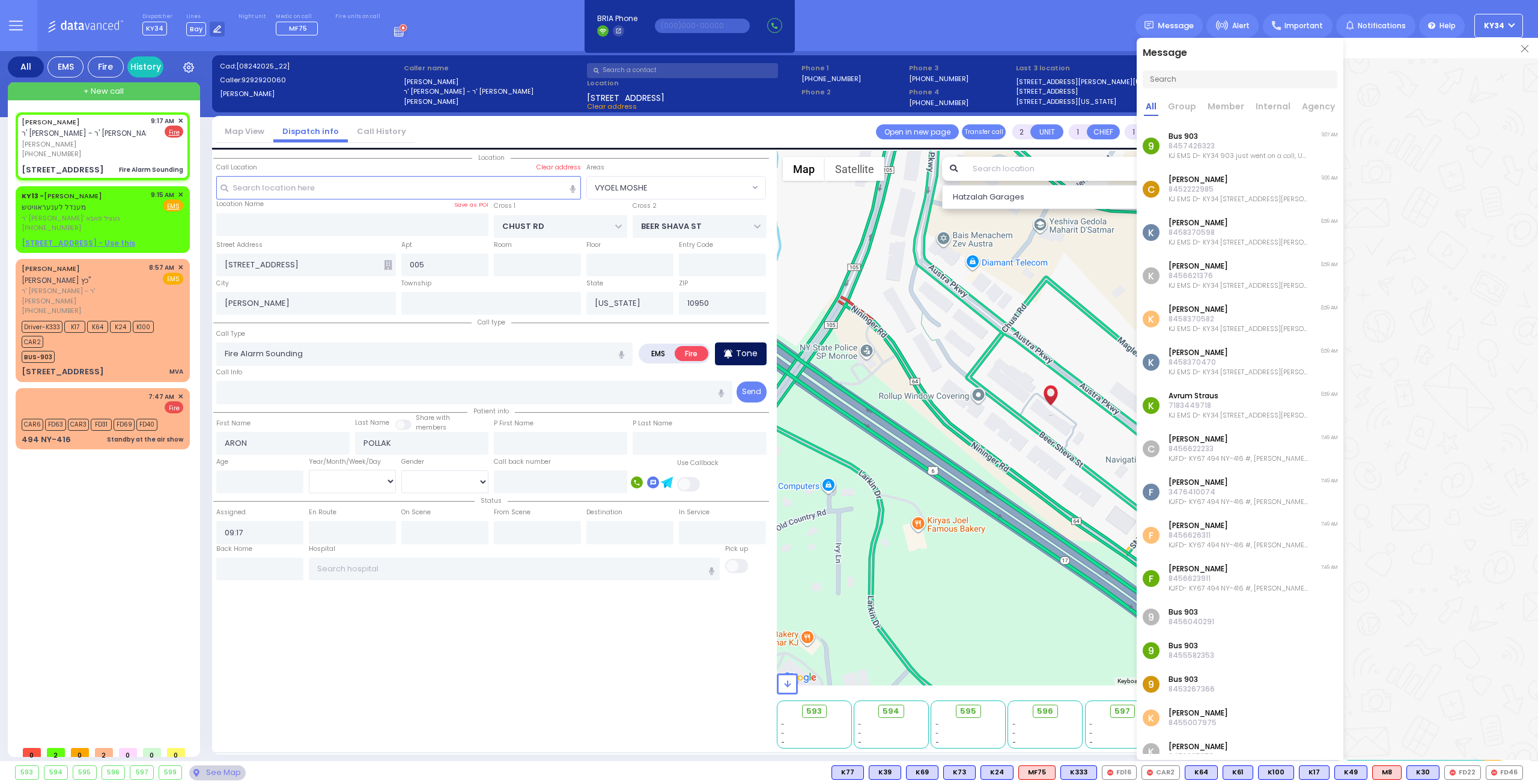
click at [740, 356] on p "Tone" at bounding box center [747, 353] width 22 height 13
select select
radio input "true"
select select
select select "Hatzalah Garages"
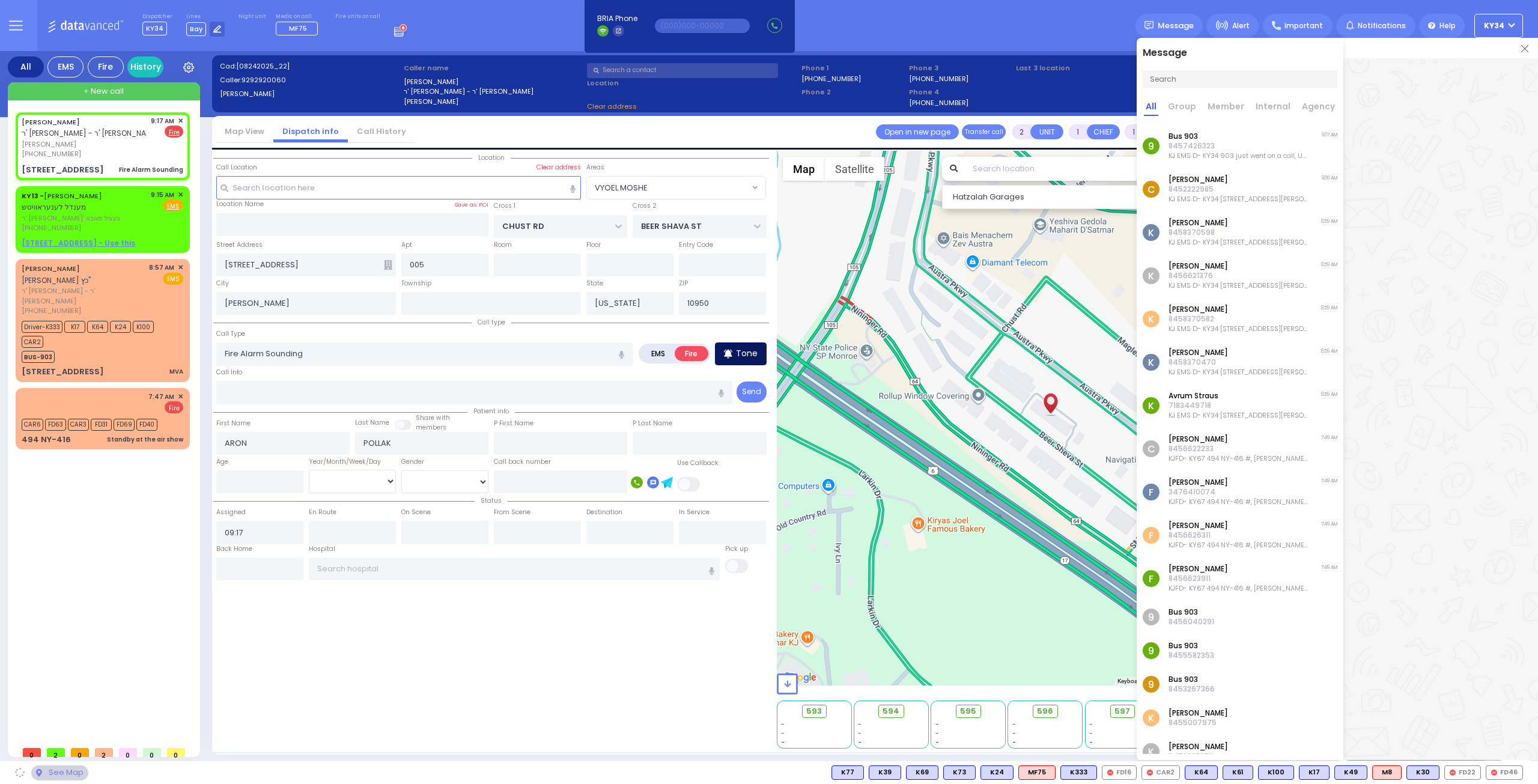
select select "VYOEL MOSHE"
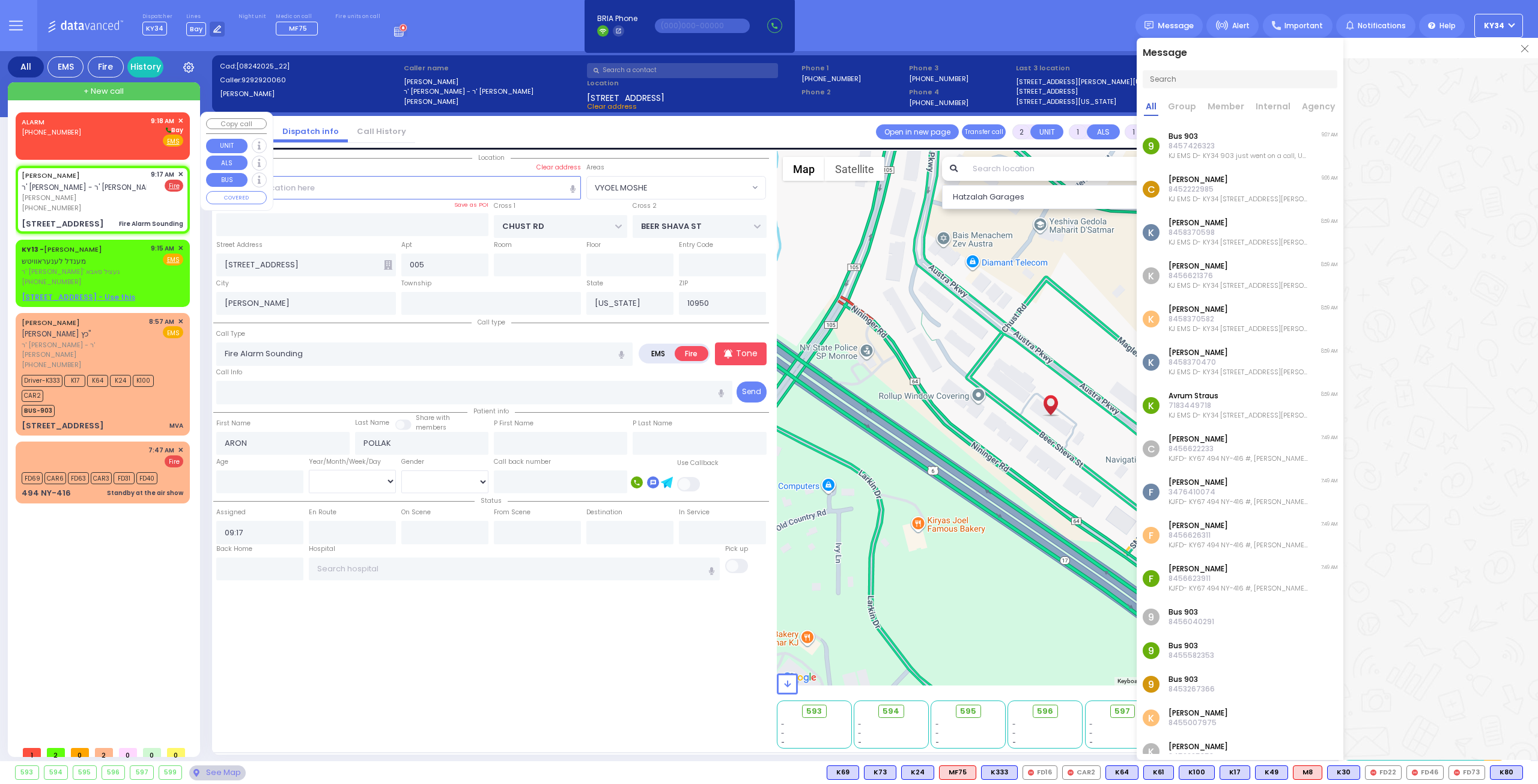
click at [125, 143] on div "ALARM (800) 481-2700 9:18 AM ✕ Bay EMS" at bounding box center [102, 132] width 161 height 32
select select
radio input "true"
select select
type input "09:18"
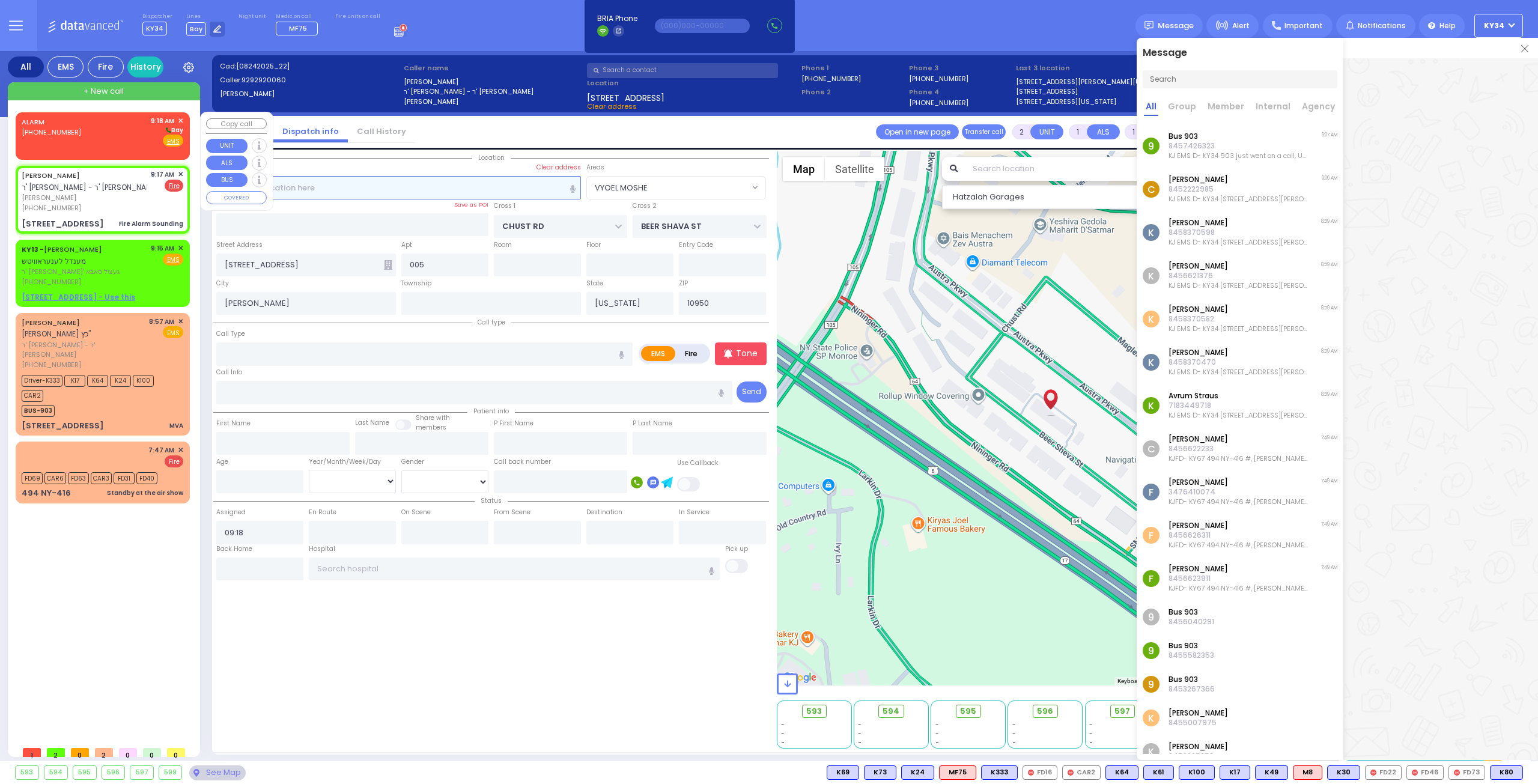
select select "Hatzalah Garages"
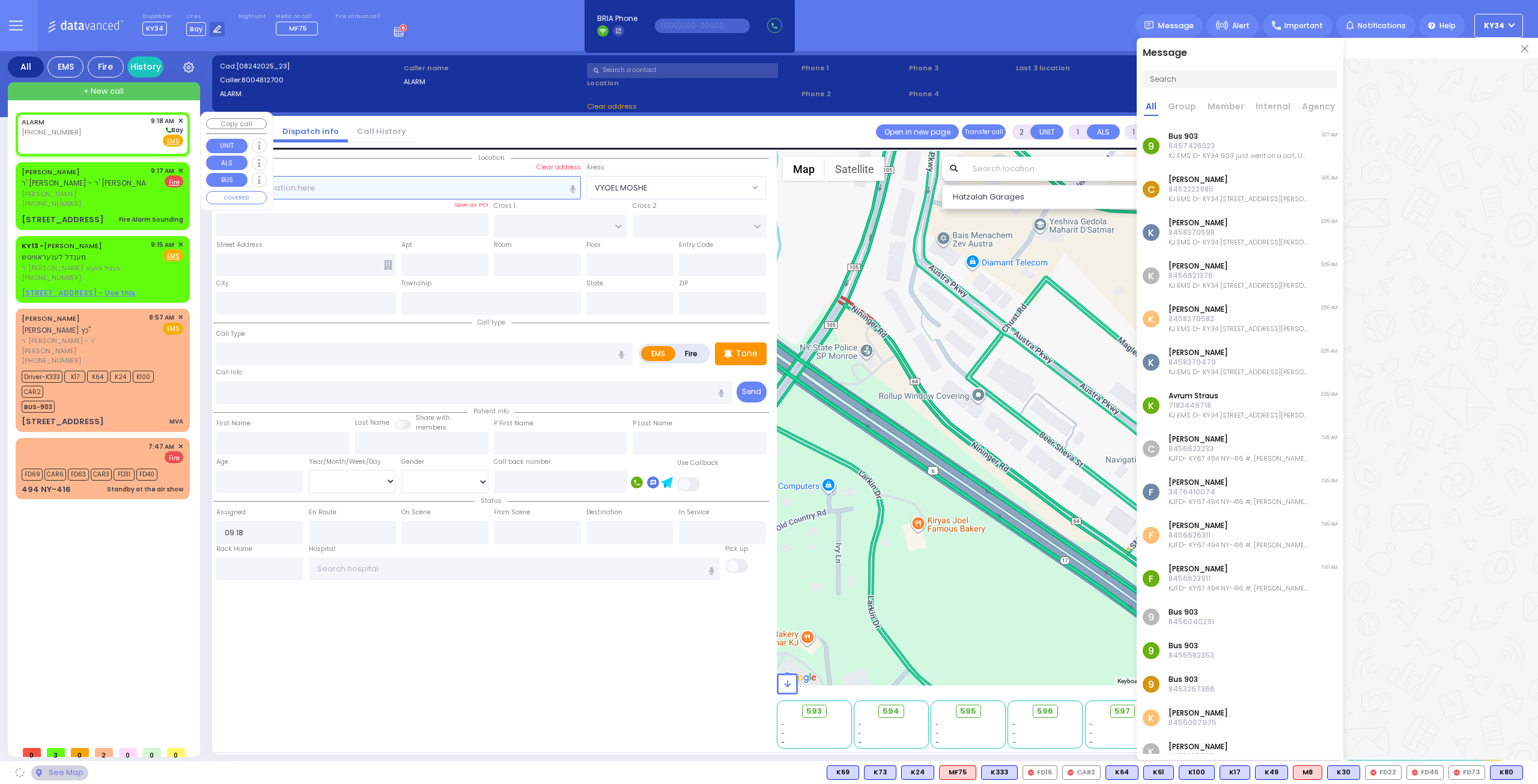
select select
radio input "true"
select select
select select "Hatzalah Garages"
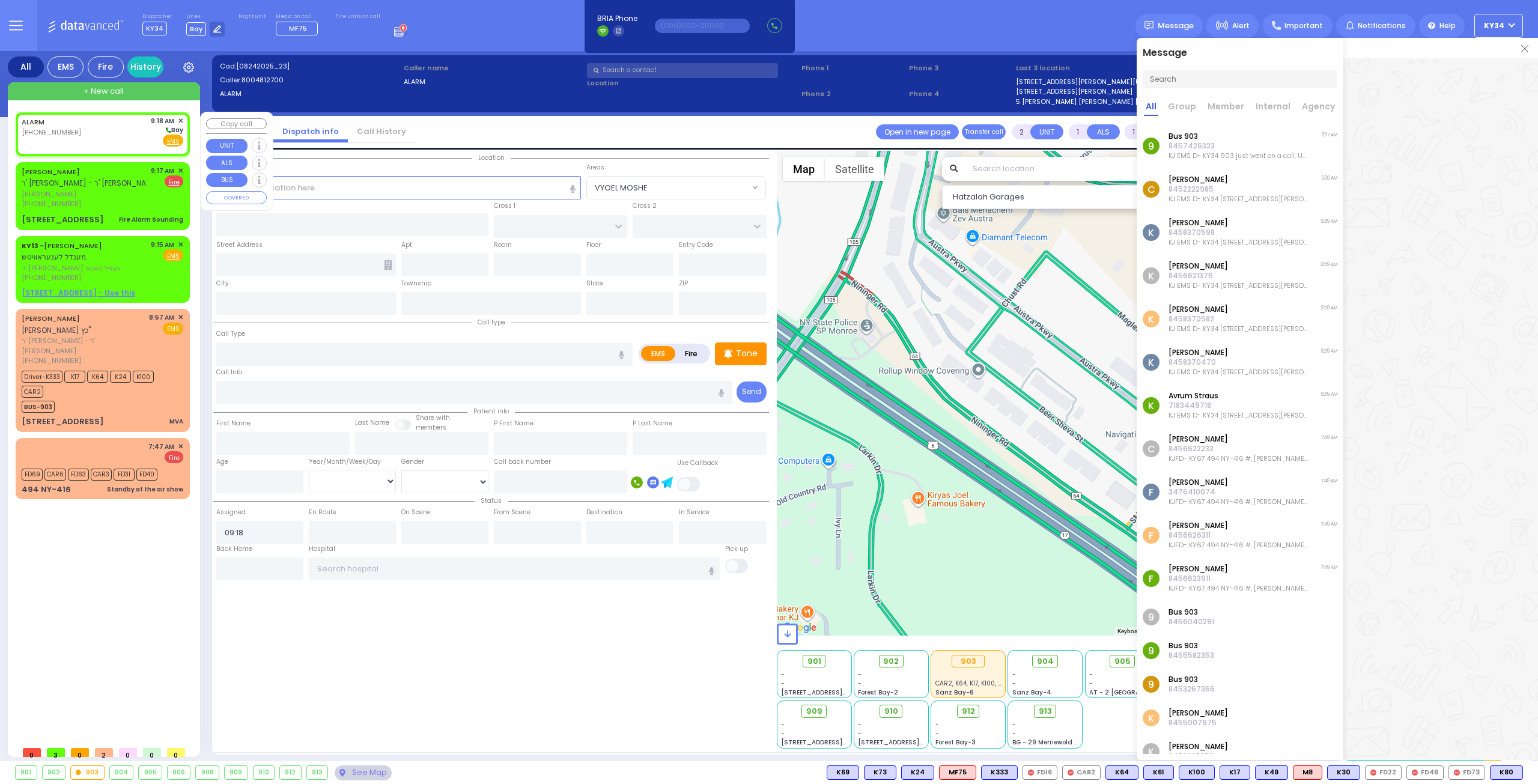
click at [179, 118] on span "✕" at bounding box center [180, 121] width 5 height 10
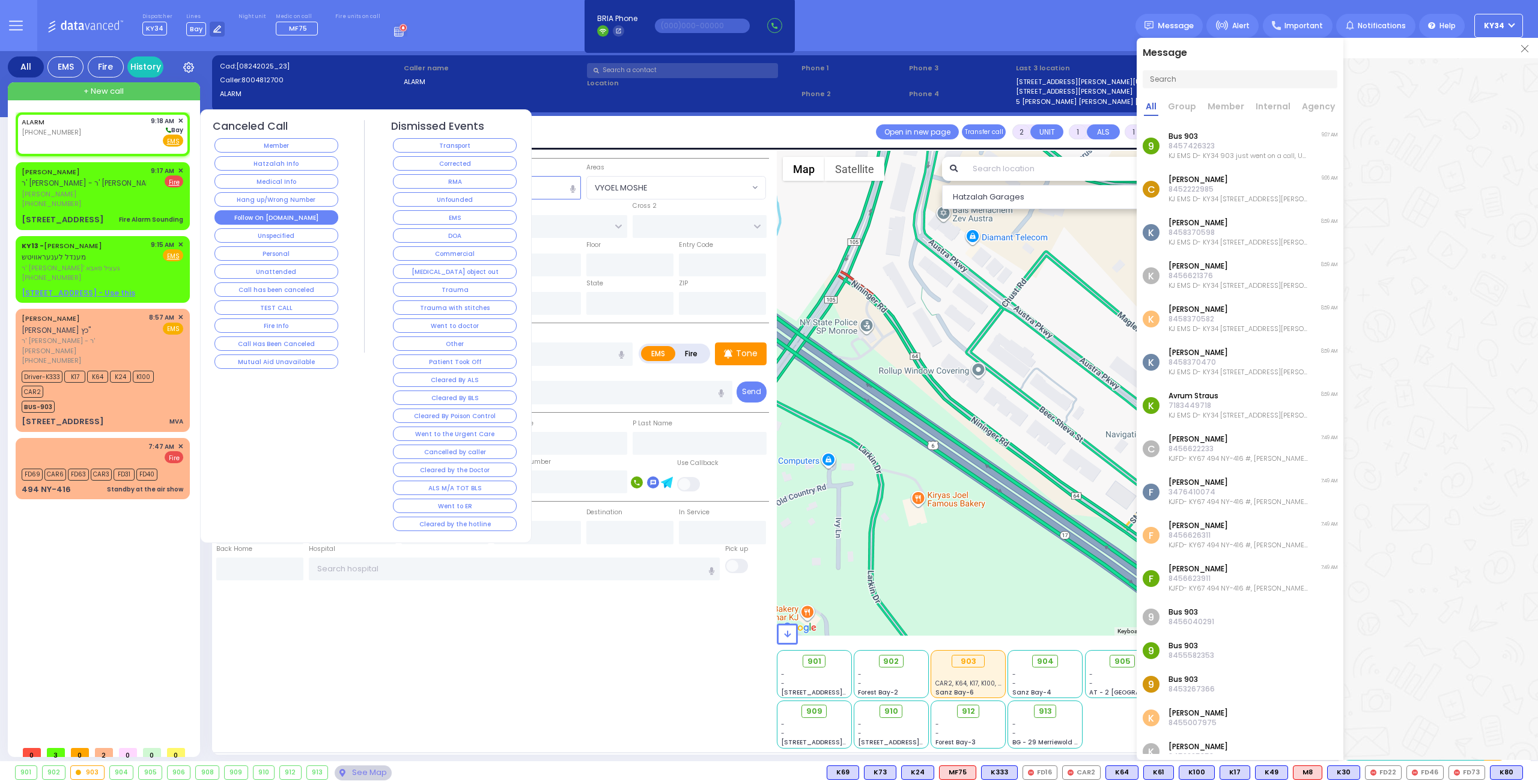
click at [292, 210] on button "Follow On [DOMAIN_NAME]" at bounding box center [276, 217] width 124 height 15
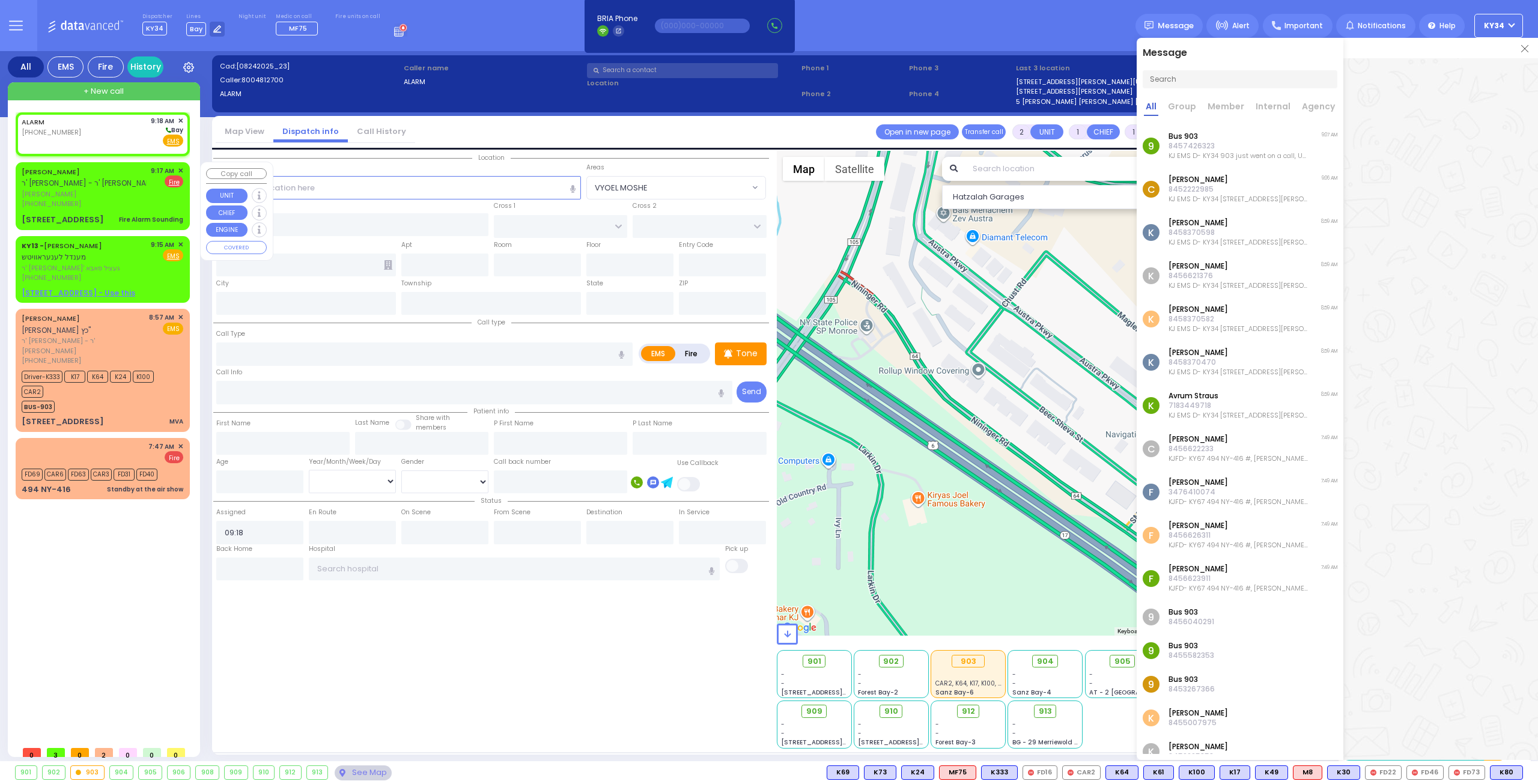
select select
radio input "true"
select select
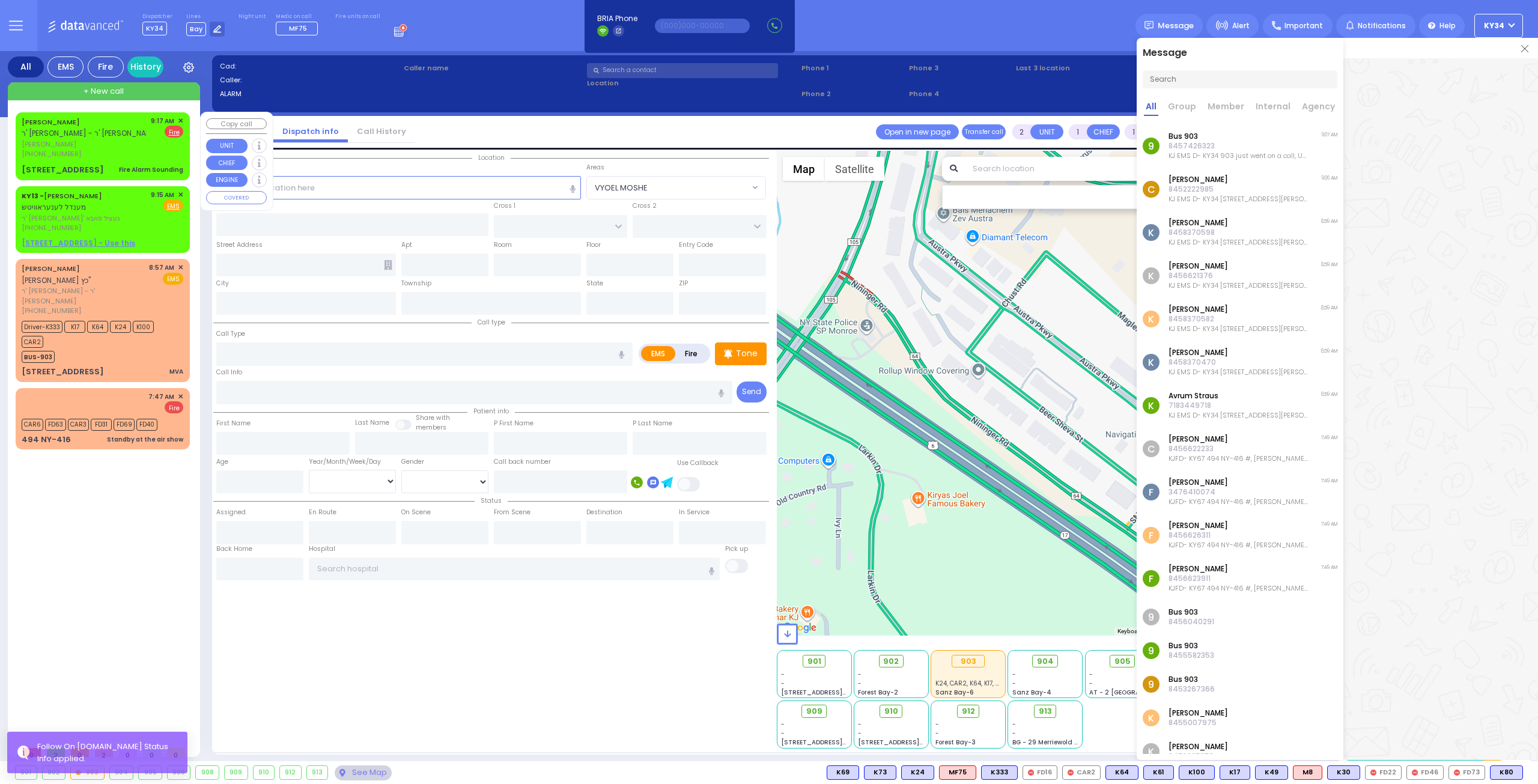
click at [139, 156] on div "(929) 292-0060" at bounding box center [84, 153] width 125 height 10
select select
type input "Fire Alarm Sounding"
radio input "false"
radio input "true"
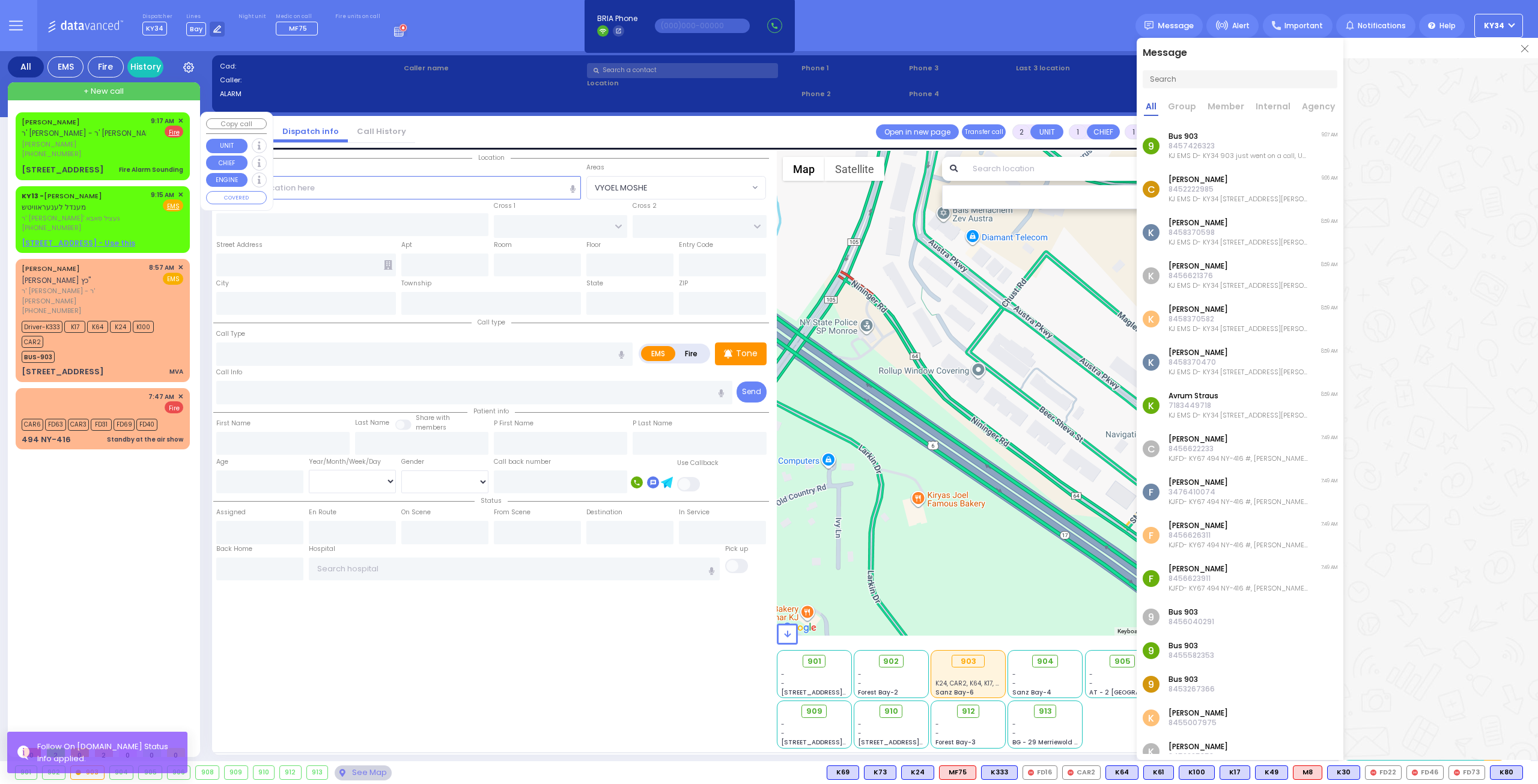
type input "ARON"
type input "POLLAK"
select select
type input "09:17"
type input "CHUST RD"
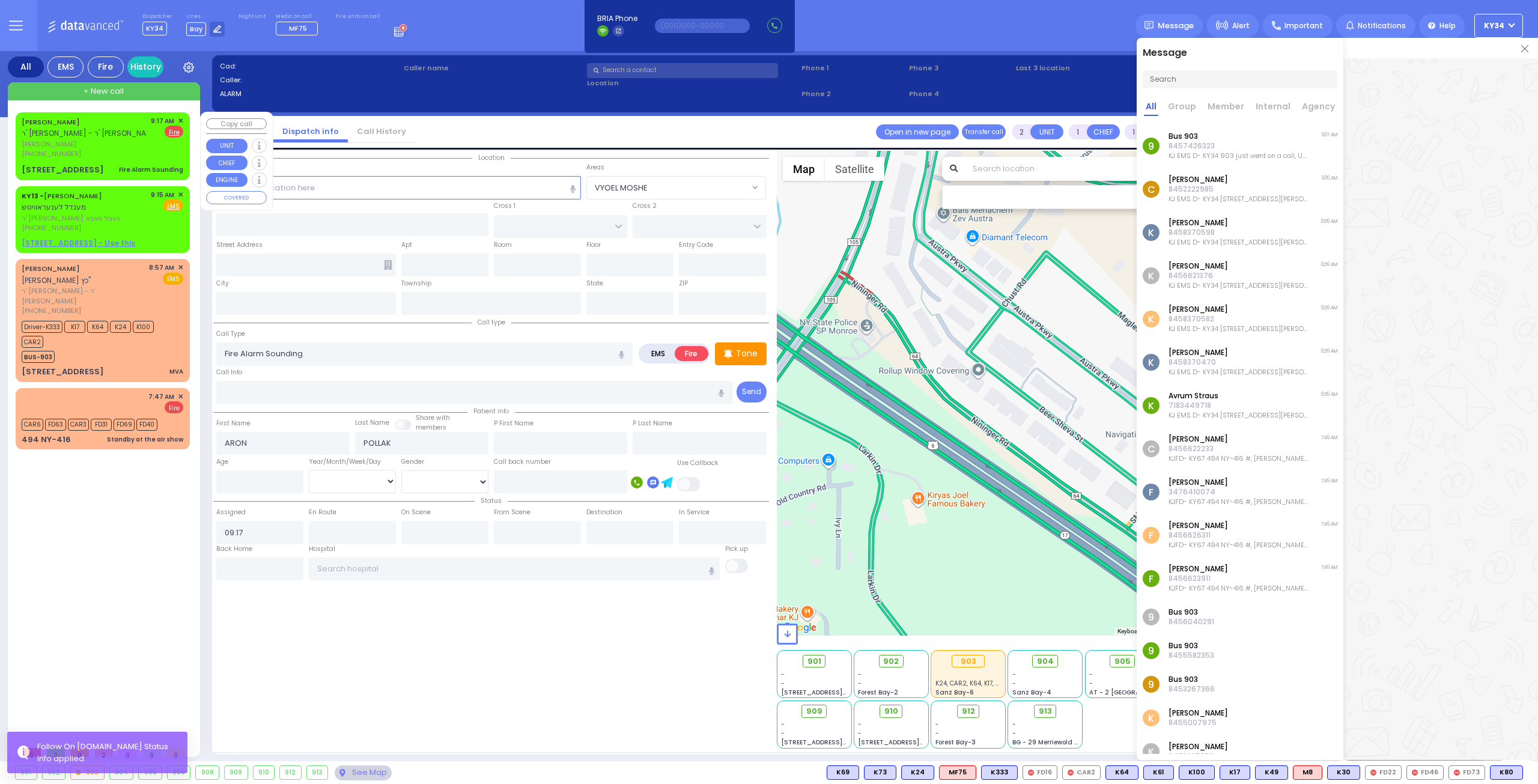
type input "BEER SHAVA ST"
type input "7 BEER SHAVA ST"
type input "005"
type input "[PERSON_NAME]"
type input "[US_STATE]"
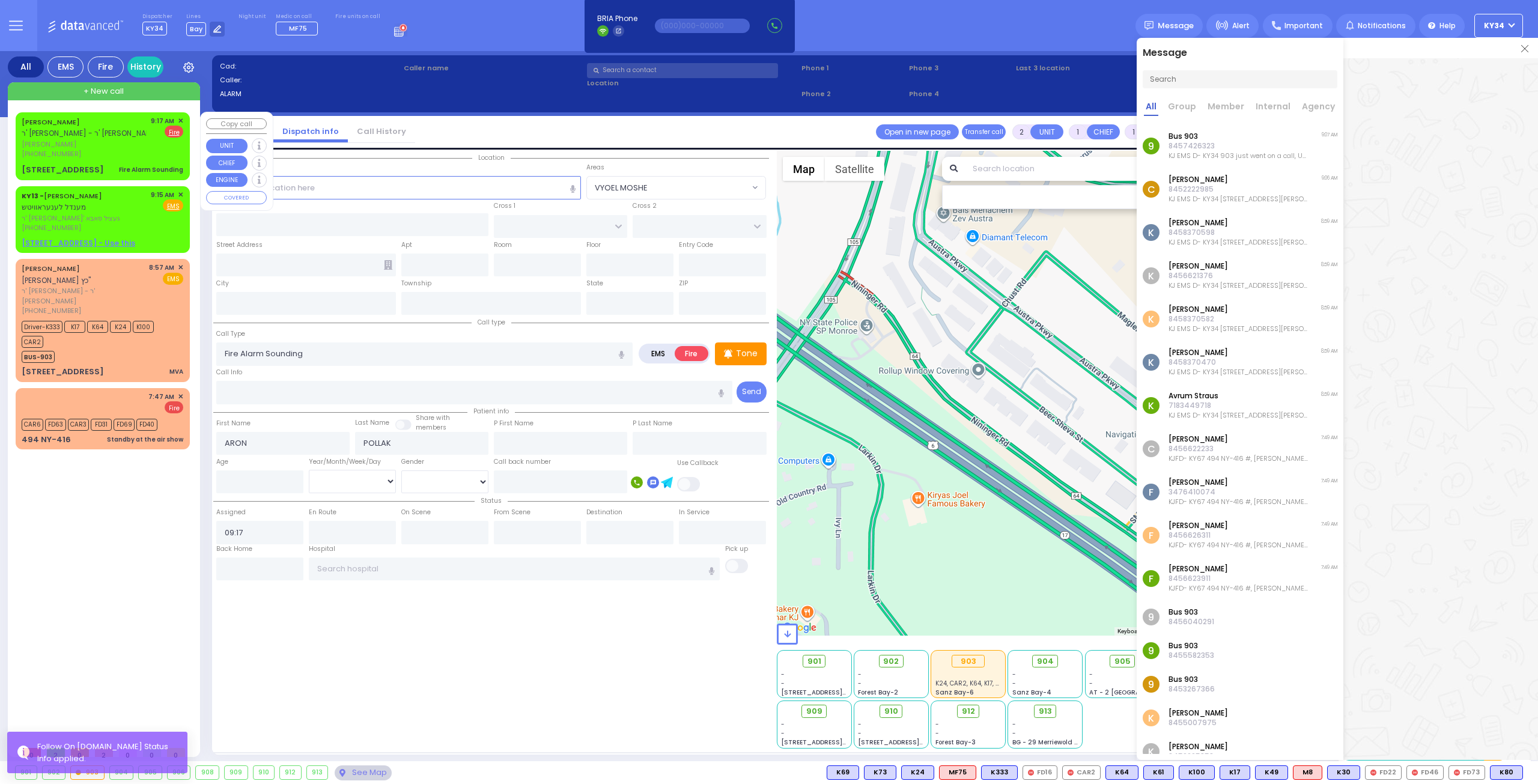
type input "10950"
select select "Hatzalah Garages"
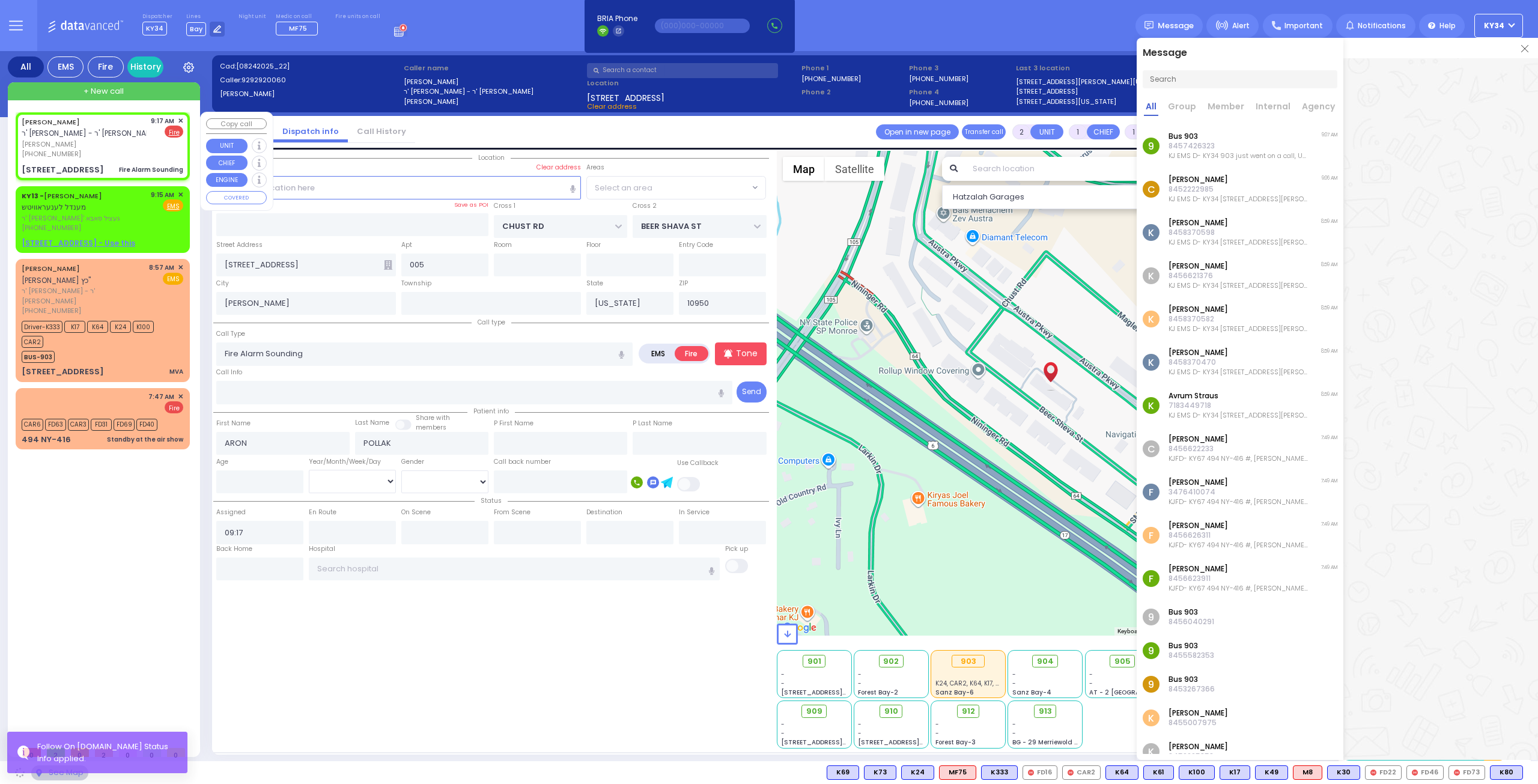
select select "VYOEL MOSHE"
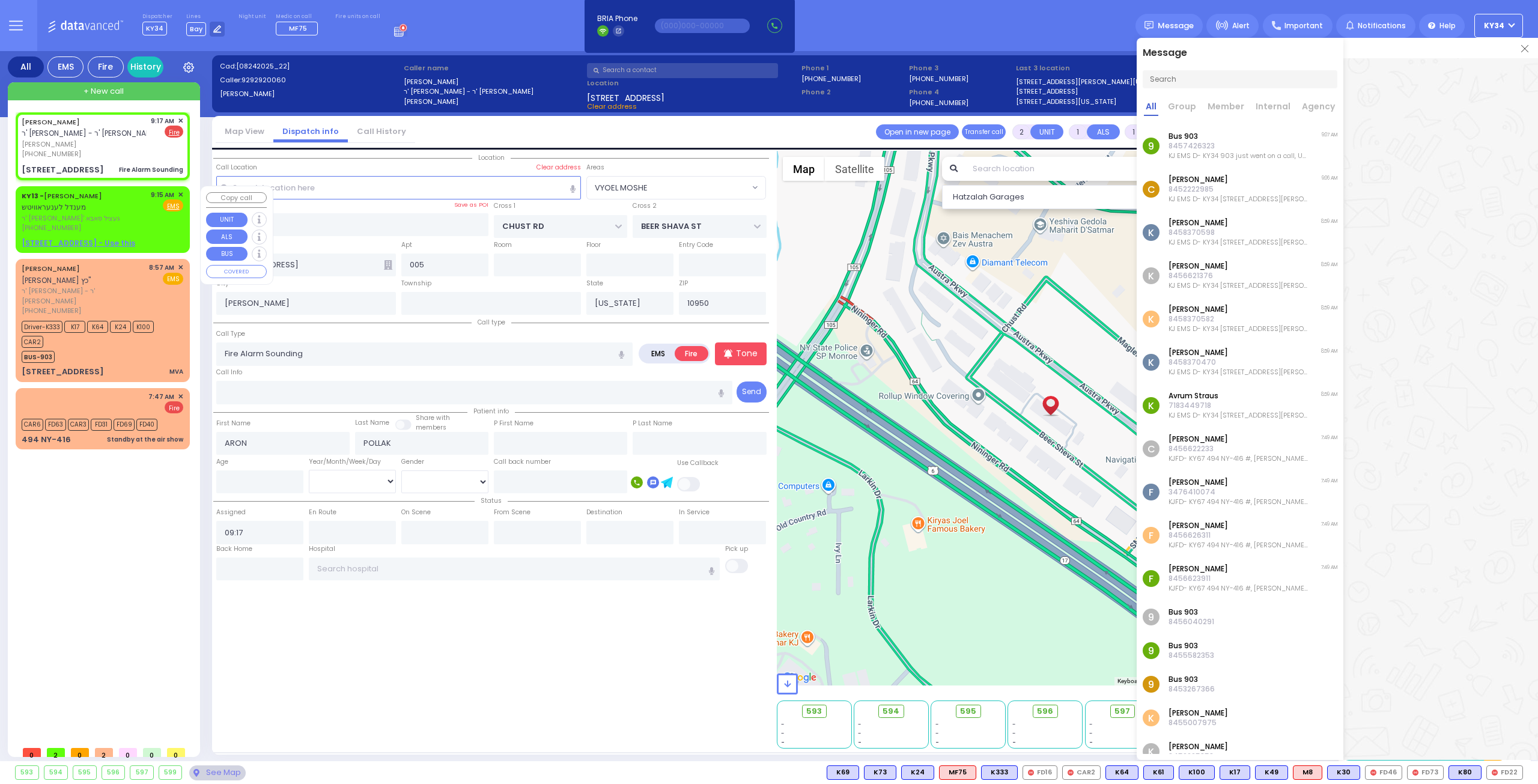
click at [79, 221] on span "ר' מרדכי - ר' געציל סאבא" at bounding box center [84, 218] width 125 height 10
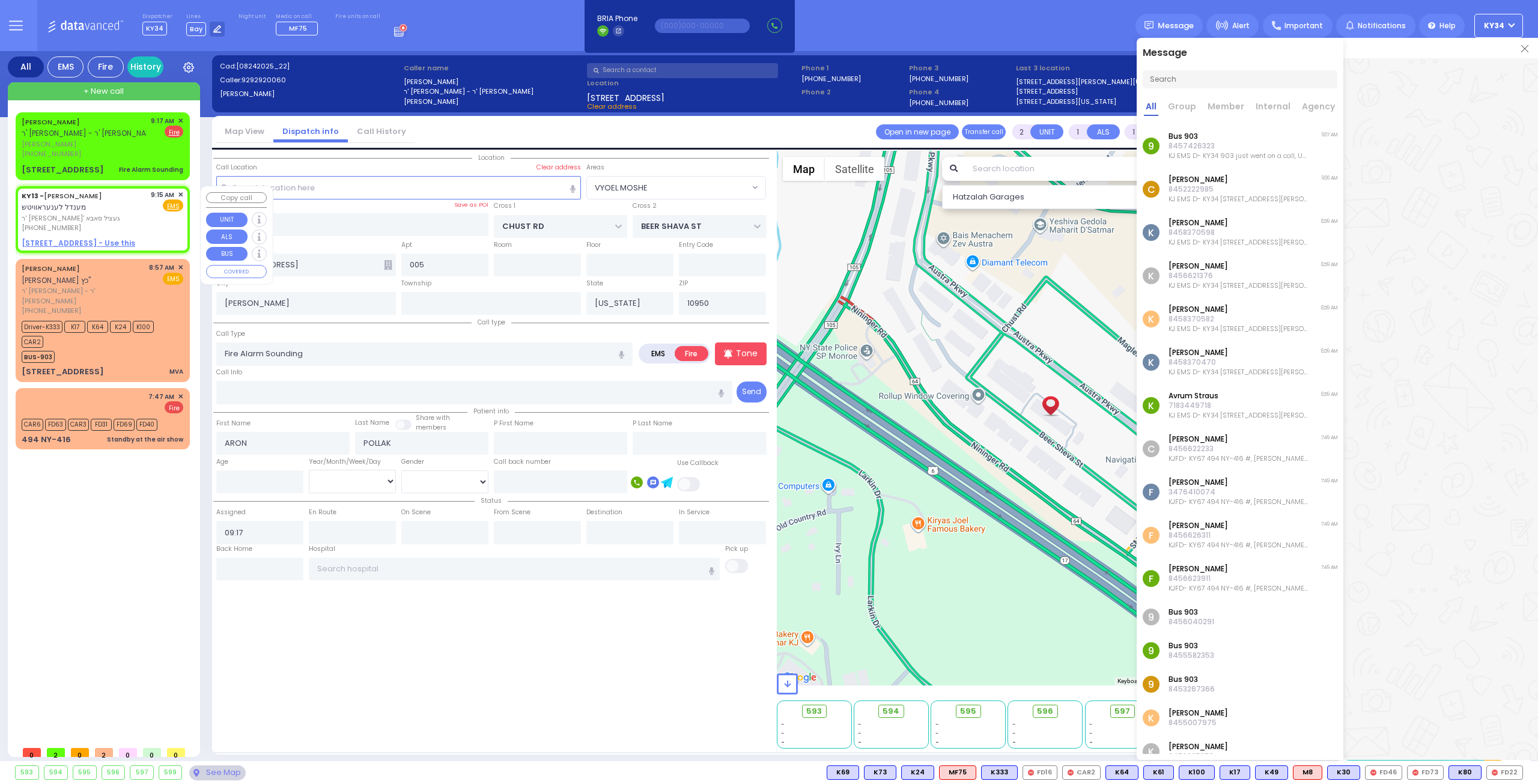
select select
radio input "true"
type input "MENDEL"
type input "LEONOROWITZ"
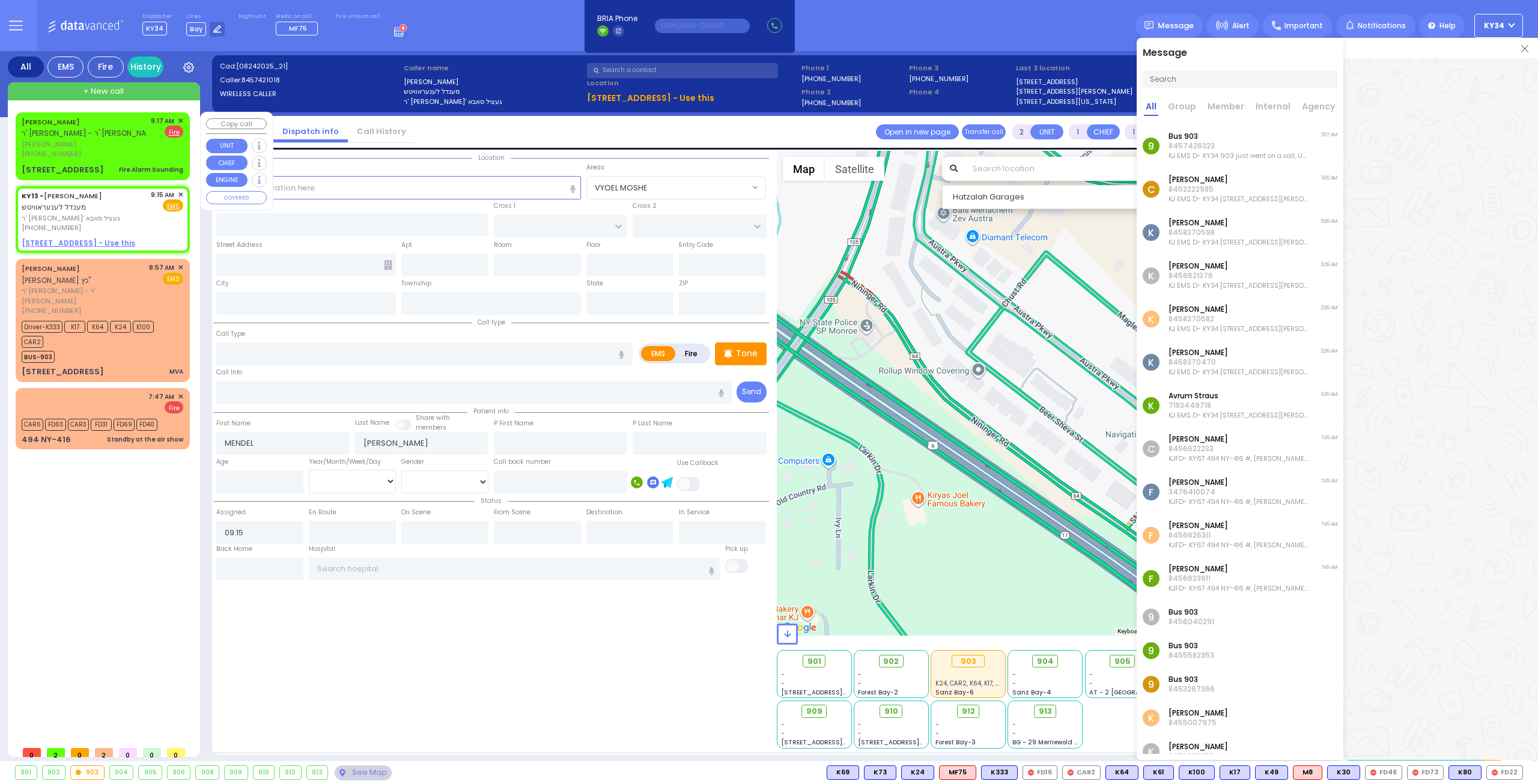
click at [115, 154] on div "(929) 292-0060" at bounding box center [84, 153] width 125 height 10
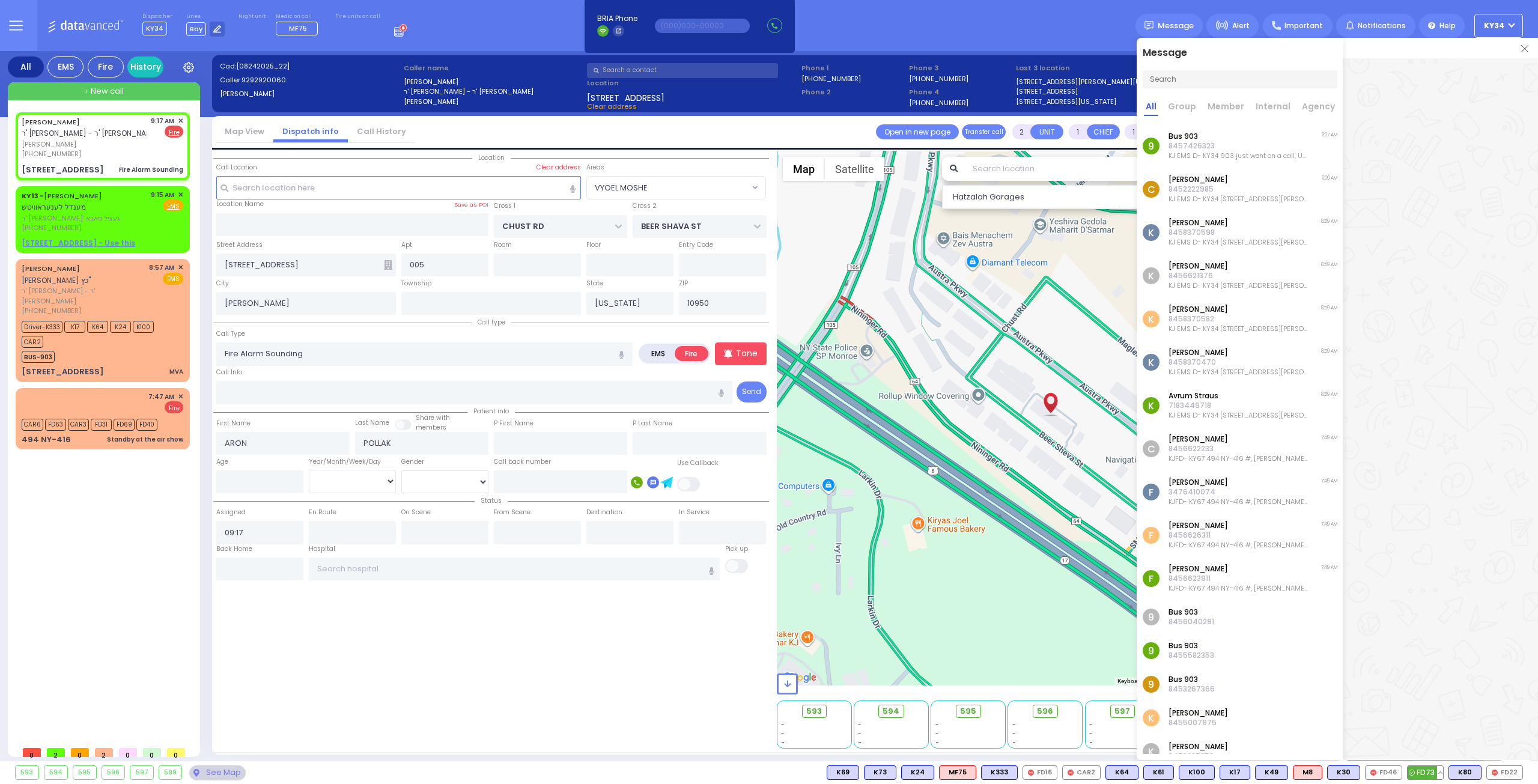
drag, startPoint x: 1426, startPoint y: 767, endPoint x: 1468, endPoint y: 765, distance: 42.0
click at [0, 0] on span "FD73" at bounding box center [0, 0] width 0 height 0
click at [1505, 770] on span "FD22" at bounding box center [1504, 771] width 36 height 13
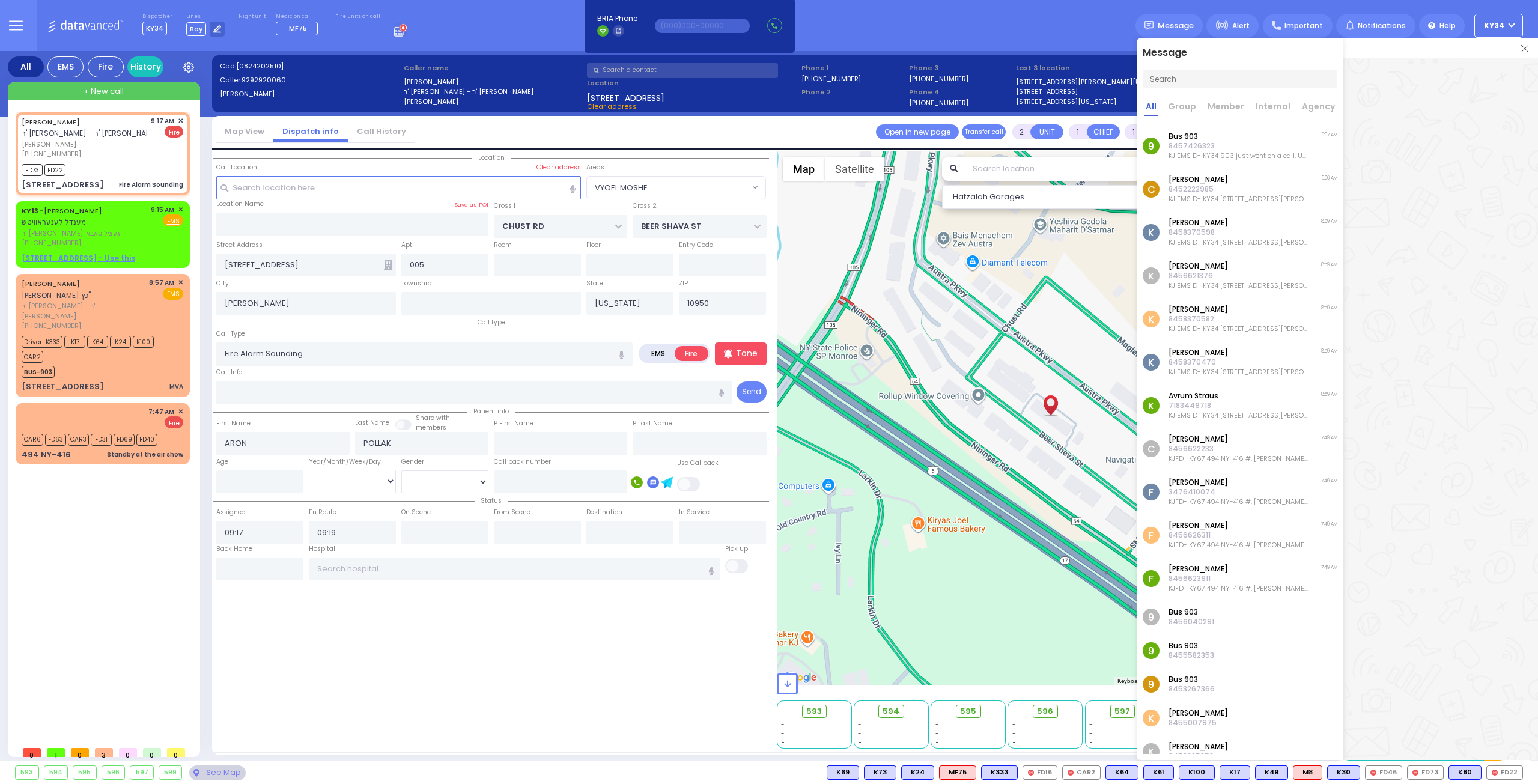
click at [1526, 45] on img at bounding box center [1524, 48] width 7 height 7
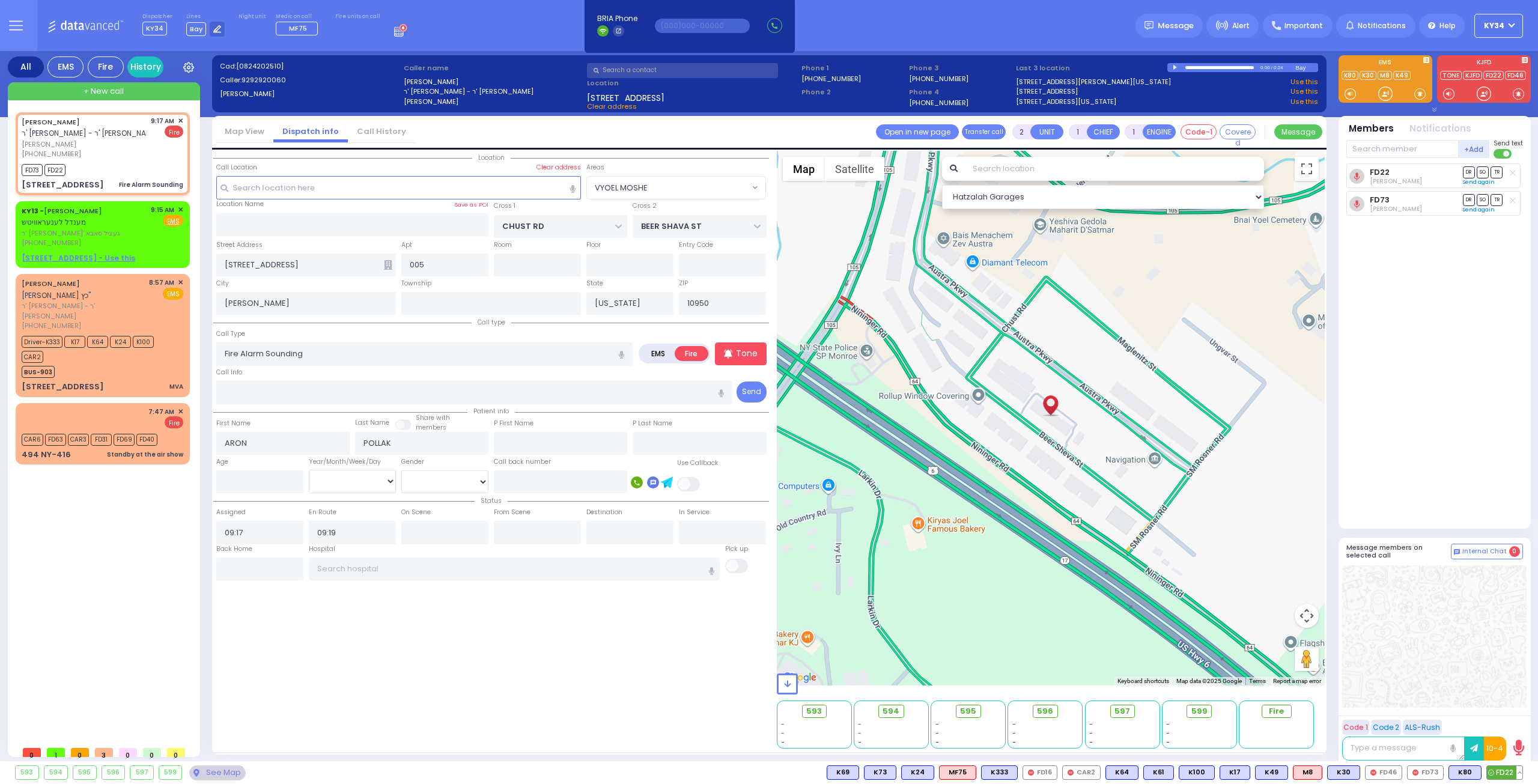
click at [1521, 771] on button at bounding box center [1519, 771] width 6 height 13
click at [1512, 718] on icon at bounding box center [1510, 719] width 13 height 13
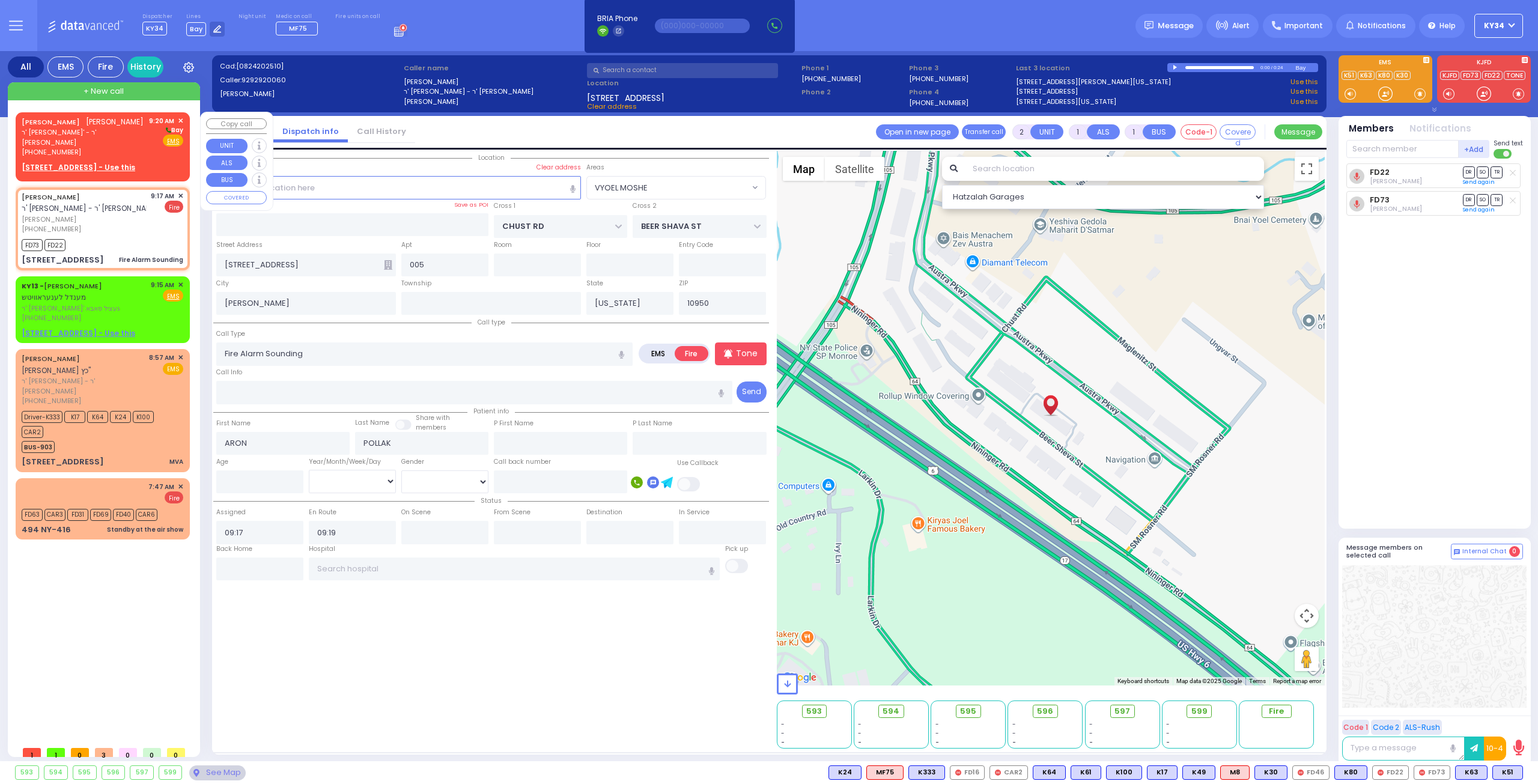
click at [120, 147] on div "(845) 637-6166" at bounding box center [83, 152] width 123 height 10
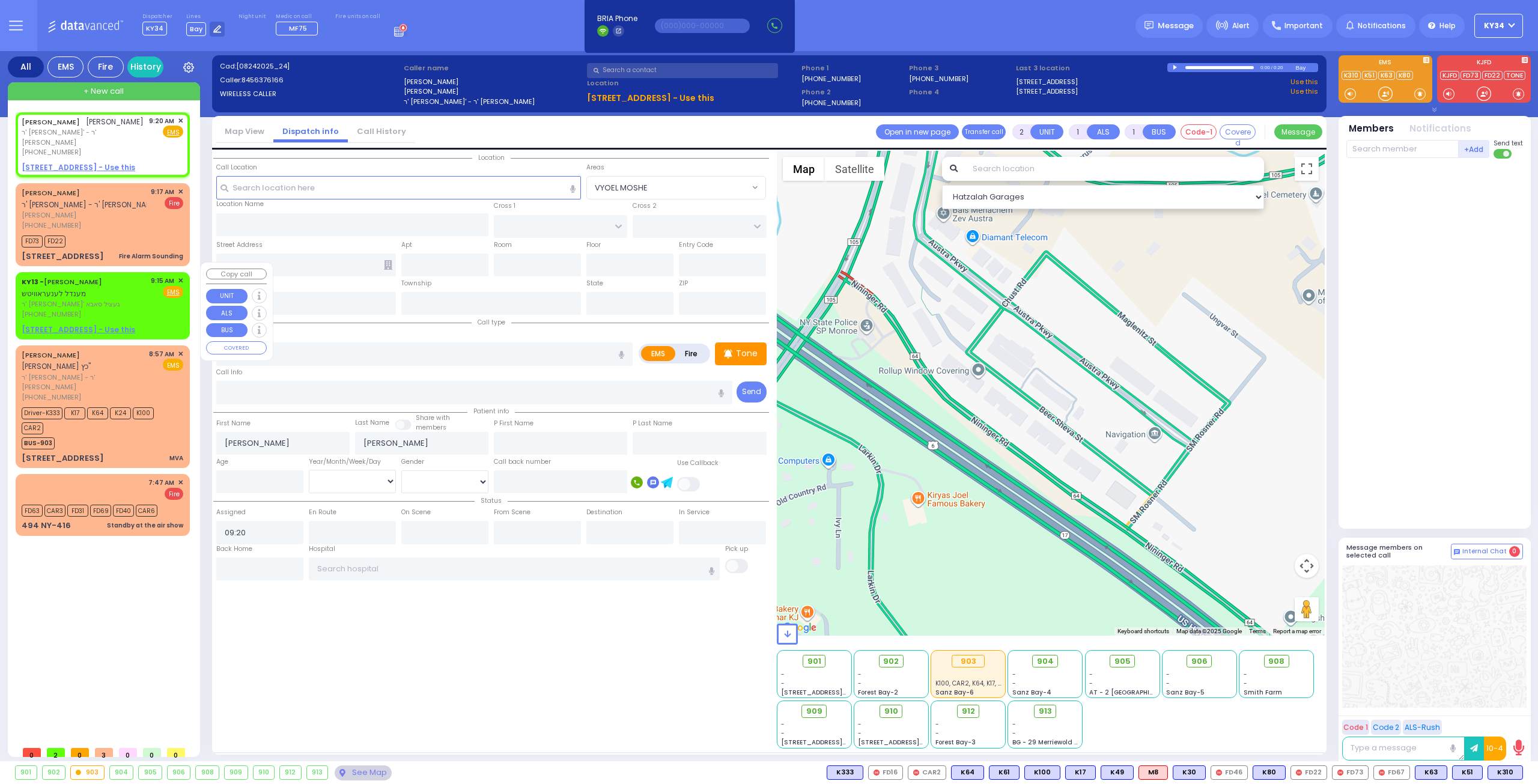
click at [100, 309] on div "(845) 742-1018" at bounding box center [84, 314] width 125 height 10
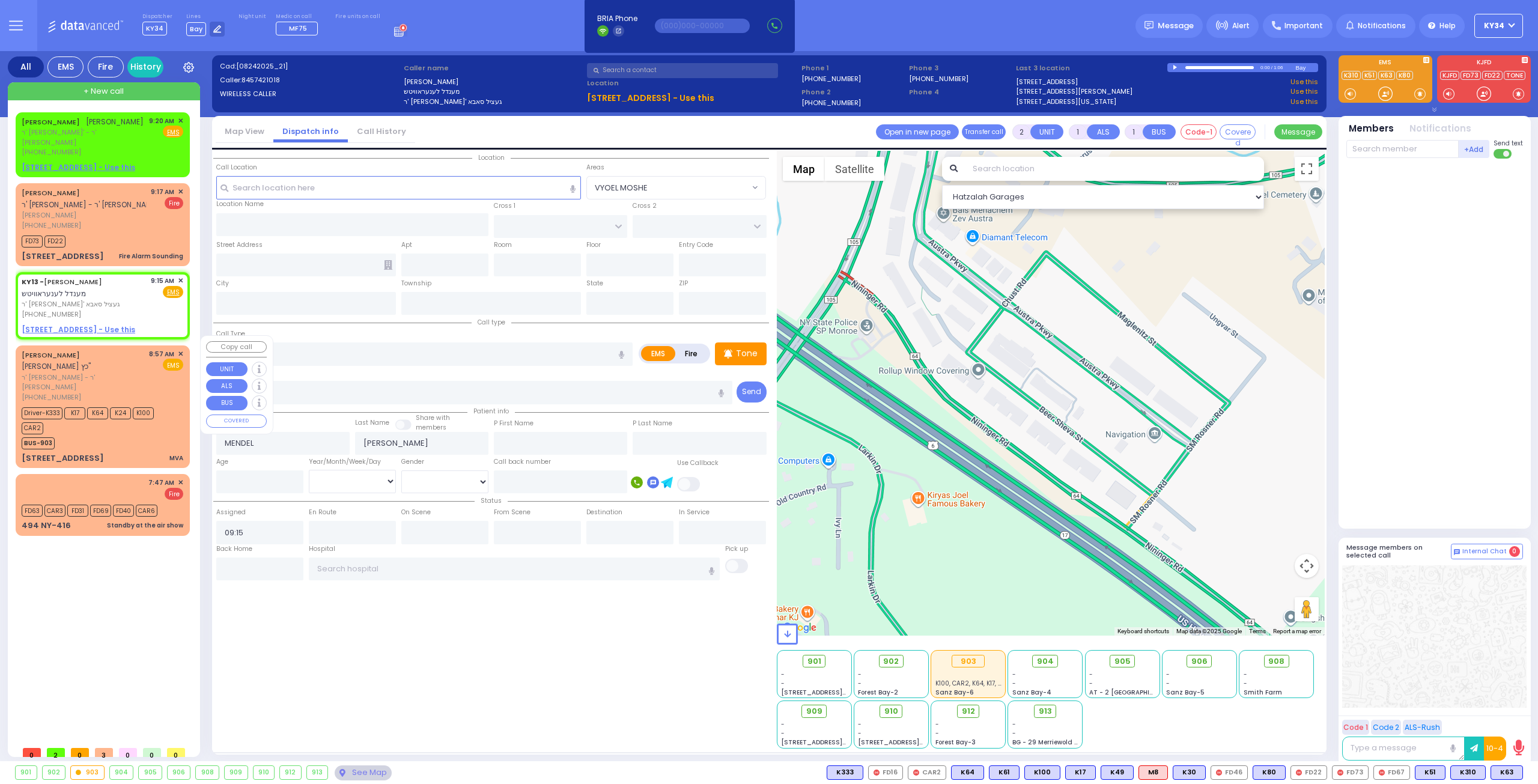
click at [169, 404] on div "Driver-K333 K17 K64 K24 K100 CAR2" at bounding box center [97, 419] width 151 height 30
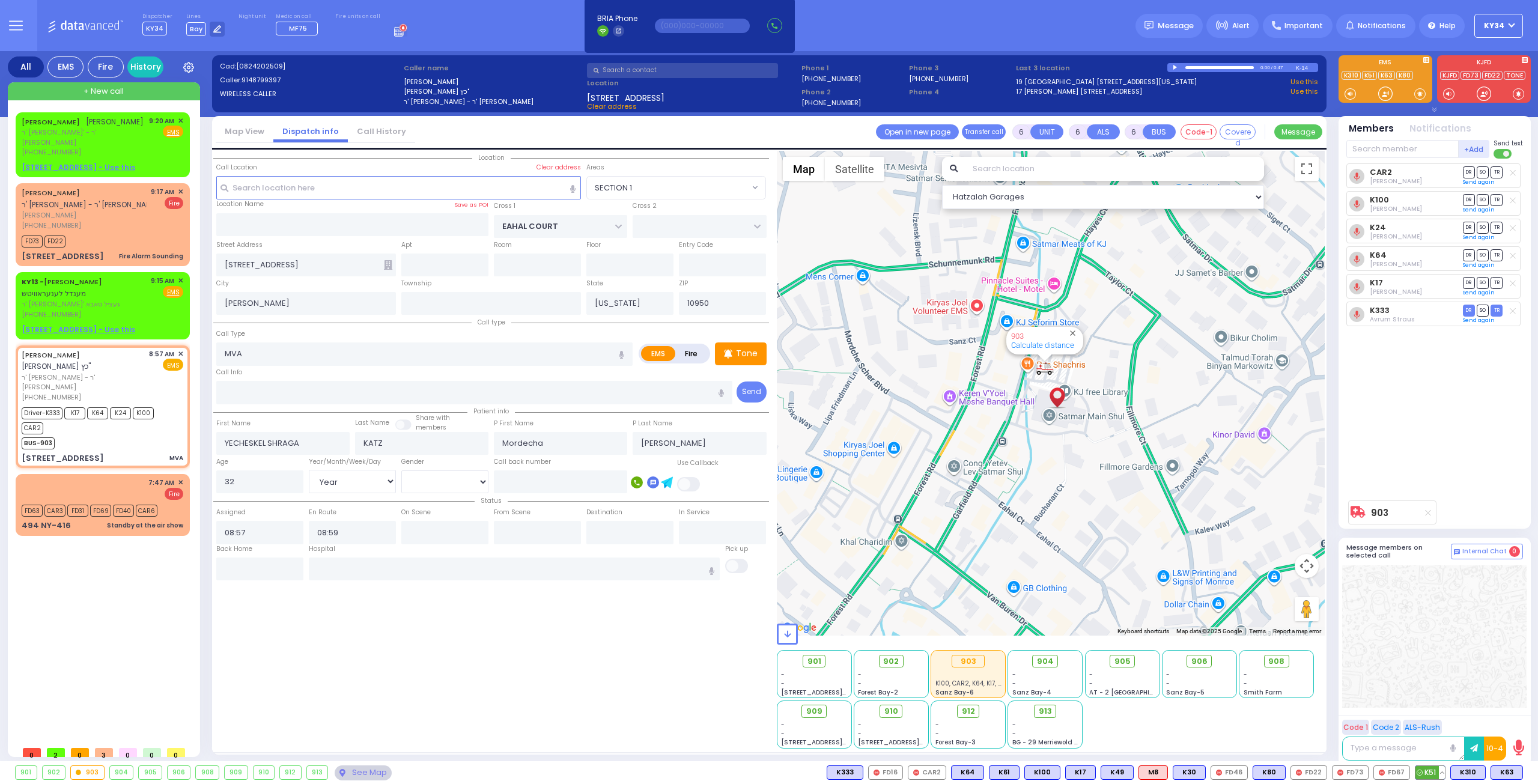
click at [1430, 773] on span "K51" at bounding box center [1430, 771] width 30 height 13
click at [182, 275] on span "✕" at bounding box center [180, 280] width 5 height 10
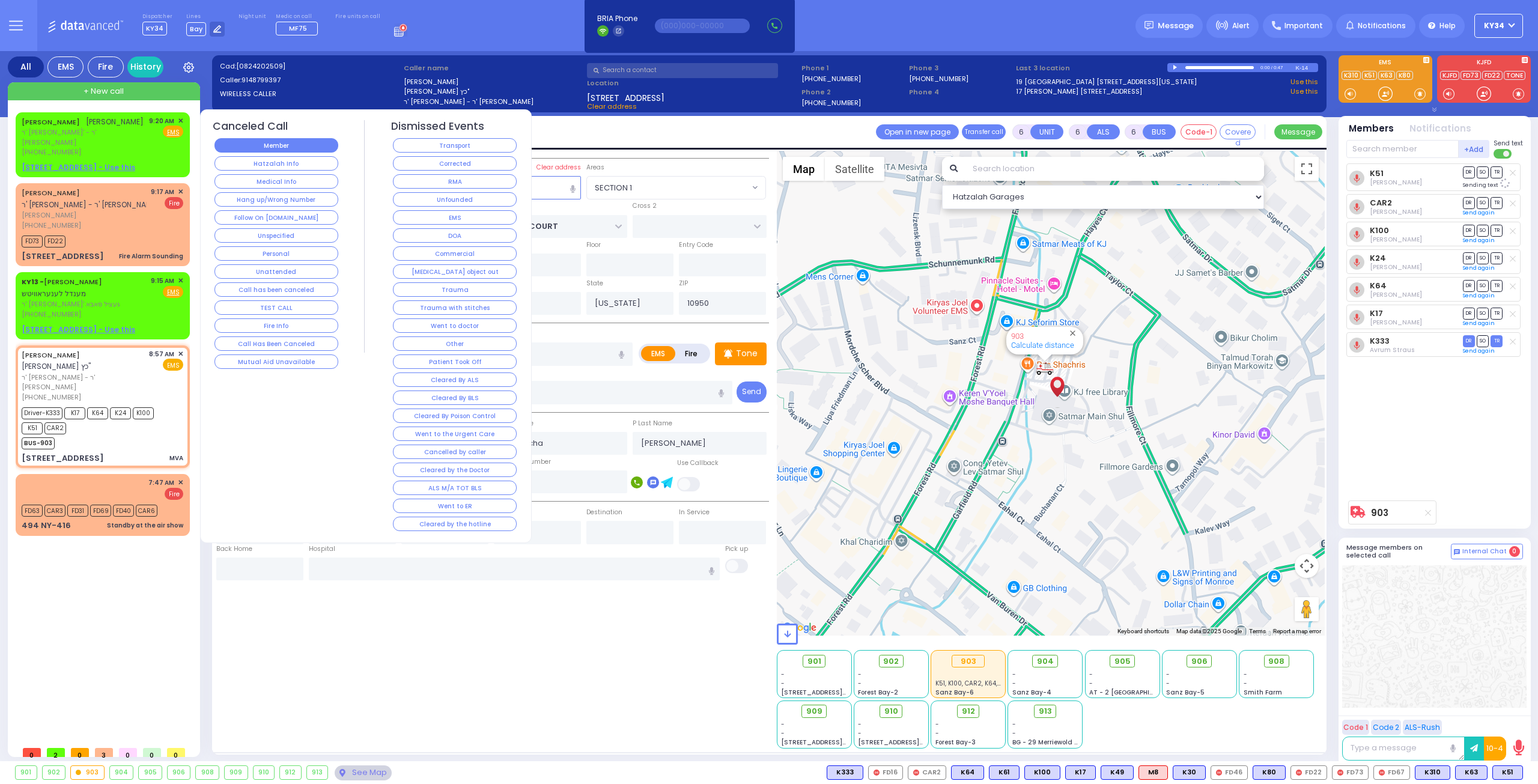
click at [271, 147] on button "Member" at bounding box center [276, 146] width 124 height 15
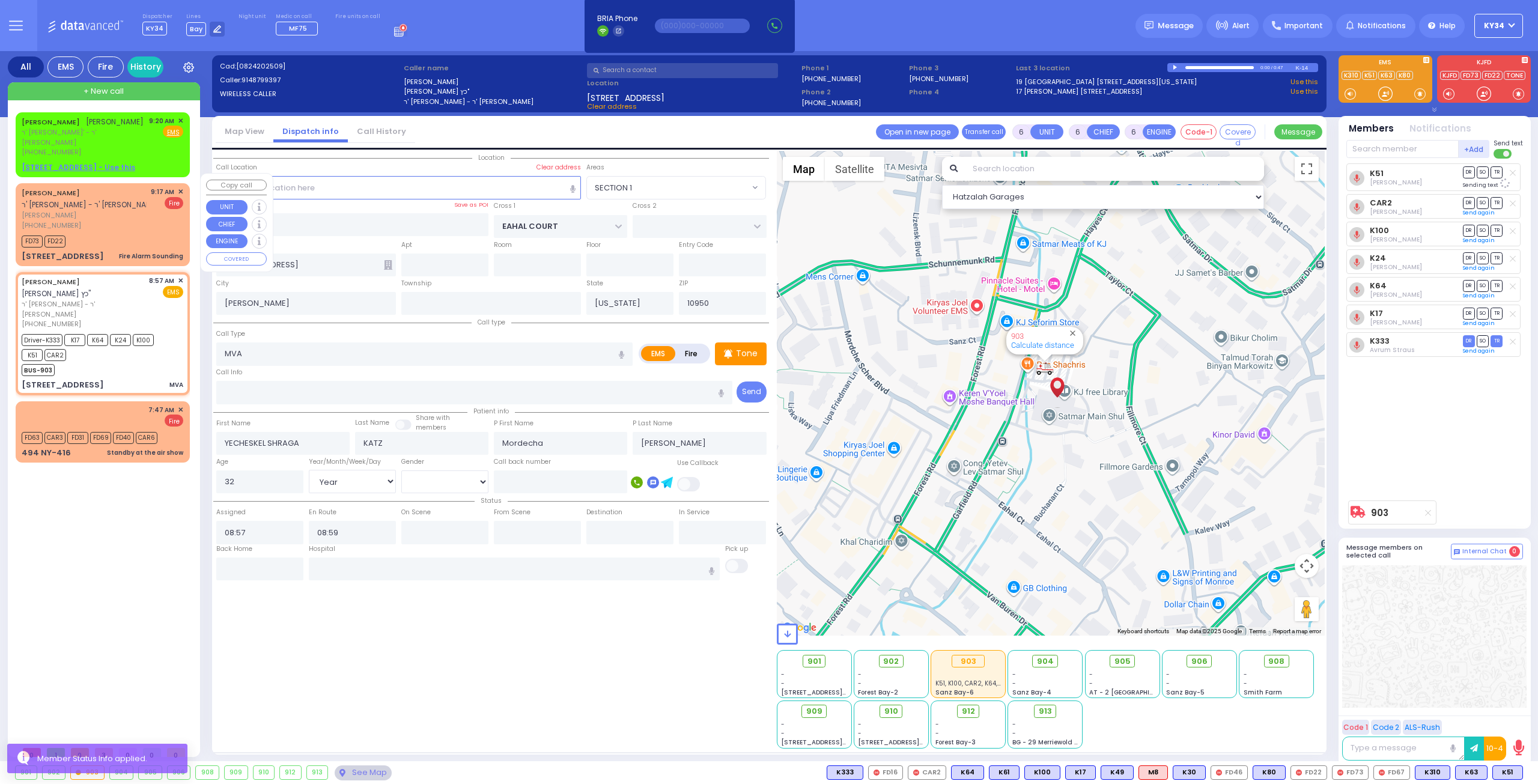
click at [126, 221] on div "(929) 292-0060" at bounding box center [84, 226] width 125 height 10
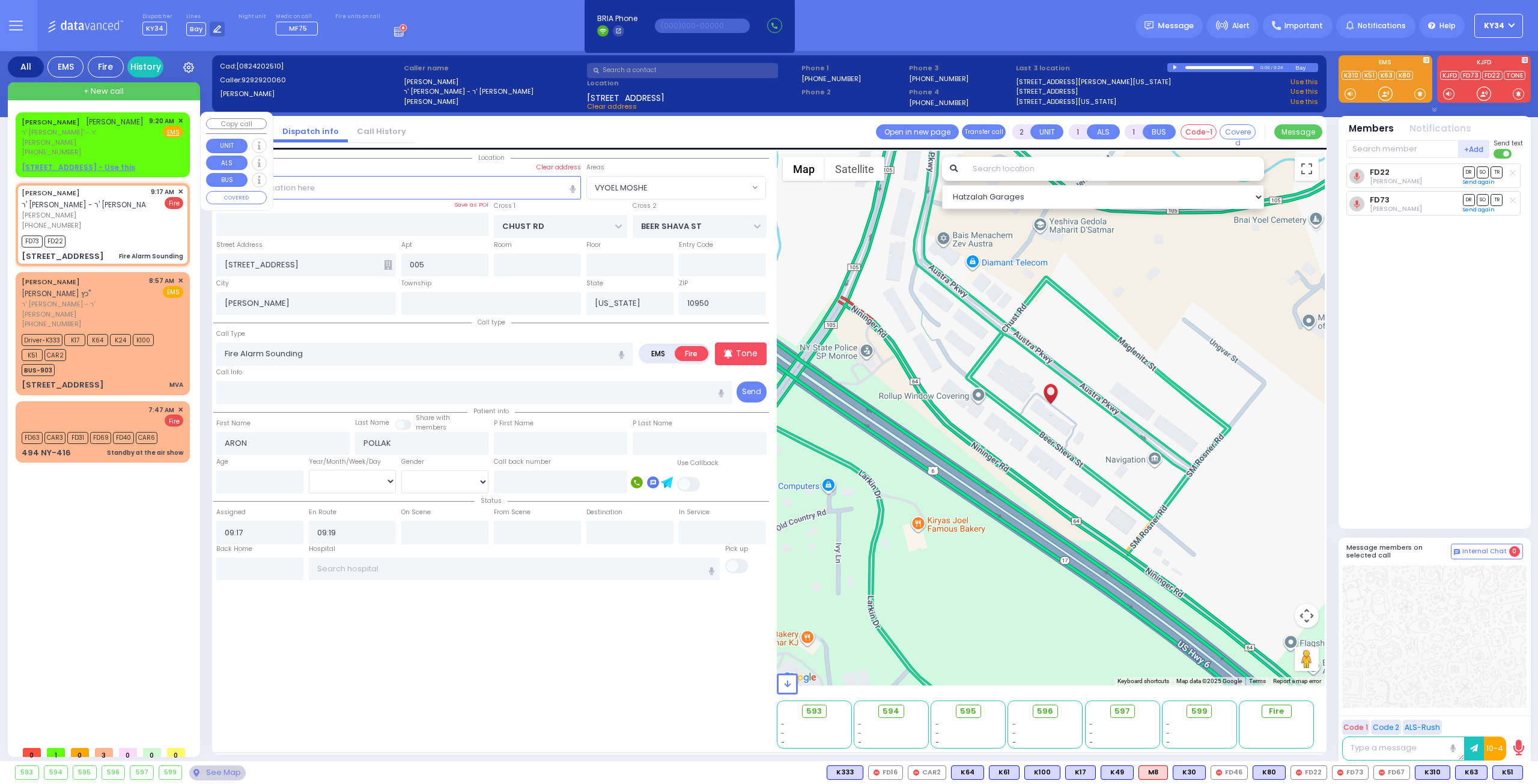
click at [124, 134] on span "ר' יקותיאל אלי' - ר' יעקב כץ" at bounding box center [83, 138] width 123 height 20
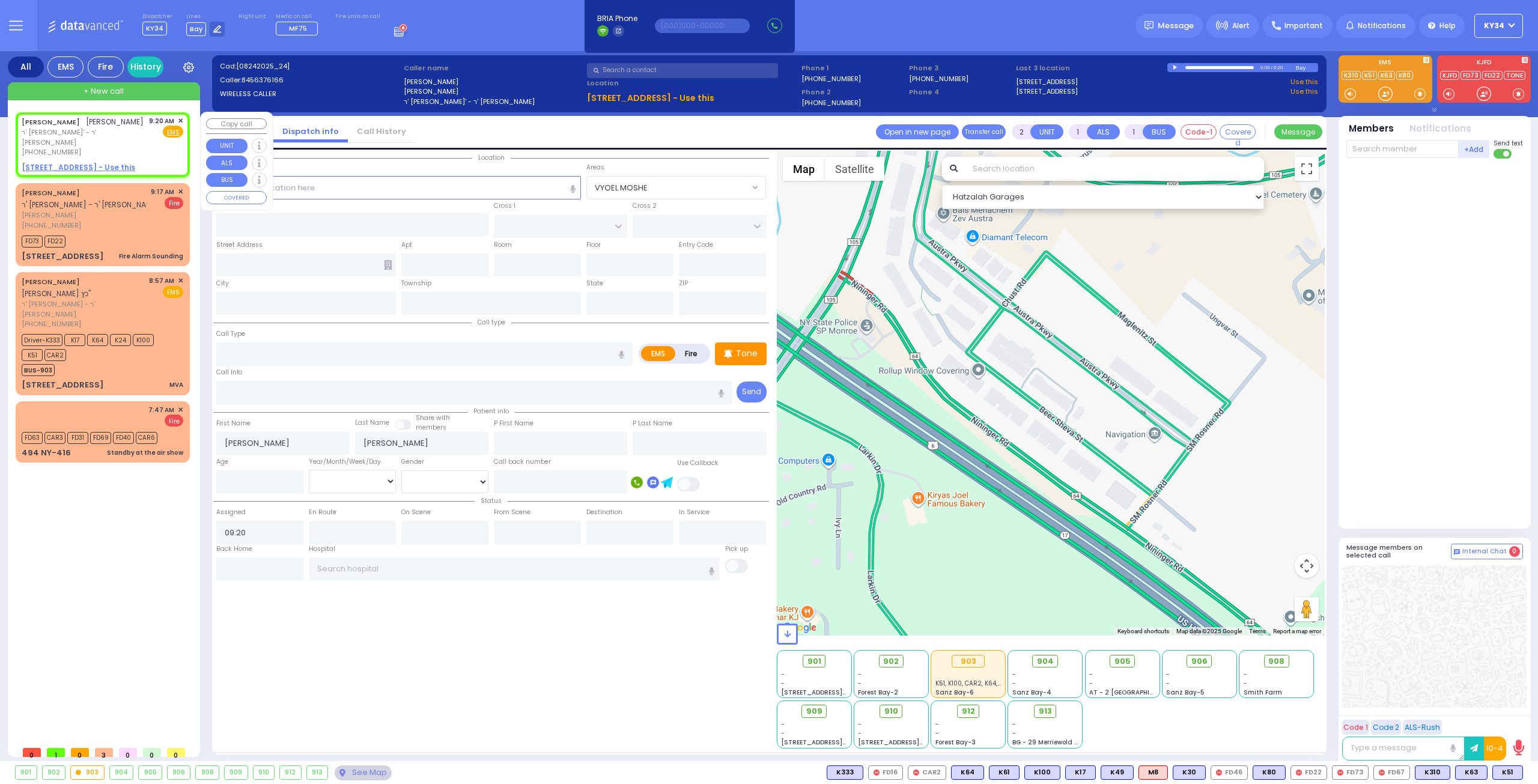
click at [180, 118] on span "✕" at bounding box center [180, 121] width 5 height 10
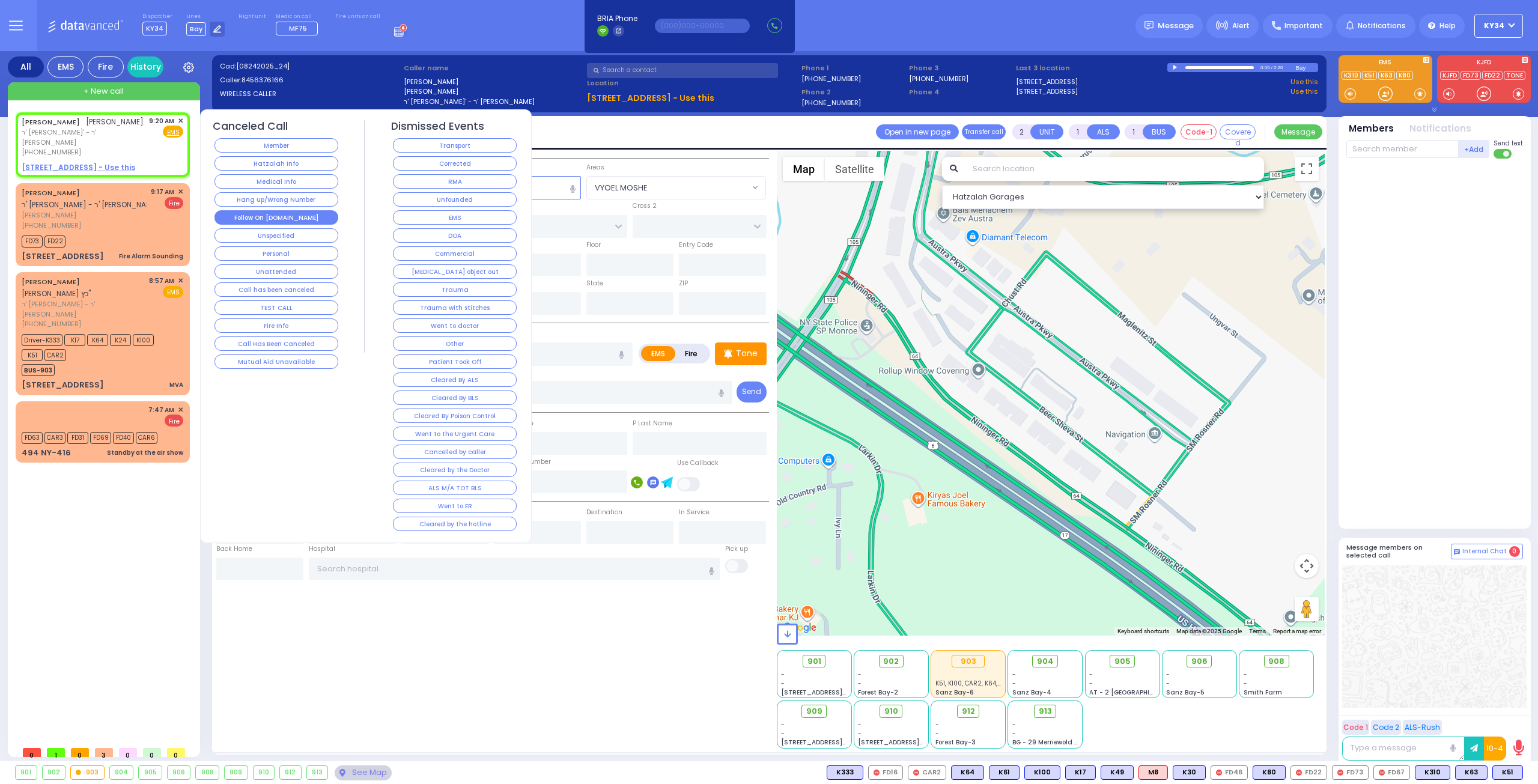
click at [288, 216] on button "Follow On [DOMAIN_NAME]" at bounding box center [276, 217] width 124 height 15
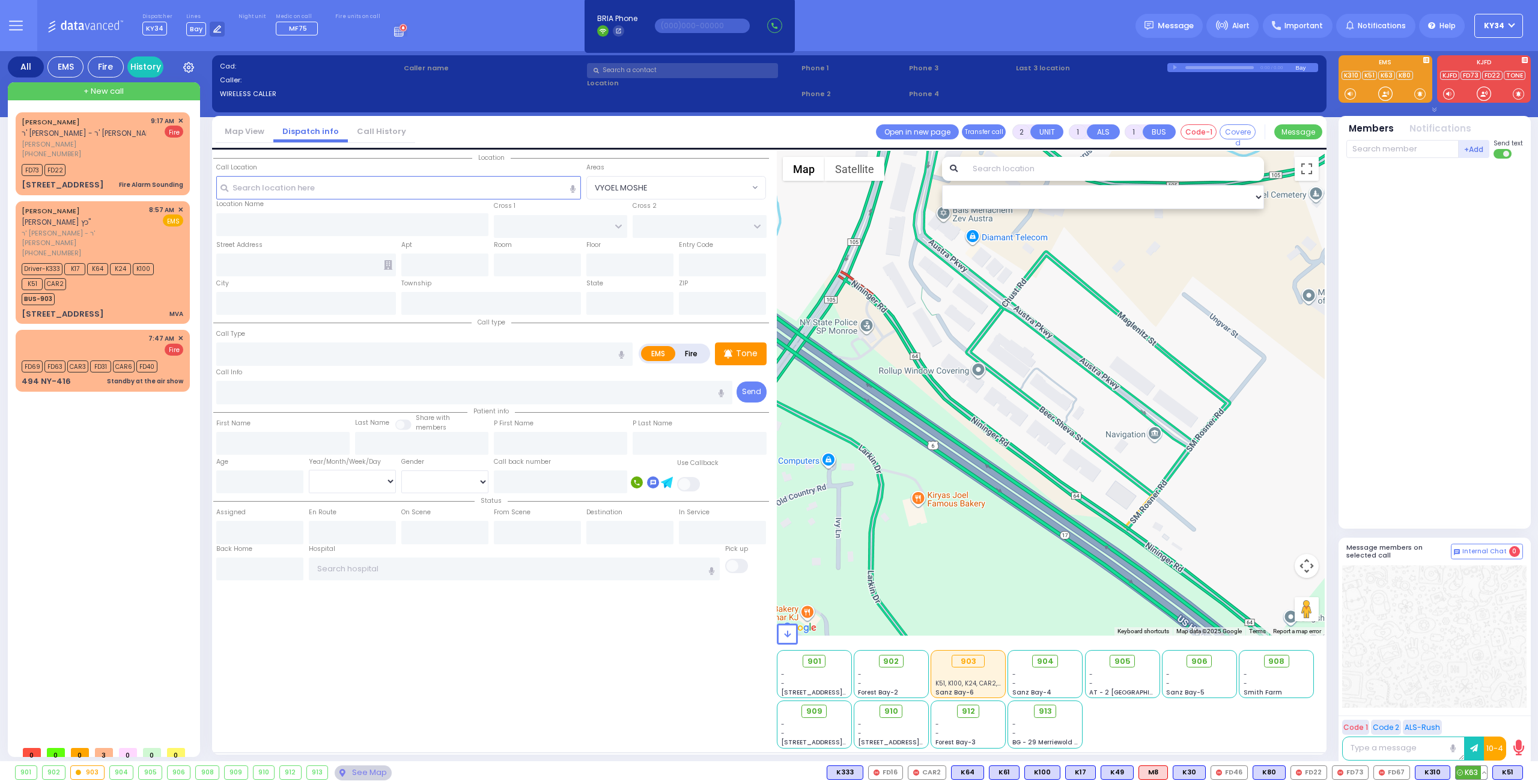
click at [1483, 773] on button at bounding box center [1484, 771] width 6 height 13
click at [1476, 700] on icon at bounding box center [1475, 702] width 13 height 13
click at [1487, 773] on button at bounding box center [1484, 771] width 6 height 13
click at [1473, 689] on icon at bounding box center [1475, 685] width 13 height 13
click at [1522, 770] on span "K51" at bounding box center [1507, 771] width 30 height 13
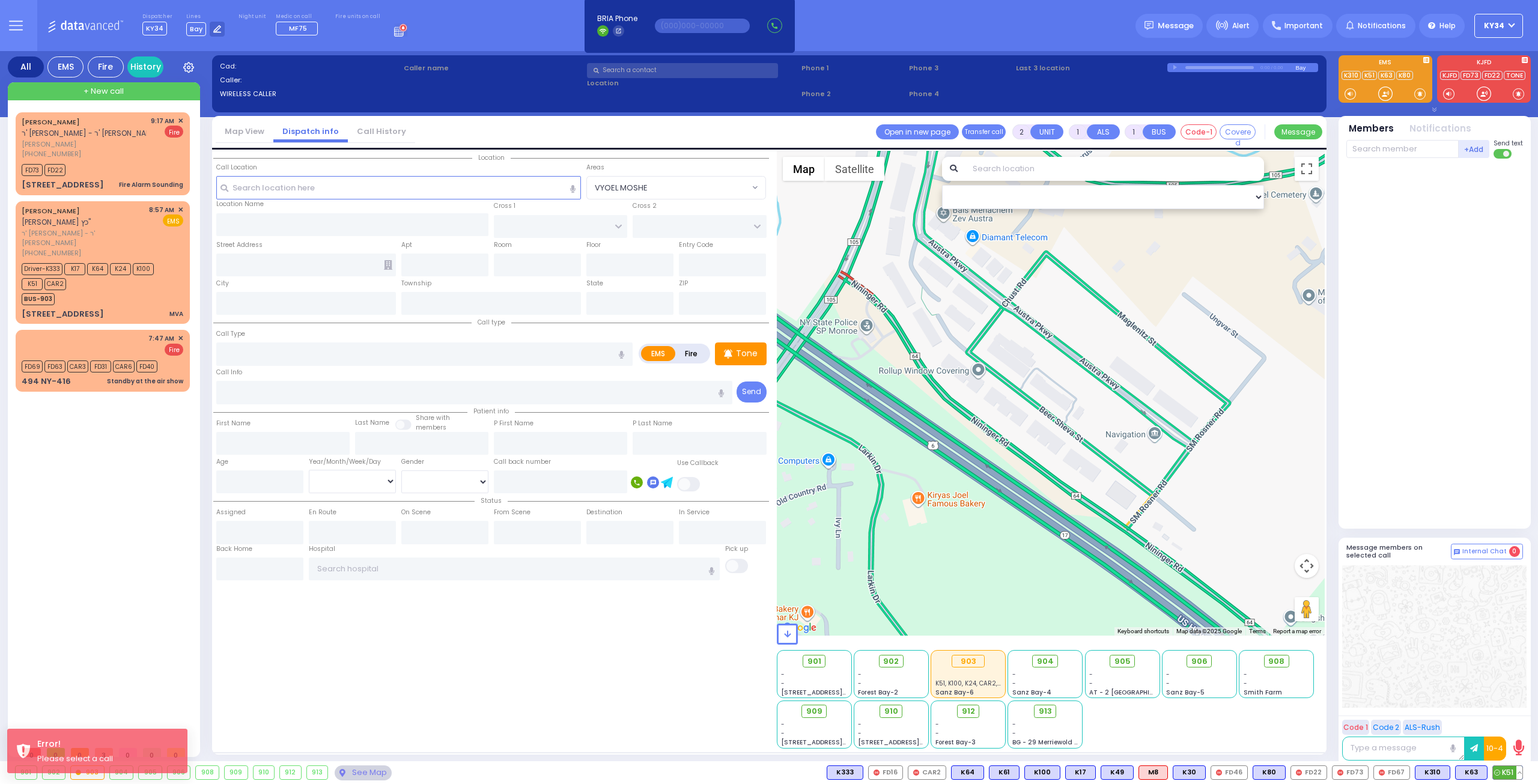
click at [1520, 773] on button at bounding box center [1519, 771] width 6 height 13
click at [1511, 686] on icon at bounding box center [1510, 685] width 13 height 13
click at [1511, 700] on icon at bounding box center [1510, 702] width 13 height 13
click at [1513, 718] on icon at bounding box center [1510, 719] width 13 height 13
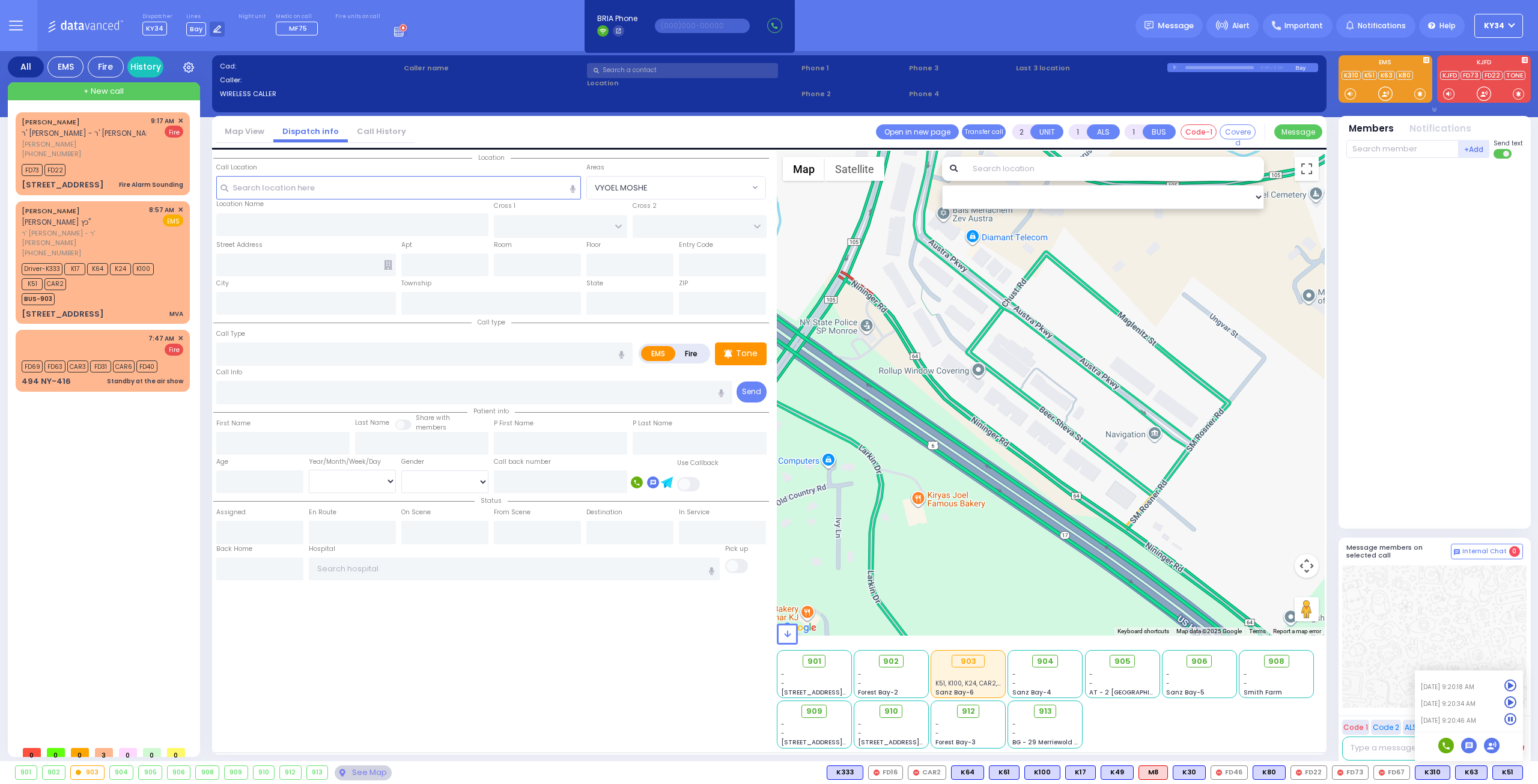
click at [1419, 458] on div at bounding box center [1434, 343] width 176 height 361
click at [154, 290] on div "BUS-903" at bounding box center [97, 297] width 151 height 15
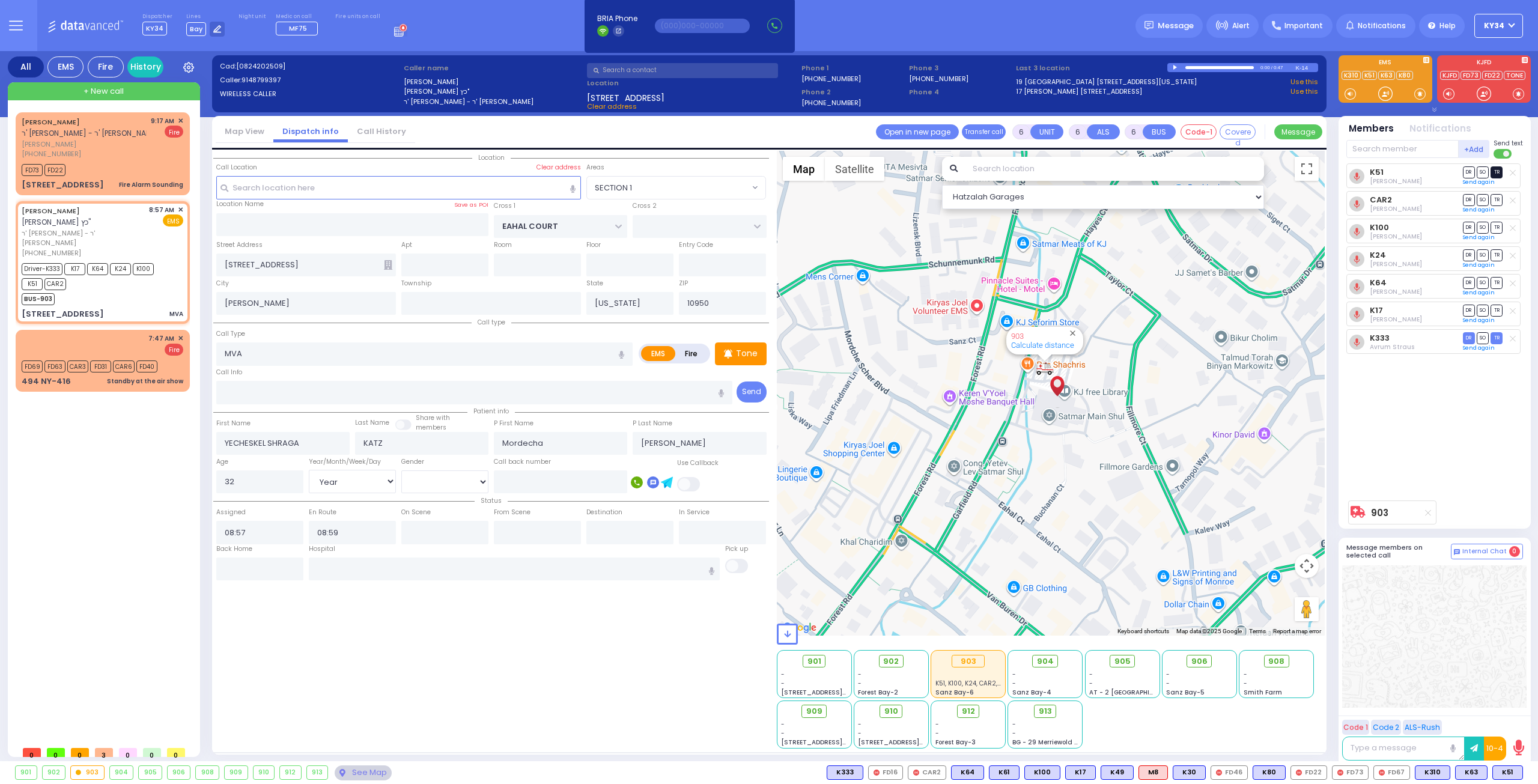
click at [1495, 172] on span "TR" at bounding box center [1496, 172] width 12 height 12
click at [1428, 424] on div "K51 Jacob Glauber DR SO TR" at bounding box center [1435, 329] width 179 height 331
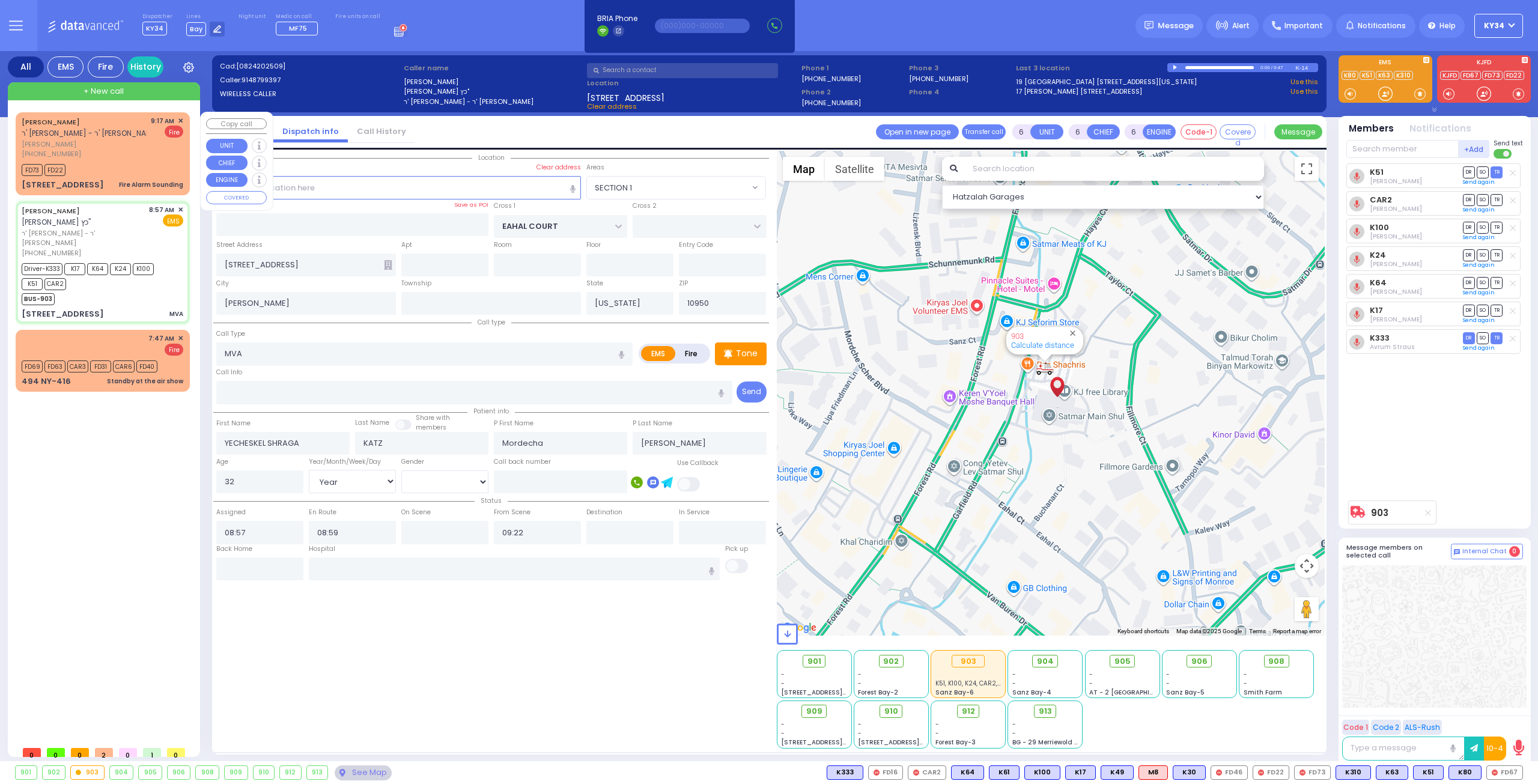
click at [113, 160] on div "ARON POLLAK ר' משה ברוך - ר' משה שמואל סאמעט אהרן פאלאק (929) 292-0060 9:17 AM …" at bounding box center [102, 152] width 169 height 78
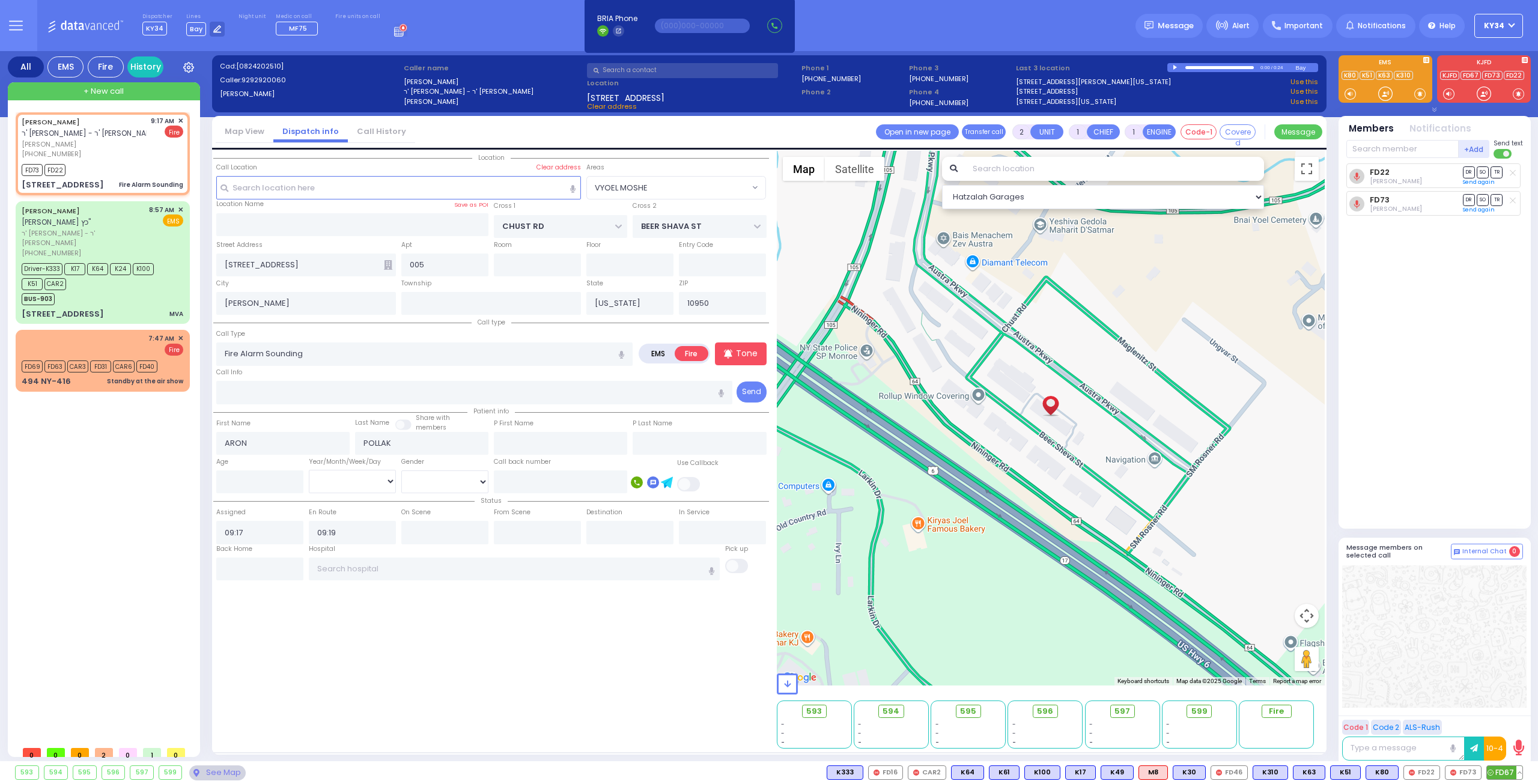
click at [1499, 771] on span "FD67" at bounding box center [1504, 771] width 36 height 13
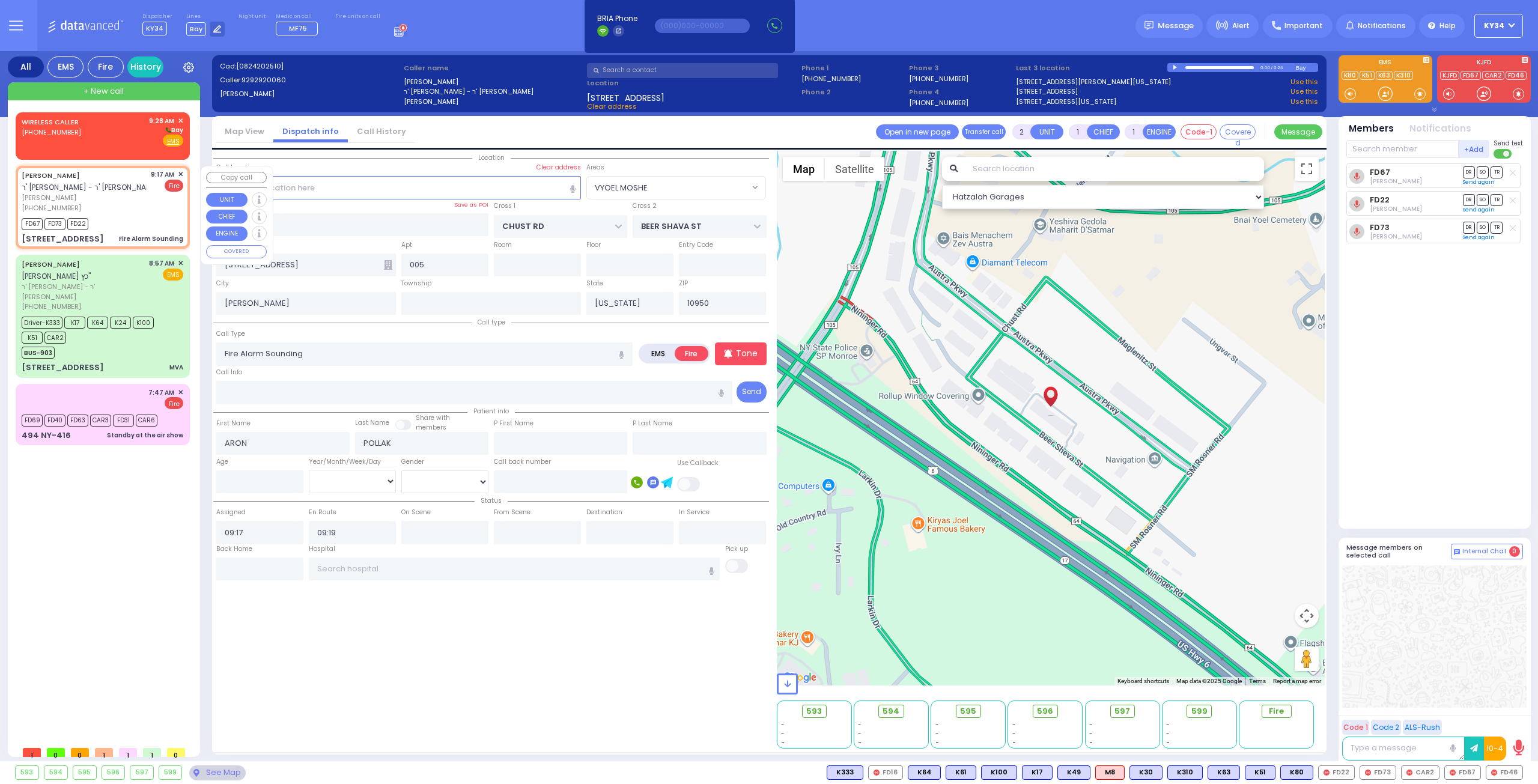
click at [181, 173] on span "✕" at bounding box center [180, 174] width 5 height 10
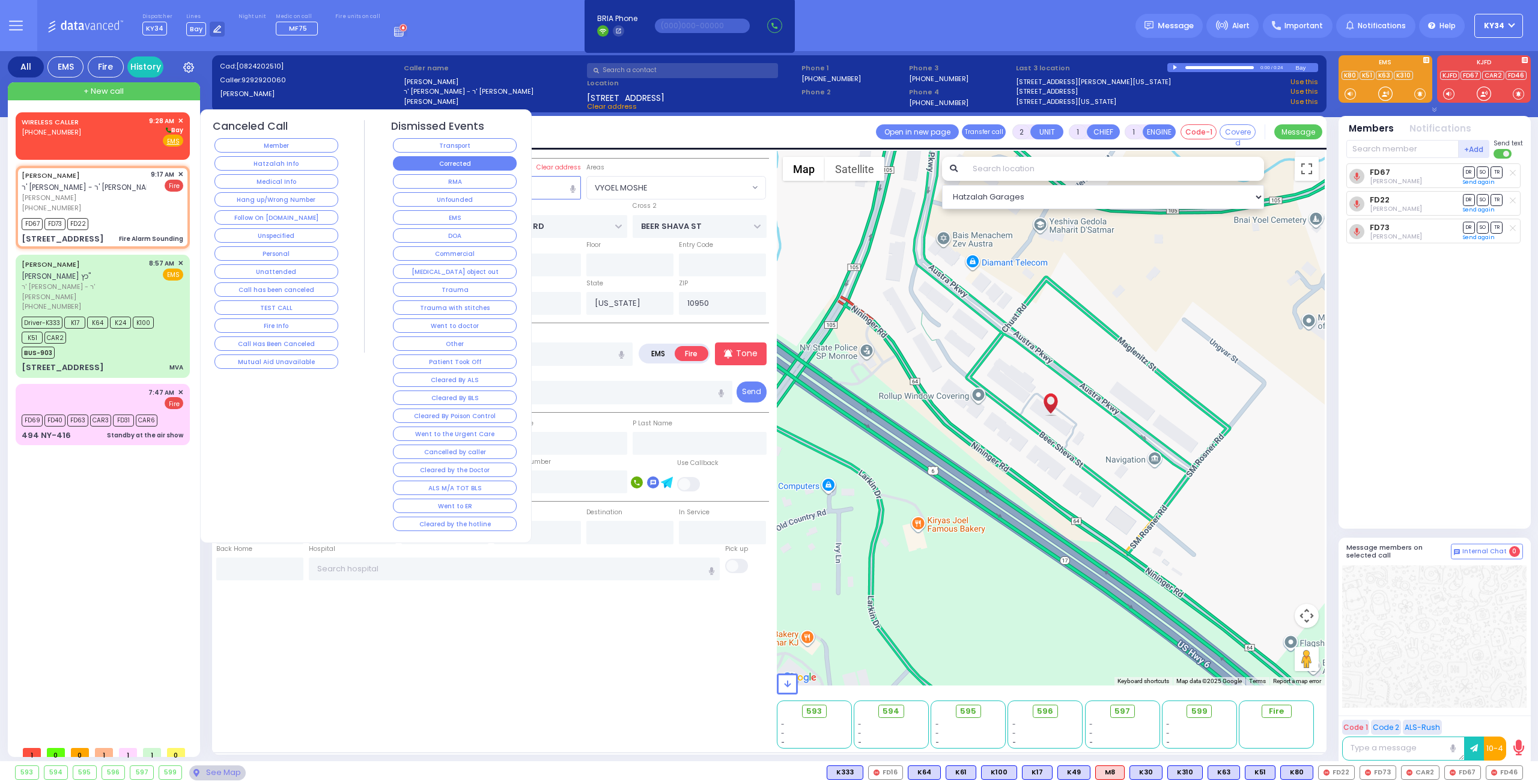
click at [448, 167] on button "Corrected" at bounding box center [455, 163] width 124 height 15
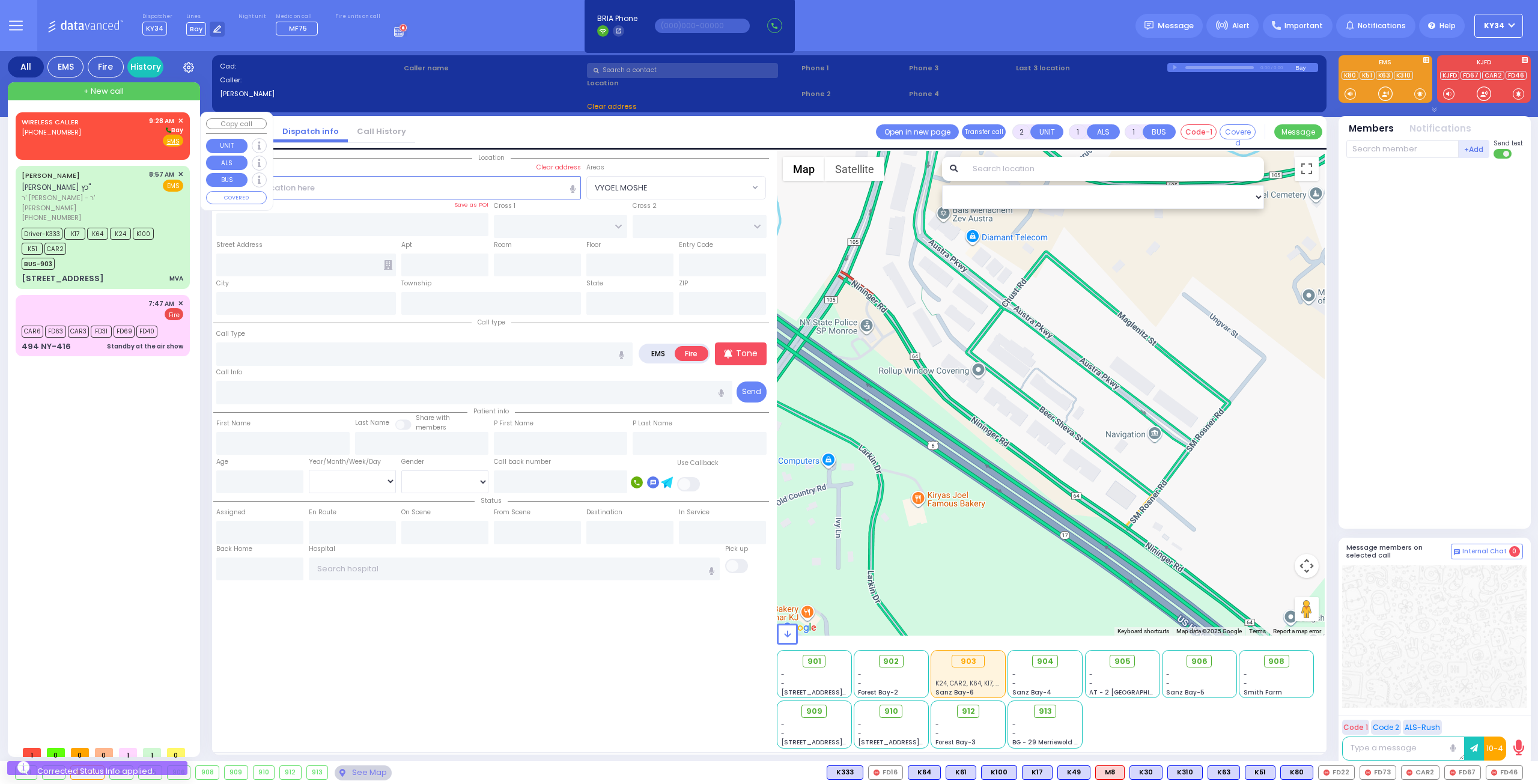
click at [96, 135] on div "WIRELESS CALLER (929) 486-6932 9:28 AM ✕ Bay" at bounding box center [102, 132] width 161 height 32
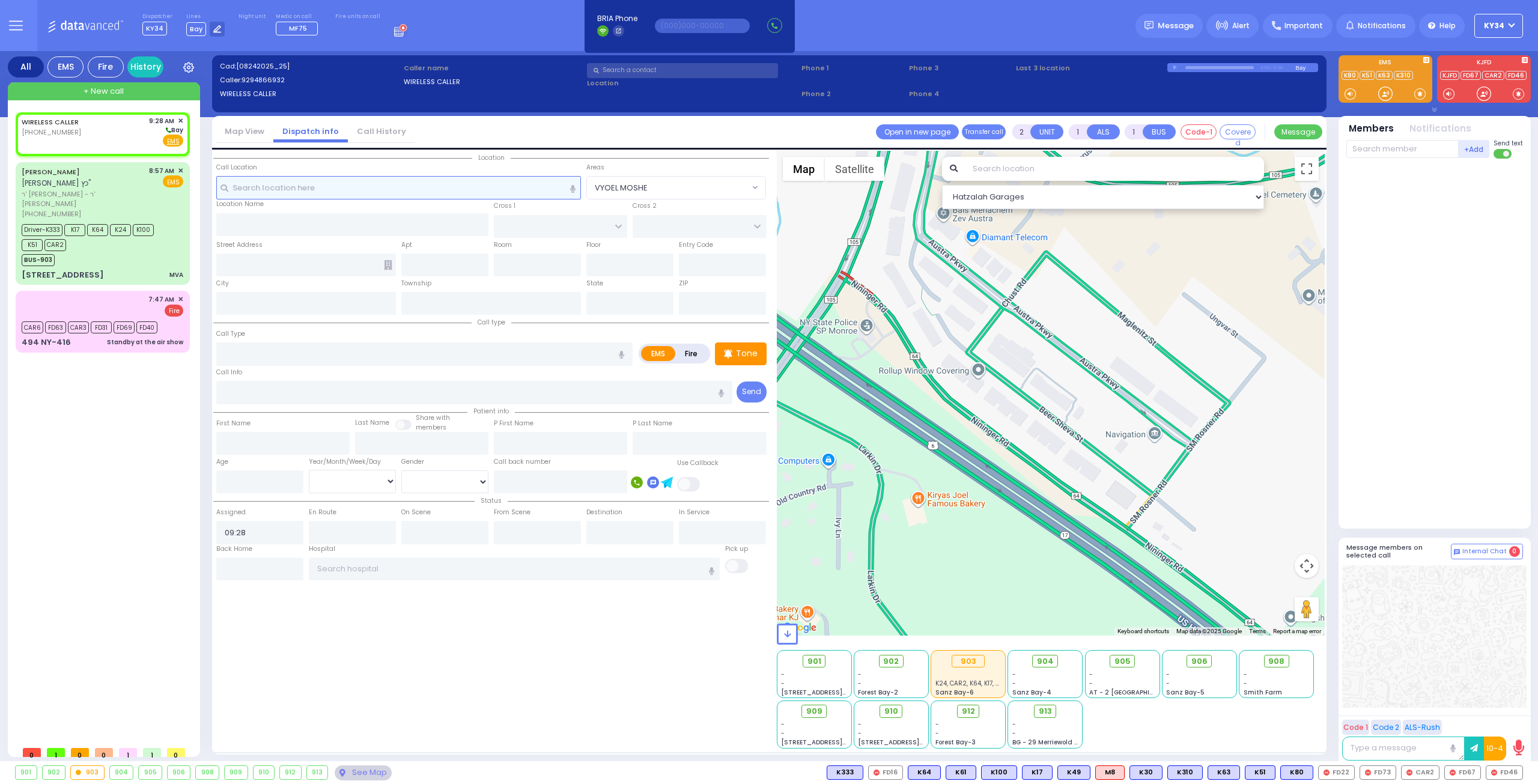
click at [368, 192] on input "text" at bounding box center [398, 187] width 365 height 23
click at [325, 225] on input "text" at bounding box center [352, 224] width 272 height 23
click at [328, 187] on input "text" at bounding box center [398, 187] width 365 height 23
click at [304, 218] on input "text" at bounding box center [352, 224] width 272 height 23
click at [312, 190] on input "text" at bounding box center [398, 187] width 365 height 23
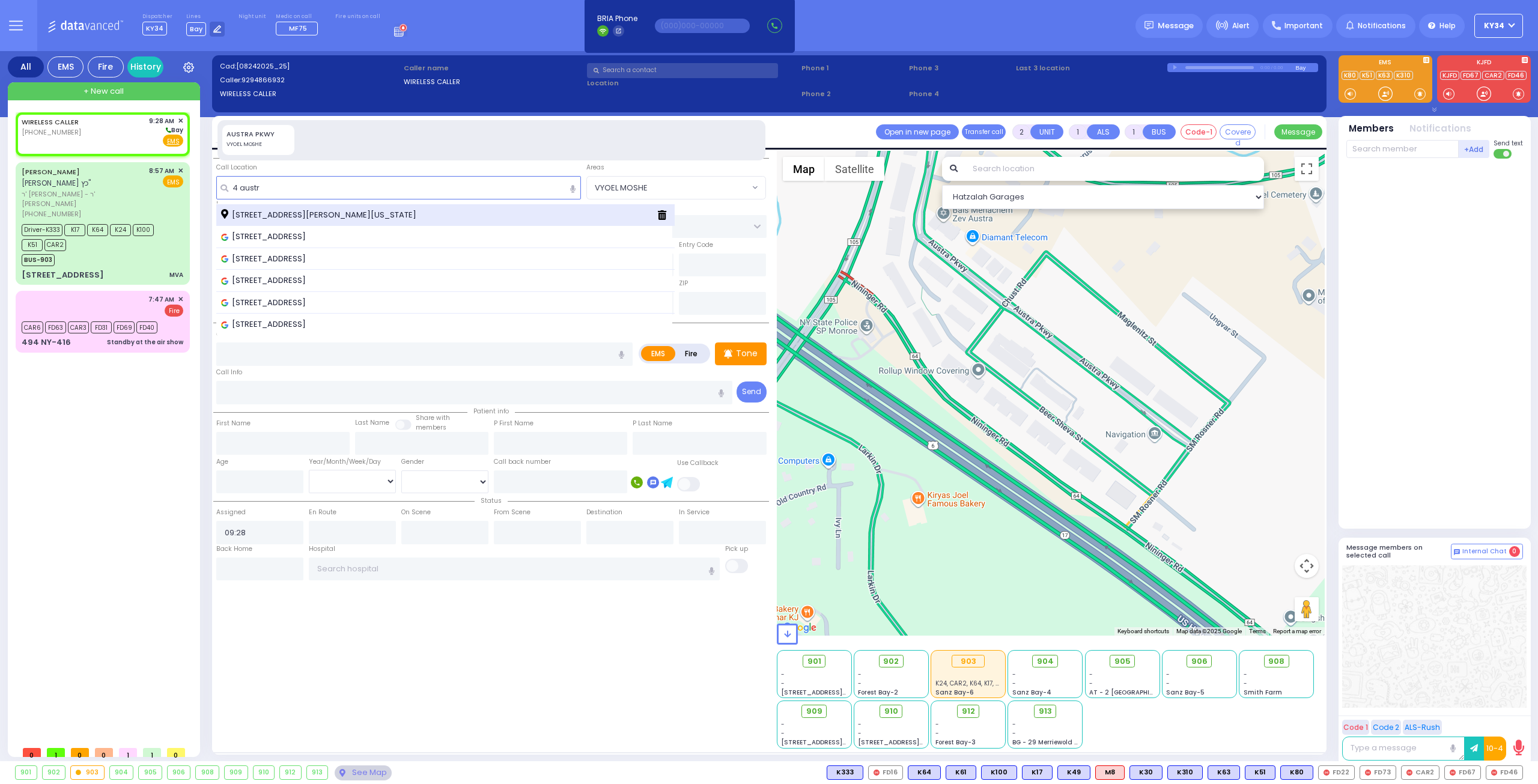
click at [389, 210] on span "4 Austra Parkway Kiryas Joel New York 10950" at bounding box center [320, 215] width 199 height 12
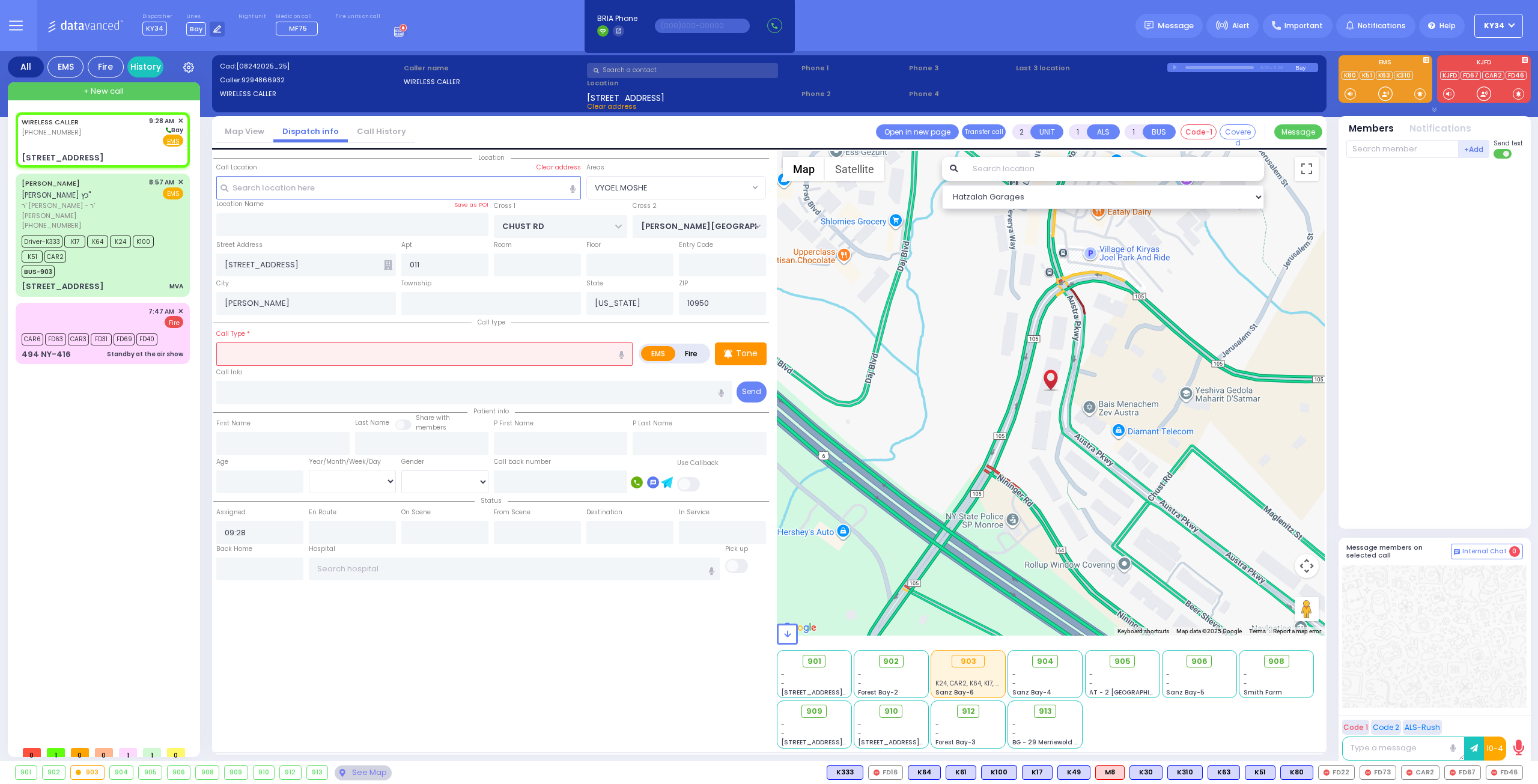
click at [411, 352] on input "text" at bounding box center [424, 353] width 416 height 23
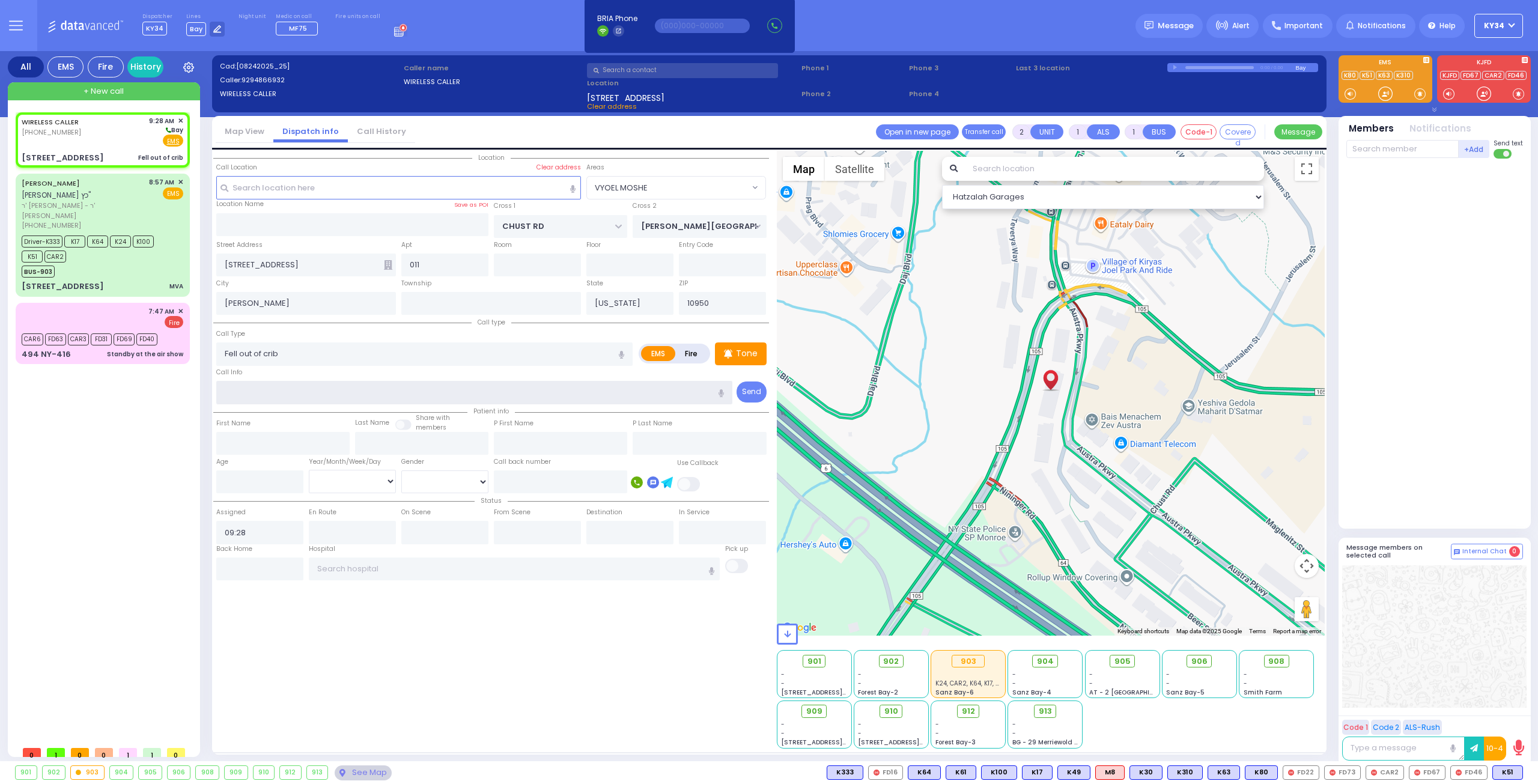
click at [279, 395] on input "text" at bounding box center [474, 392] width 517 height 23
click at [281, 444] on input "text" at bounding box center [282, 442] width 134 height 23
click at [261, 474] on input "number" at bounding box center [259, 481] width 87 height 23
click at [430, 482] on select "Male Female" at bounding box center [445, 481] width 87 height 23
click at [516, 376] on div "Call Info" at bounding box center [474, 384] width 517 height 39
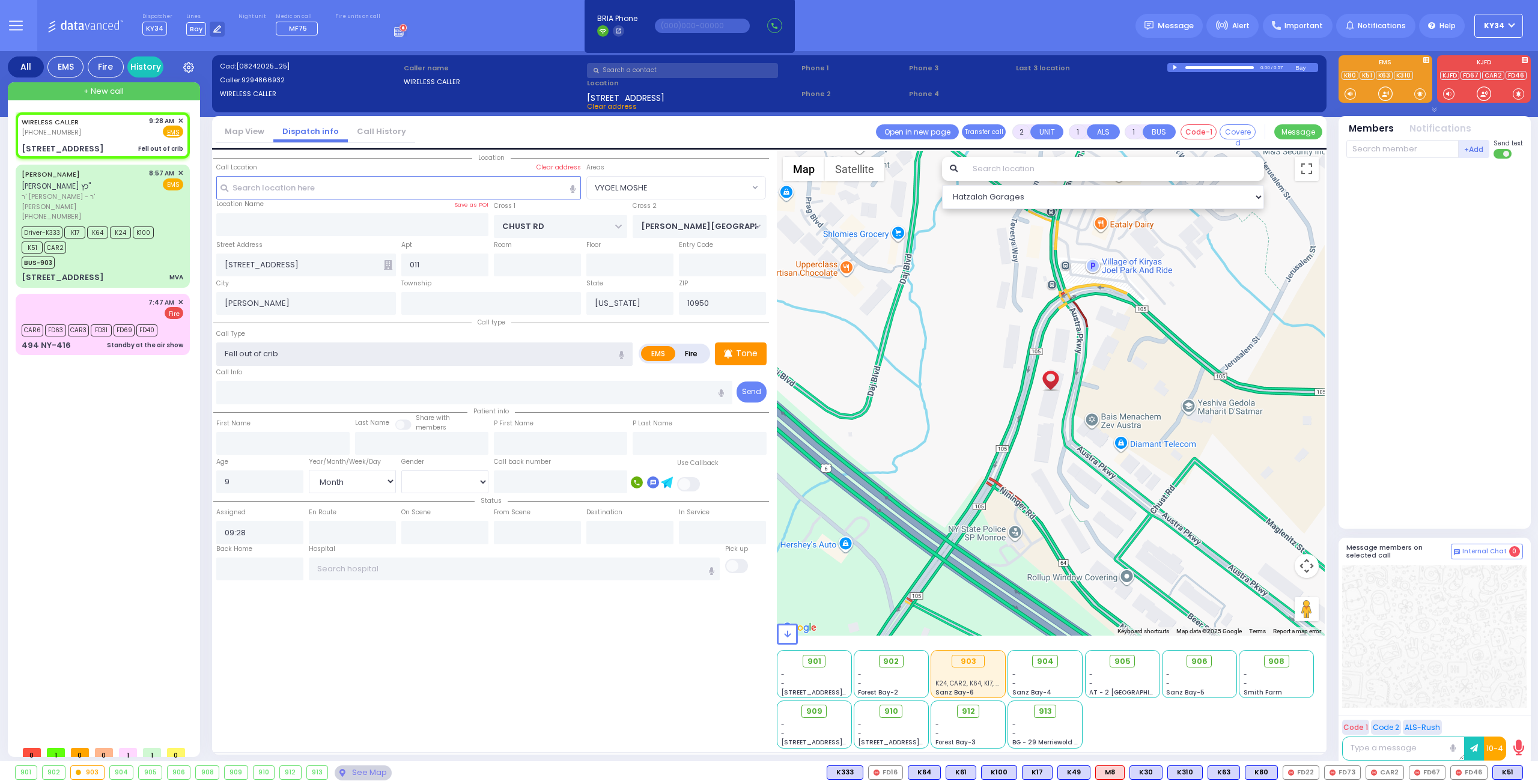
click at [264, 353] on input "Fell out of crib" at bounding box center [424, 353] width 416 height 23
click at [306, 397] on input "text" at bounding box center [474, 392] width 517 height 23
click at [1503, 768] on span "K73" at bounding box center [1506, 771] width 32 height 13
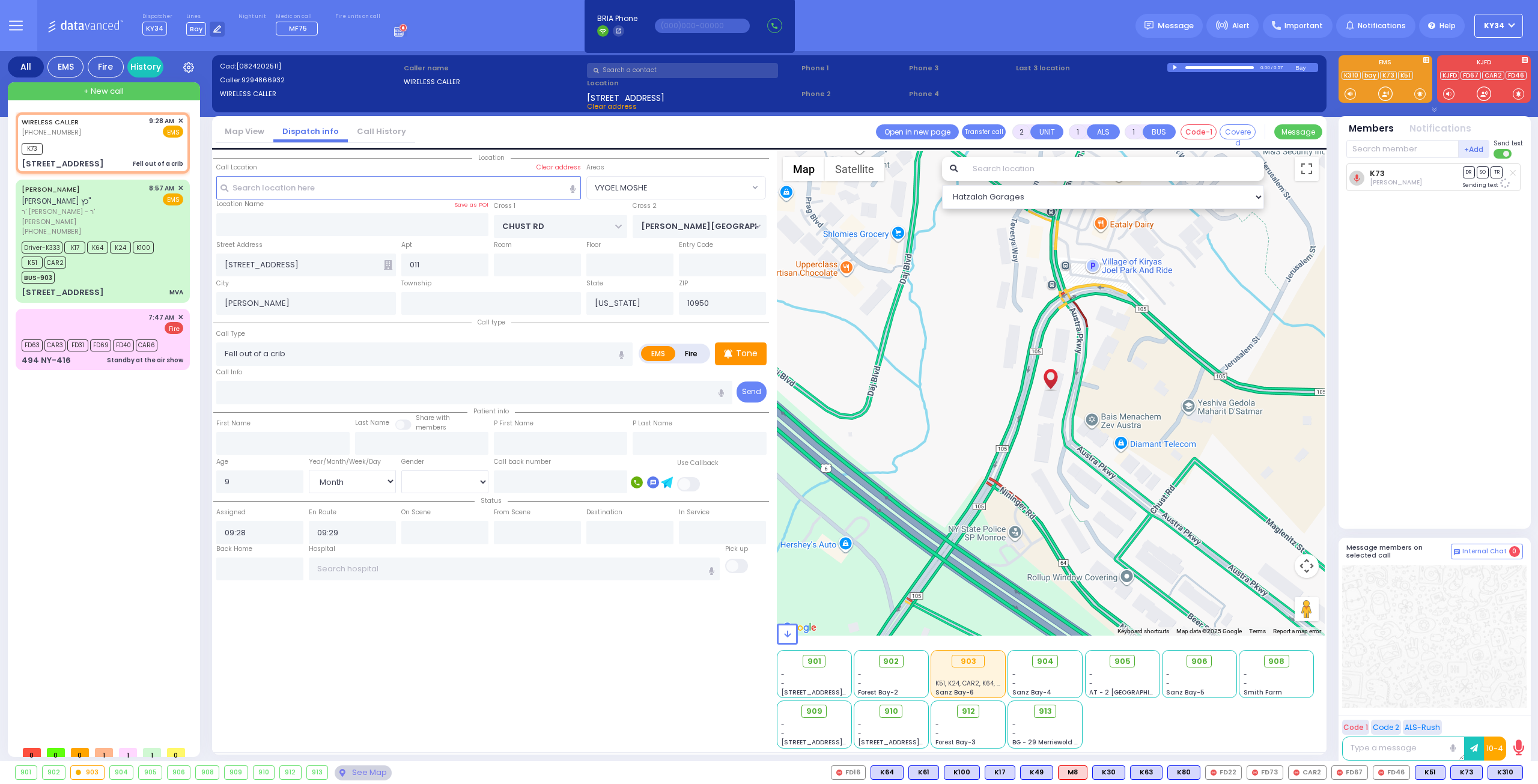
drag, startPoint x: 1507, startPoint y: 770, endPoint x: 1506, endPoint y: 730, distance: 40.0
click at [0, 0] on span "K310" at bounding box center [0, 0] width 0 height 0
click at [128, 286] on div "12 Garfield Road MVA" at bounding box center [102, 292] width 161 height 12
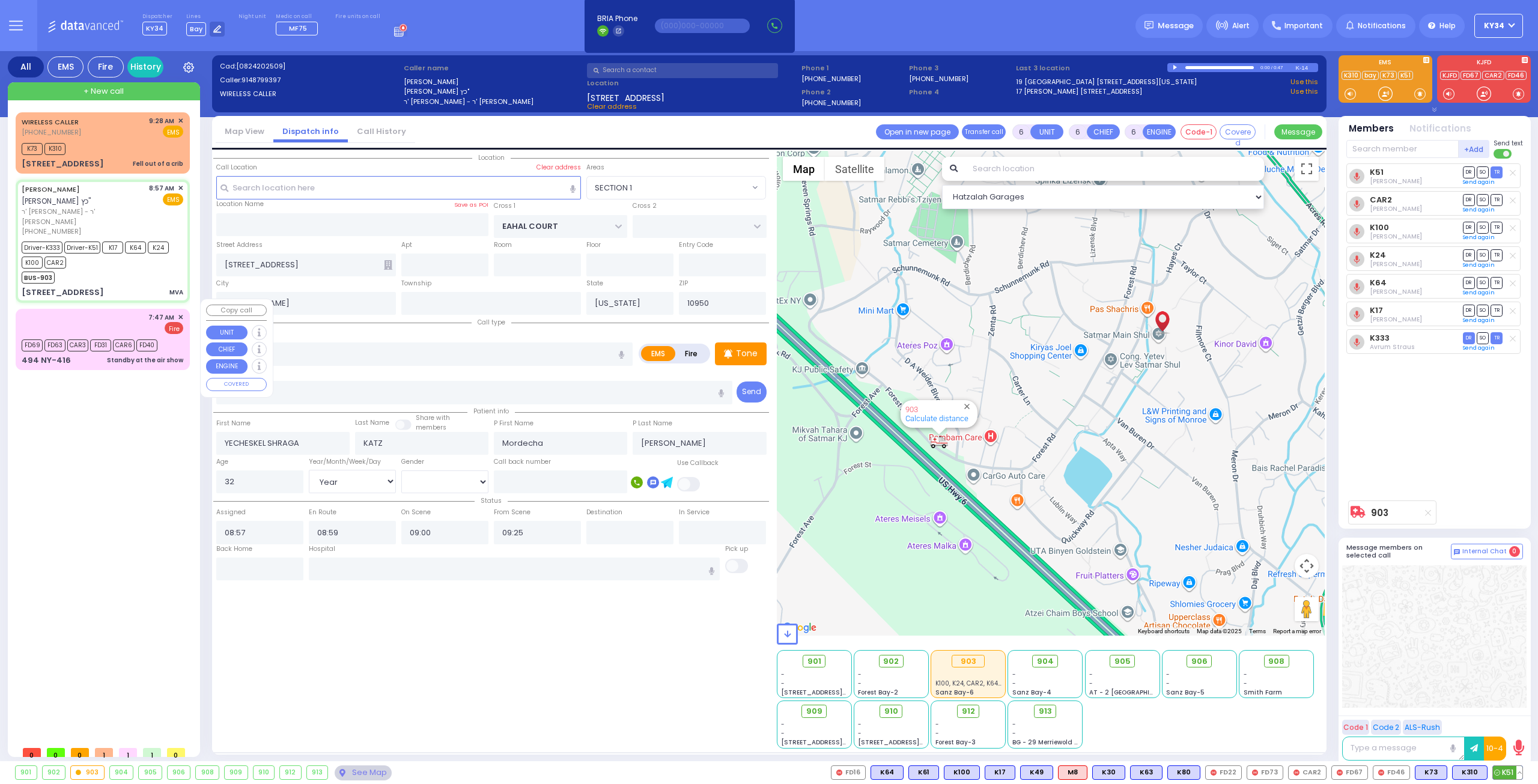
click at [1522, 773] on span "K51" at bounding box center [1507, 771] width 30 height 13
click at [1521, 773] on button at bounding box center [1519, 771] width 6 height 13
click at [1510, 718] on icon at bounding box center [1510, 719] width 13 height 13
click at [137, 286] on div "12 Garfield Road MVA" at bounding box center [102, 292] width 161 height 12
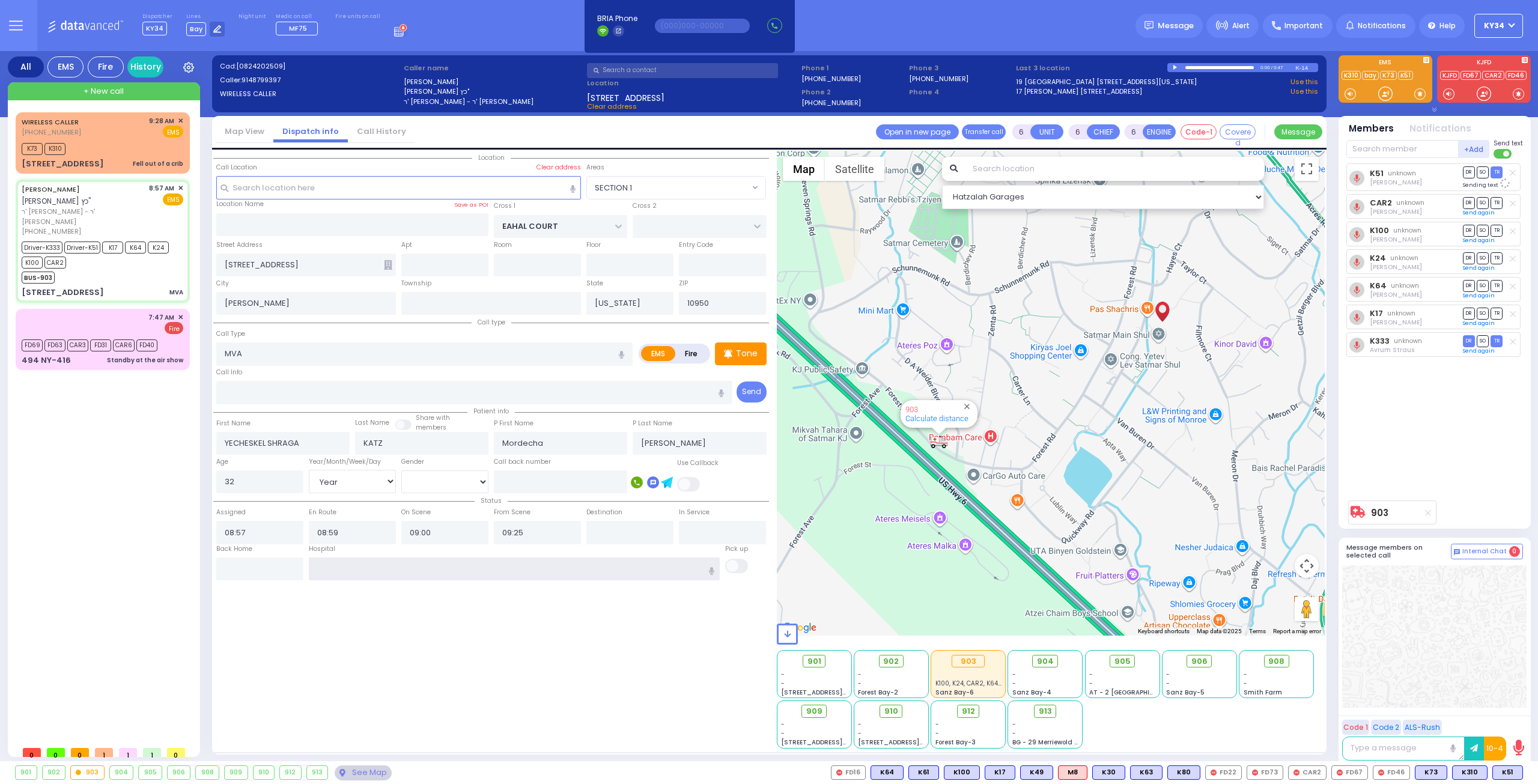
click at [373, 567] on input "text" at bounding box center [514, 568] width 411 height 23
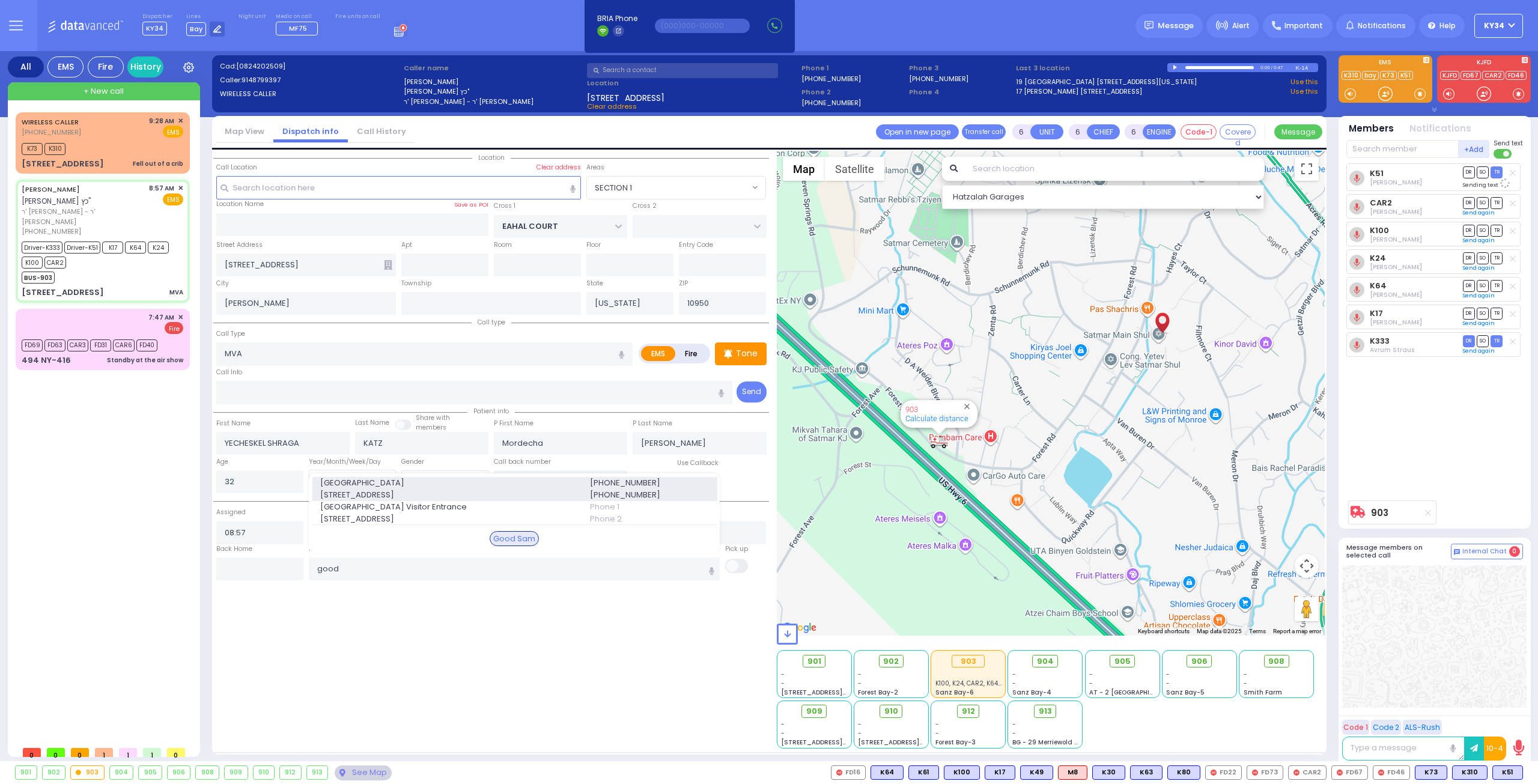
click at [435, 489] on span "255 Lafayette Ave." at bounding box center [448, 495] width 256 height 12
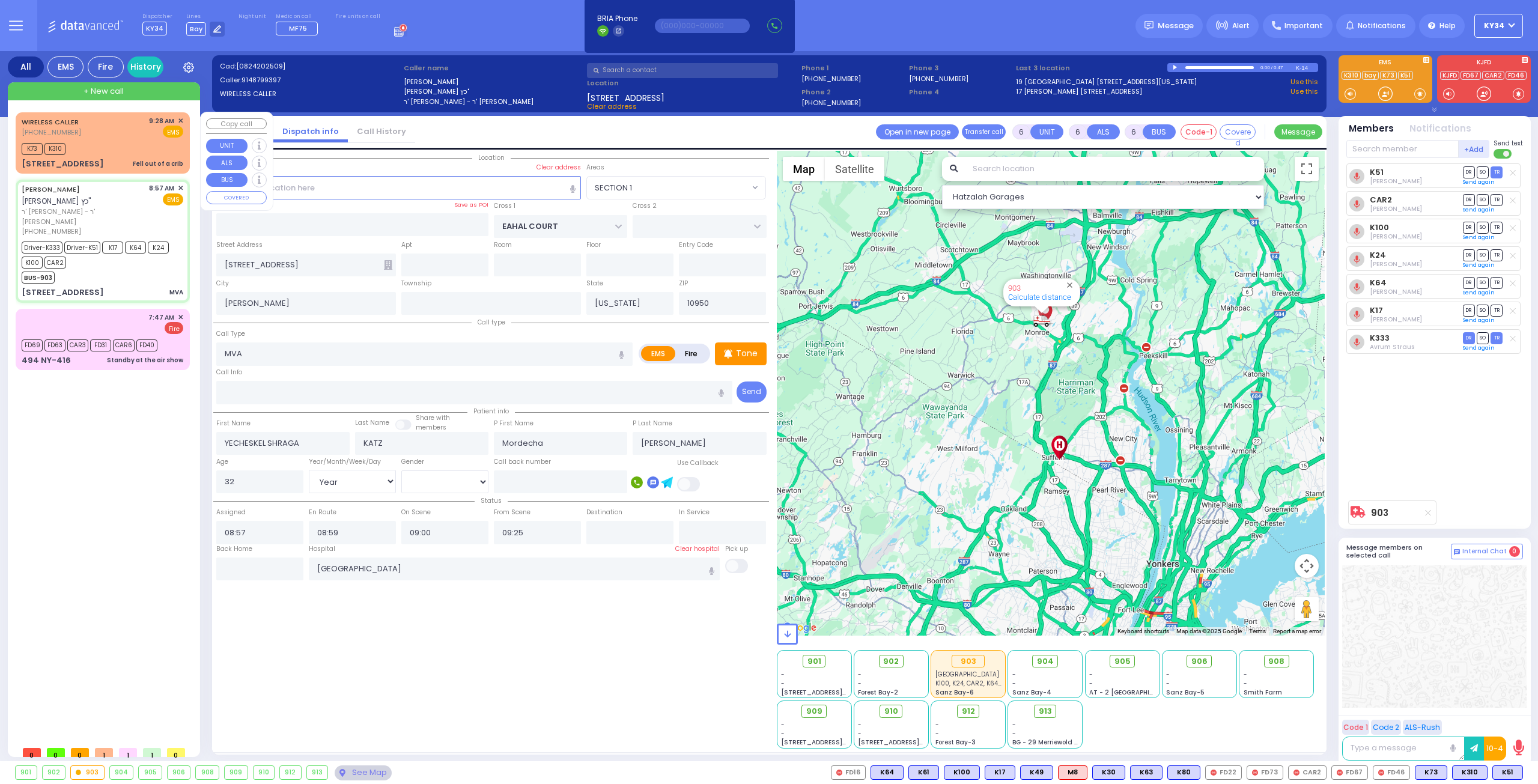
click at [124, 144] on div "K73 K310" at bounding box center [102, 147] width 161 height 15
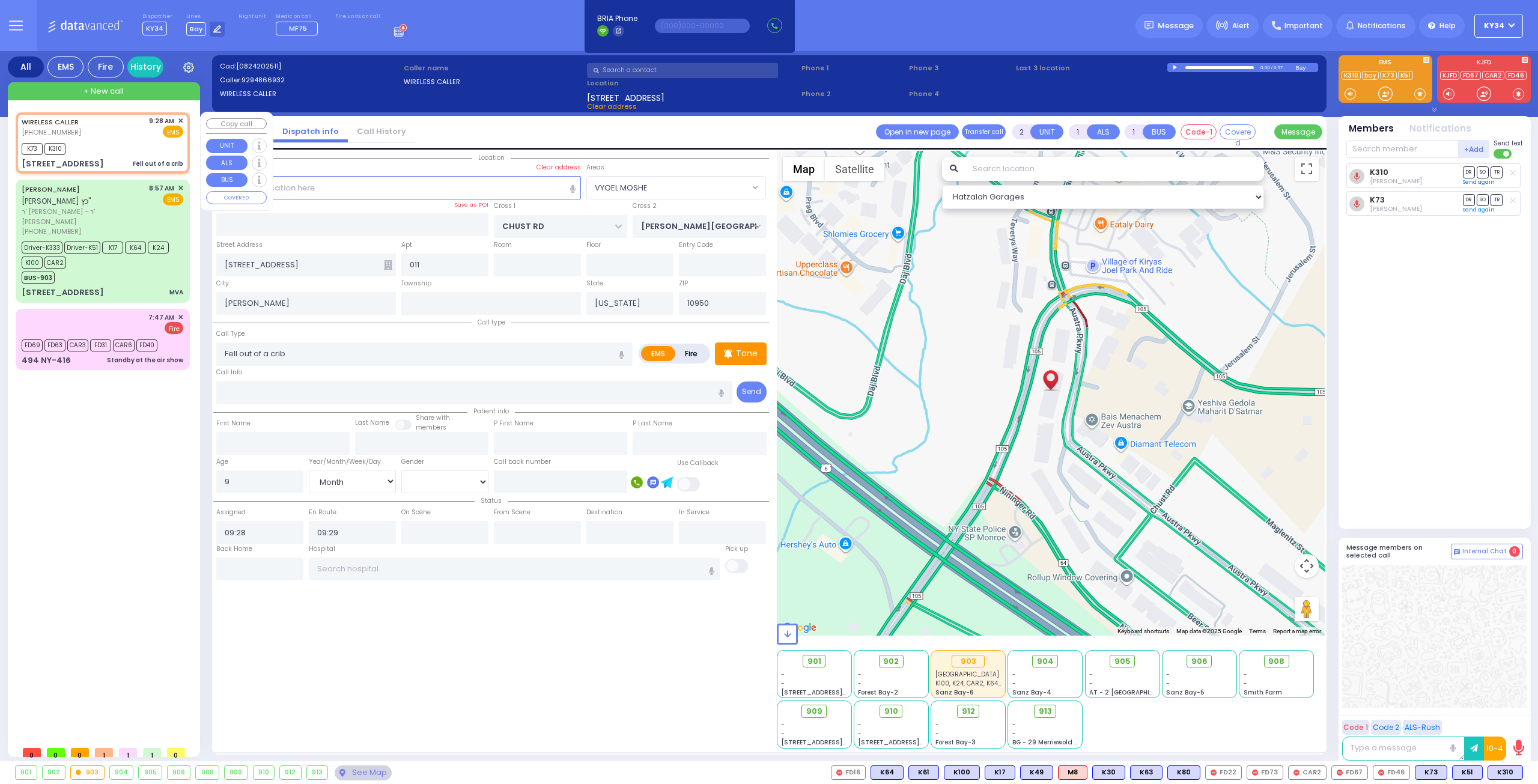
click at [117, 143] on div "K73 K310" at bounding box center [102, 147] width 161 height 15
click at [972, 708] on span "912" at bounding box center [972, 711] width 13 height 12
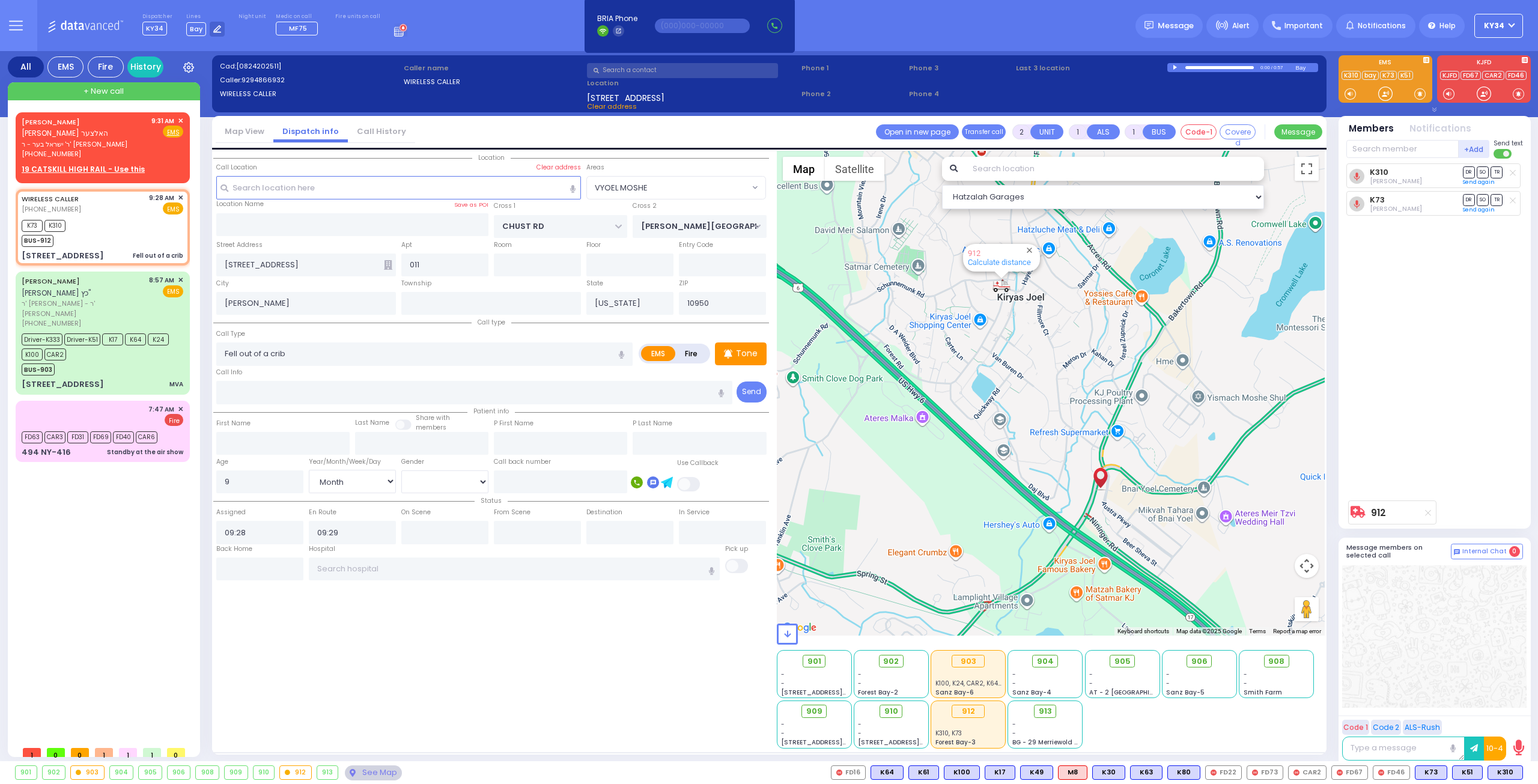
select select "VYOEL MOSHE"
select select "Month"
click at [92, 152] on div "(845) 774-8559" at bounding box center [84, 153] width 126 height 10
select select
radio input "true"
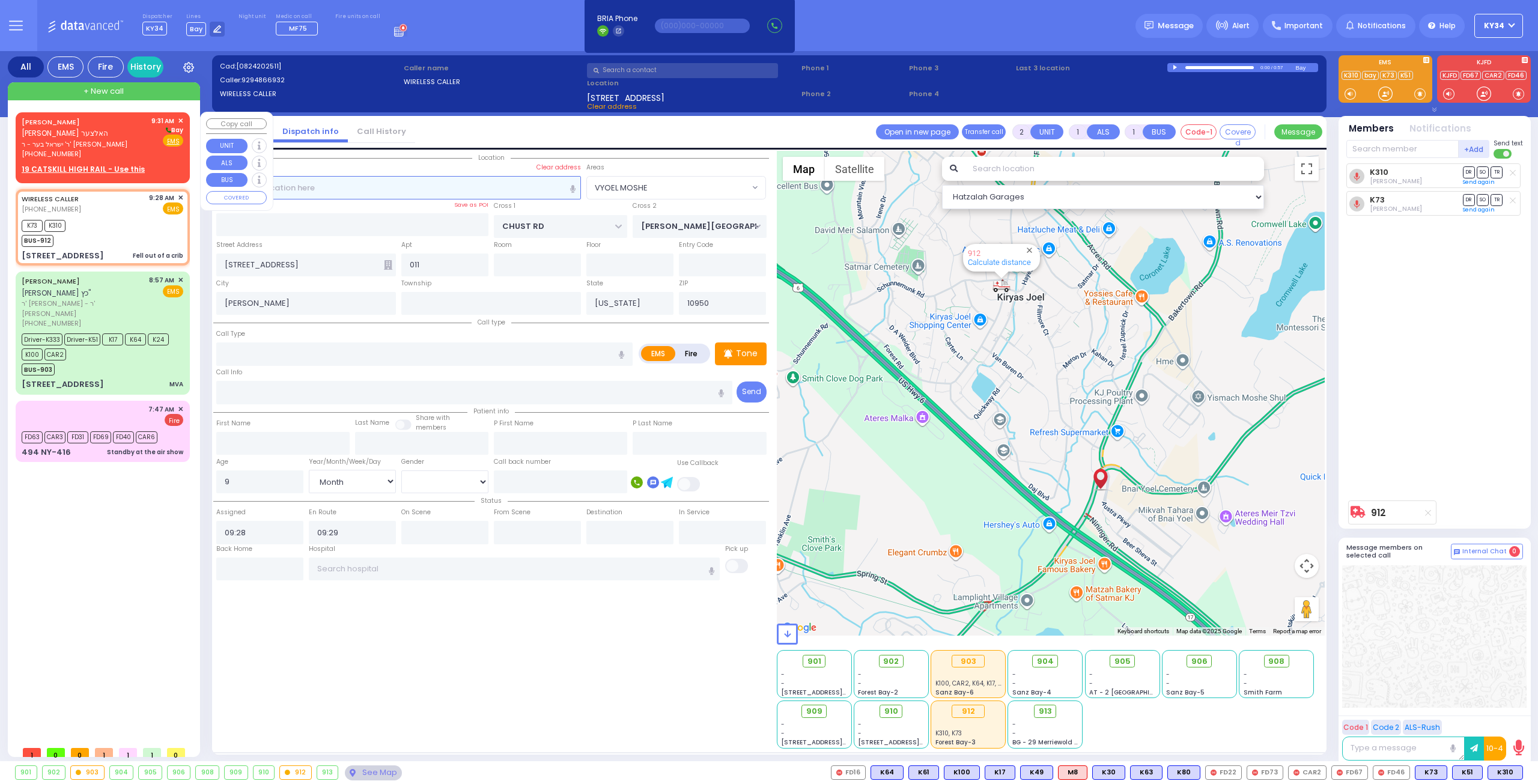
type input "MENACHEM ZEV"
type input "HOLTZER"
select select
type input "09:31"
select select "Hatzalah Garages"
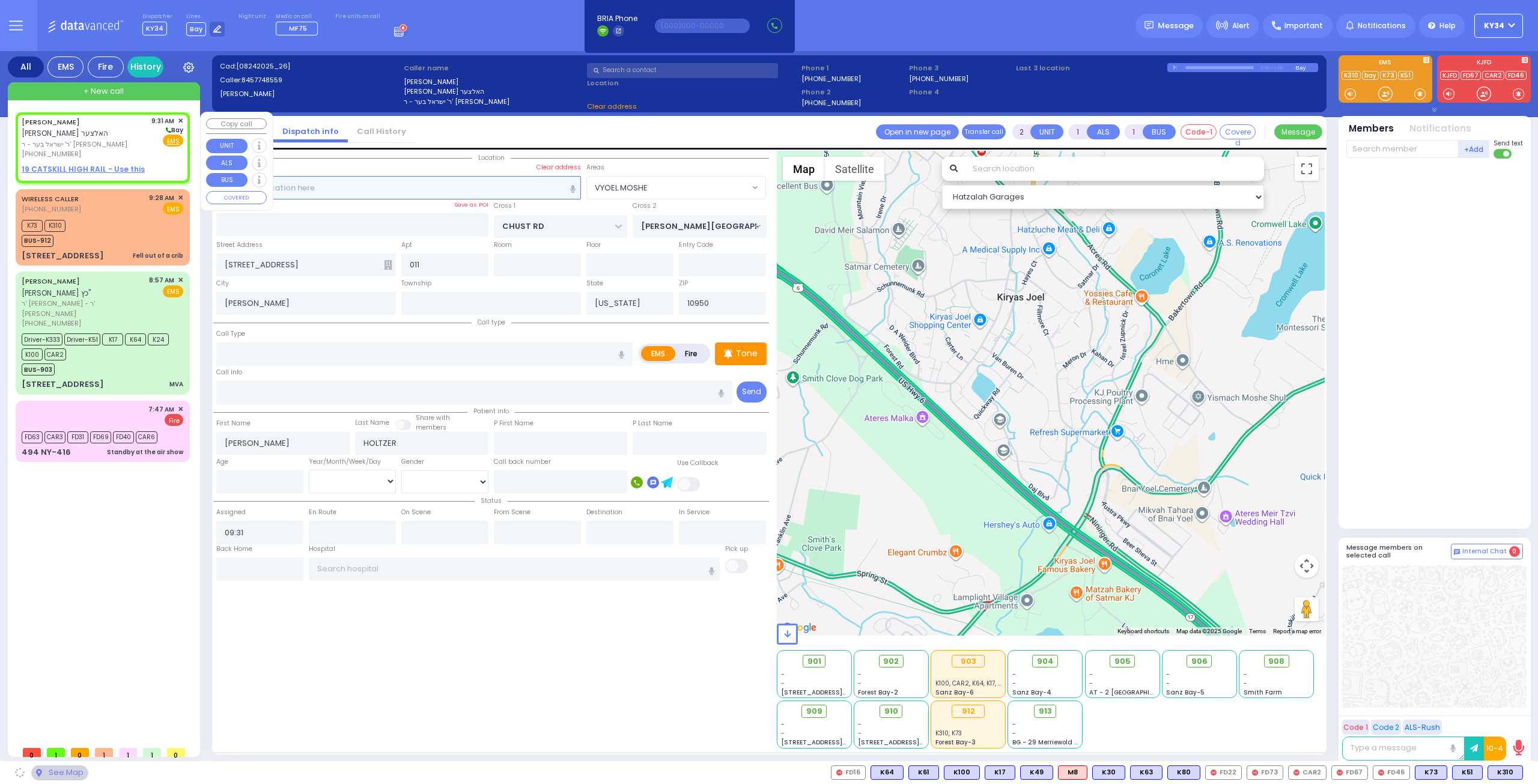
select select
radio input "true"
select select
select select "Hatzalah Garages"
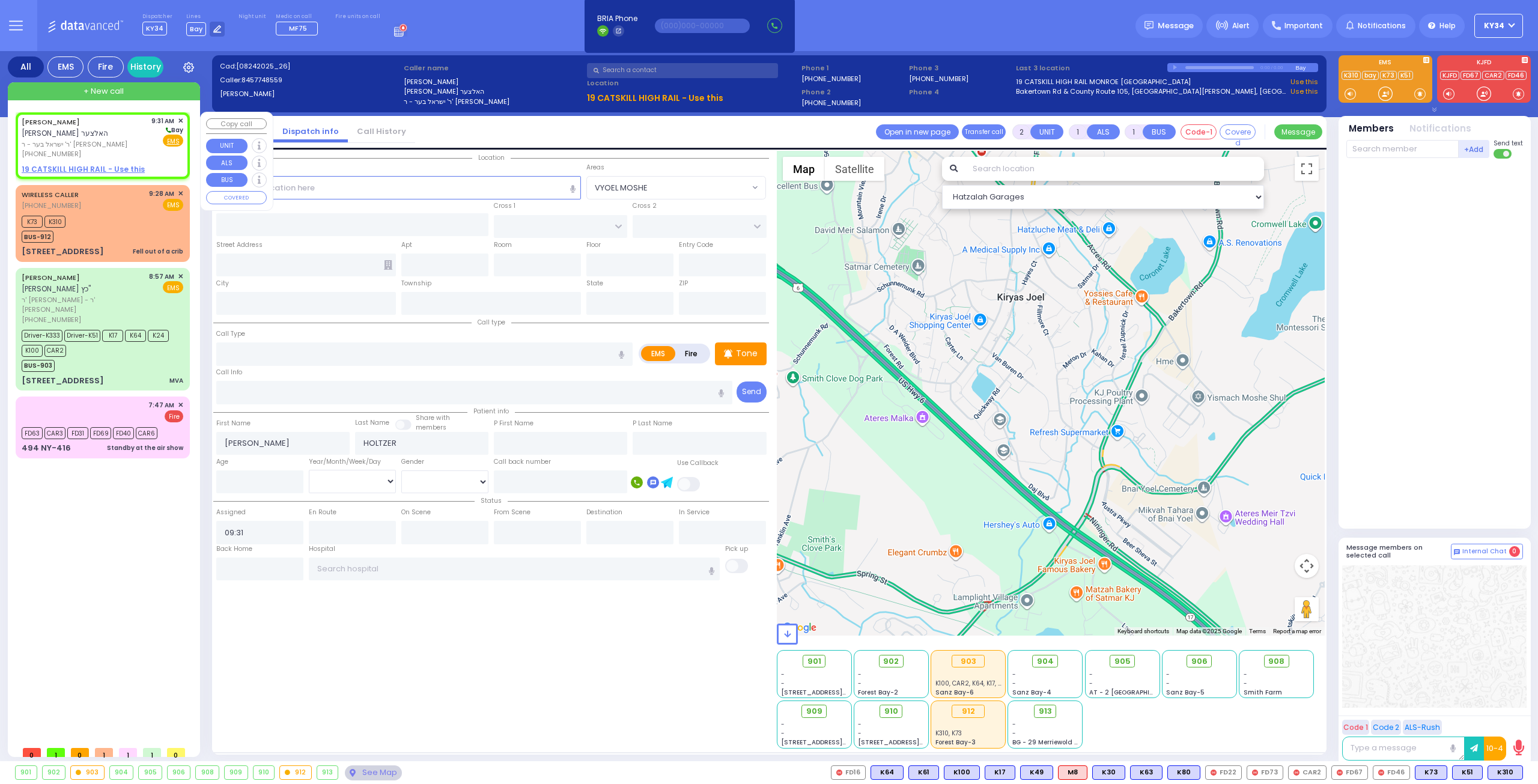
click at [81, 164] on u "19 CATSKILL HIGH RAIL - Use this" at bounding box center [83, 169] width 123 height 10
select select
radio input "true"
select select
select select "Hatzalah Garages"
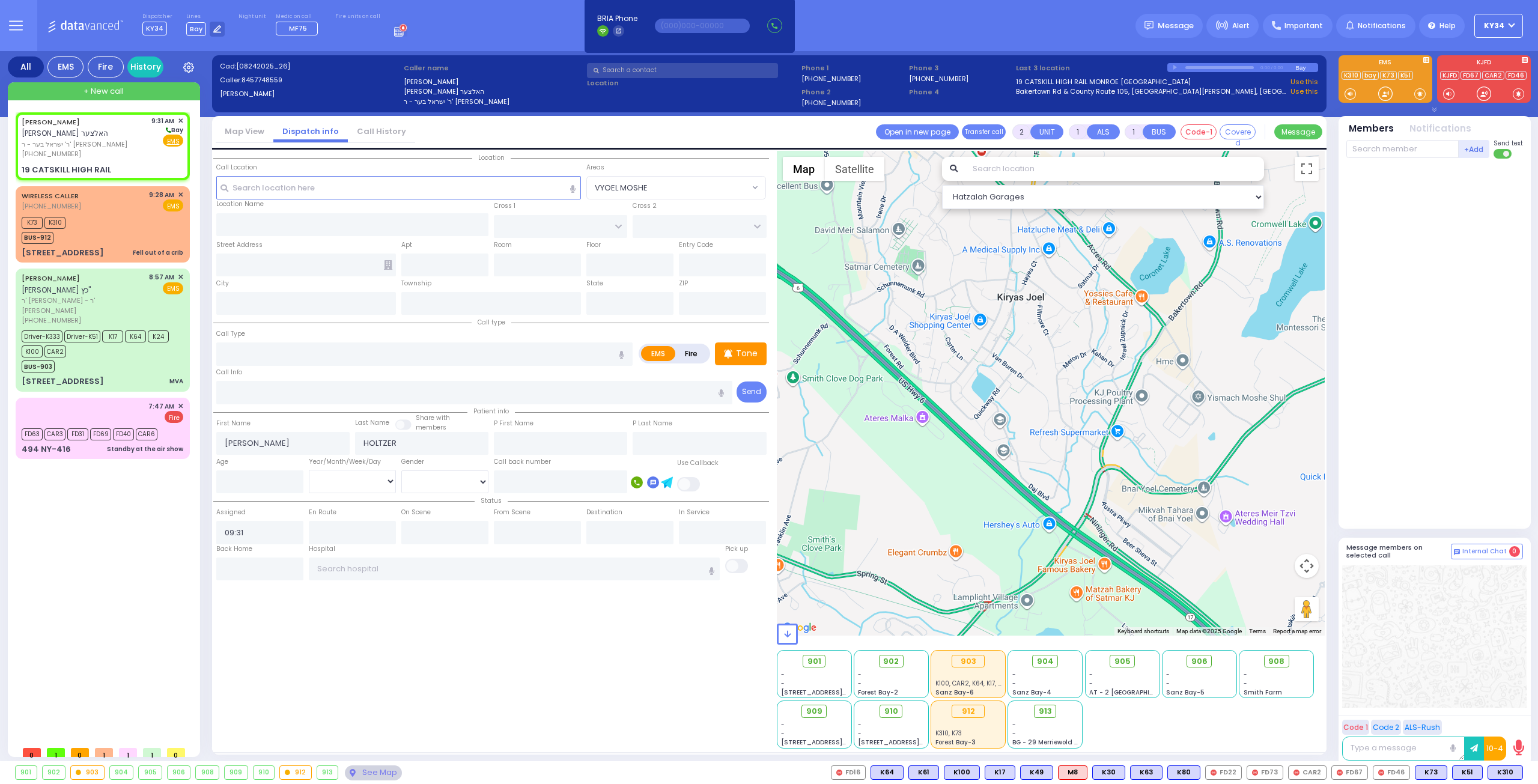
select select
radio input "true"
select select
select select "Hatzalah Garages"
type input "ADELAKE FARE WAY"
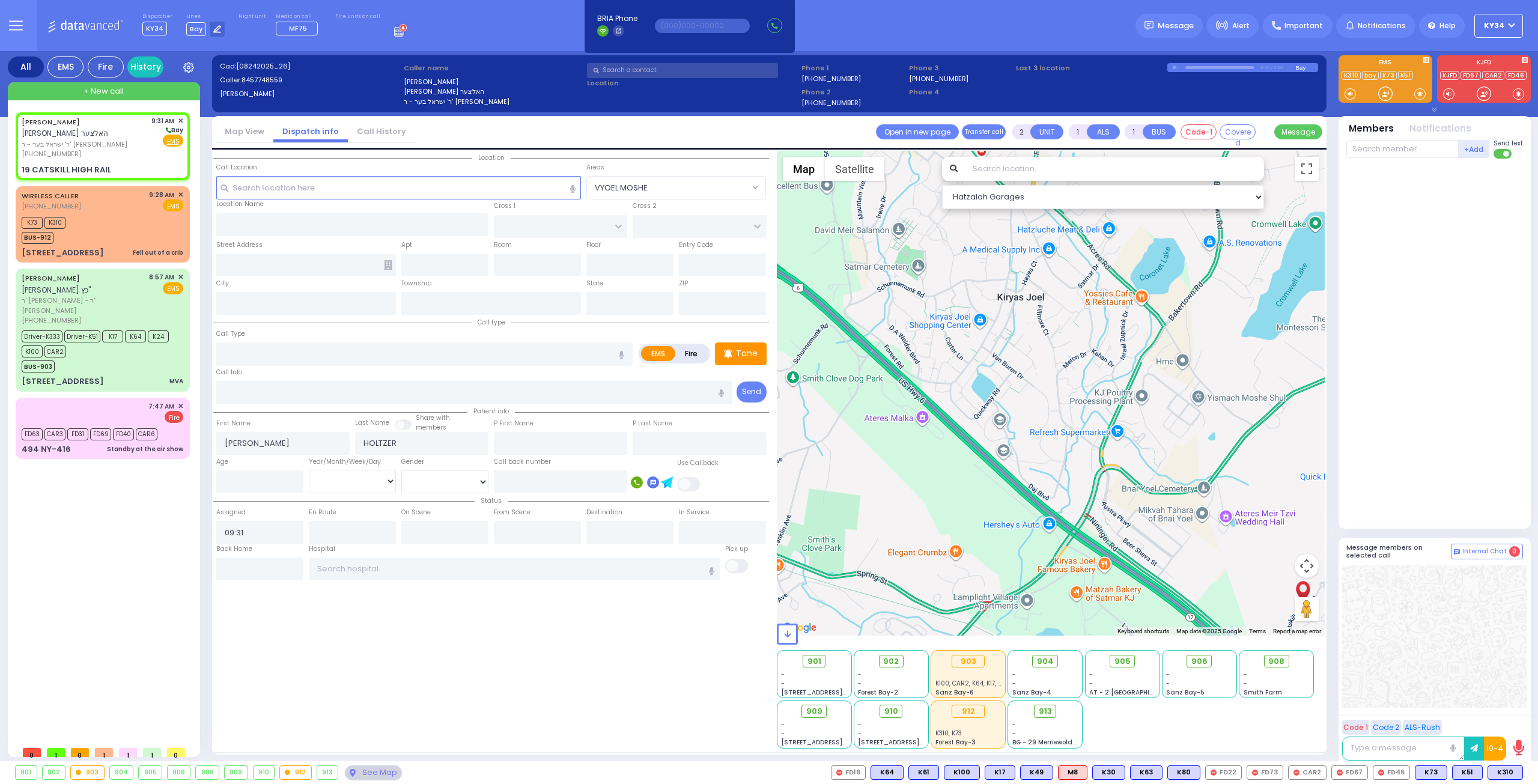
type input "PULLMAN ROUTE"
type input "19 CATSKILL HIGH RAIL"
type input "Monroe"
type input "[US_STATE]"
type input "10950"
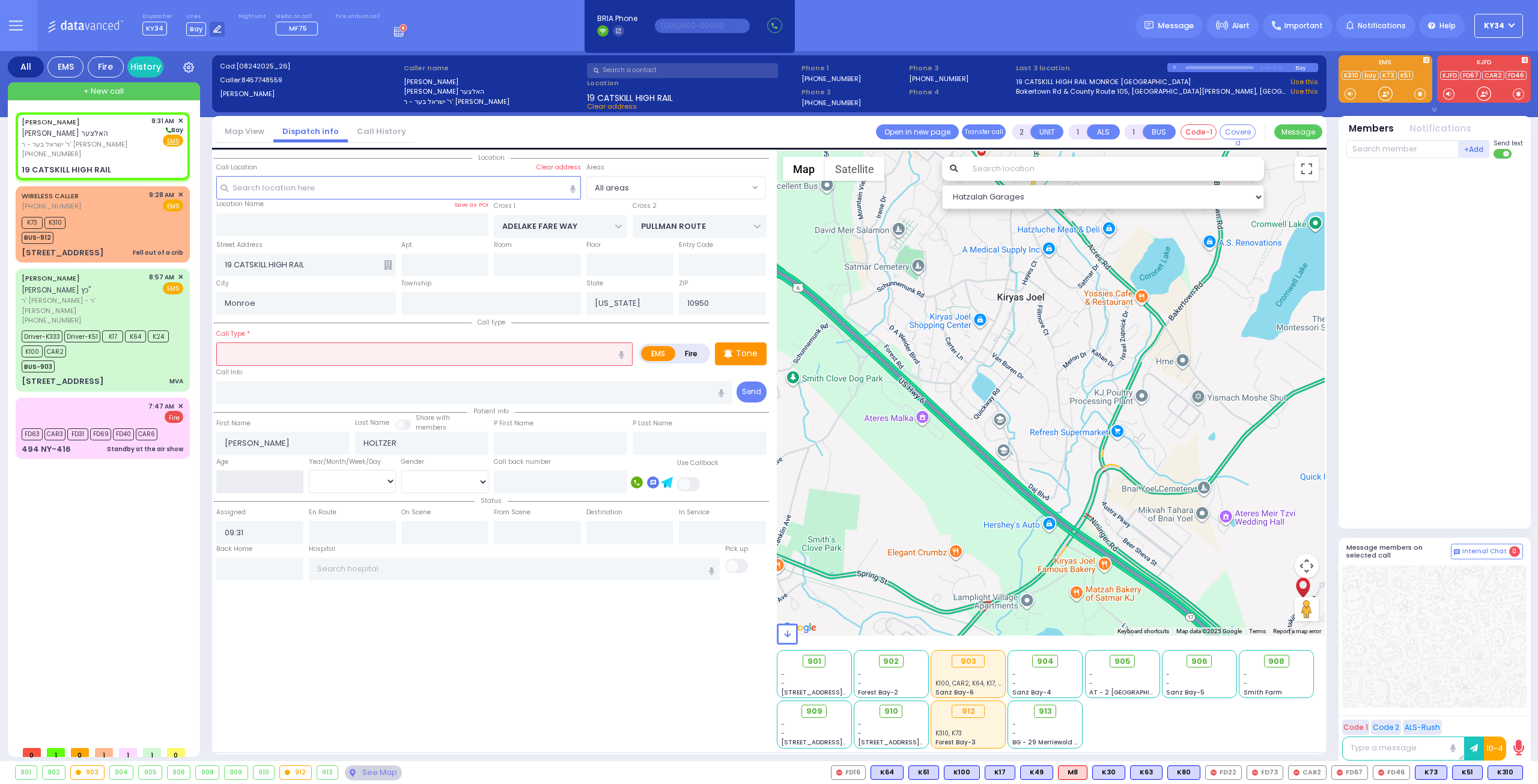
drag, startPoint x: 261, startPoint y: 478, endPoint x: 278, endPoint y: 460, distance: 24.8
click at [261, 478] on input "number" at bounding box center [259, 481] width 87 height 23
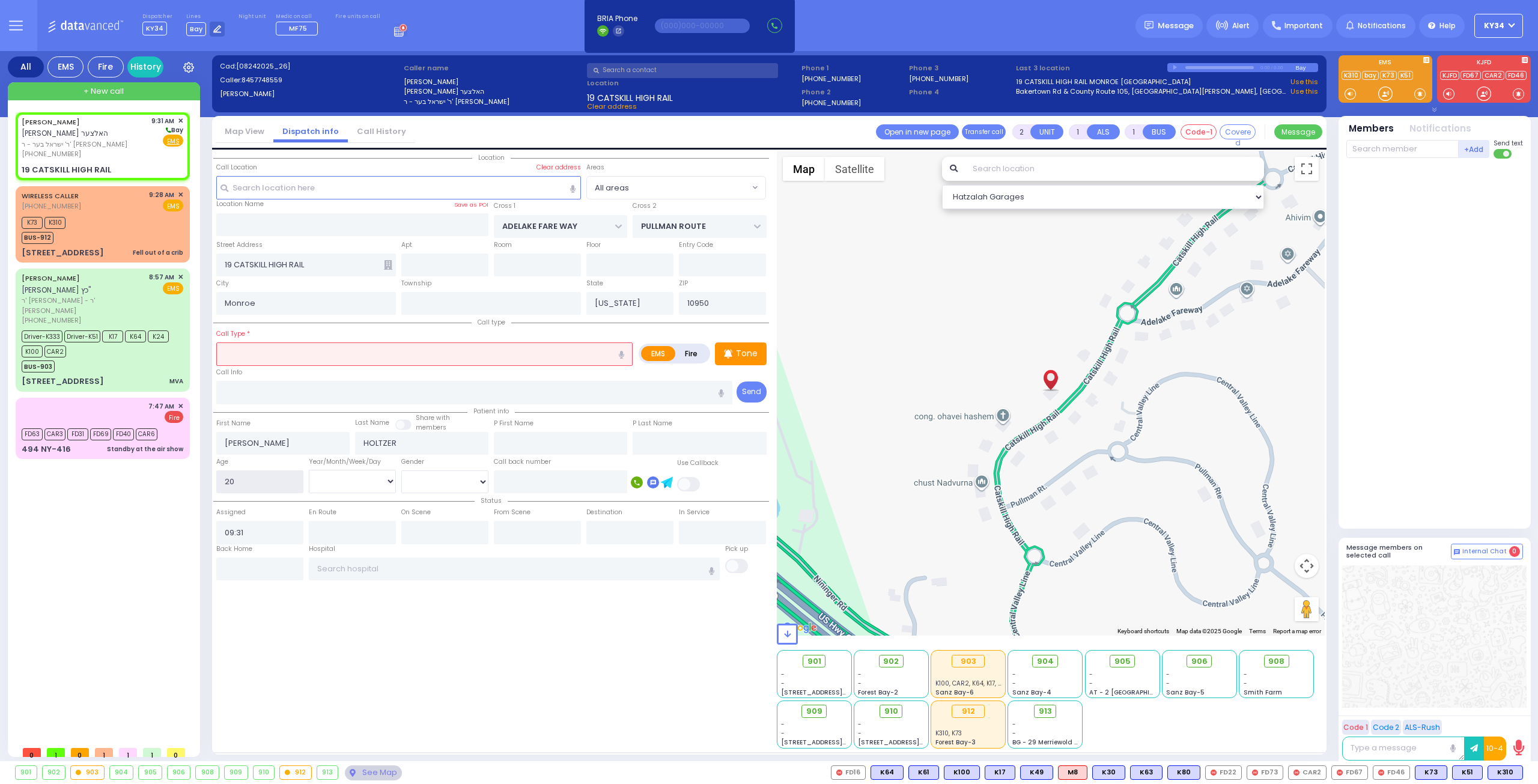
type input "20"
select select
radio input "true"
select select
select select "Hatzalah Garages"
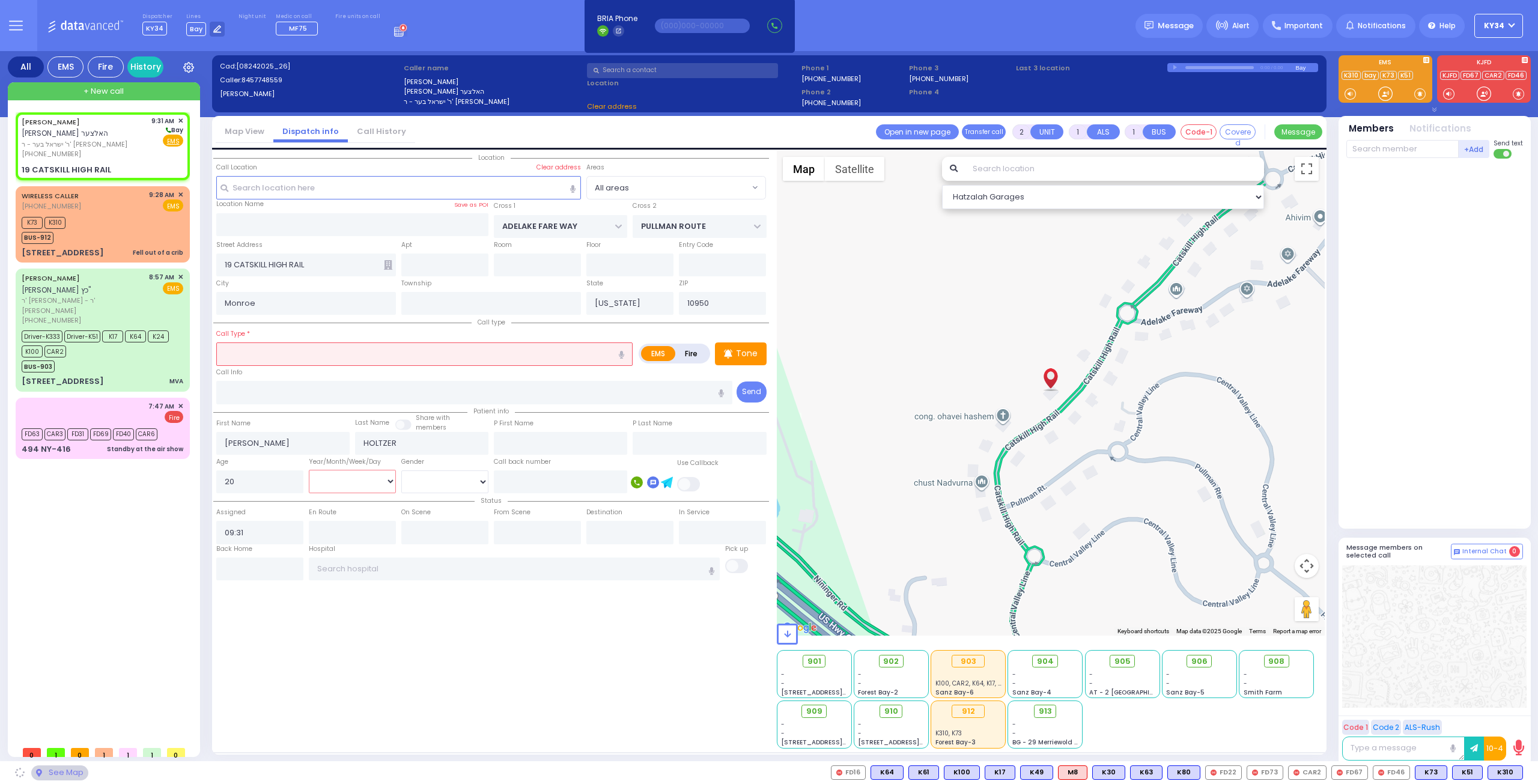
select select "Month"
select select
radio input "true"
select select "Month"
select select "Hatzalah Garages"
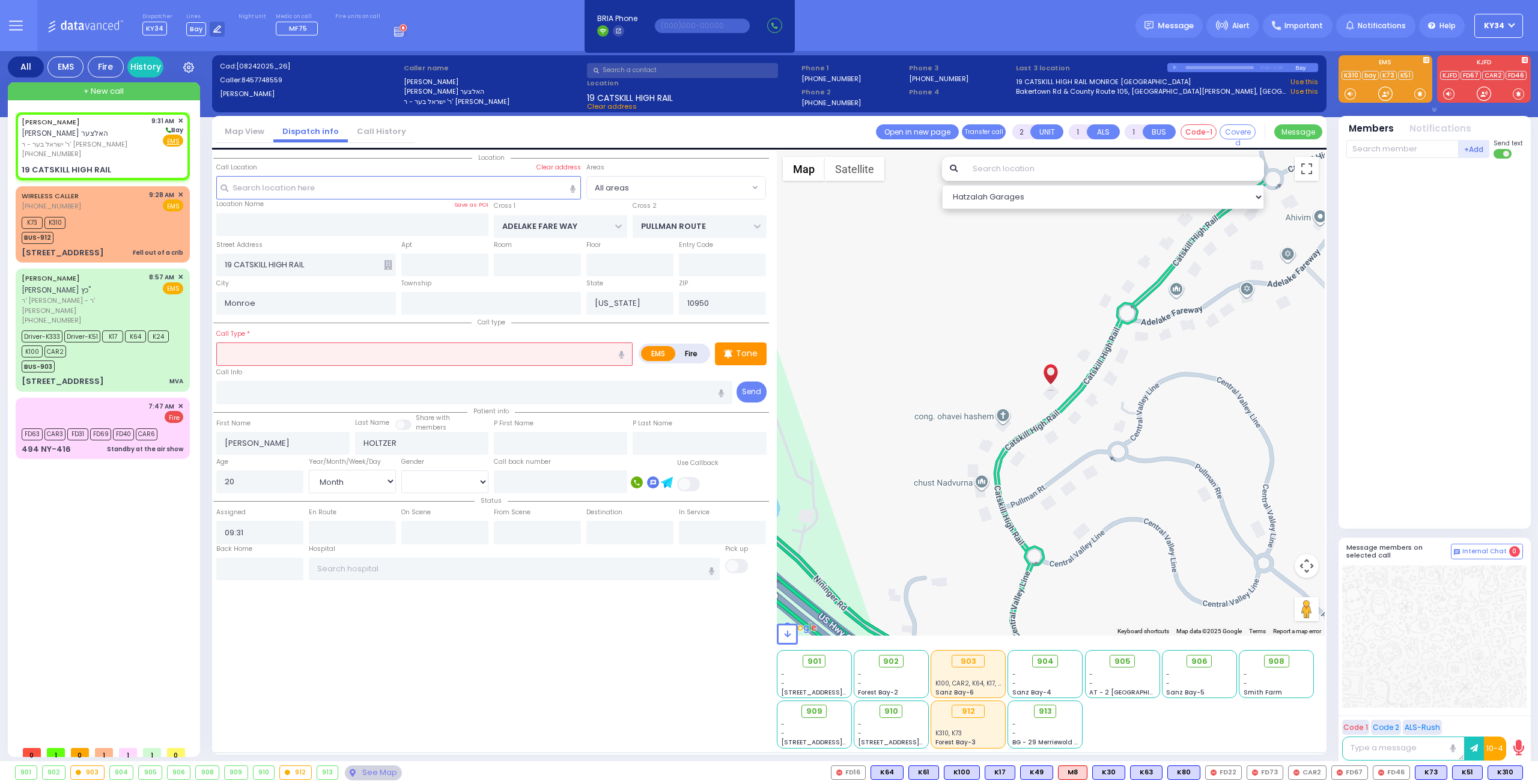
click at [287, 354] on input "text" at bounding box center [424, 353] width 416 height 23
select select
radio input "true"
select select "Month"
select select "Hatzalah Garages"
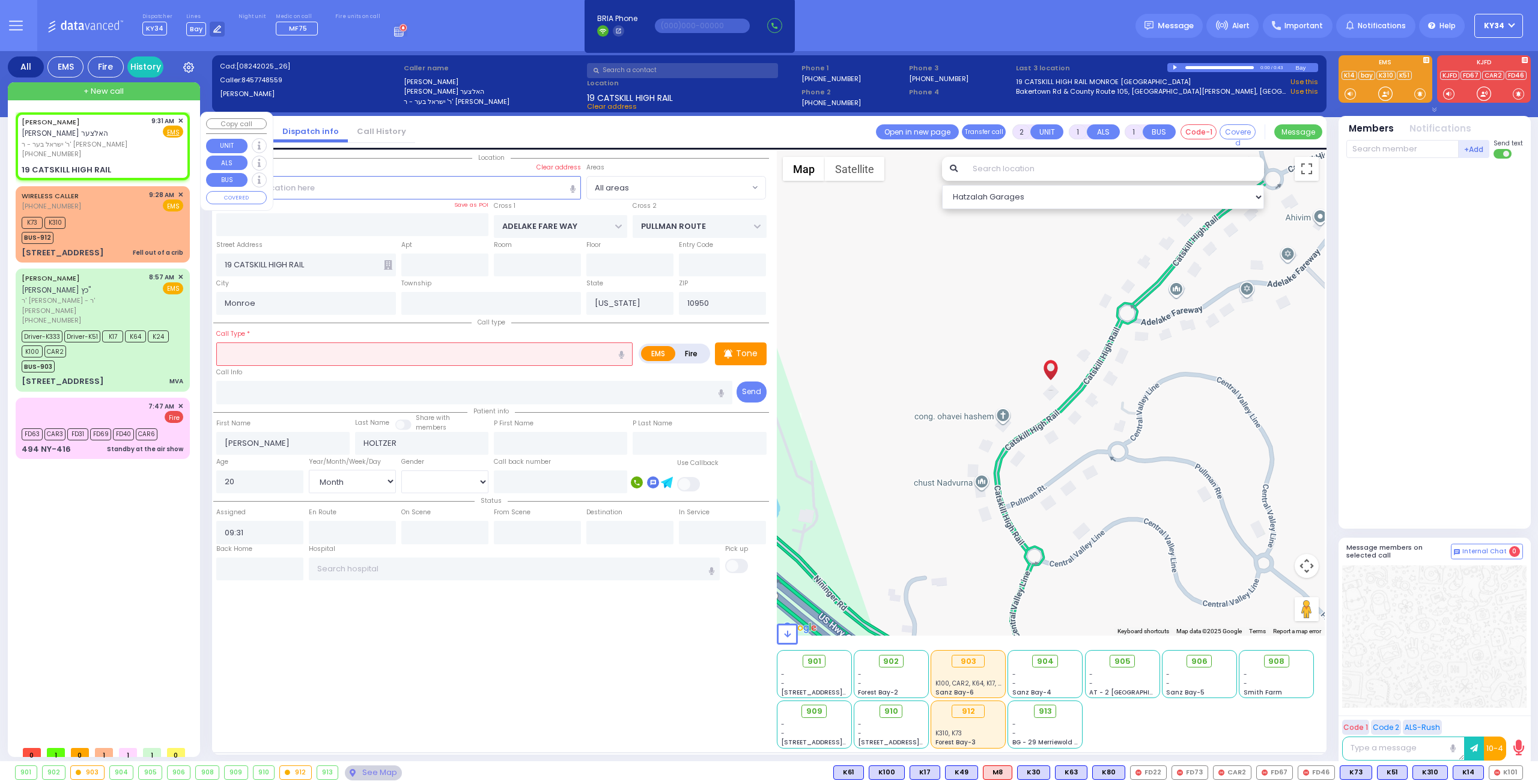
click at [117, 153] on div "(845) 774-8559" at bounding box center [84, 153] width 126 height 10
select select
radio input "true"
select select "Month"
select select "Hatzalah Garages"
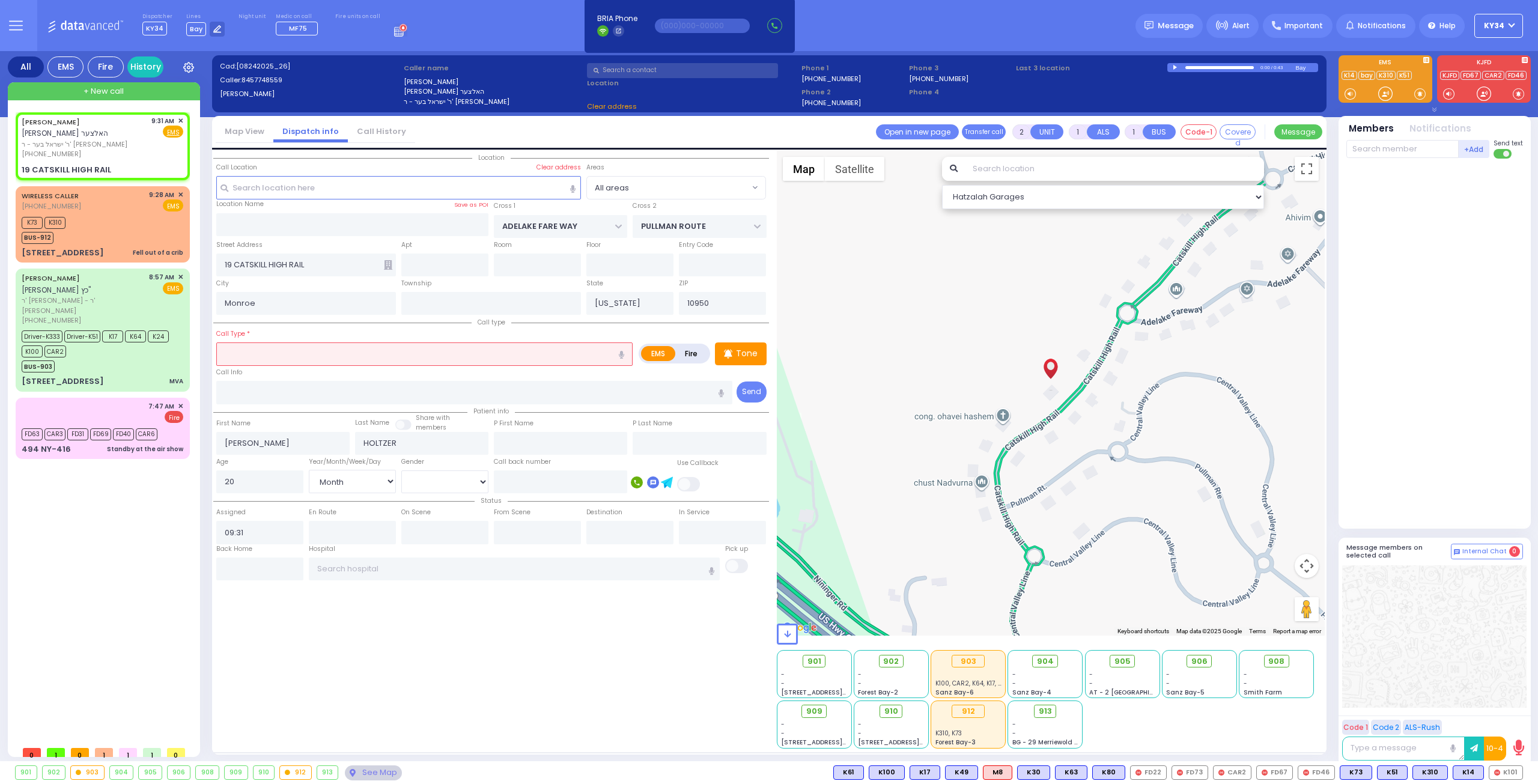
select select
radio input "true"
select select "Month"
select select "Hatzalah Garages"
click at [334, 353] on input "text" at bounding box center [424, 353] width 416 height 23
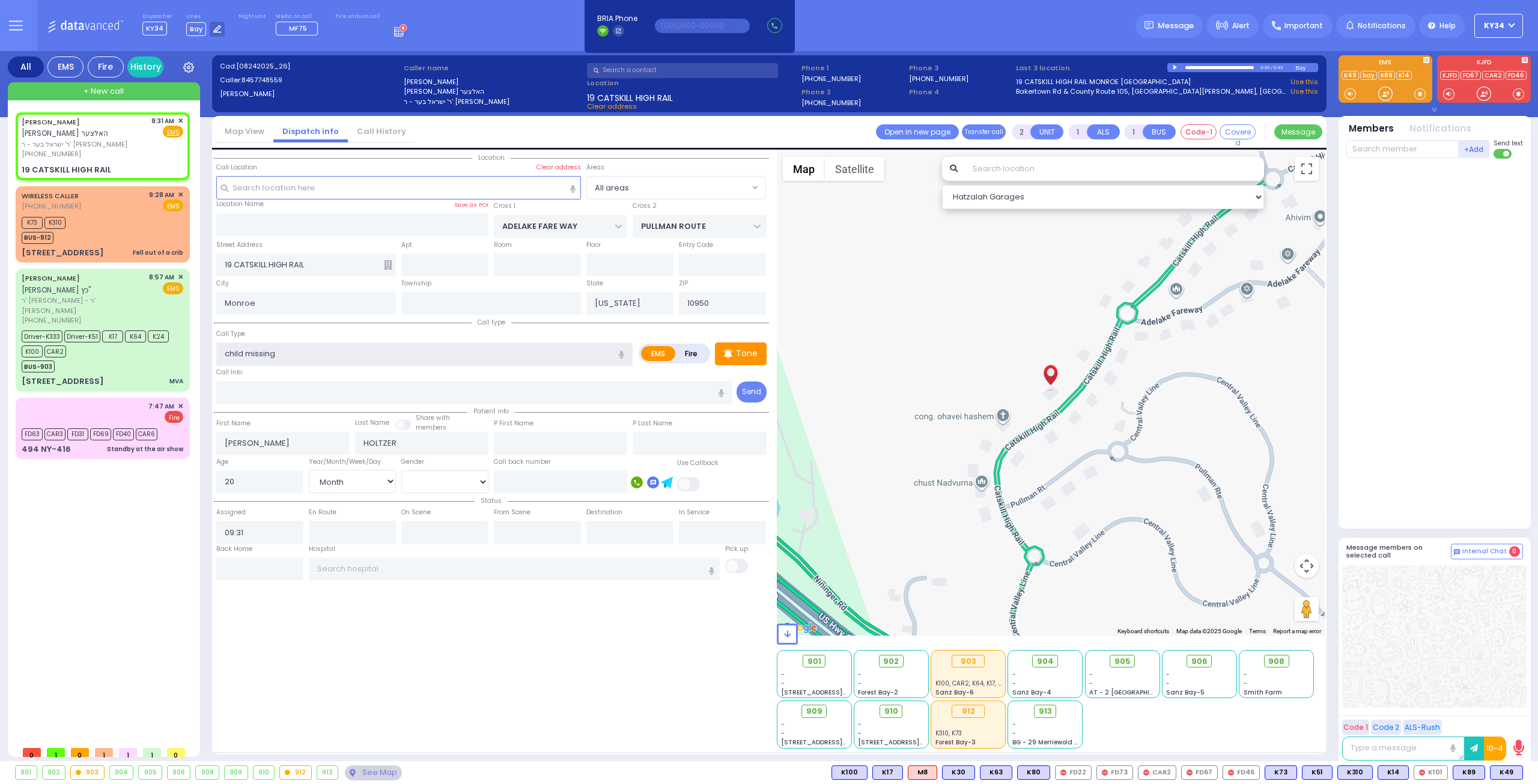
type input "child missing"
click at [368, 390] on input "text" at bounding box center [474, 392] width 517 height 23
select select
radio input "true"
select select "Month"
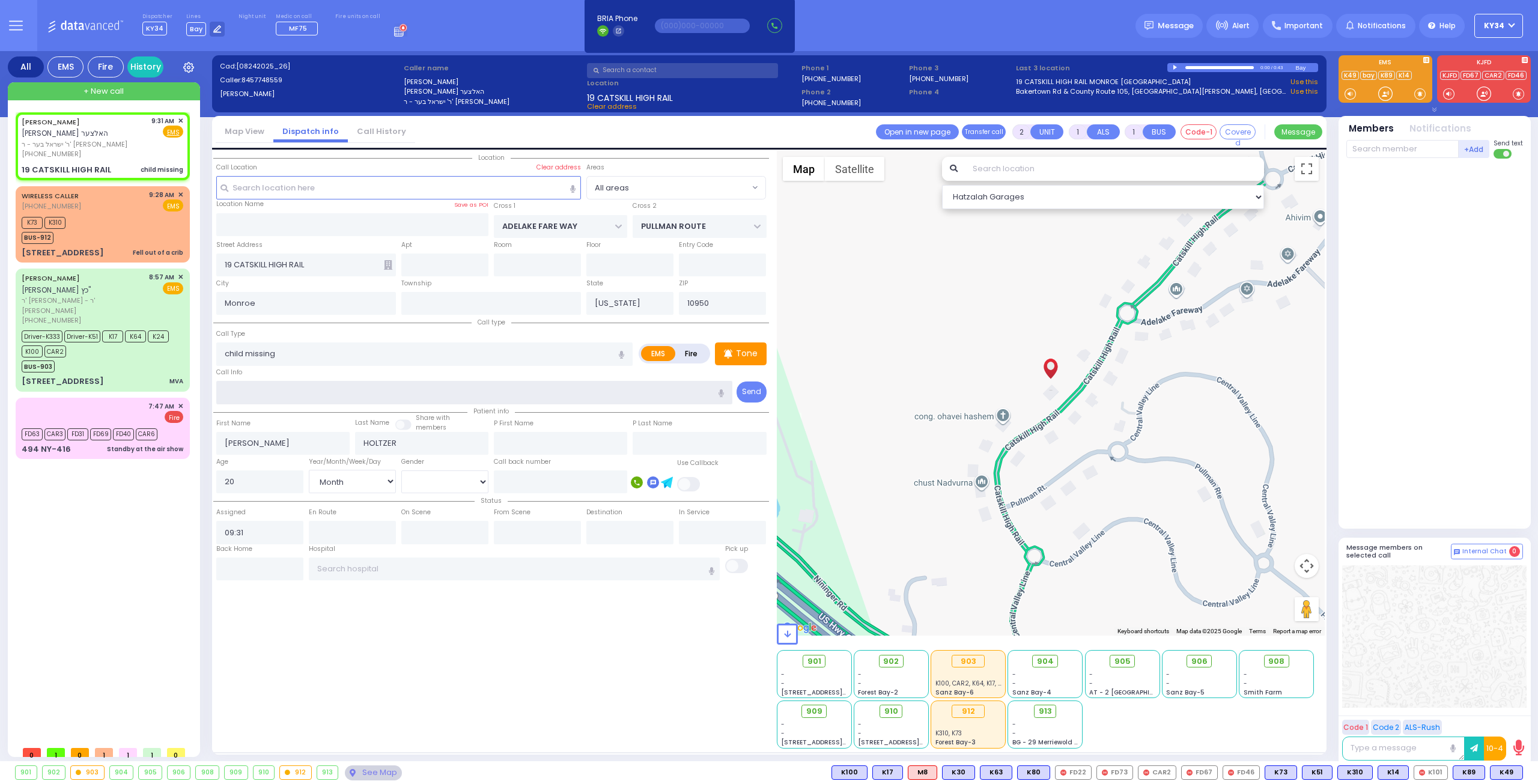
select select "Hatzalah Garages"
click at [1471, 774] on span "K89" at bounding box center [1469, 771] width 32 height 13
click at [1510, 770] on span "K49" at bounding box center [1506, 771] width 32 height 13
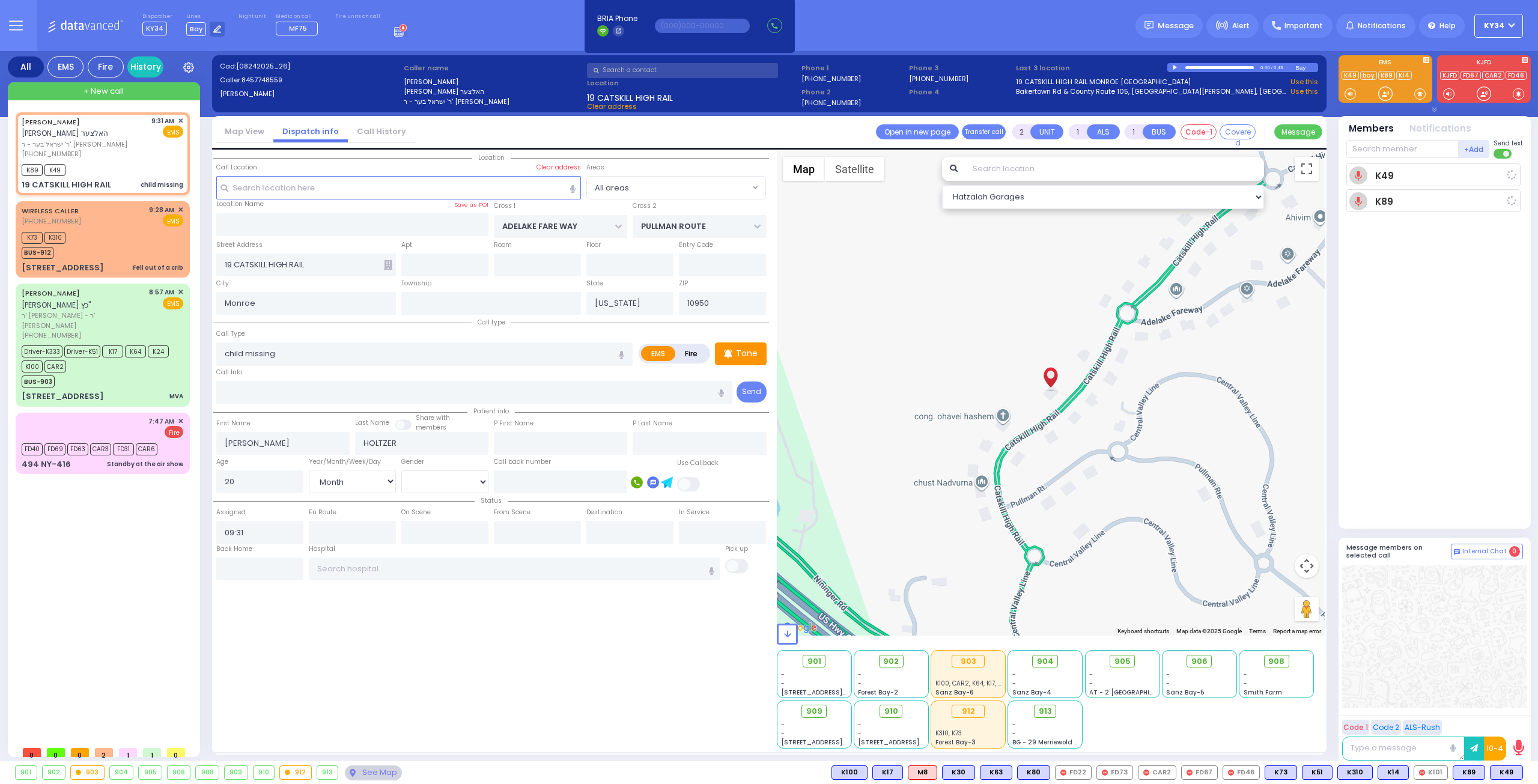
select select
radio input "true"
select select "Month"
type input "09:32"
select select "Hatzalah Garages"
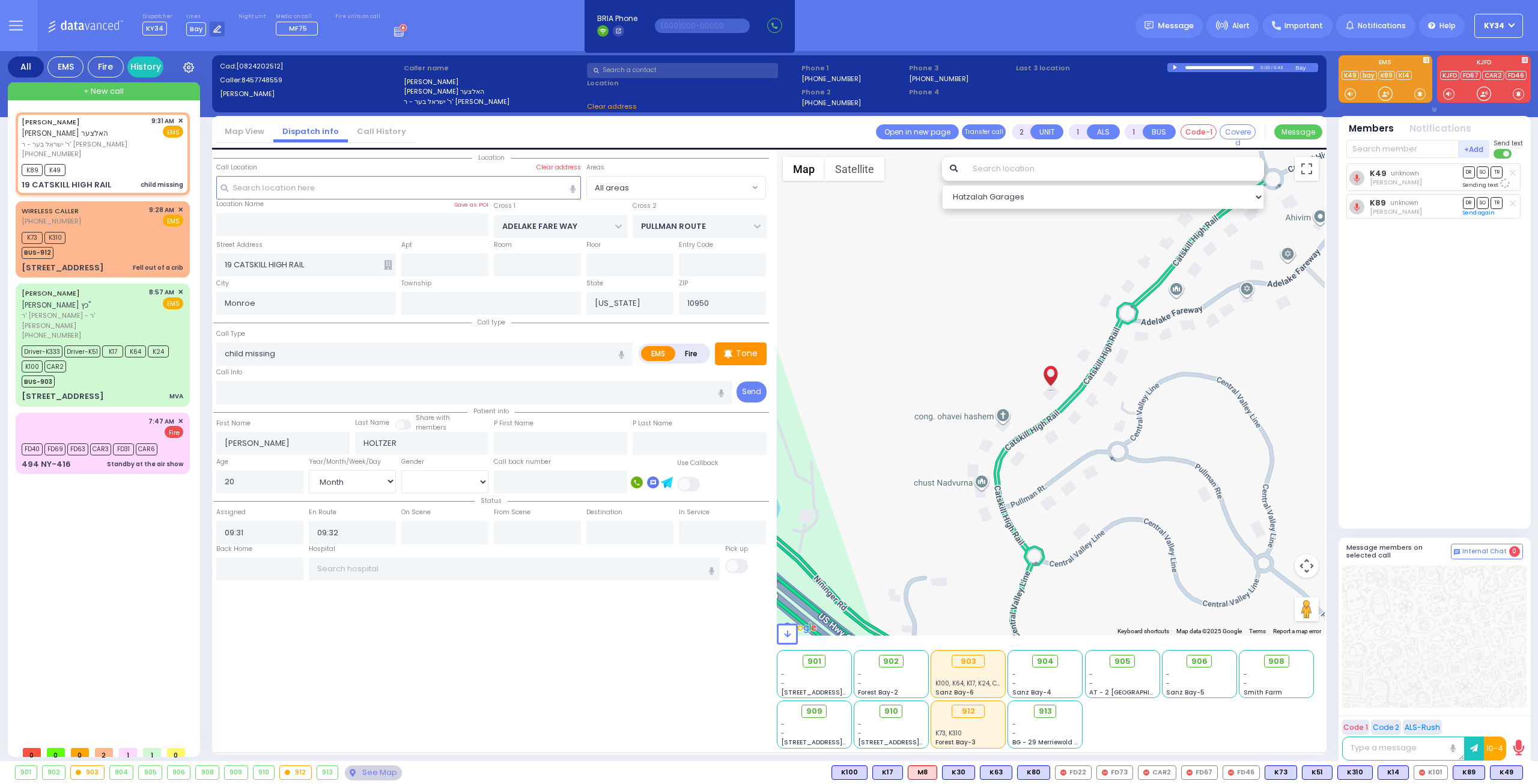
radio input "true"
select select "Month"
select select "All areas"
select select "Hatzalah Garages"
click at [272, 391] on input "text" at bounding box center [474, 392] width 517 height 23
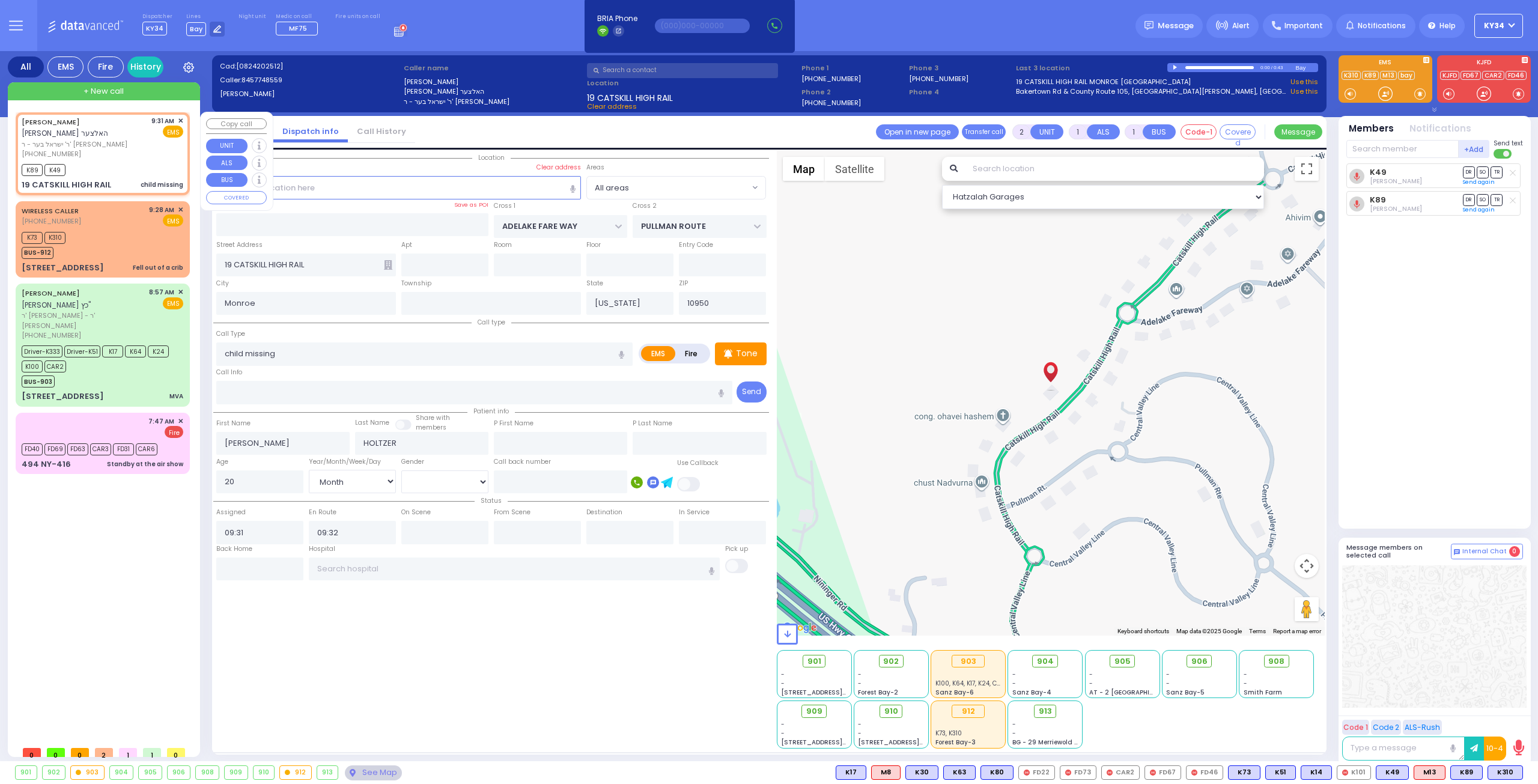
click at [178, 117] on span "✕" at bounding box center [180, 121] width 5 height 10
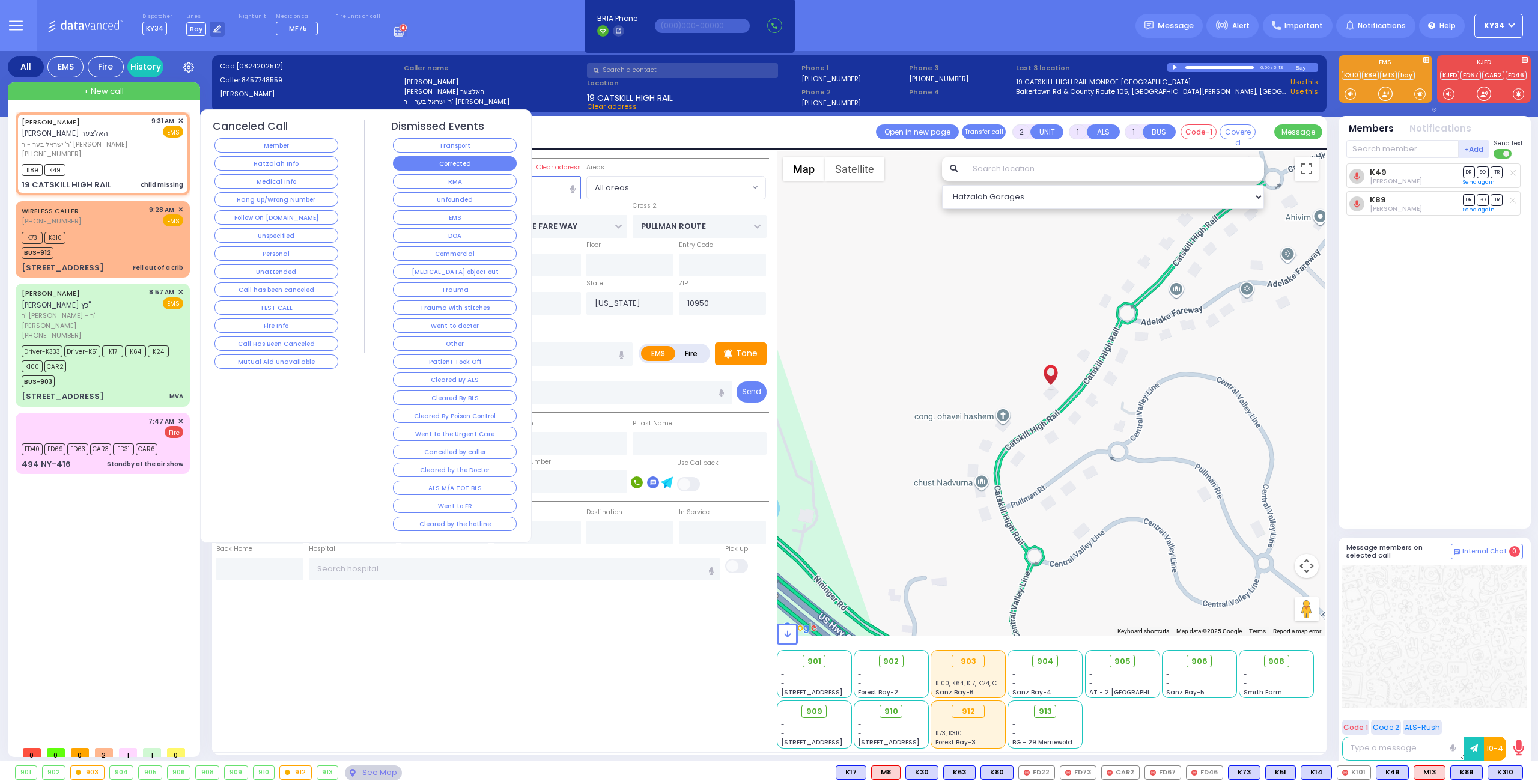
click at [425, 168] on button "Corrected" at bounding box center [455, 163] width 124 height 15
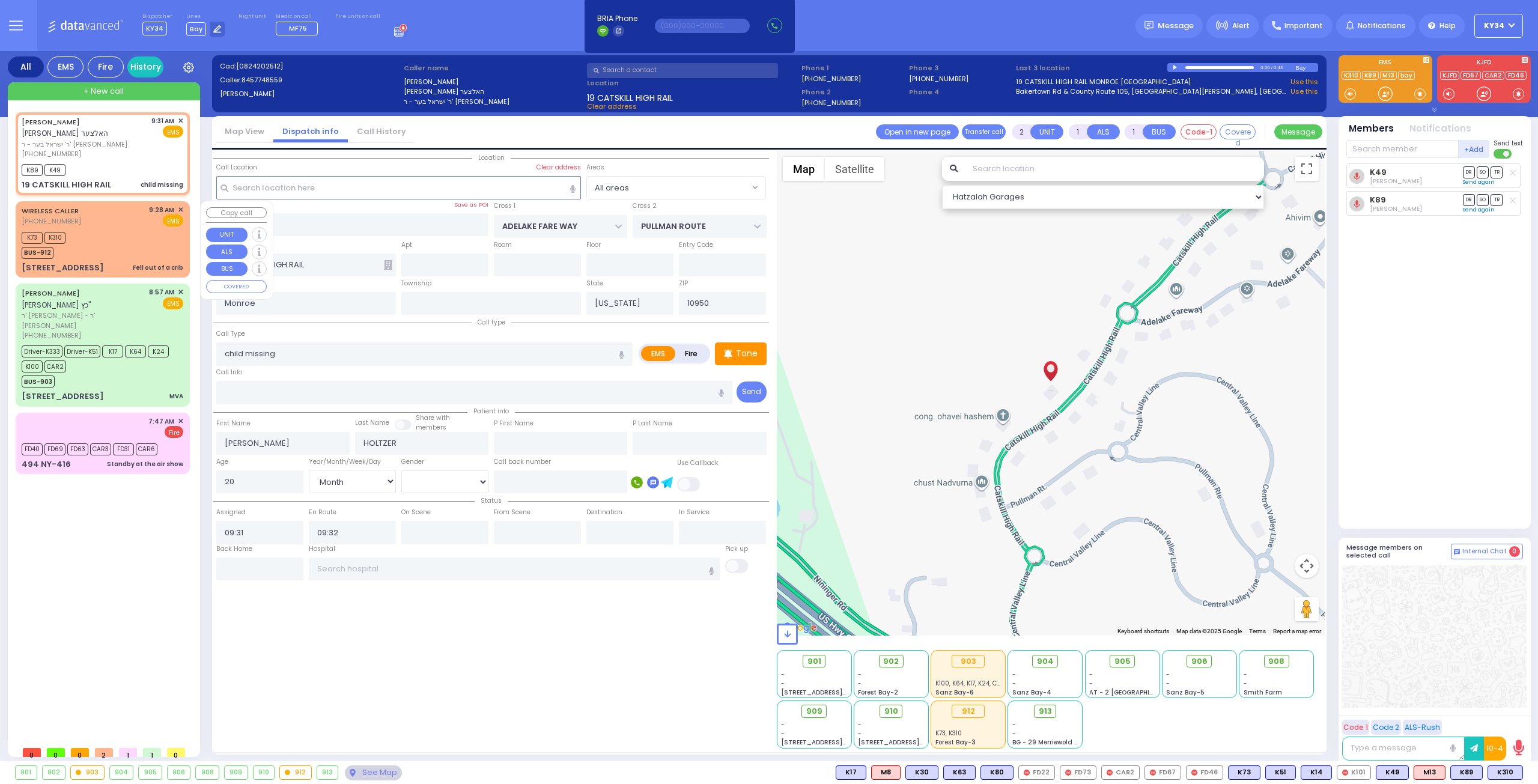
select select
radio input "true"
select select
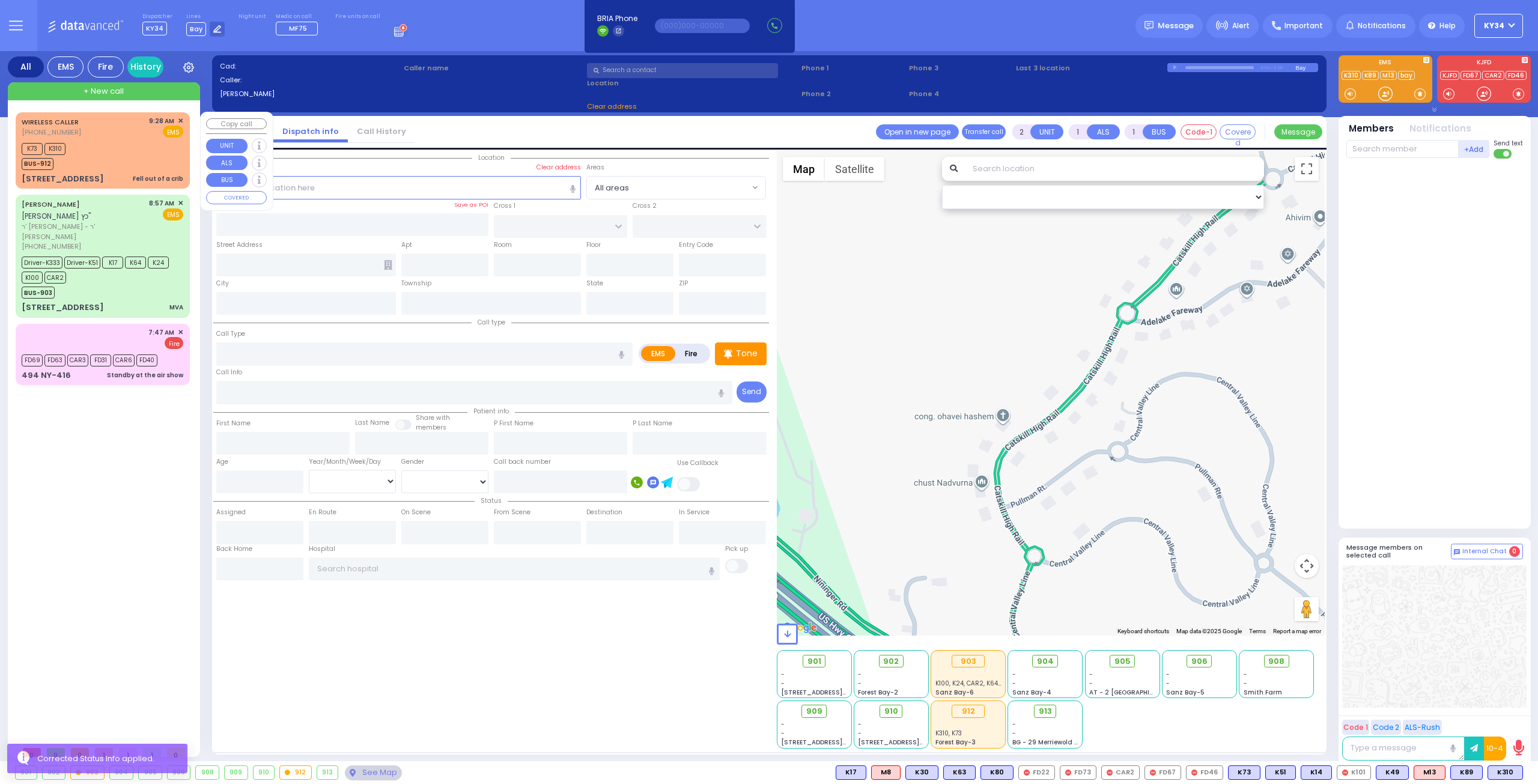
click at [139, 155] on div "K73 K310 BUS-912" at bounding box center [102, 154] width 161 height 30
select select
type input "Fell out of a crib"
radio input "true"
type input "9"
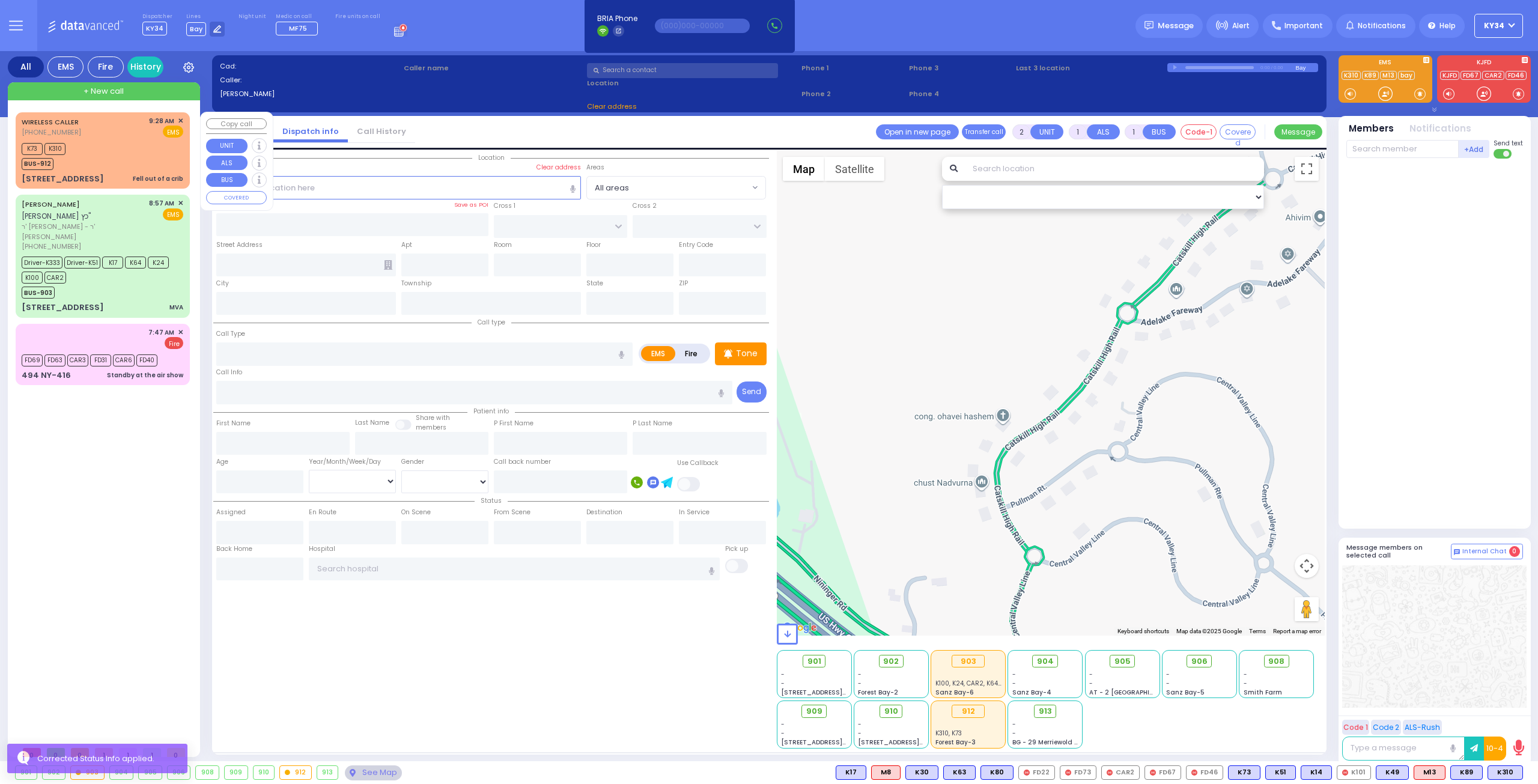
select select "Month"
type input "09:28"
type input "09:29"
select select "Hatzalah Garages"
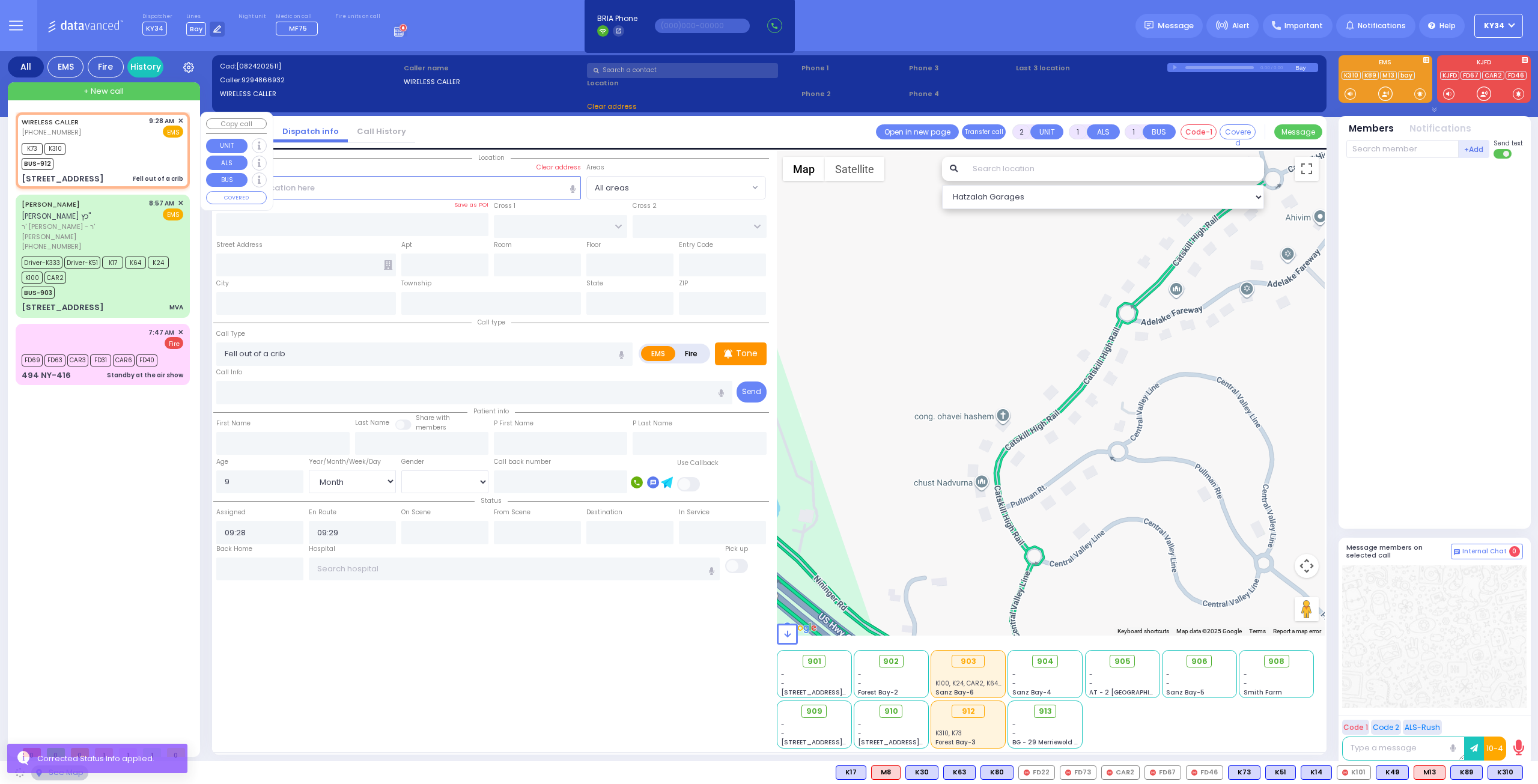
type input "CHUST RD"
type input "S.M. ROSMER RD"
type input "4 Austra Parkway"
type input "011"
type input "[PERSON_NAME]"
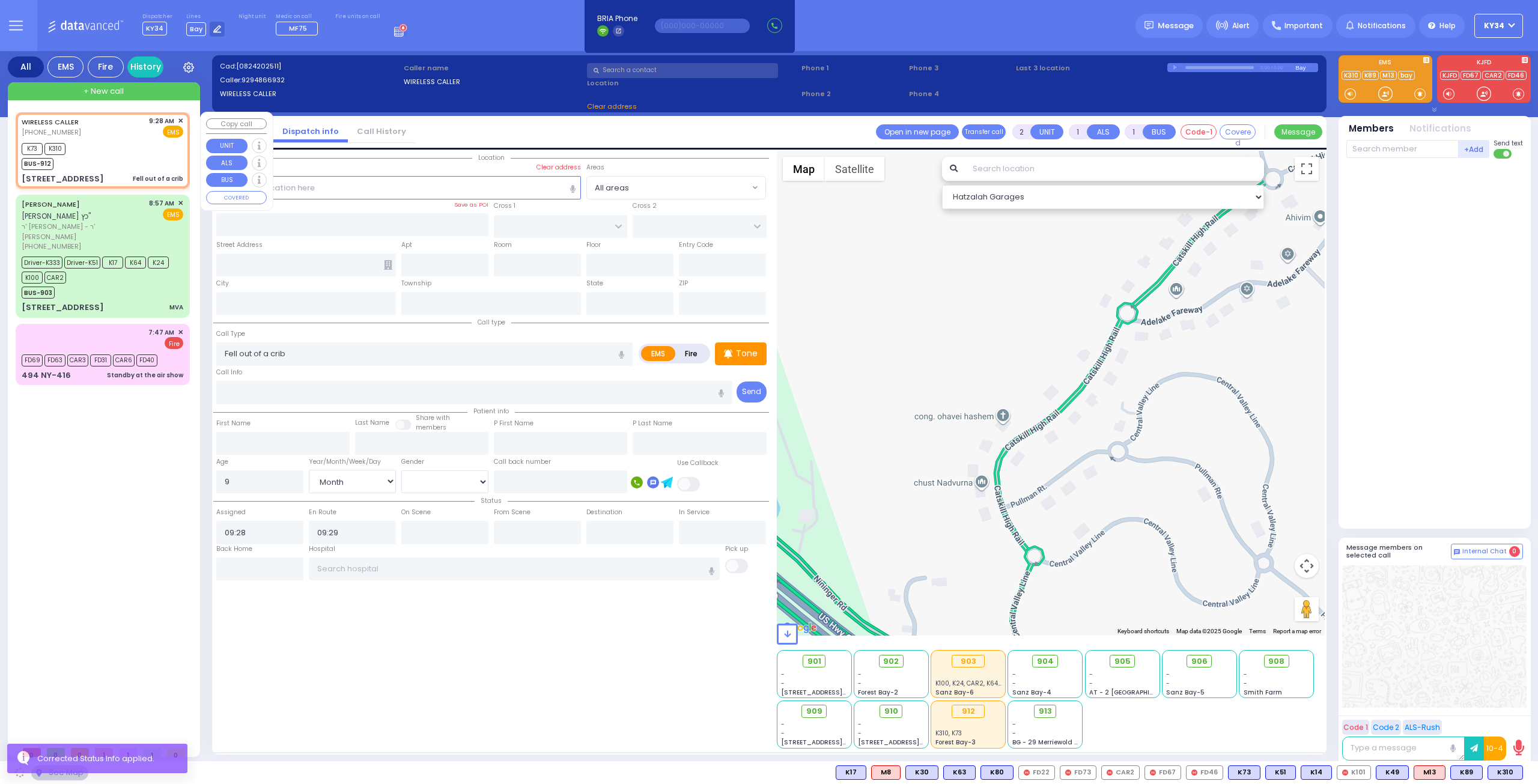
type input "[US_STATE]"
type input "10950"
select select "VYOEL MOSHE"
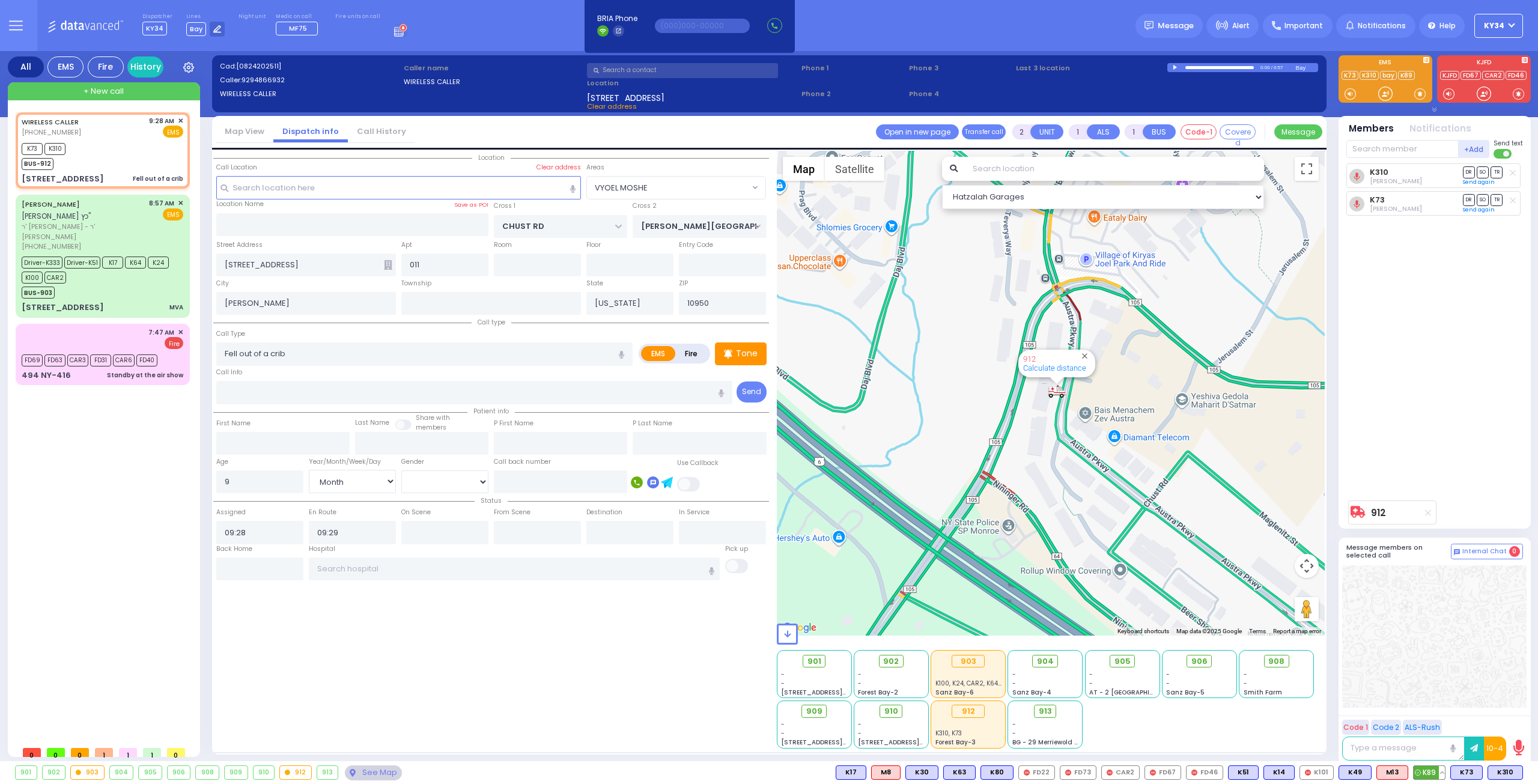
click at [1444, 770] on button at bounding box center [1442, 771] width 6 height 13
click at [1387, 429] on div "K310 Lipa Blumenthal DR SO TR Sending text K73" at bounding box center [1435, 329] width 179 height 331
click at [1445, 771] on button at bounding box center [1442, 771] width 6 height 13
click at [1369, 745] on rect at bounding box center [1369, 745] width 16 height 16
type input "8452398548"
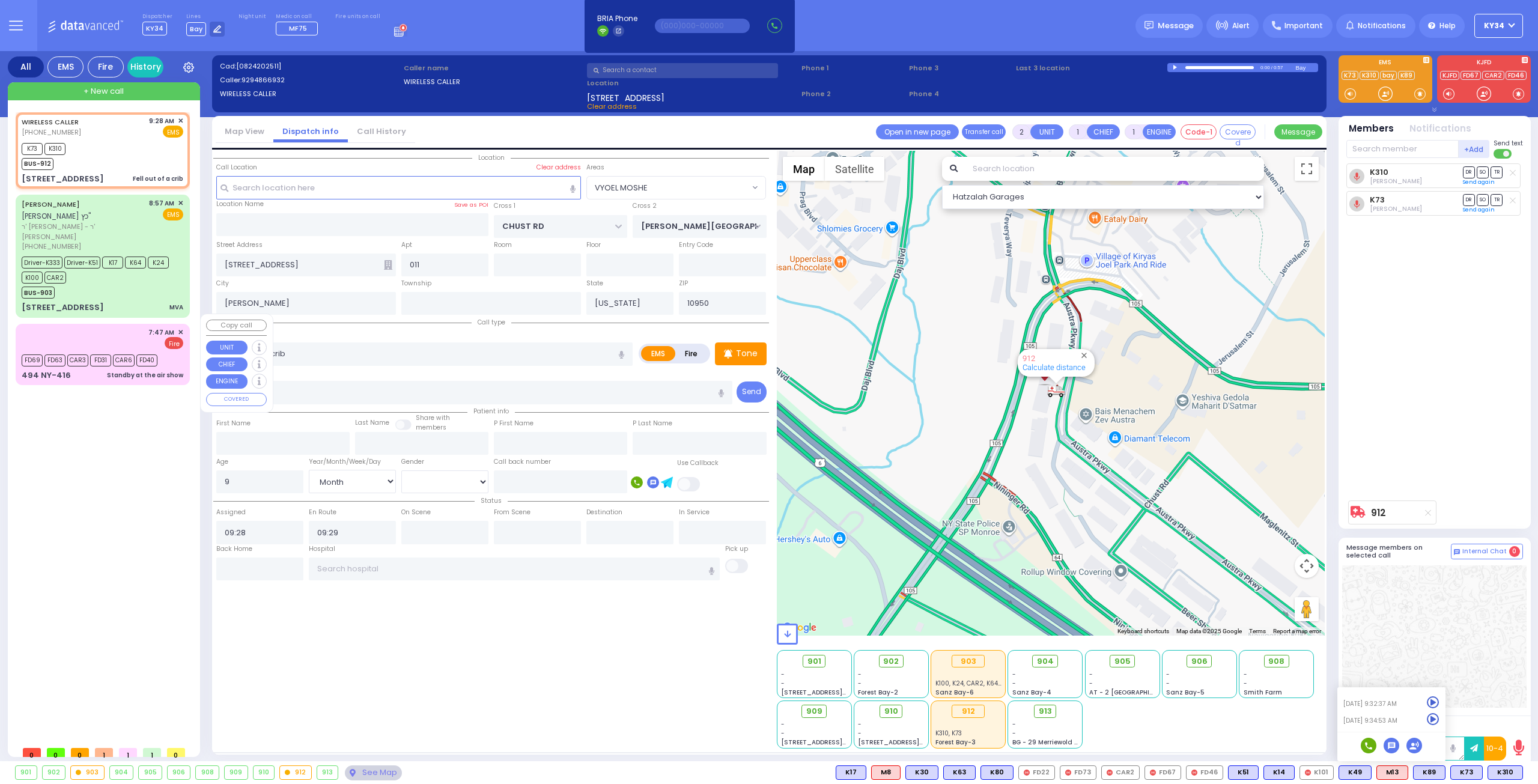
drag, startPoint x: 93, startPoint y: 425, endPoint x: 91, endPoint y: 402, distance: 23.1
click at [93, 424] on div "WIRELESS CALLER (929) 486-6932 9:28 AM ✕ K73 K310" at bounding box center [105, 426] width 179 height 628
click at [130, 207] on div "YECHESKEL SHRAGA KATZ יחזקאל שרגא כץ"" at bounding box center [83, 210] width 123 height 24
type input "6"
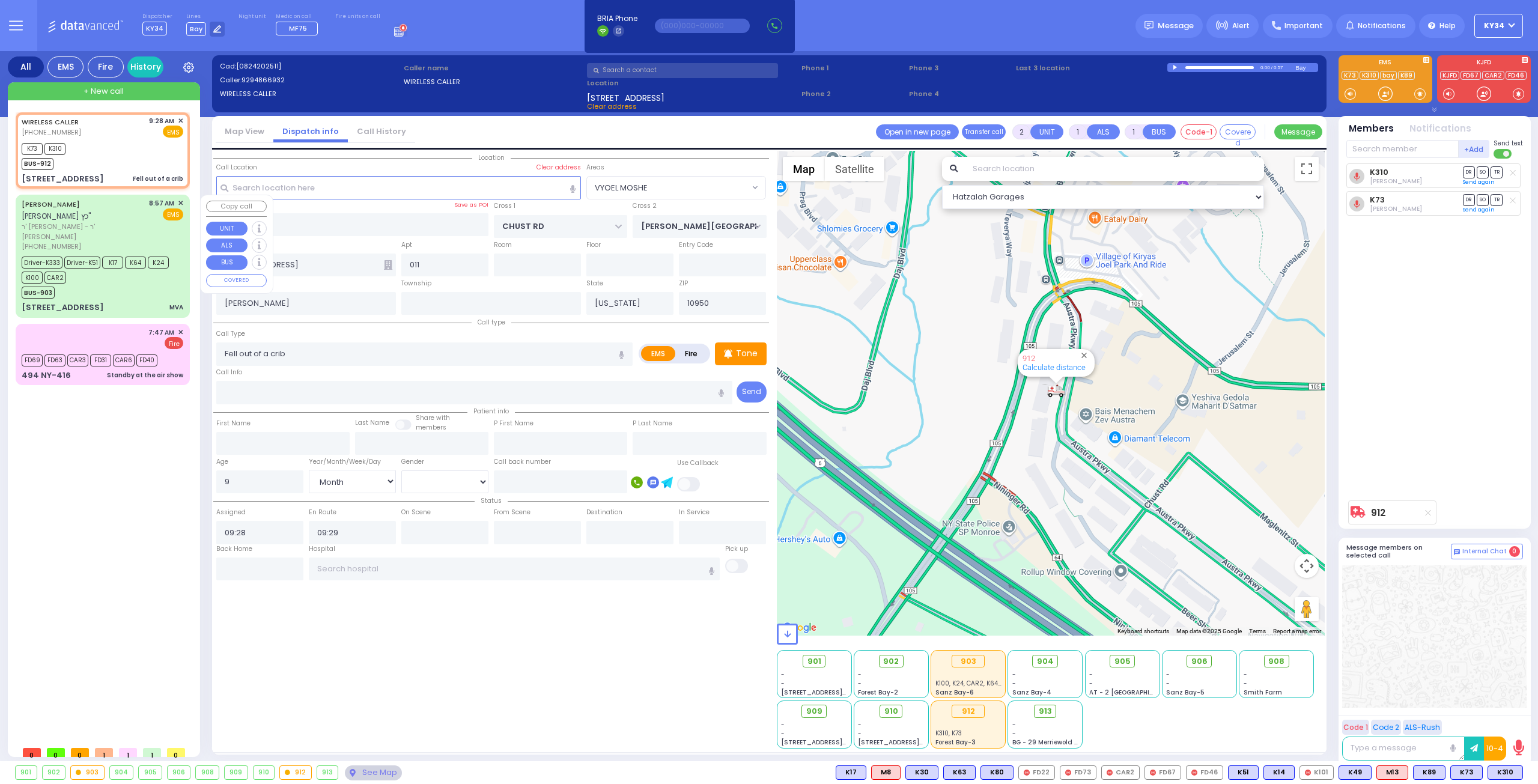
type input "6"
select select
type input "MVA"
radio input "true"
type input "YECHESKEL SHRAGA"
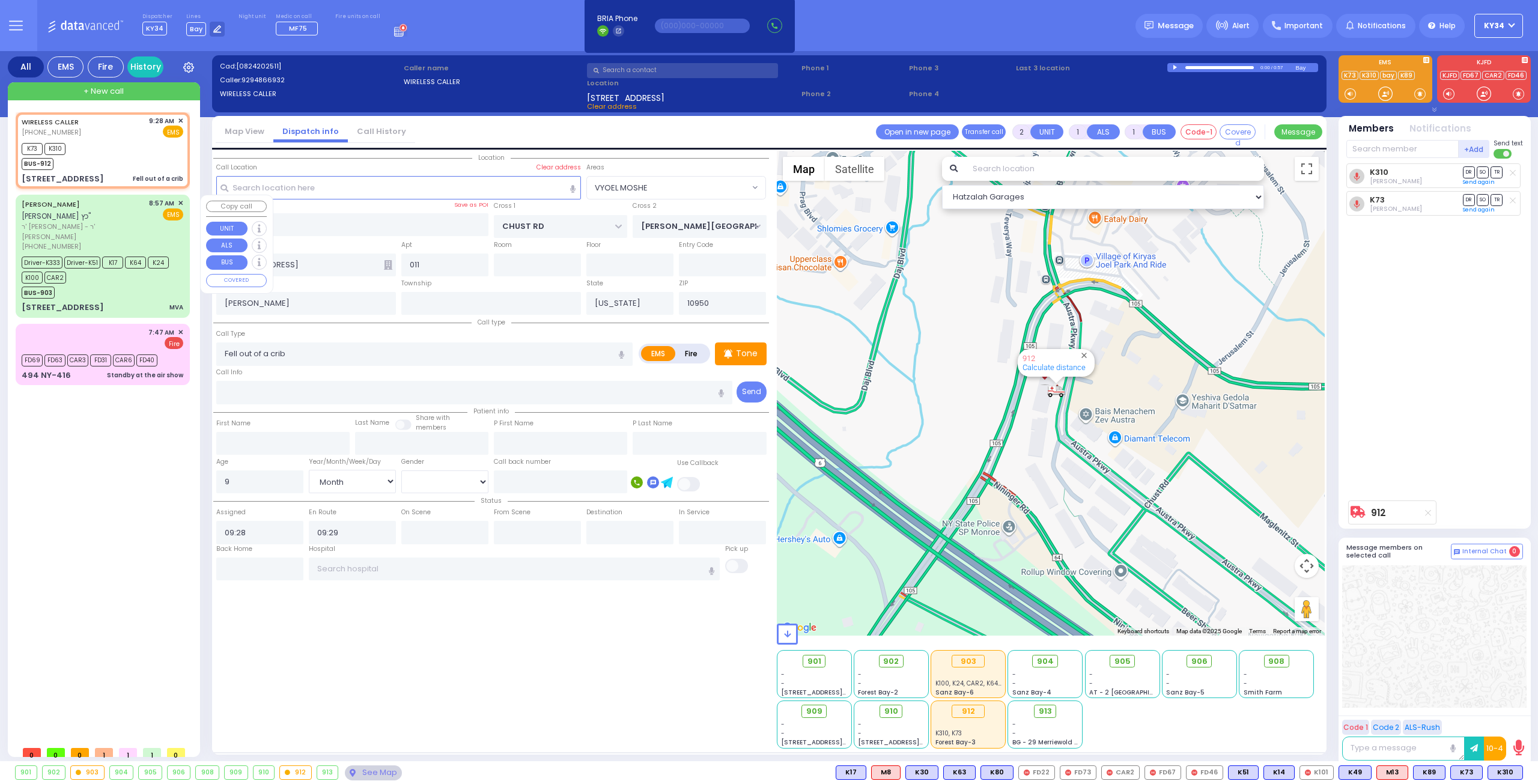
type input "KATZ"
type input "Mortecha"
type input "[PERSON_NAME]"
type input "32"
select select "Year"
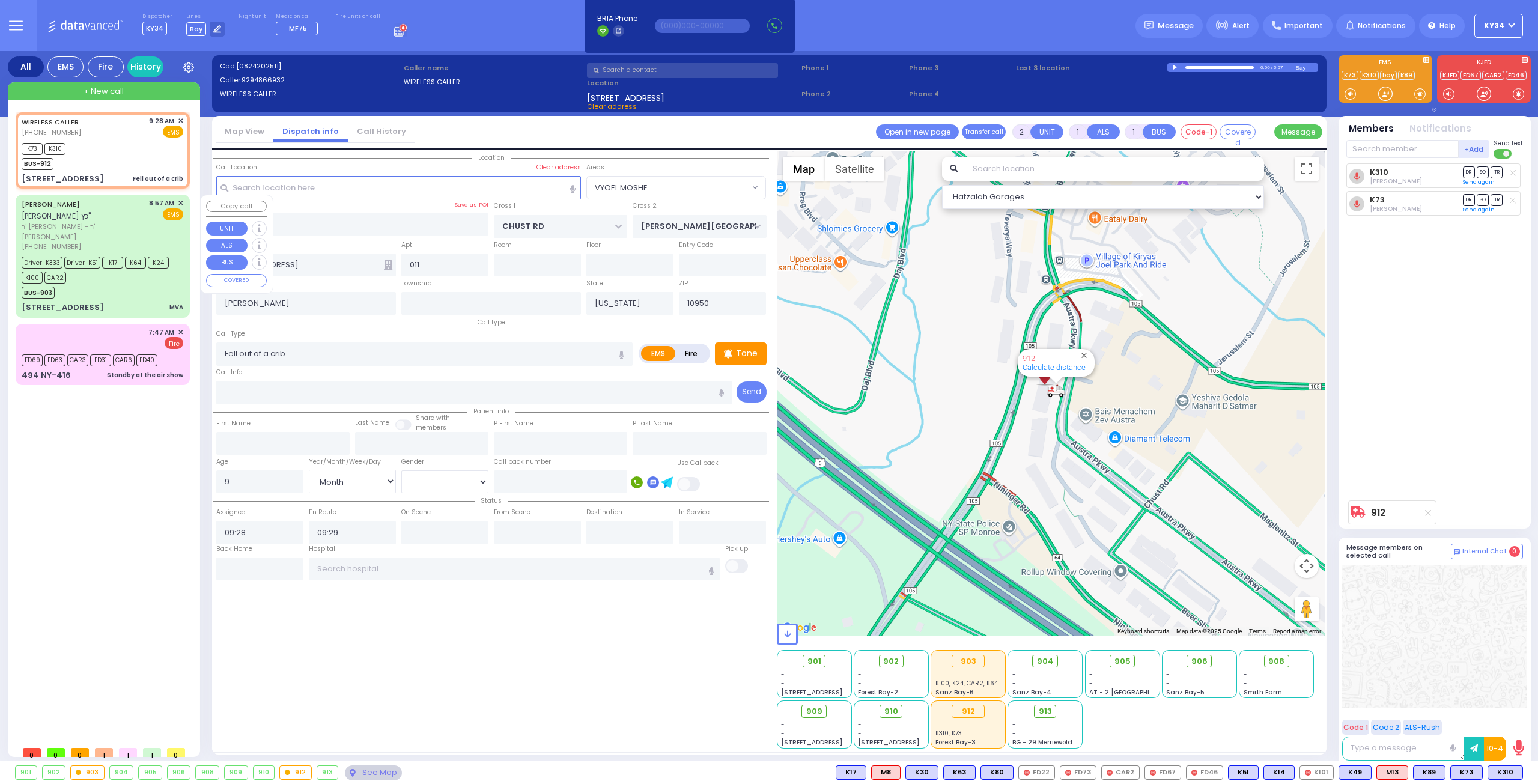
select select "[DEMOGRAPHIC_DATA]"
type input "08:57"
type input "08:59"
type input "09:00"
type input "09:25"
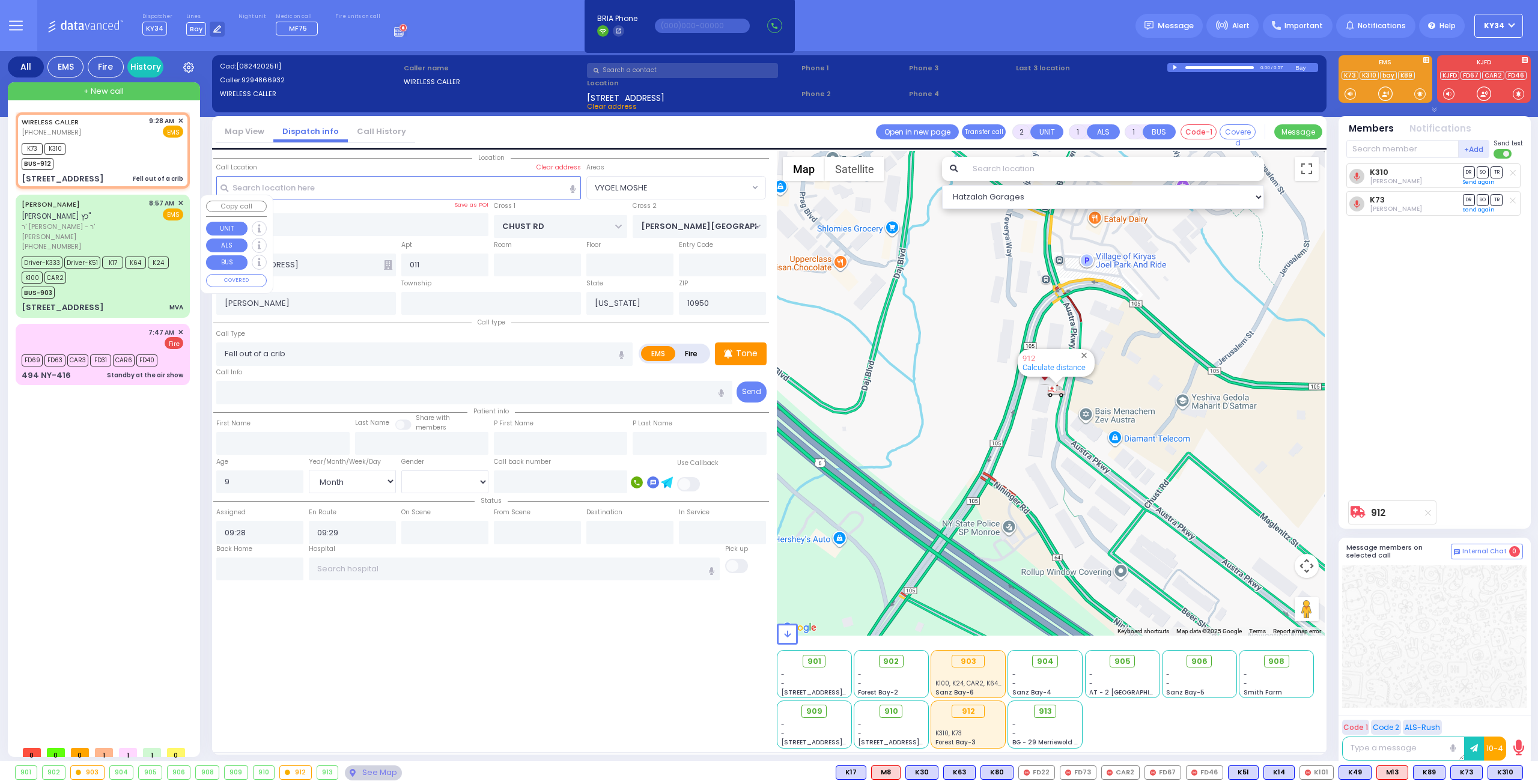
type input "Good Samaritan Hospital"
select select "Hatzalah Garages"
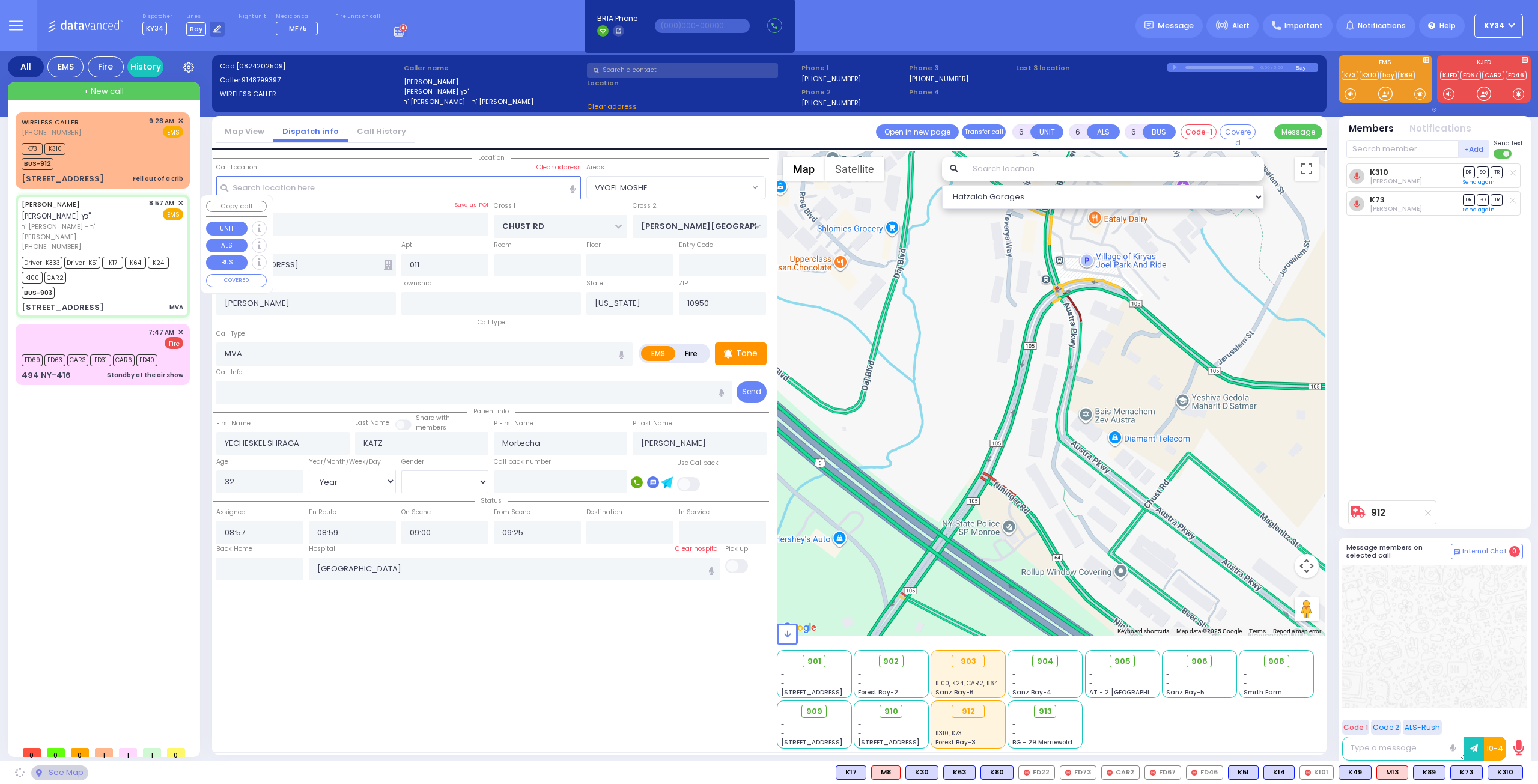
type input "EAHAL COURT"
type input "[STREET_ADDRESS]"
select select "SECTION 1"
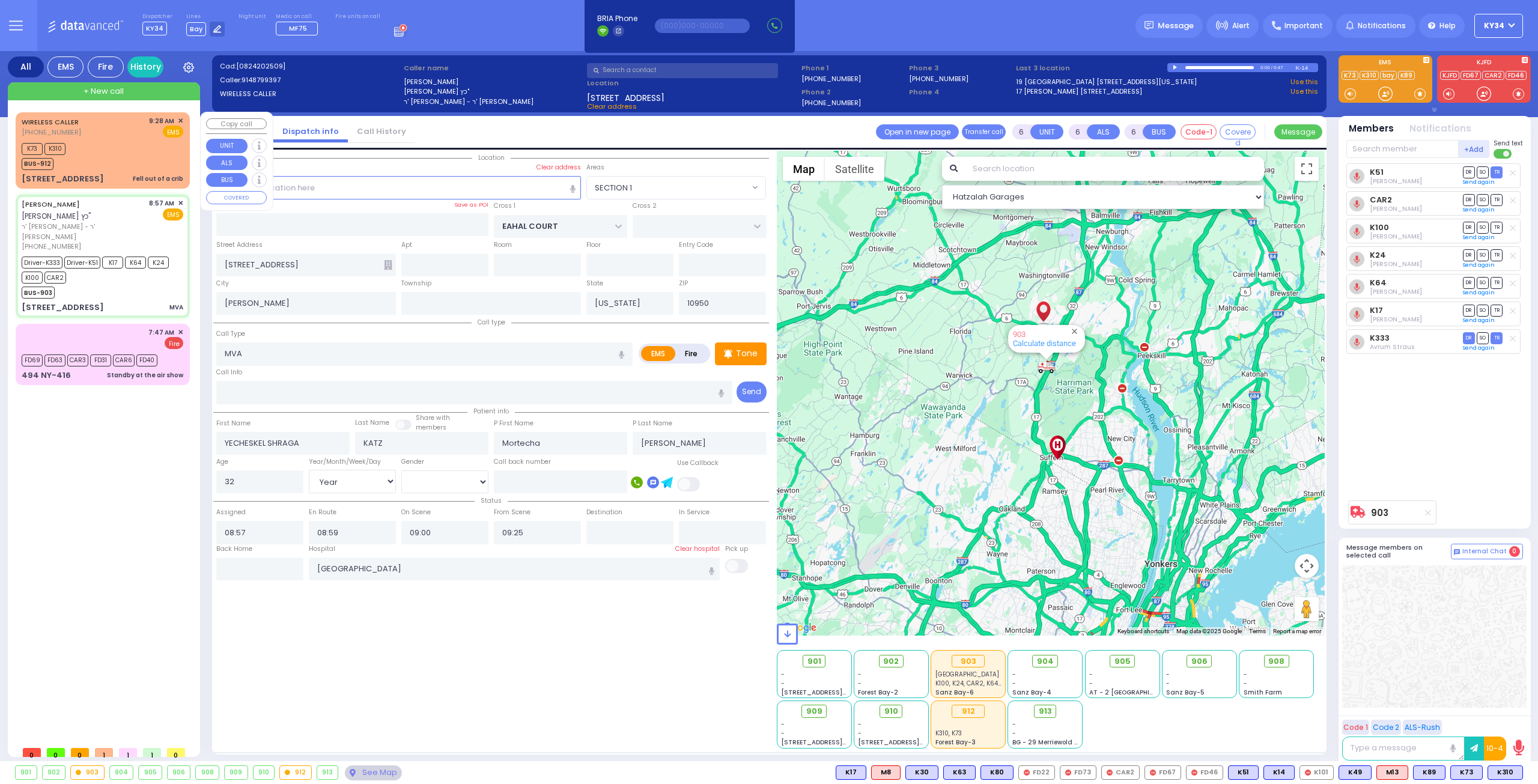
click at [129, 147] on div "K73 K310 BUS-912" at bounding box center [102, 154] width 161 height 30
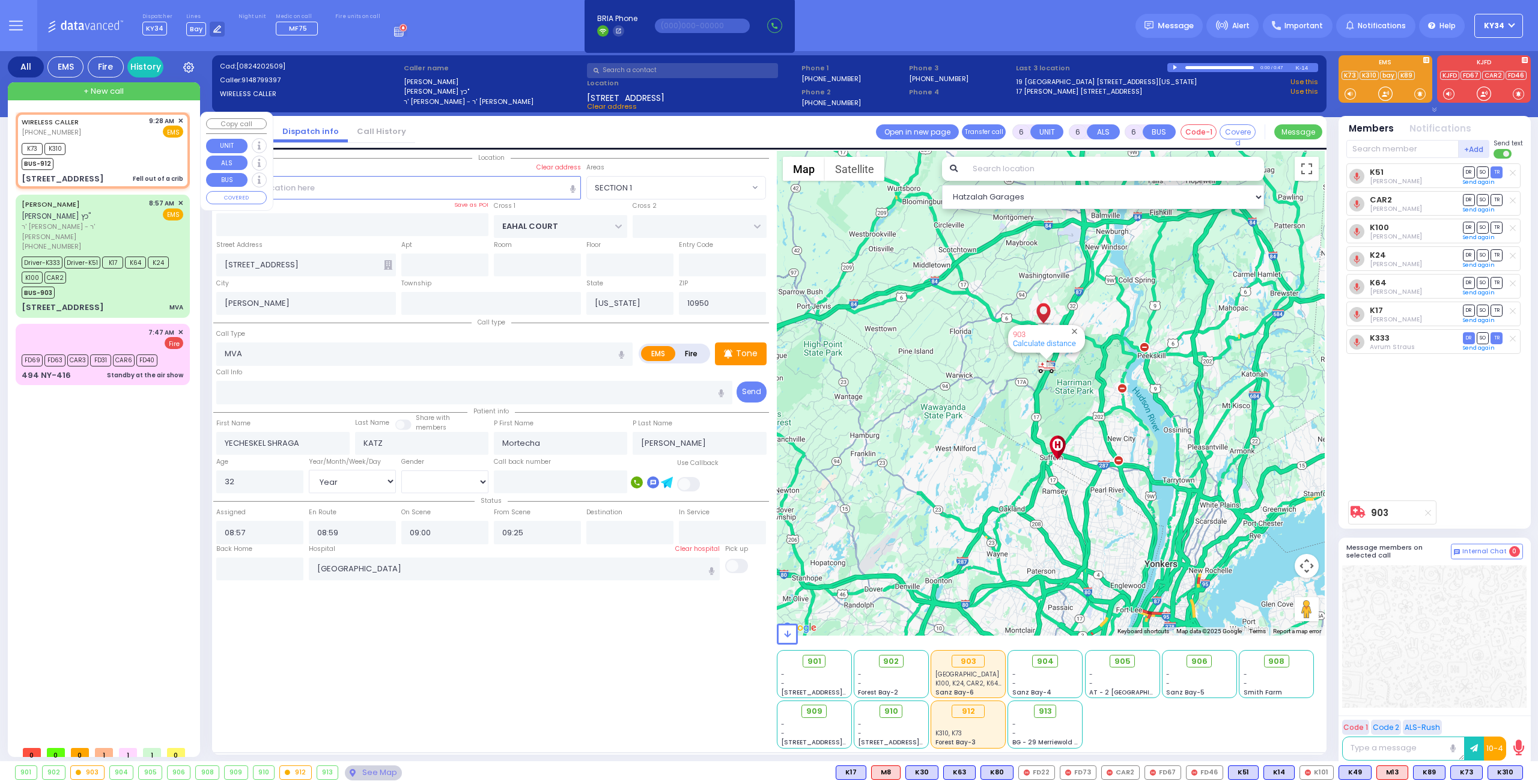
type input "2"
type input "1"
select select
type input "Fell out of a crib"
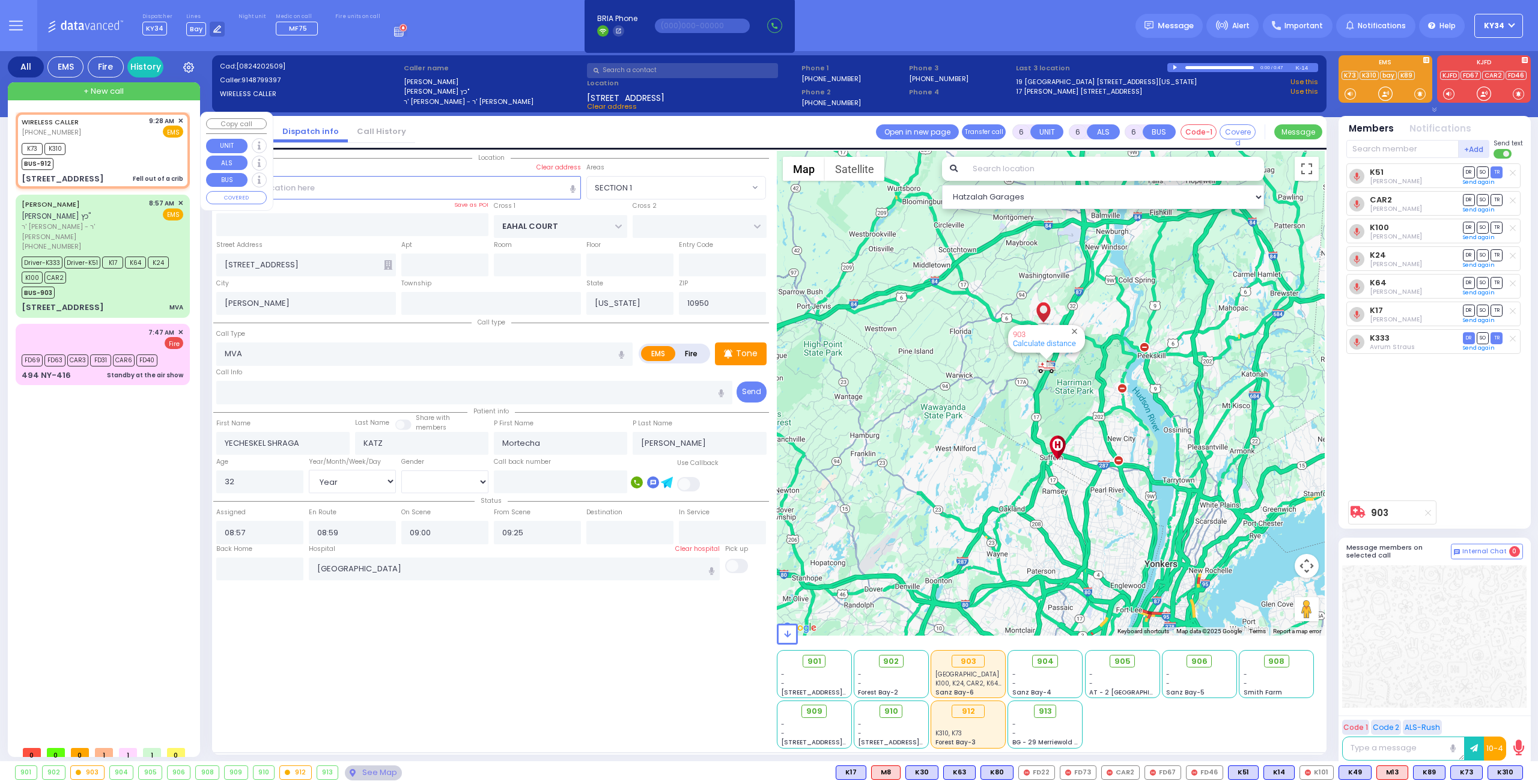
radio input "true"
type input "9"
select select "Month"
select select
type input "09:28"
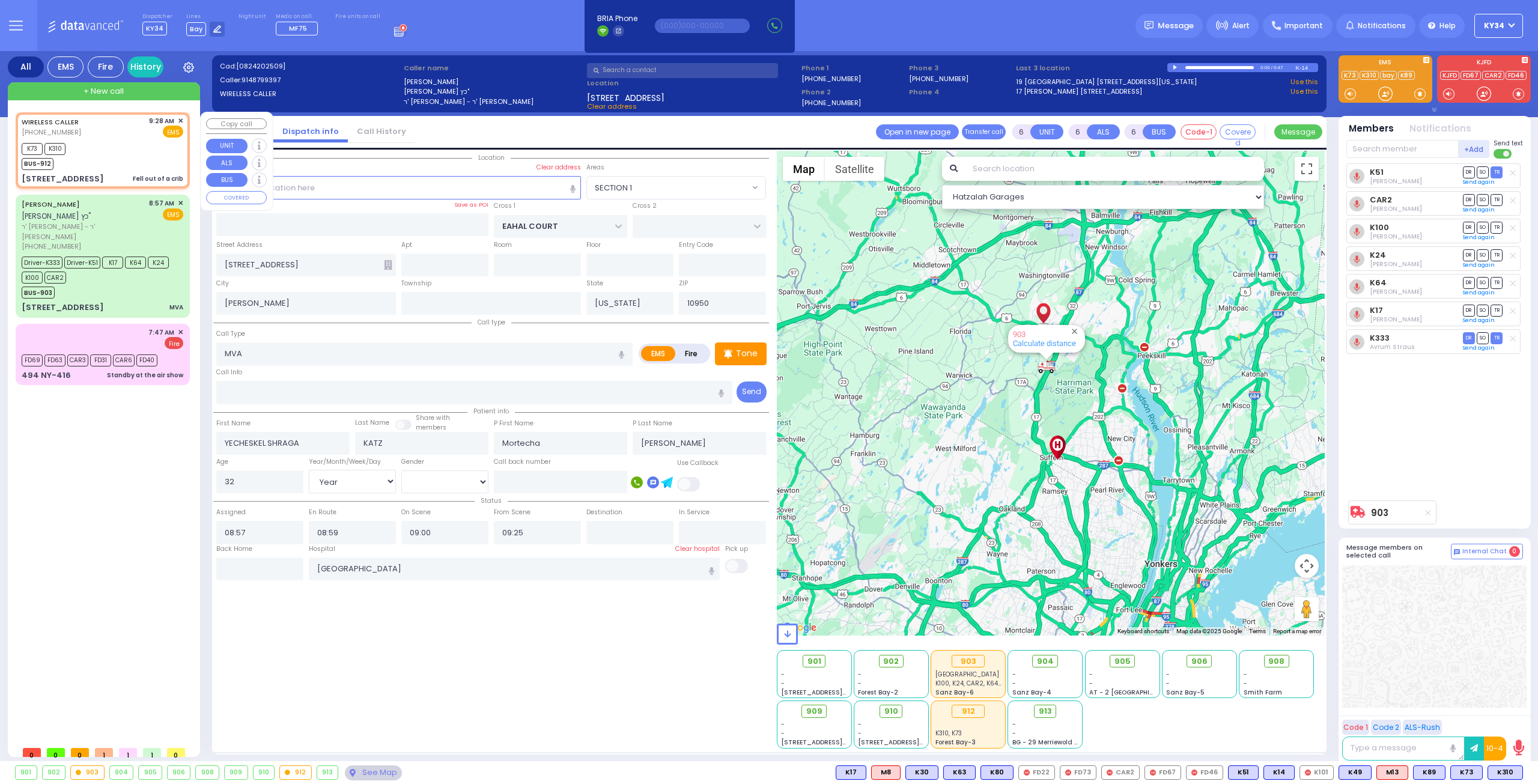
type input "09:29"
type input "CHUST RD"
type input "S.M. ROSMER RD"
type input "4 Austra Parkway"
type input "011"
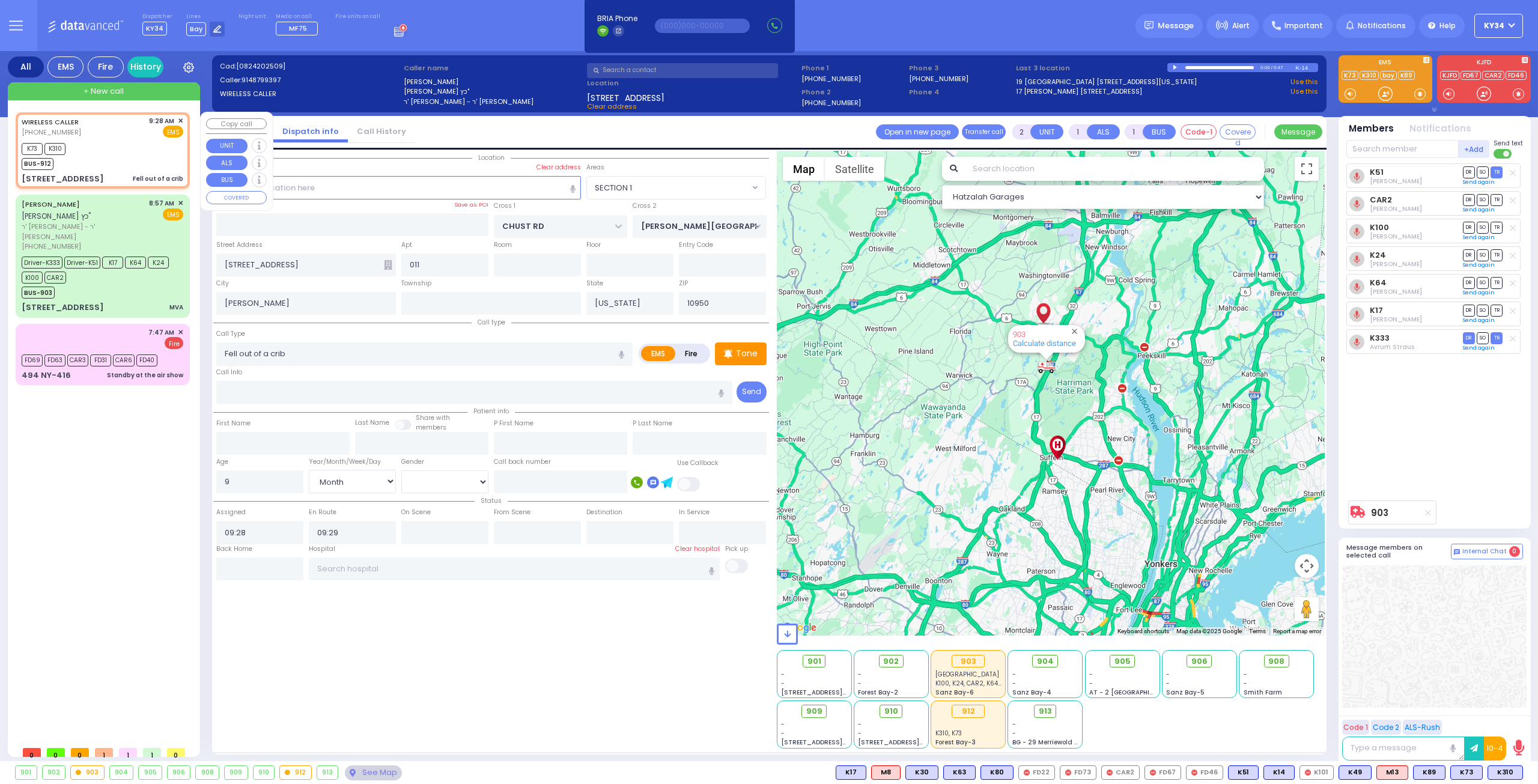
select select "VYOEL MOSHE"
select select "Hatzalah Garages"
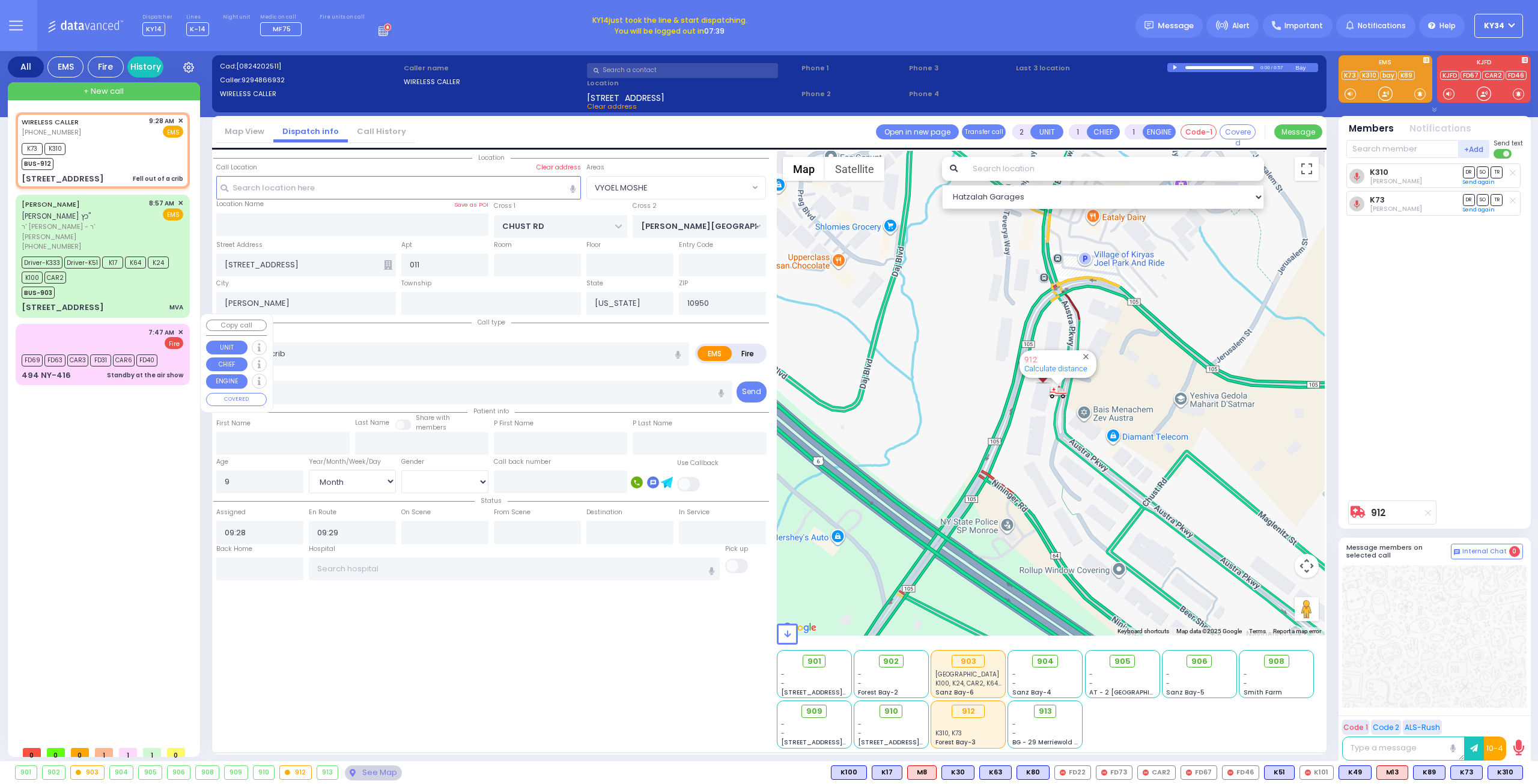
type input "6"
select select
radio input "true"
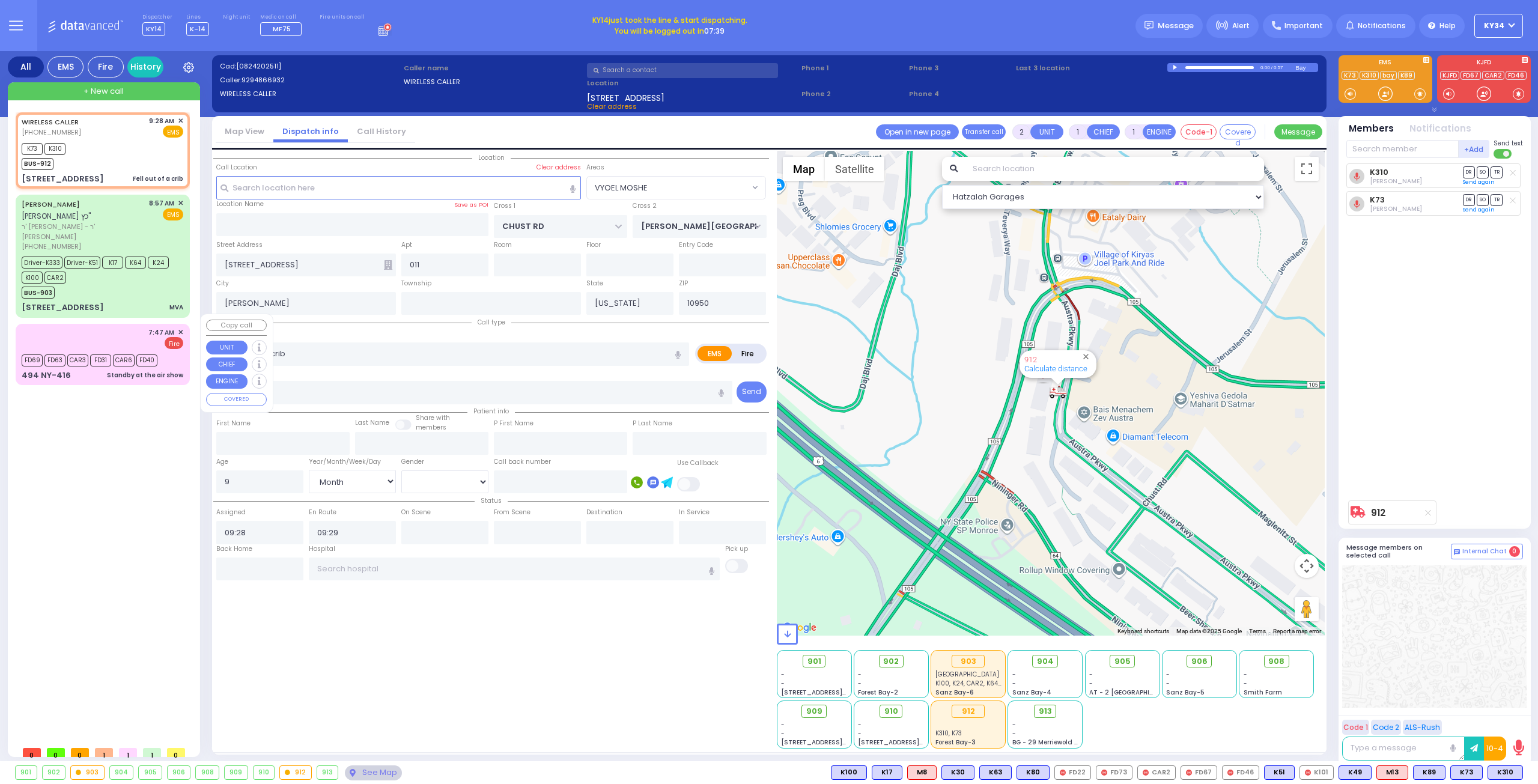
type input "Unknown"
select select "Year"
select select "Hatzalah Garages"
select select "VYOEL MOSHE"
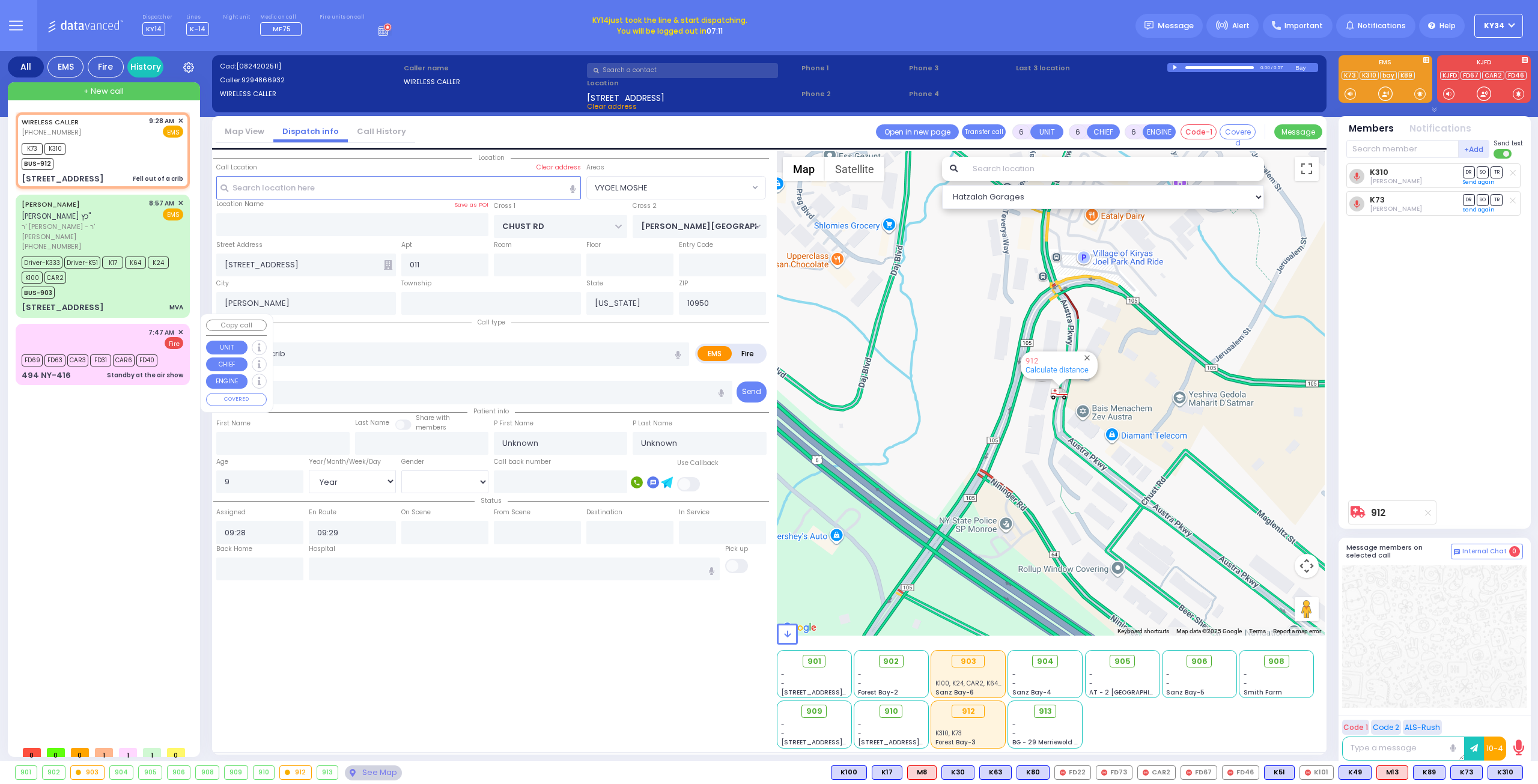
select select
radio input "true"
select select "Year"
select select "Hatzalah Garages"
select select "VYOEL MOSHE"
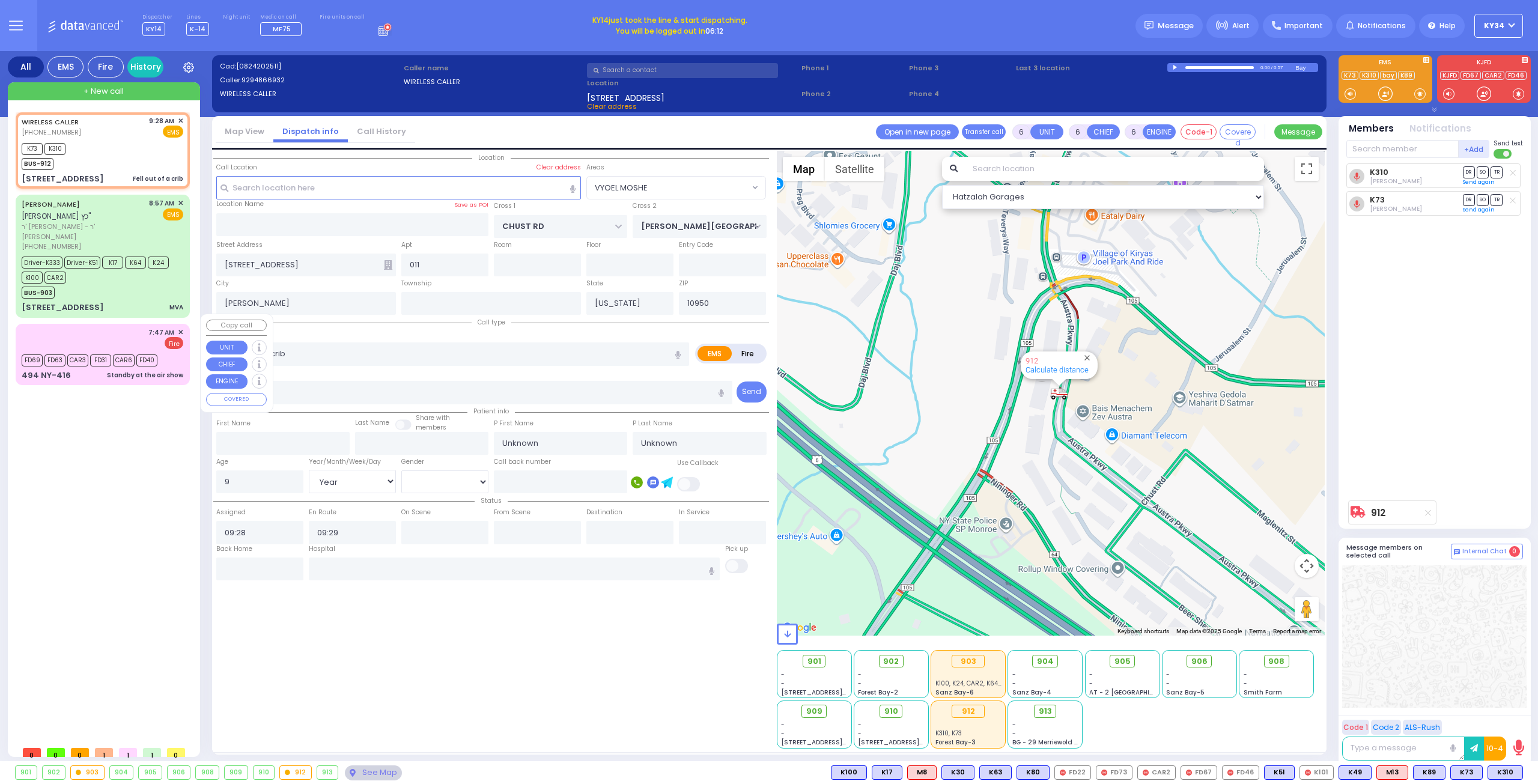
select select
radio input "true"
select select "Year"
select select "Hatzalah Garages"
select select "VYOEL MOSHE"
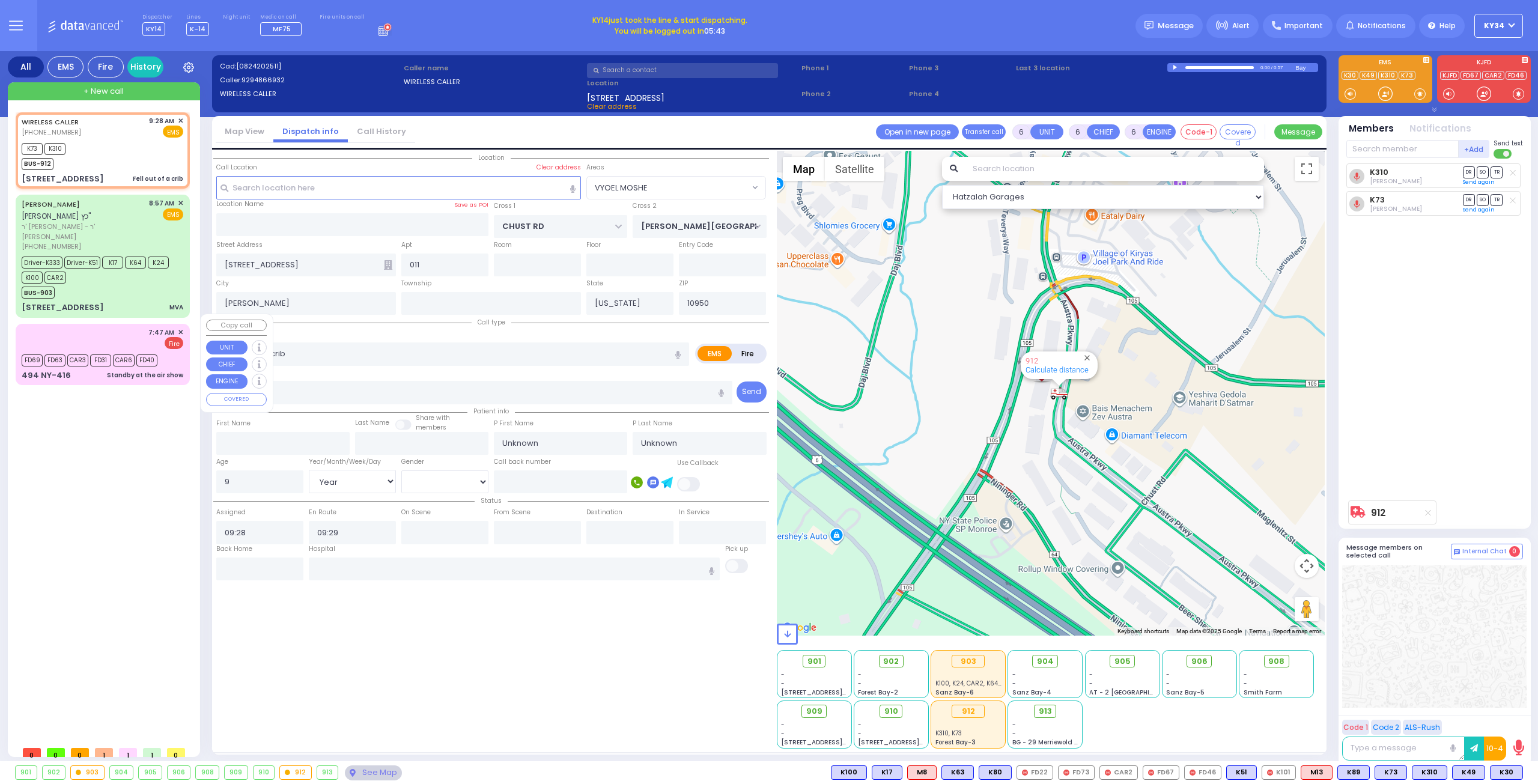
select select
radio input "true"
select select "Year"
select select "Hatzalah Garages"
select select "VYOEL MOSHE"
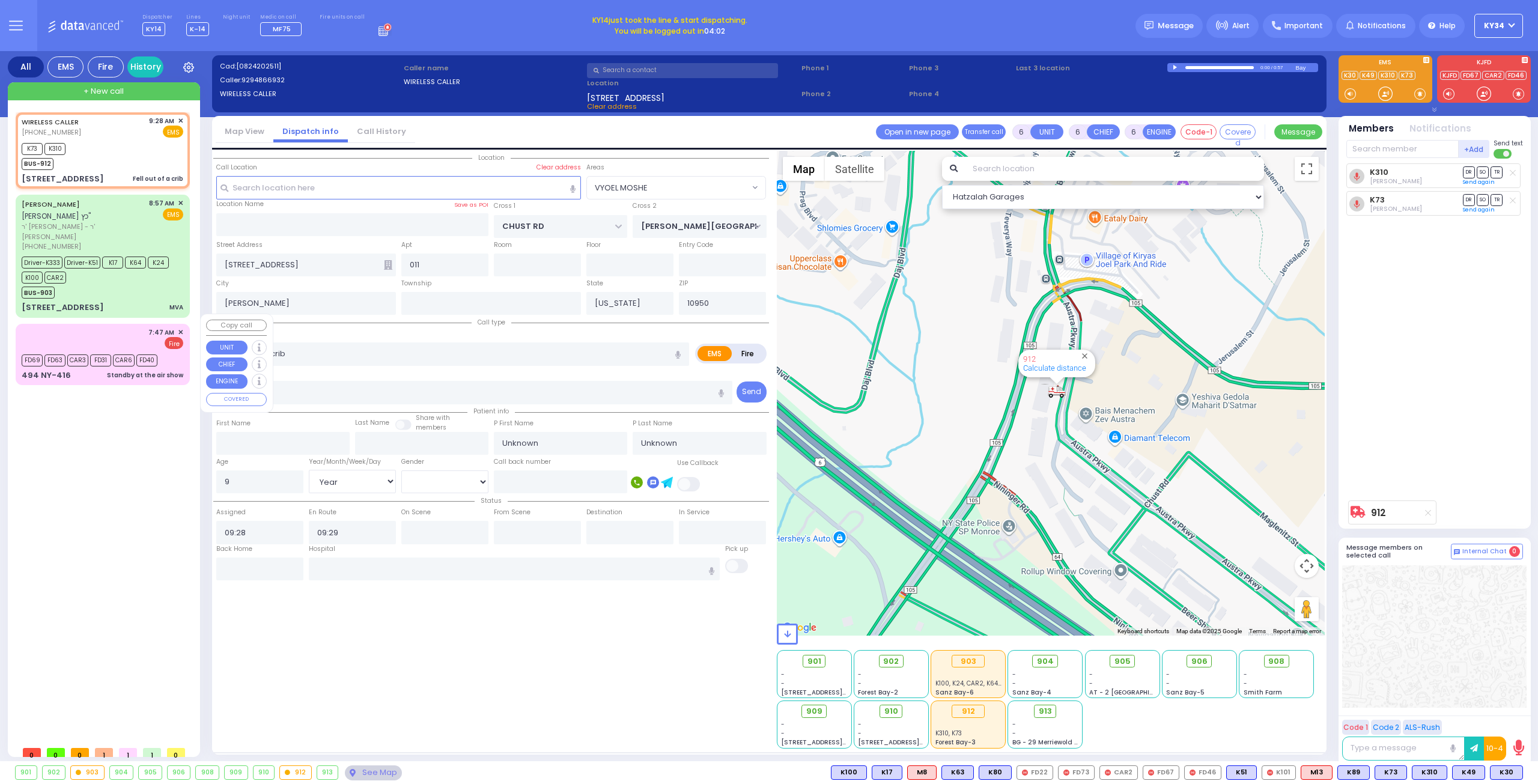
select select
radio input "true"
type input "Idy"
type input "Mendlovic"
select select "Month"
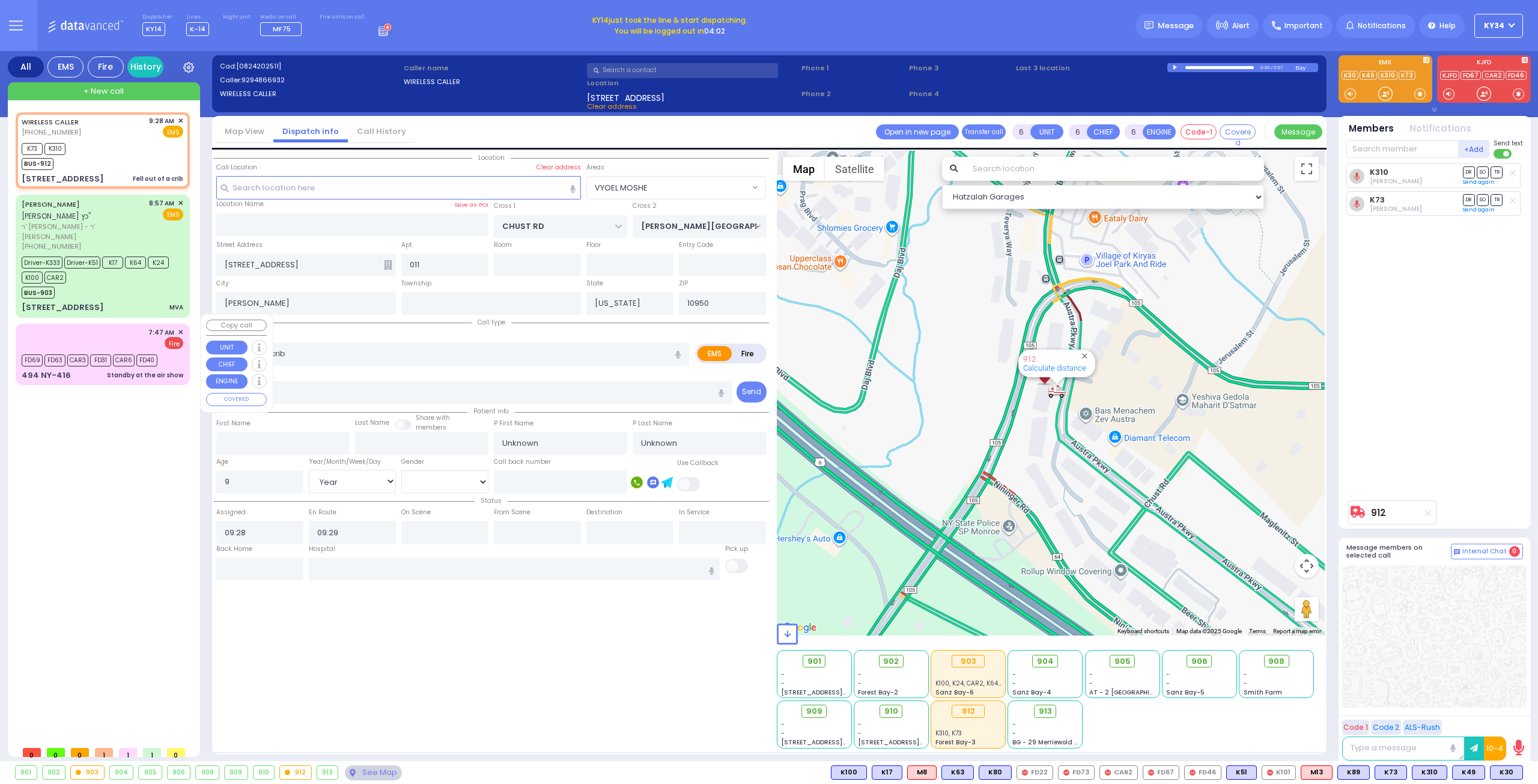
select select "[DEMOGRAPHIC_DATA]"
select select "Hatzalah Garages"
select select "VYOEL MOSHE"
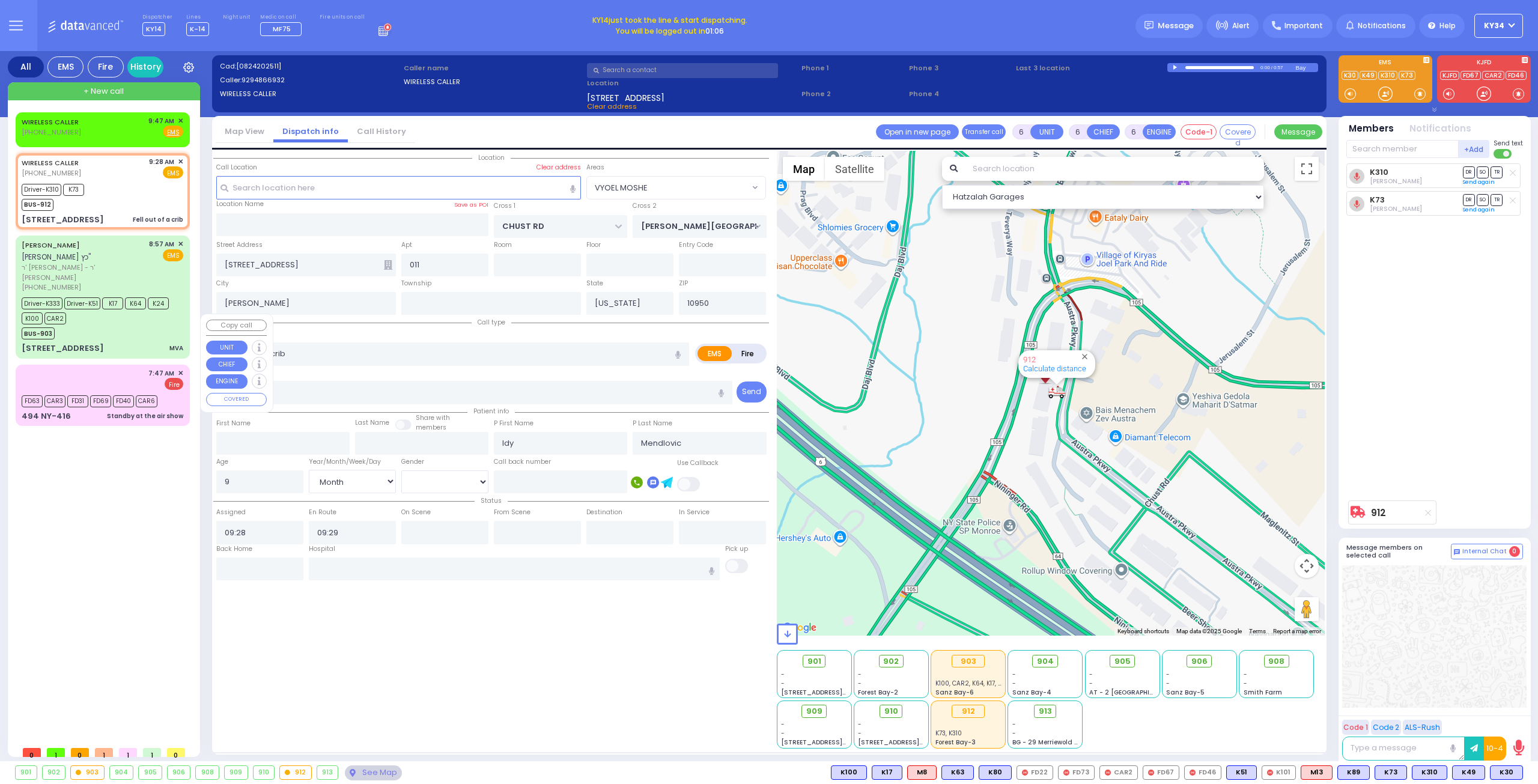
select select
radio input "true"
select select "Month"
select select "[DEMOGRAPHIC_DATA]"
type input "09:32"
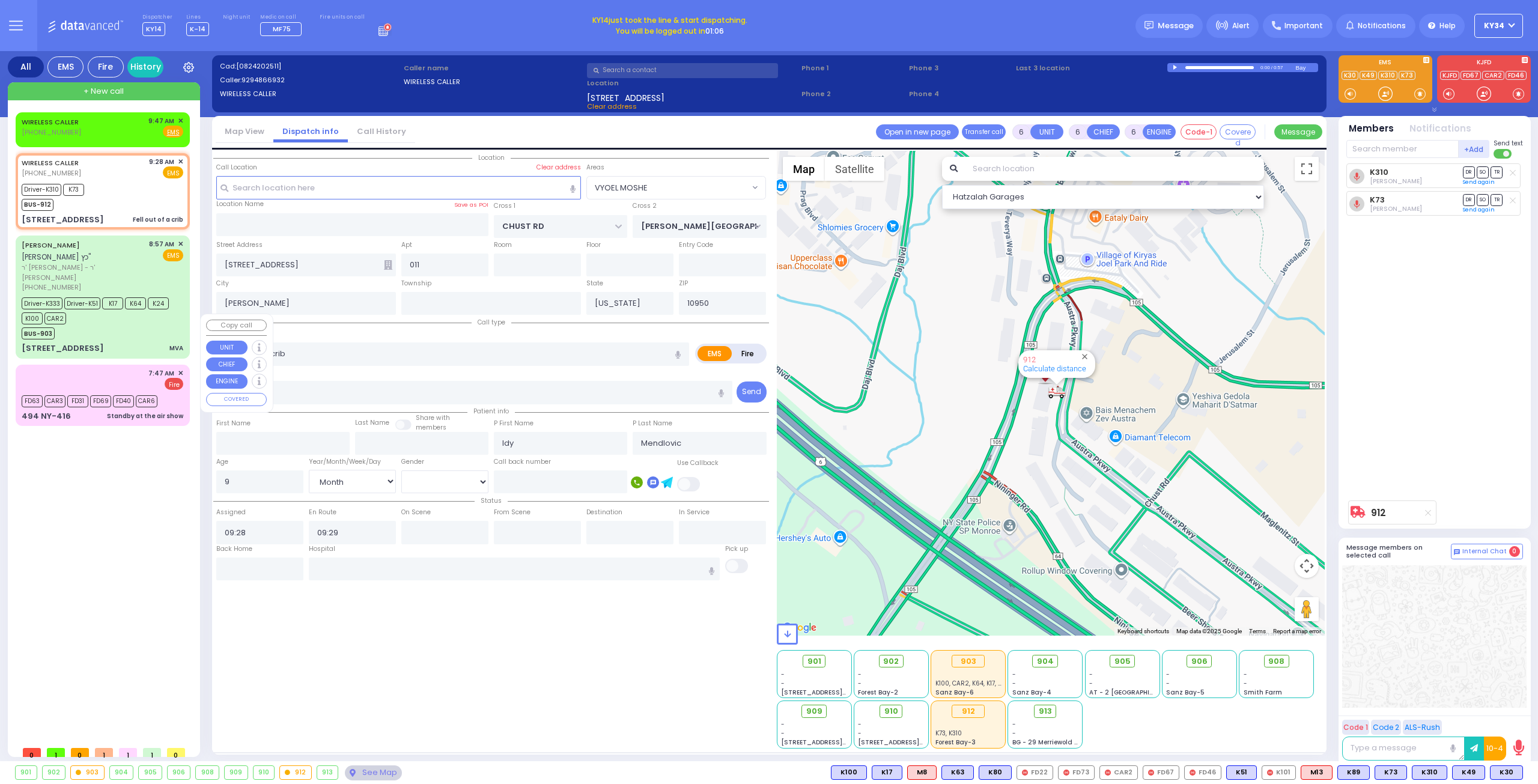
type input "09:44"
type input "09:47"
select select "Hatzalah Garages"
select select
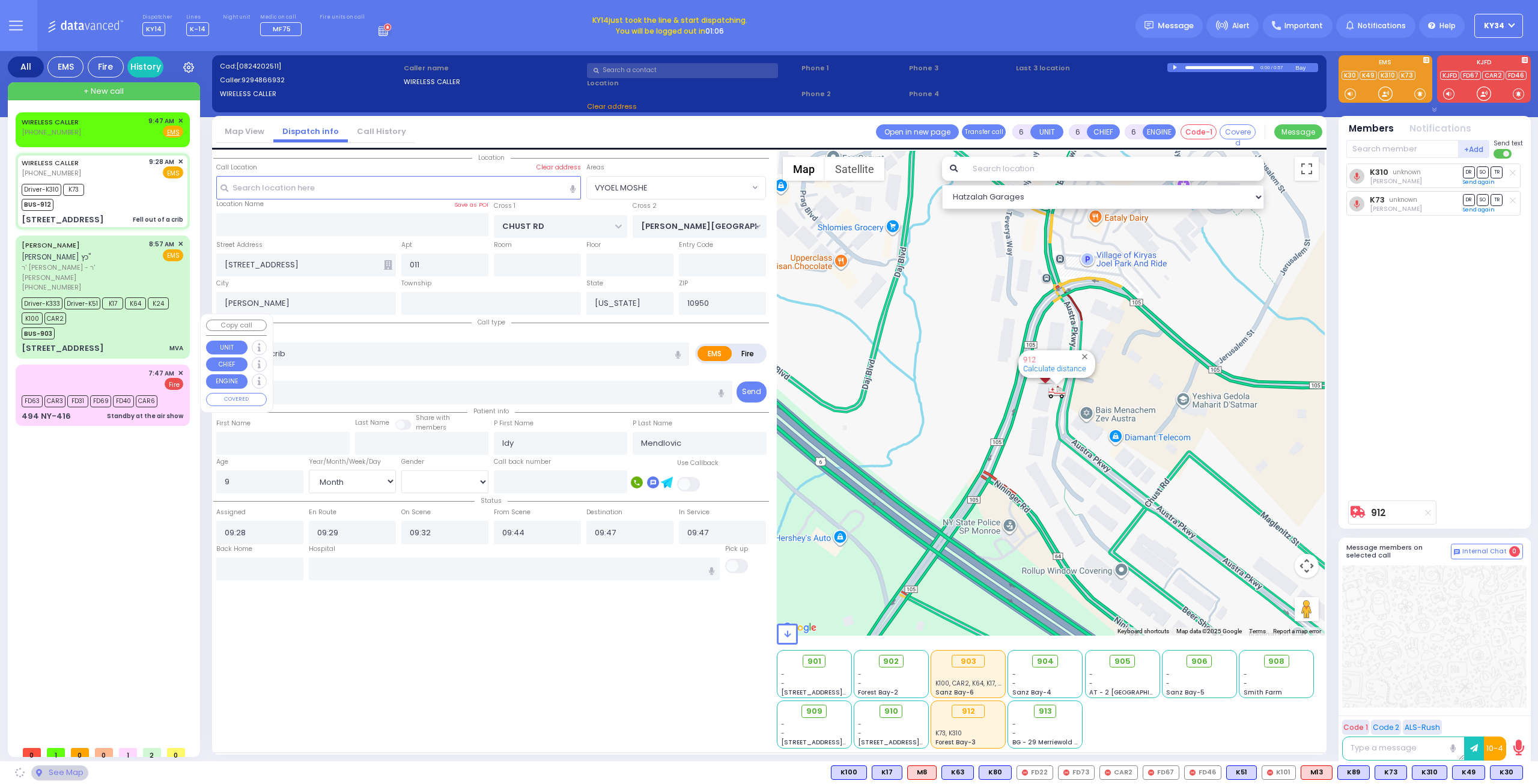
radio input "true"
select select "Month"
